Goal: Answer question/provide support: Share knowledge or assist other users

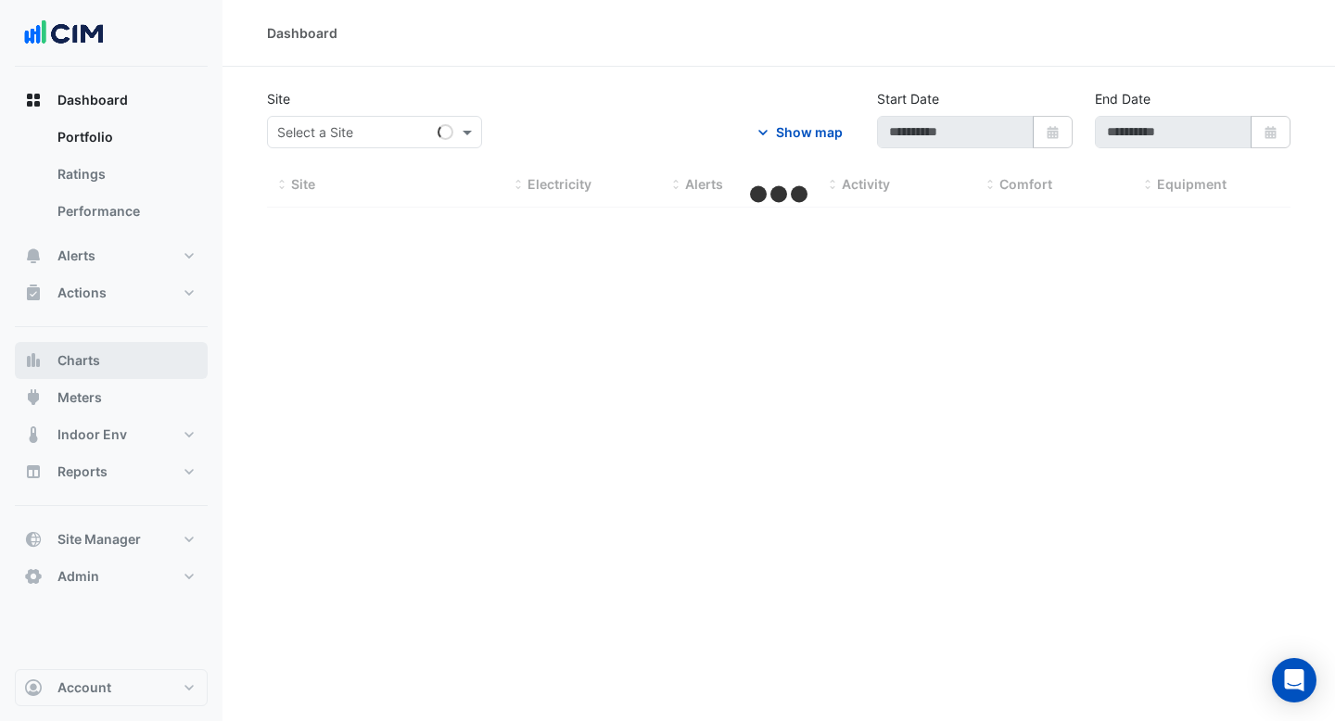
click at [103, 372] on button "Charts" at bounding box center [111, 360] width 193 height 37
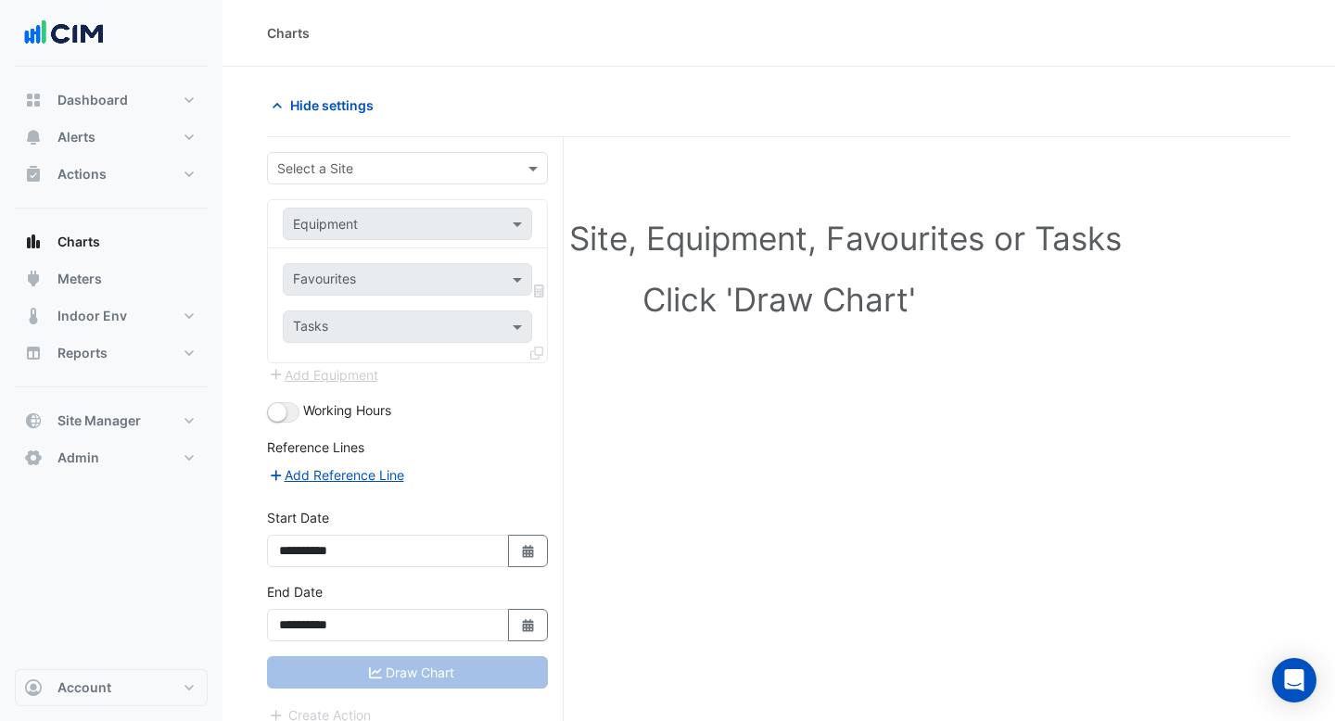
click at [353, 159] on input "text" at bounding box center [388, 168] width 223 height 19
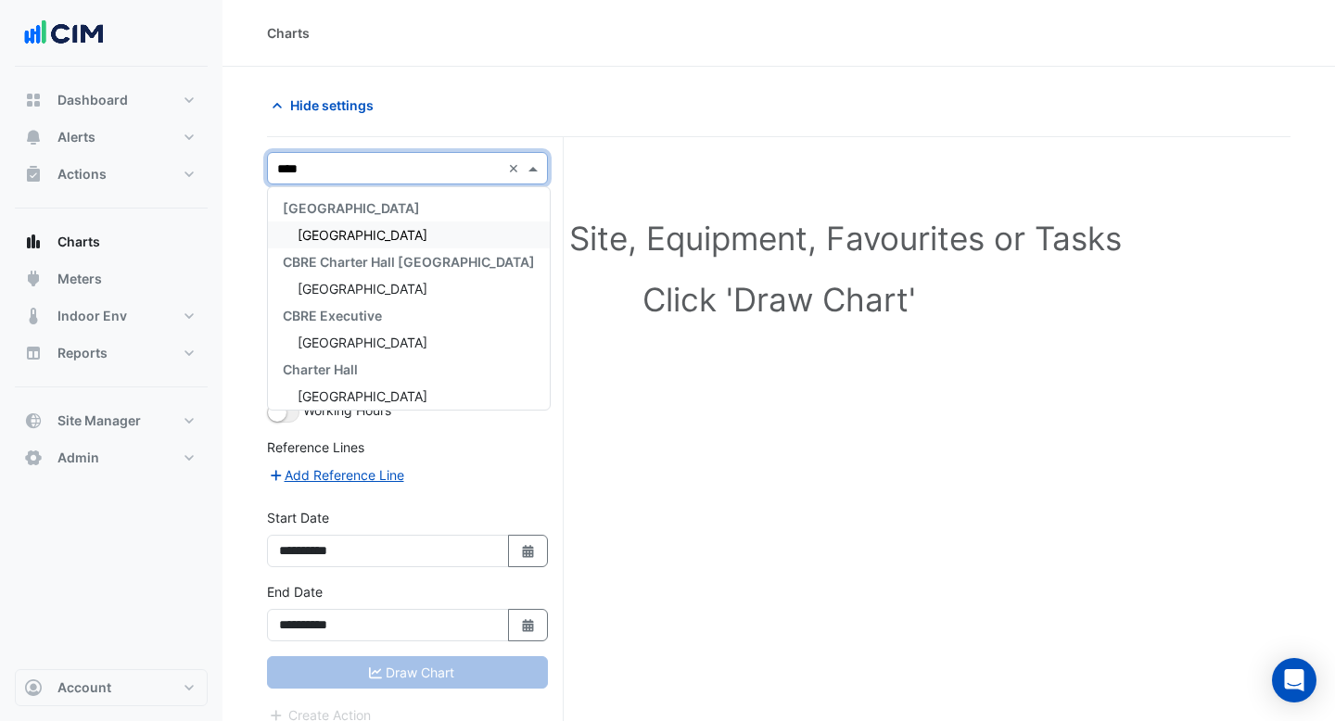
type input "*****"
click at [336, 242] on span "[GEOGRAPHIC_DATA]" at bounding box center [363, 235] width 130 height 16
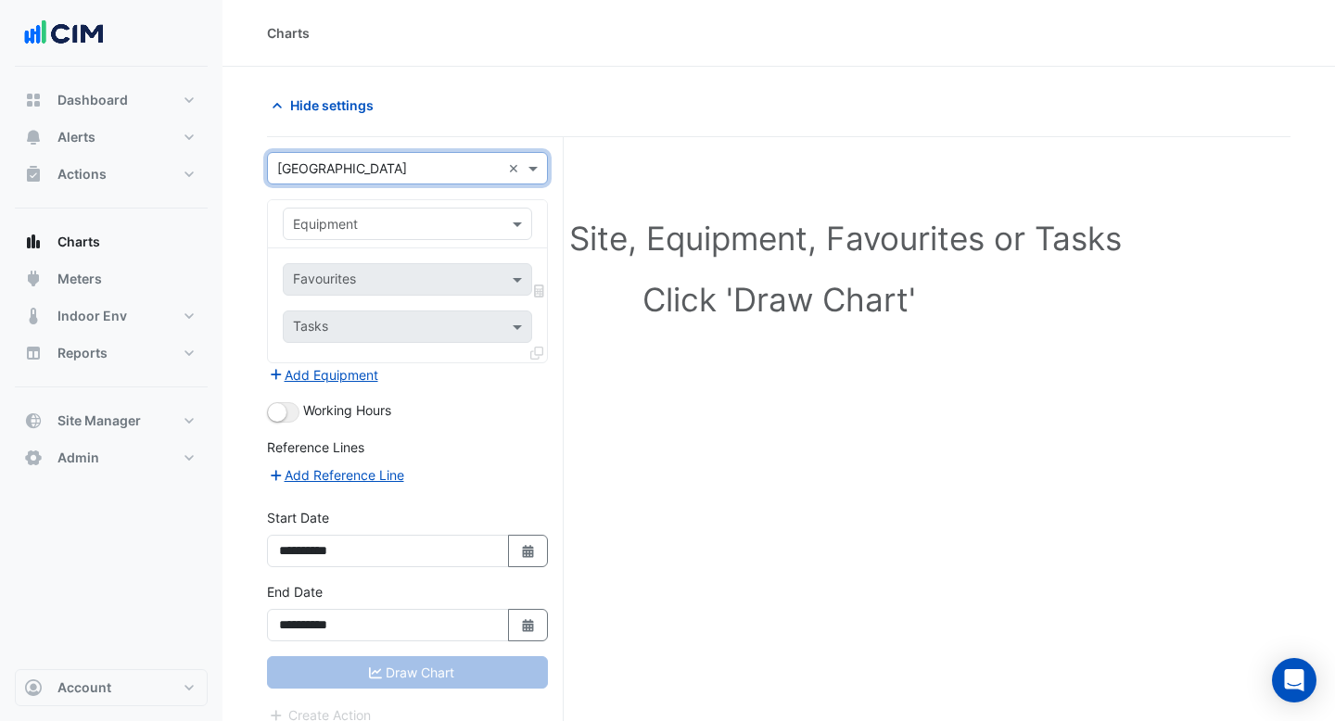
click at [353, 226] on input "text" at bounding box center [389, 224] width 192 height 19
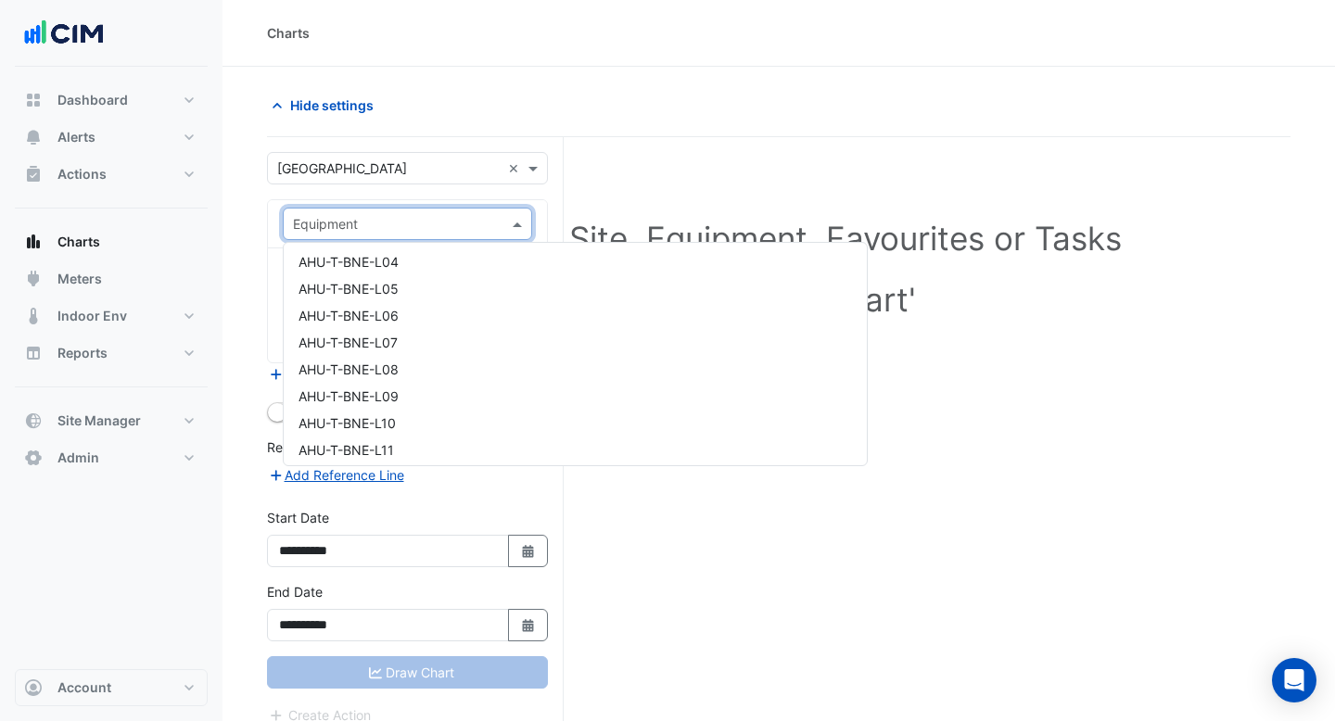
scroll to position [1766, 0]
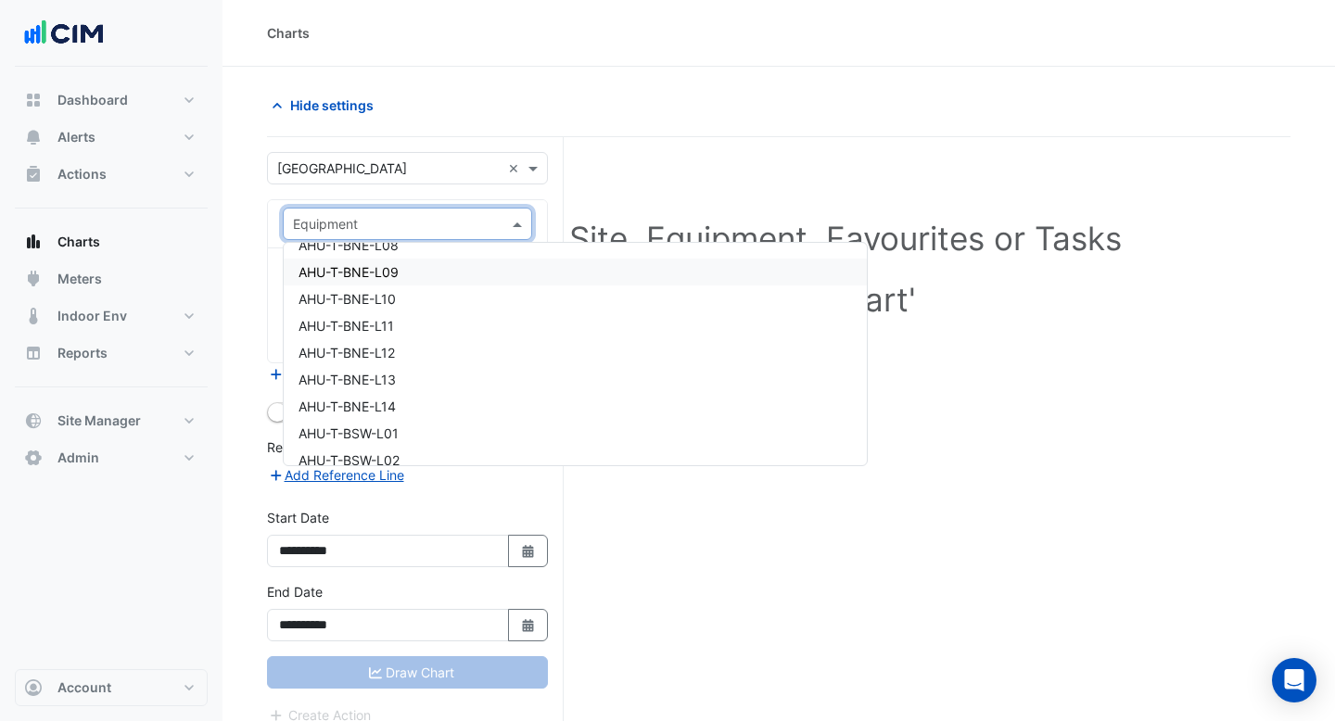
click at [426, 274] on div "AHU-T-BNE-L09" at bounding box center [575, 272] width 583 height 27
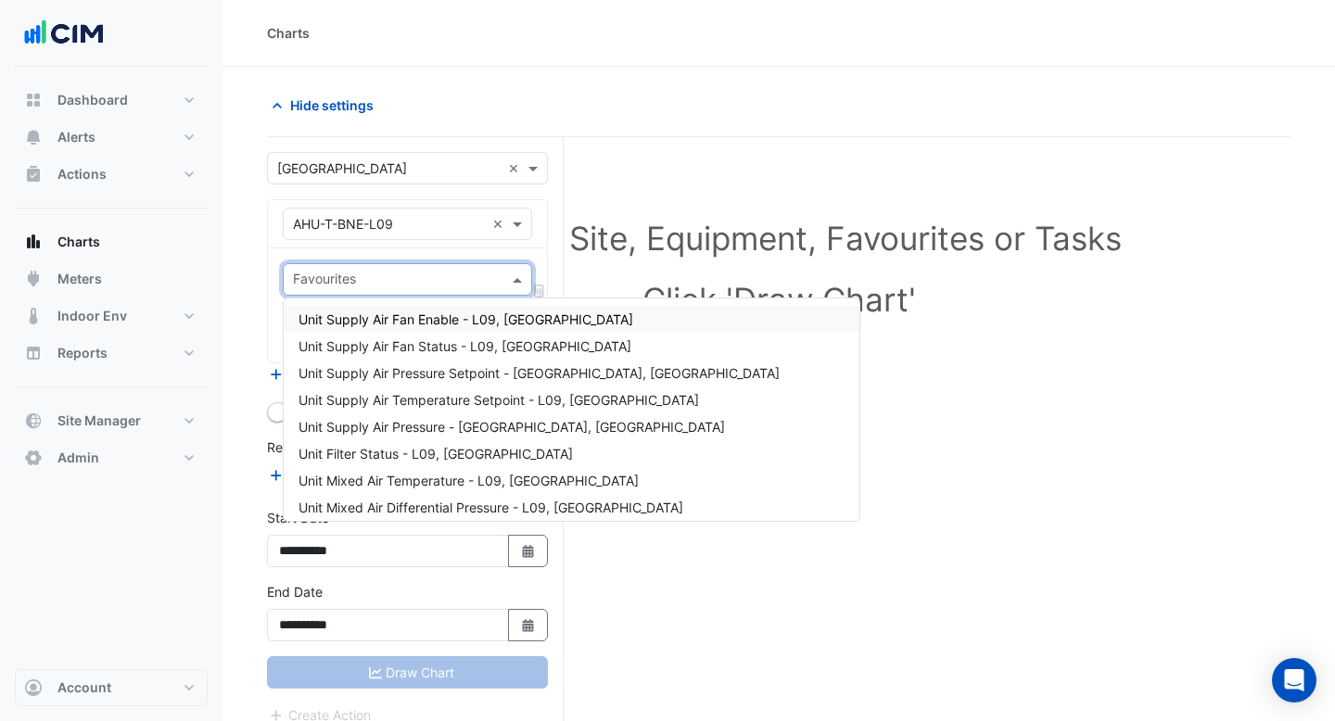
click at [515, 285] on span at bounding box center [519, 279] width 23 height 19
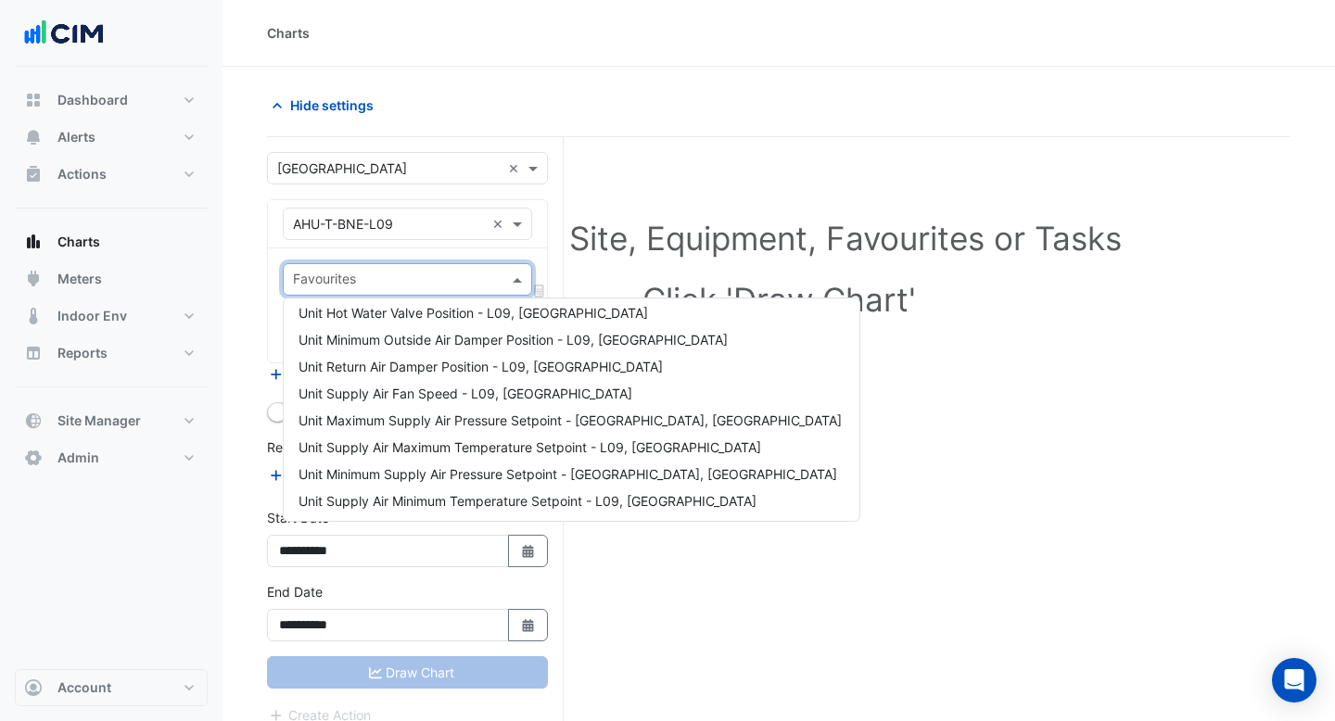
scroll to position [388, 0]
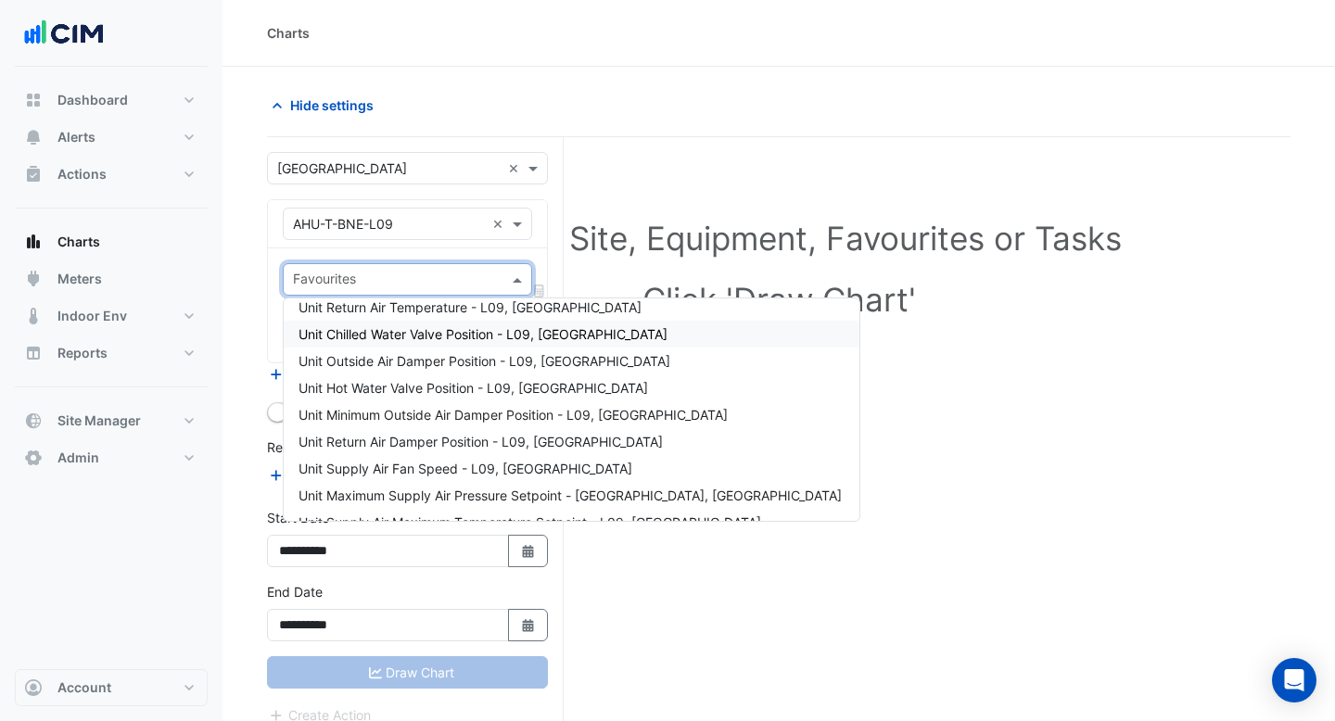
click at [430, 334] on span "Unit Chilled Water Valve Position - L09, [GEOGRAPHIC_DATA]" at bounding box center [482, 334] width 369 height 16
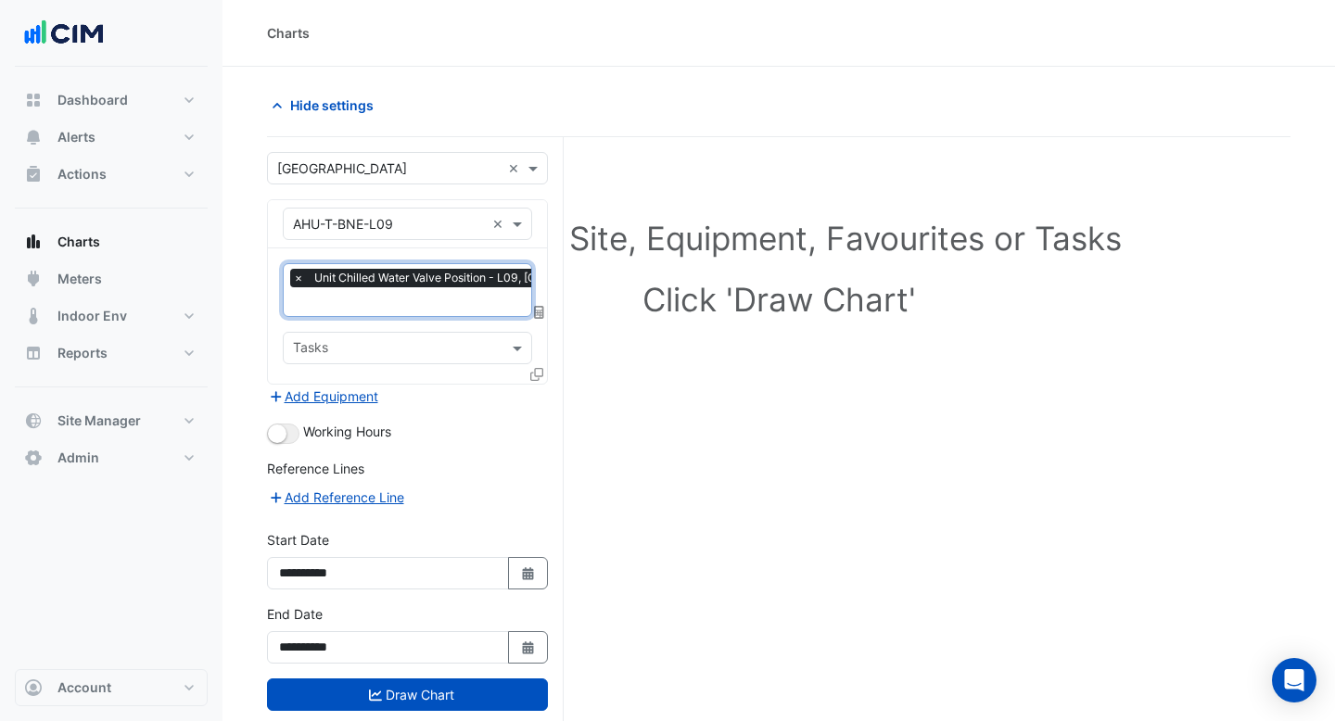
click at [424, 299] on input "text" at bounding box center [470, 303] width 355 height 19
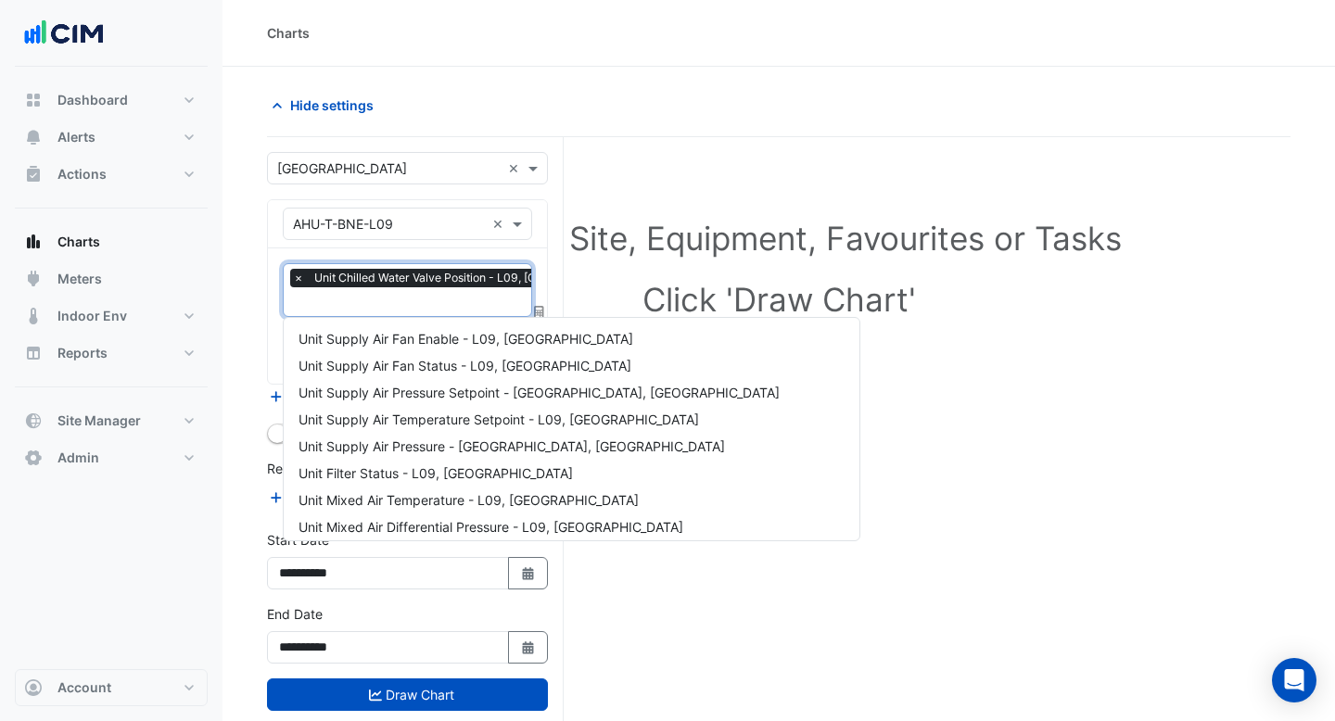
scroll to position [411, 0]
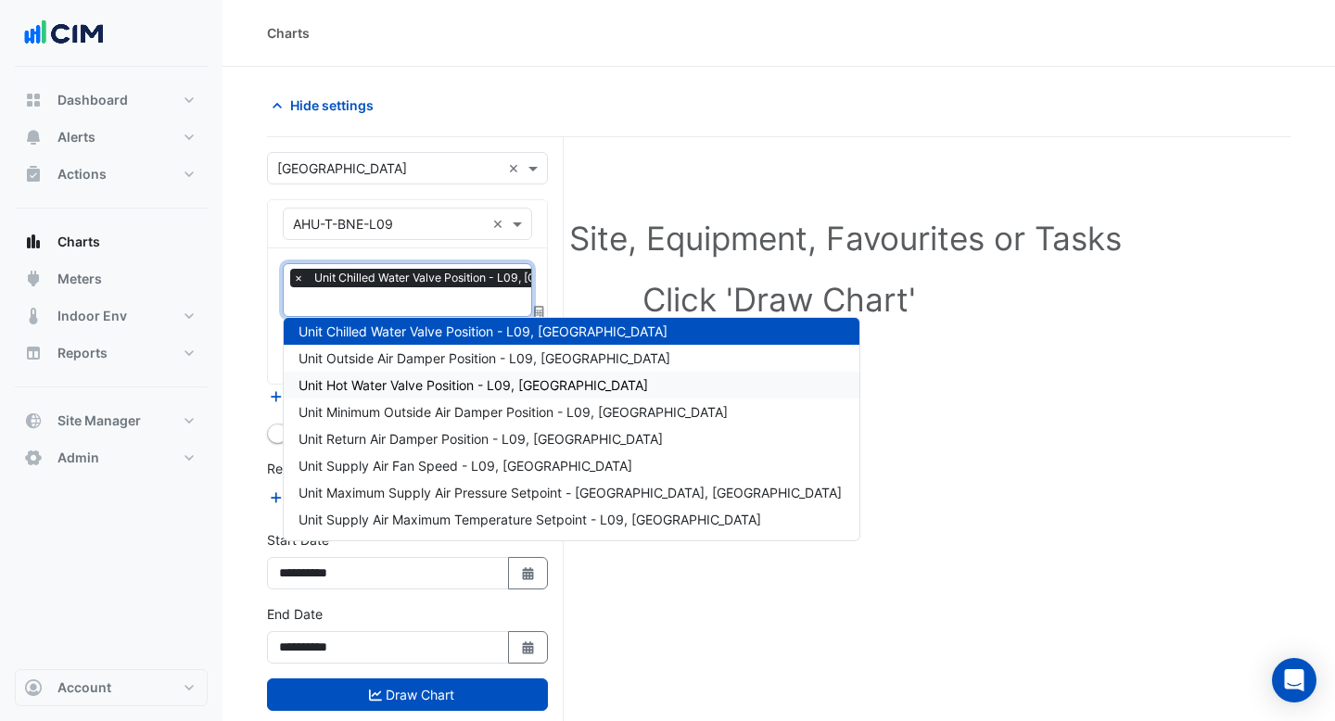
click at [403, 378] on span "Unit Hot Water Valve Position - L09, [GEOGRAPHIC_DATA]" at bounding box center [472, 385] width 349 height 16
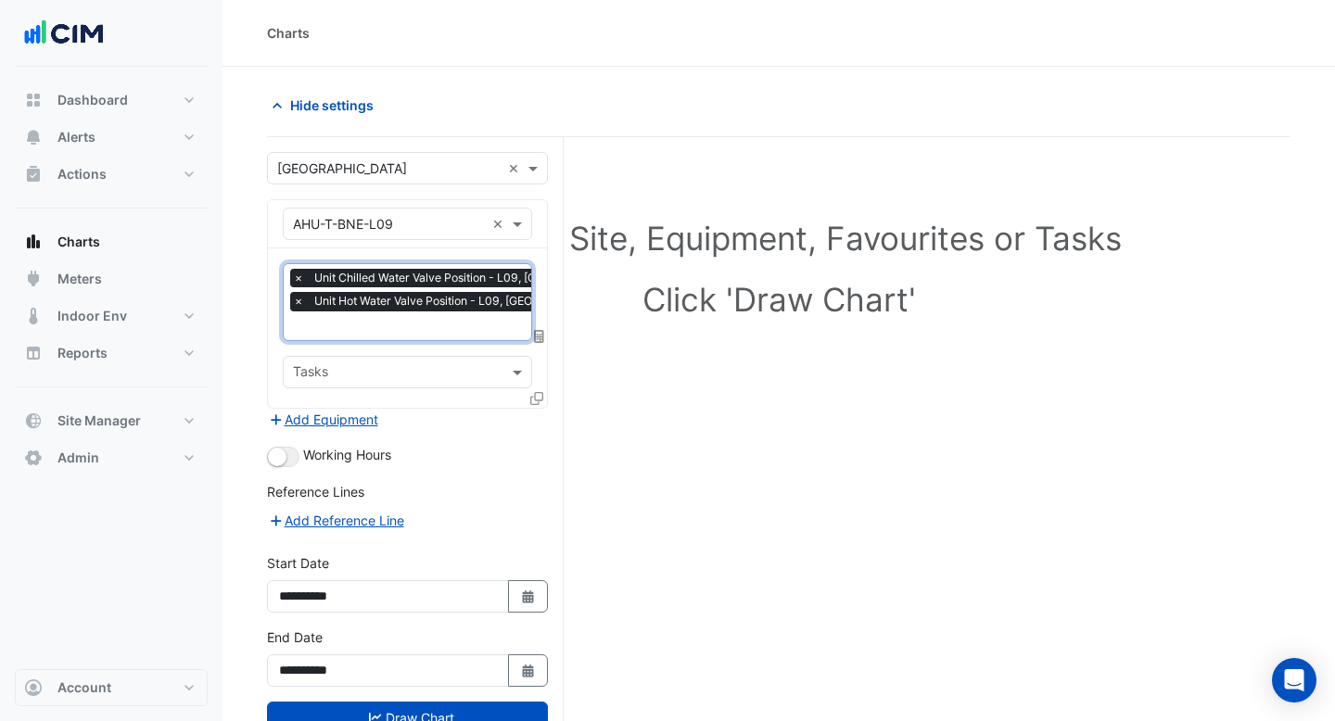
click at [415, 318] on input "text" at bounding box center [470, 327] width 355 height 19
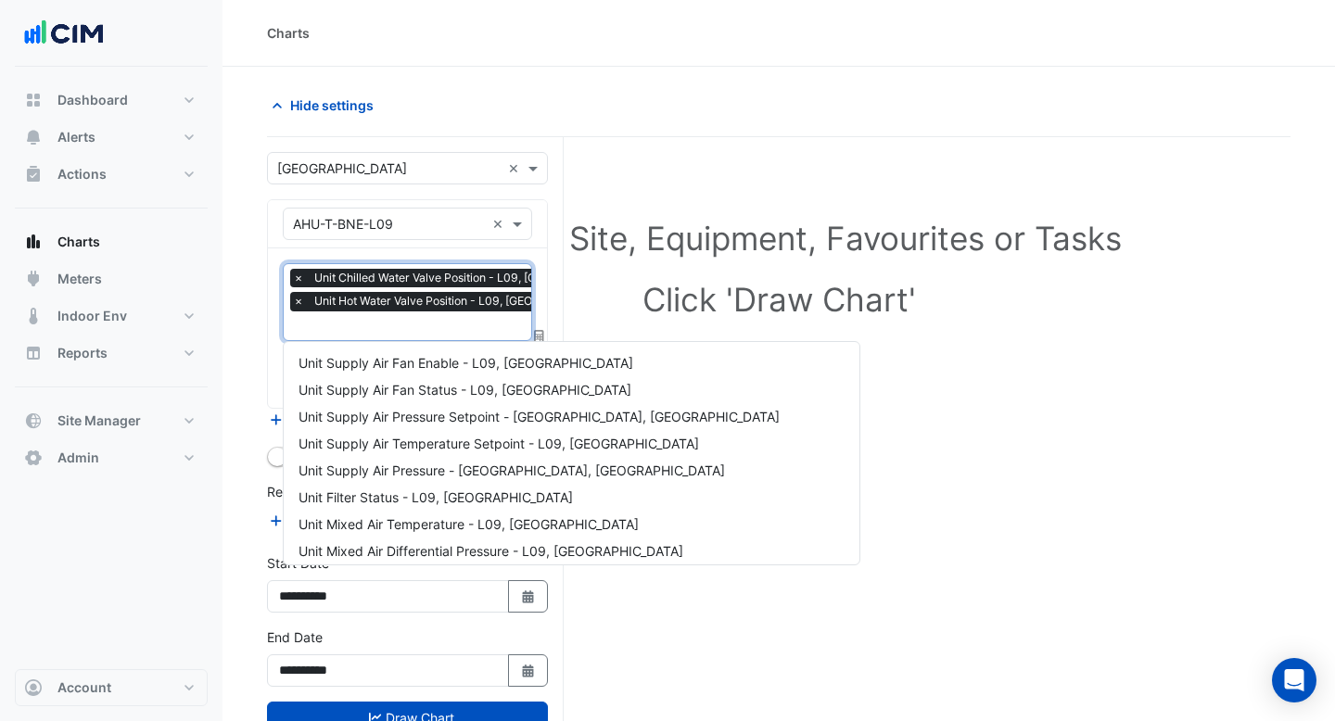
scroll to position [464, 0]
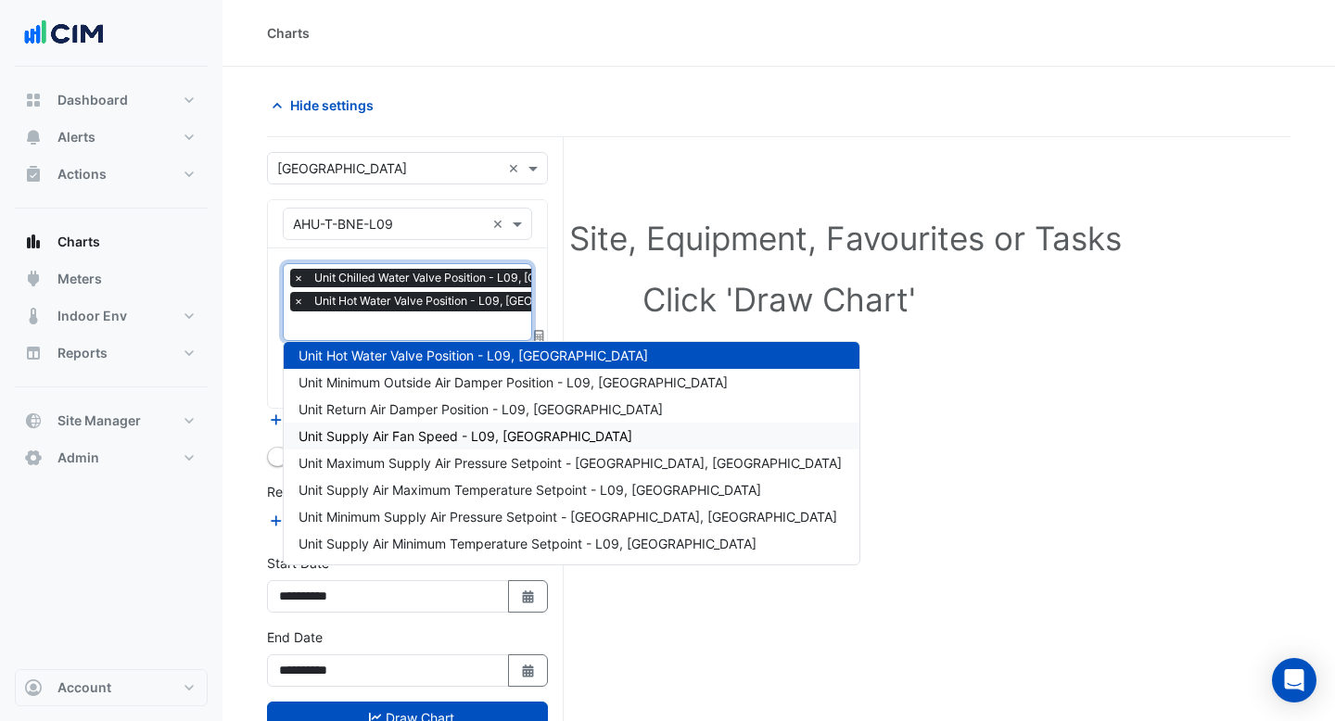
click at [417, 430] on span "Unit Supply Air Fan Speed - L09, [GEOGRAPHIC_DATA]" at bounding box center [465, 436] width 334 height 16
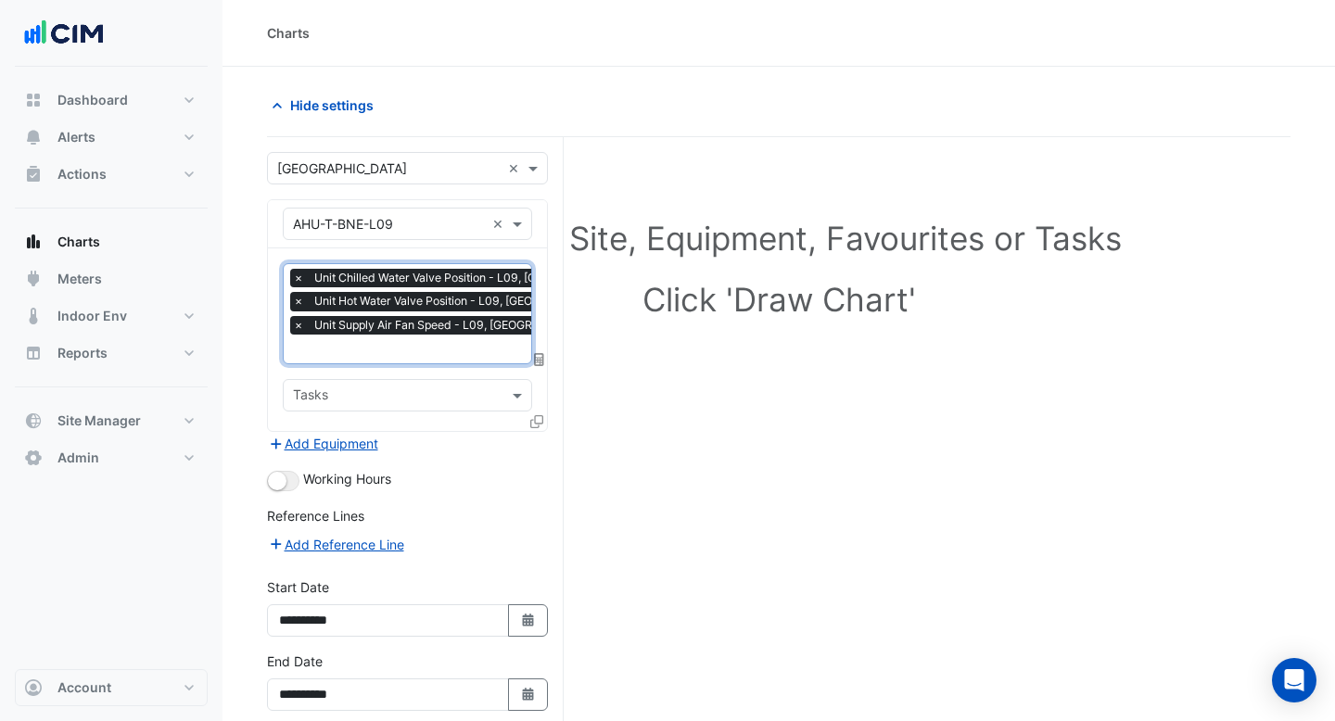
click at [413, 343] on input "text" at bounding box center [470, 350] width 355 height 19
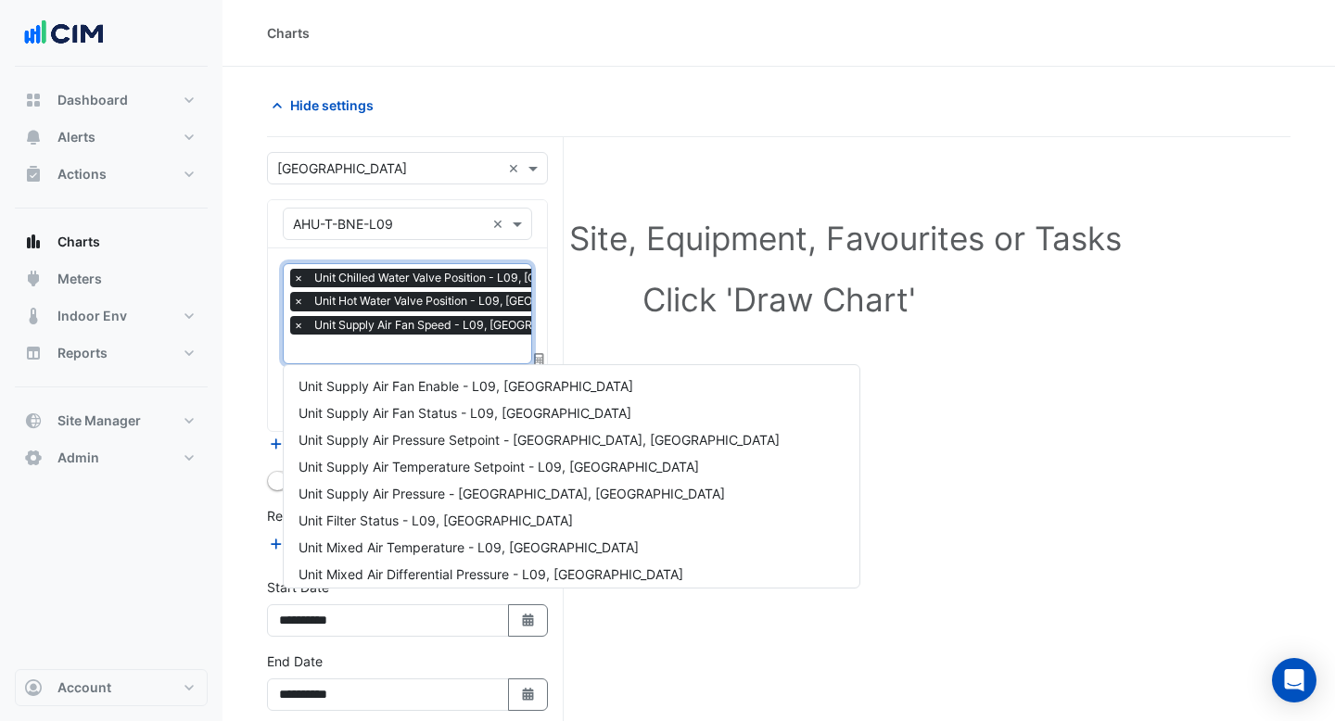
scroll to position [545, 0]
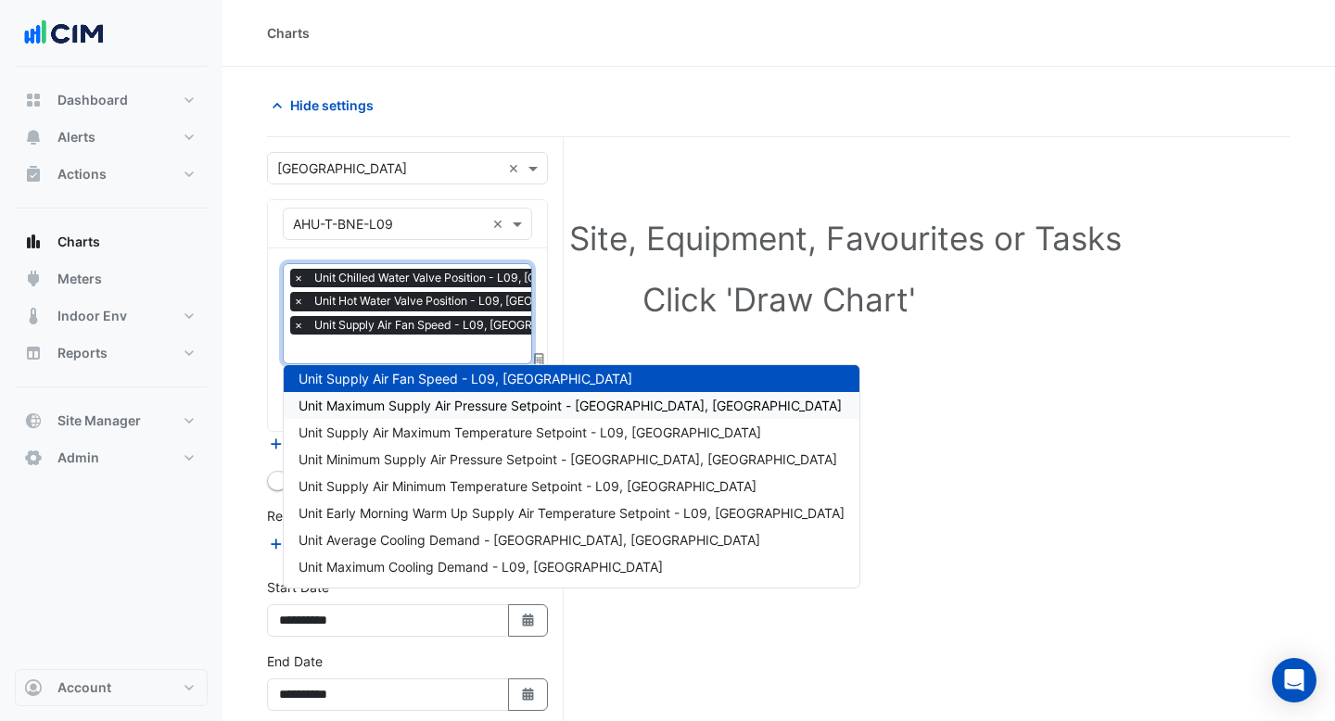
click at [414, 404] on span "Unit Maximum Supply Air Pressure Setpoint - [GEOGRAPHIC_DATA], [GEOGRAPHIC_DATA]" at bounding box center [569, 406] width 543 height 16
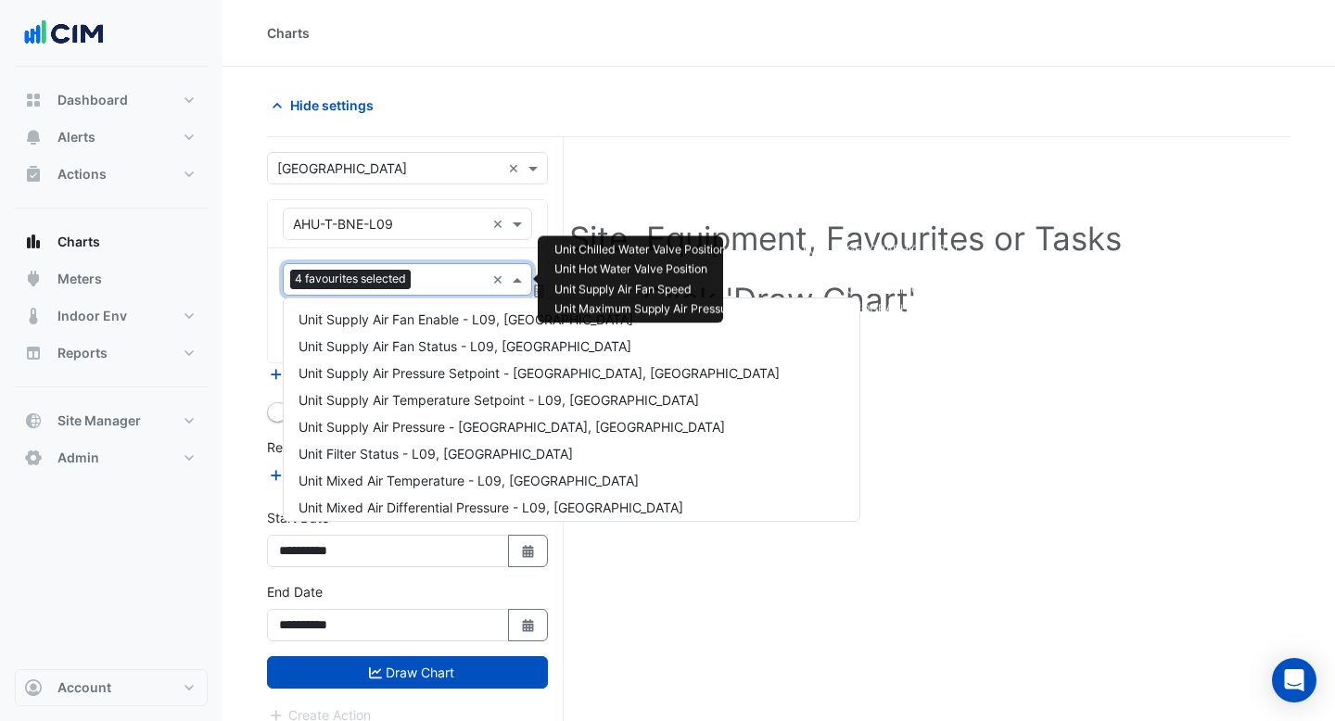
click at [417, 287] on div at bounding box center [450, 282] width 70 height 24
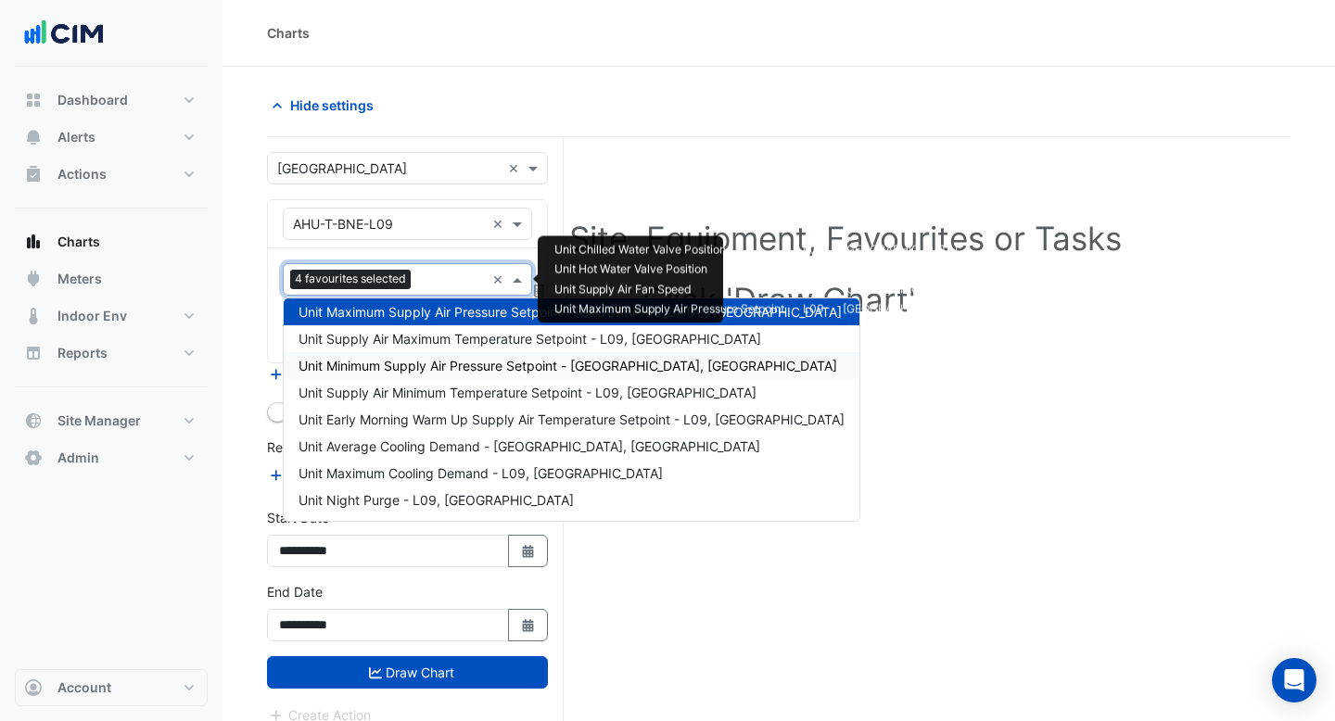
click at [408, 375] on div "Unit Minimum Supply Air Pressure Setpoint - [GEOGRAPHIC_DATA], [GEOGRAPHIC_DATA]" at bounding box center [572, 365] width 576 height 27
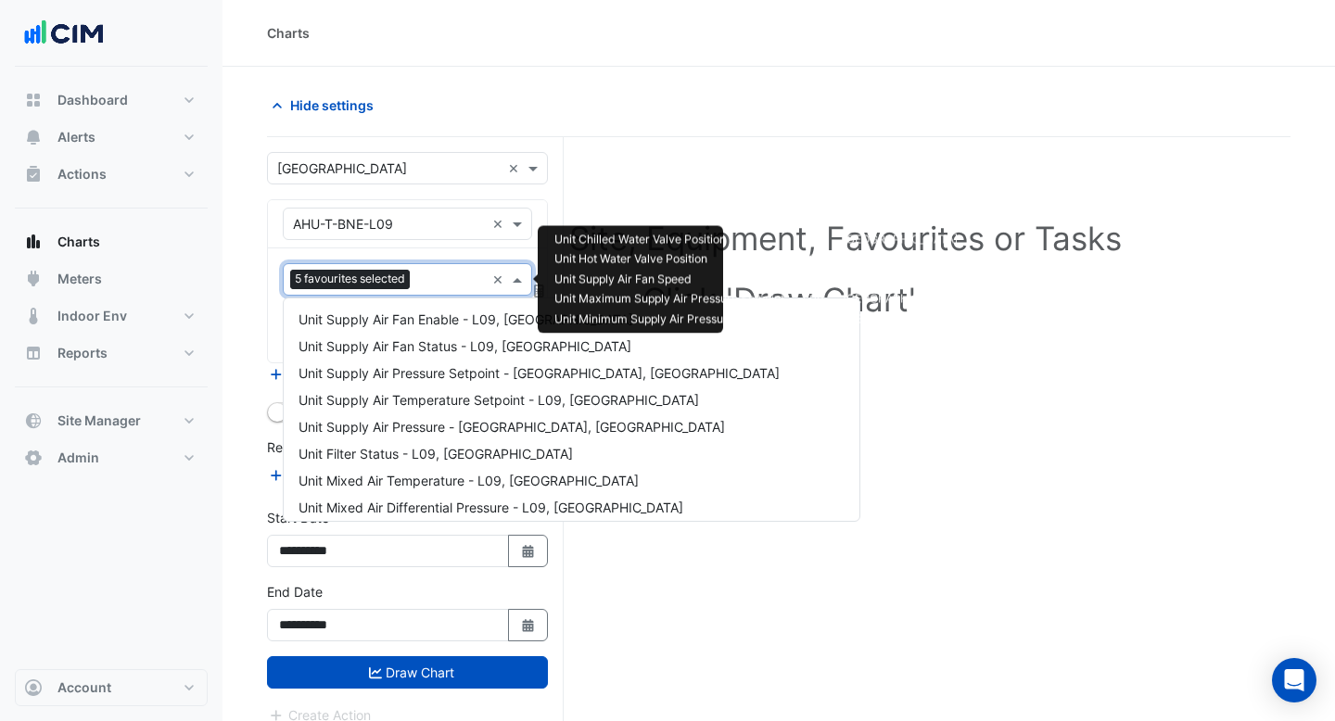
click at [424, 284] on input "text" at bounding box center [451, 281] width 68 height 19
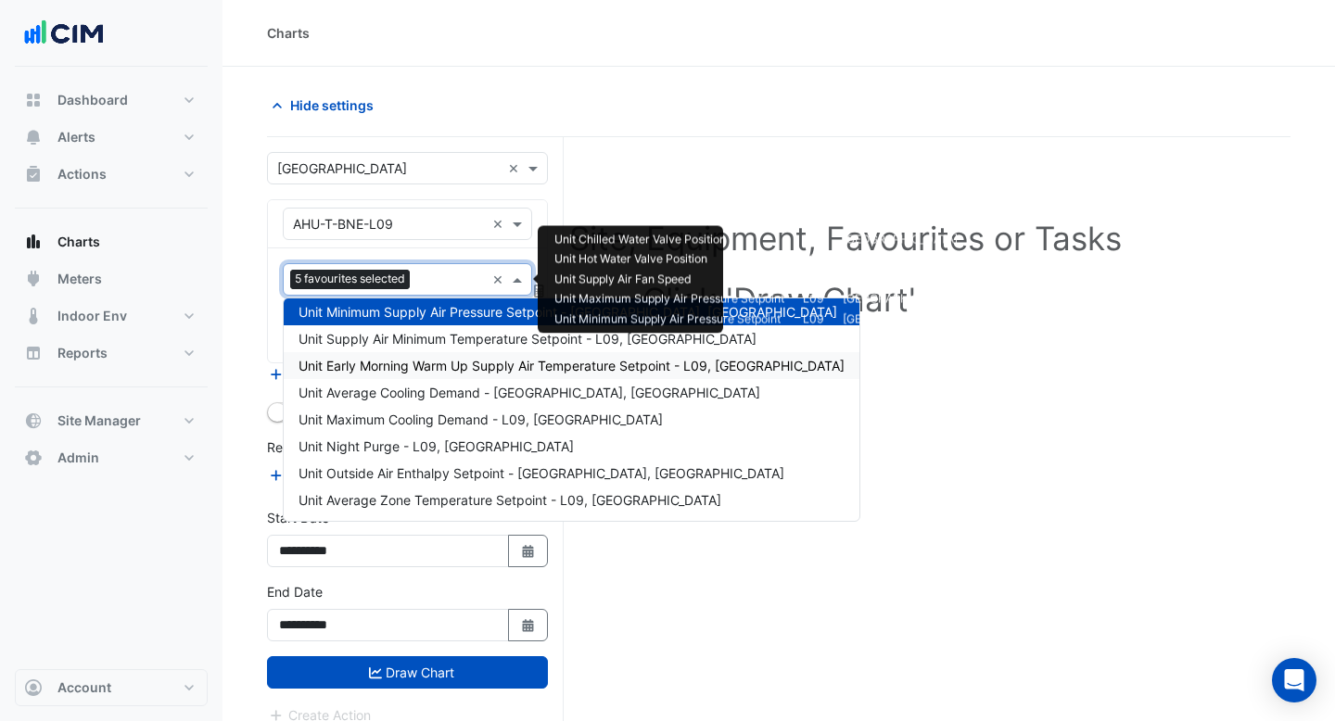
click at [398, 372] on span "Unit Early Morning Warm Up Supply Air Temperature Setpoint - L09, [GEOGRAPHIC_D…" at bounding box center [571, 366] width 546 height 16
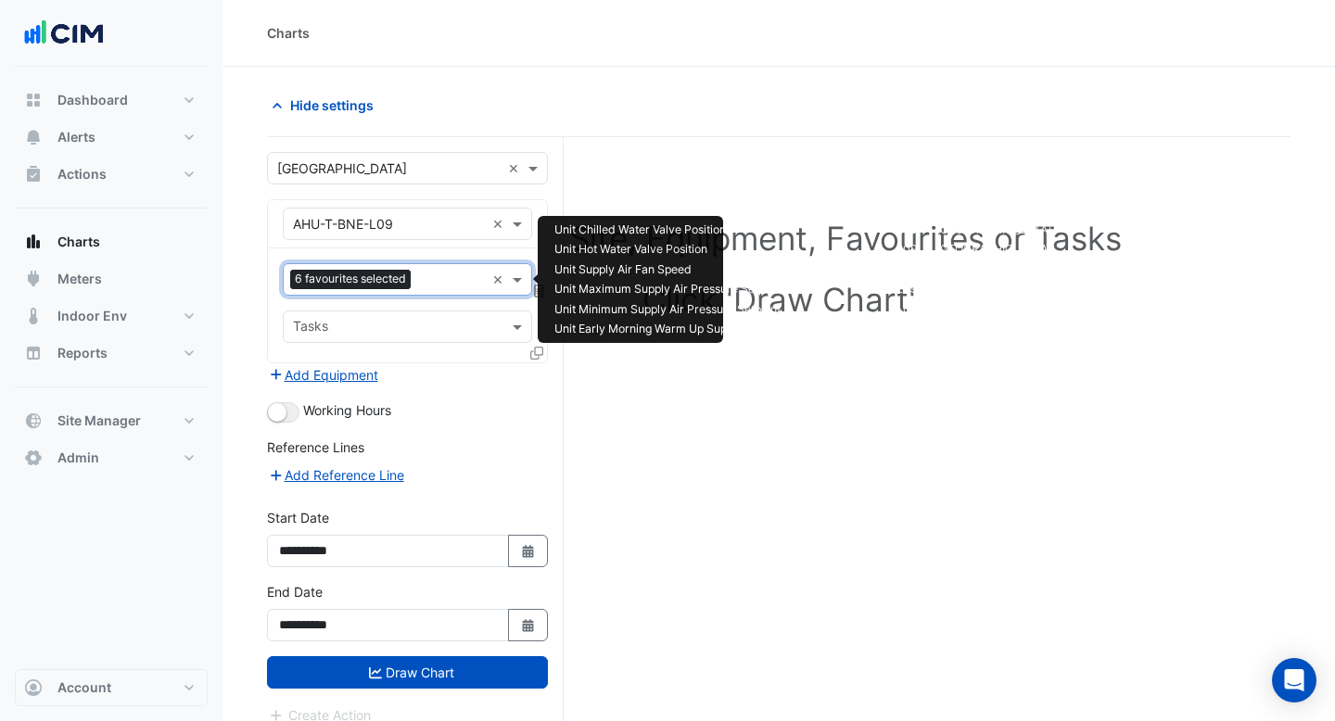
click at [422, 274] on input "text" at bounding box center [451, 281] width 67 height 19
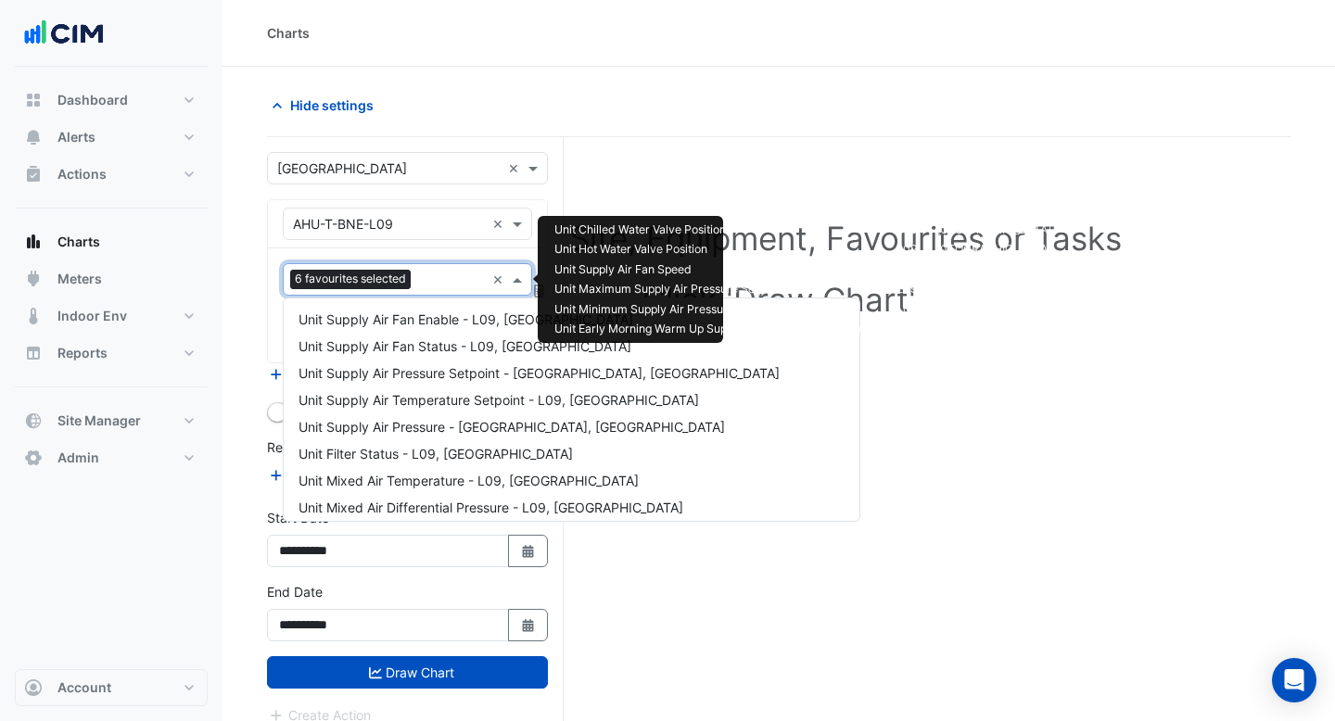
scroll to position [679, 0]
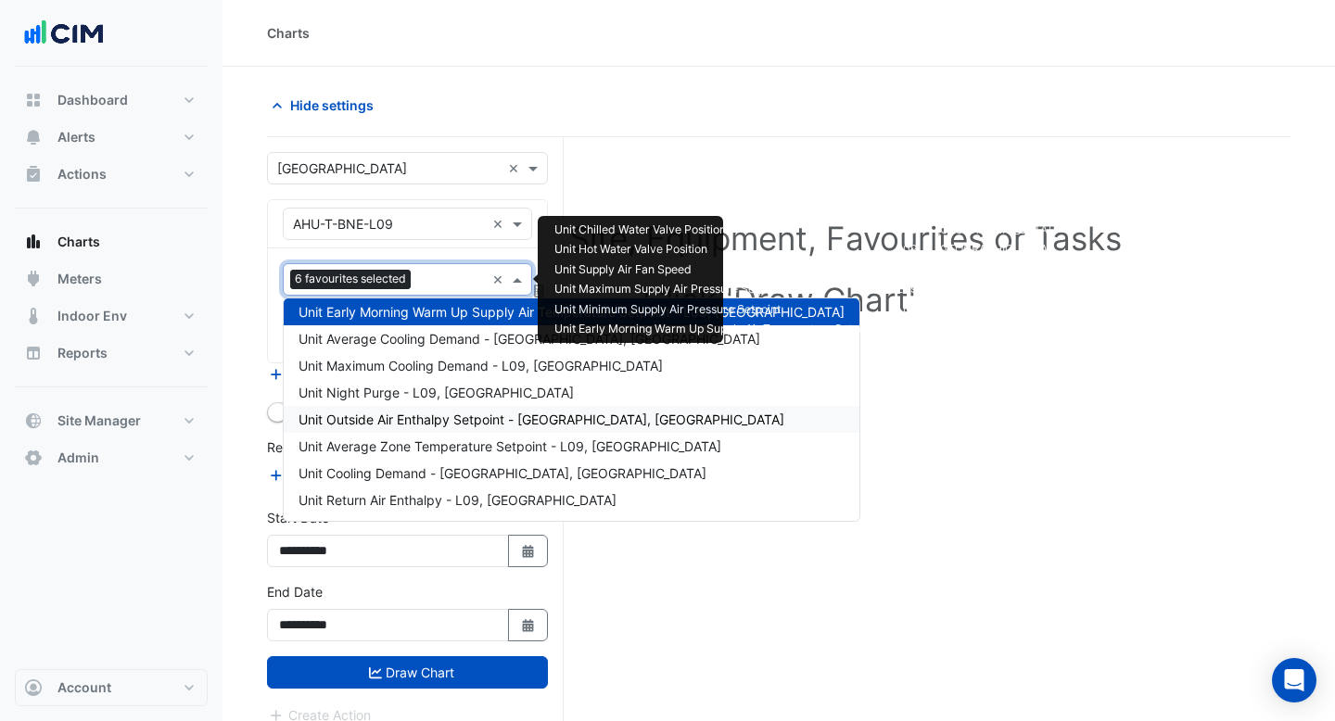
click at [420, 418] on span "Unit Outside Air Enthalpy Setpoint - [GEOGRAPHIC_DATA], [GEOGRAPHIC_DATA]" at bounding box center [541, 420] width 486 height 16
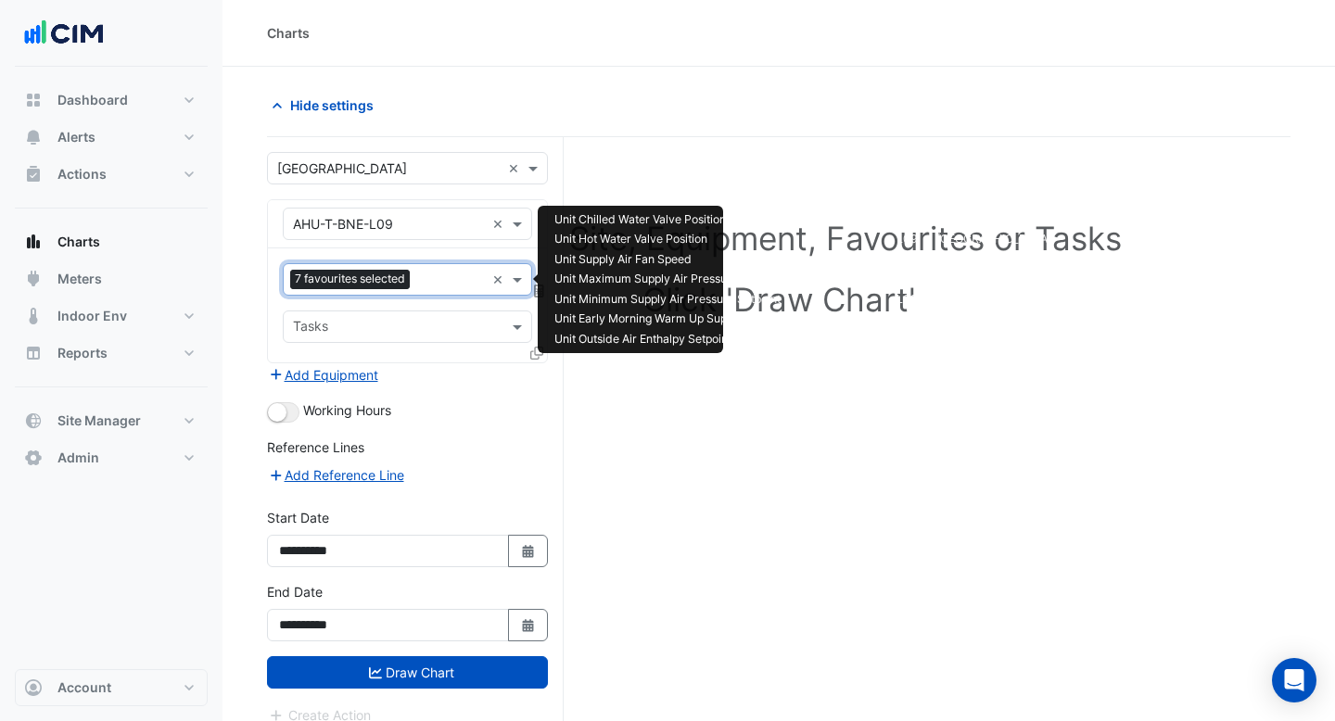
click at [430, 277] on input "text" at bounding box center [451, 281] width 68 height 19
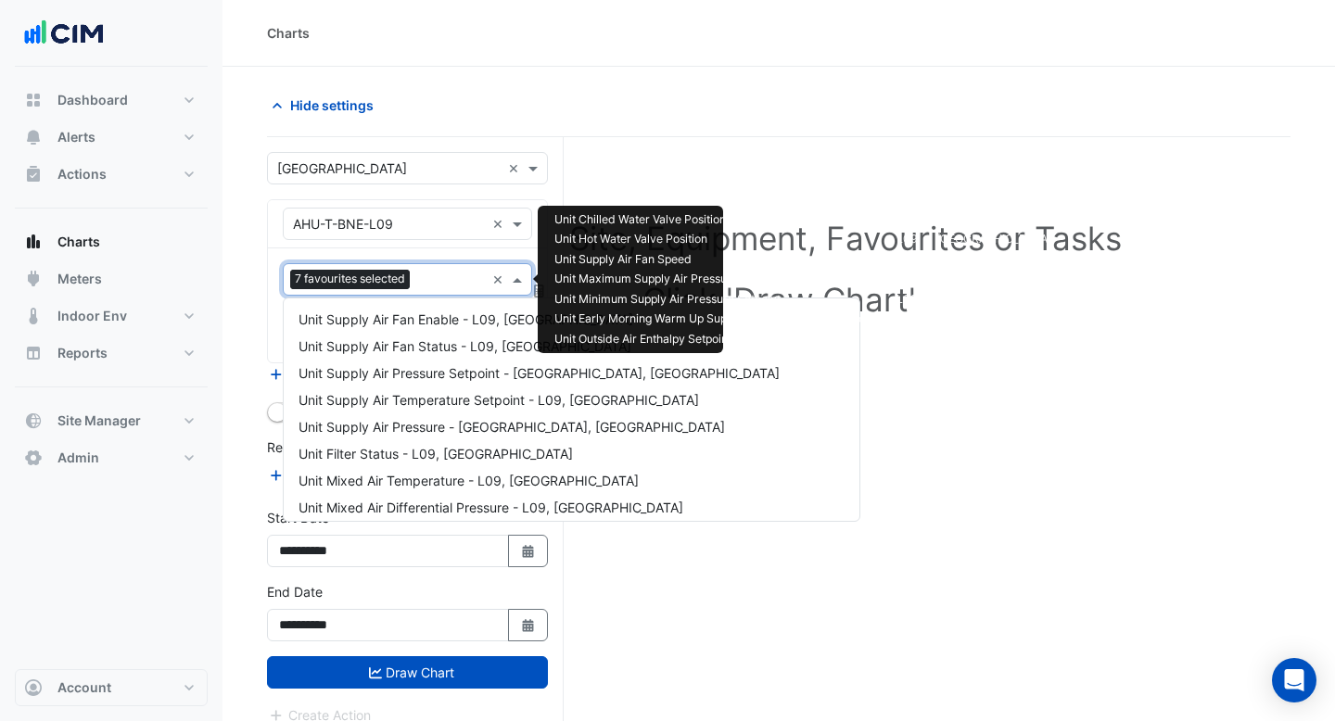
scroll to position [787, 0]
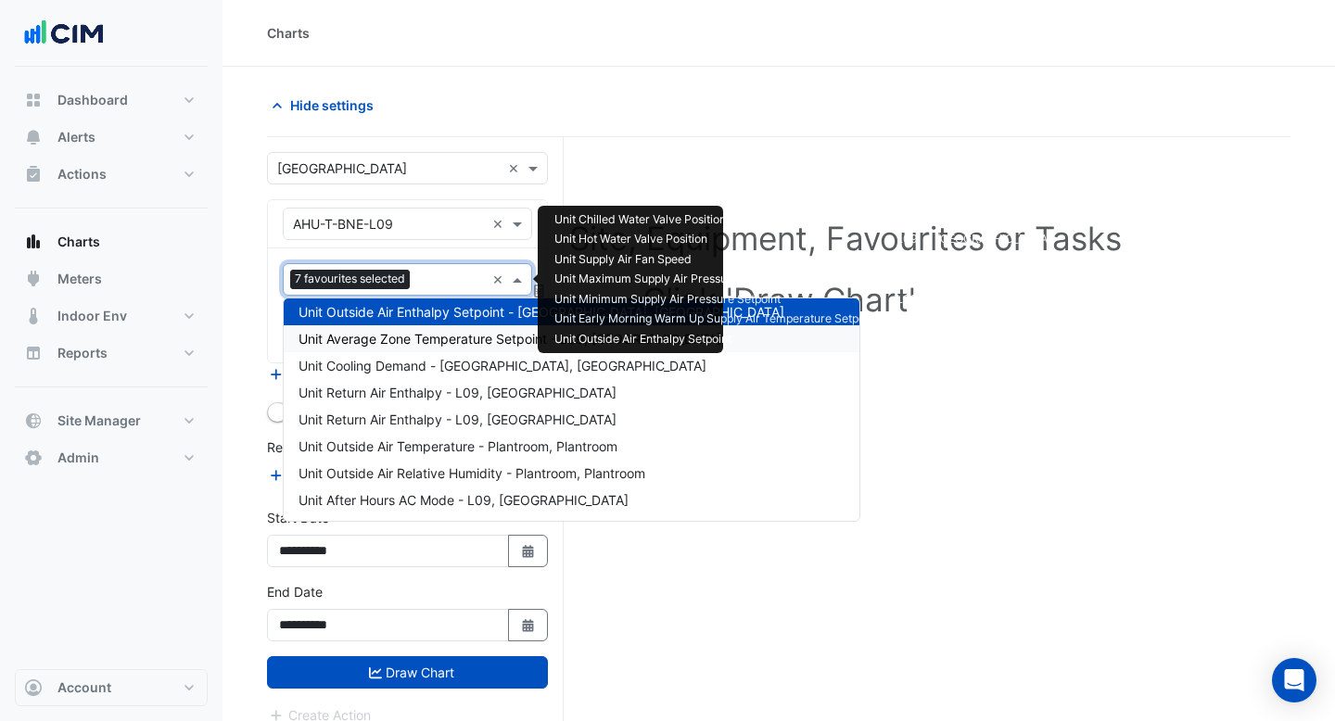
click at [421, 345] on span "Unit Average Zone Temperature Setpoint - L09, [GEOGRAPHIC_DATA]" at bounding box center [509, 339] width 423 height 16
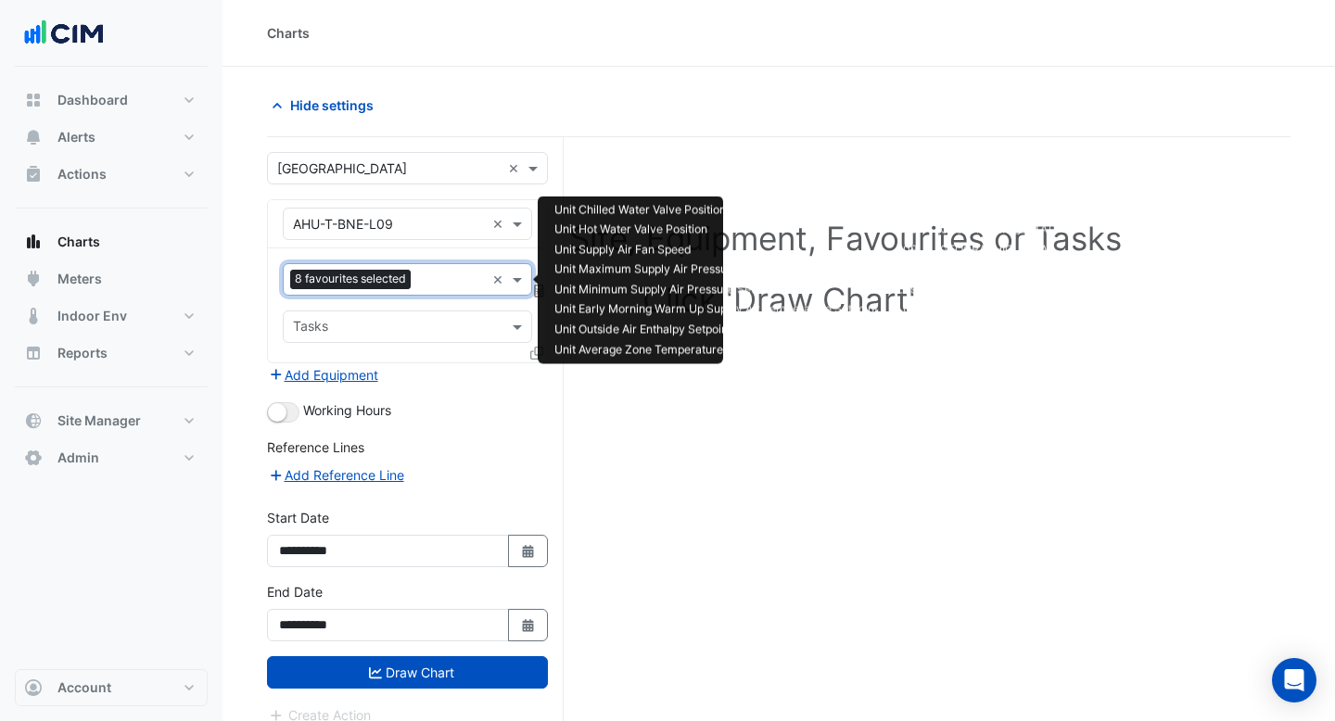
click at [429, 289] on input "text" at bounding box center [451, 281] width 67 height 19
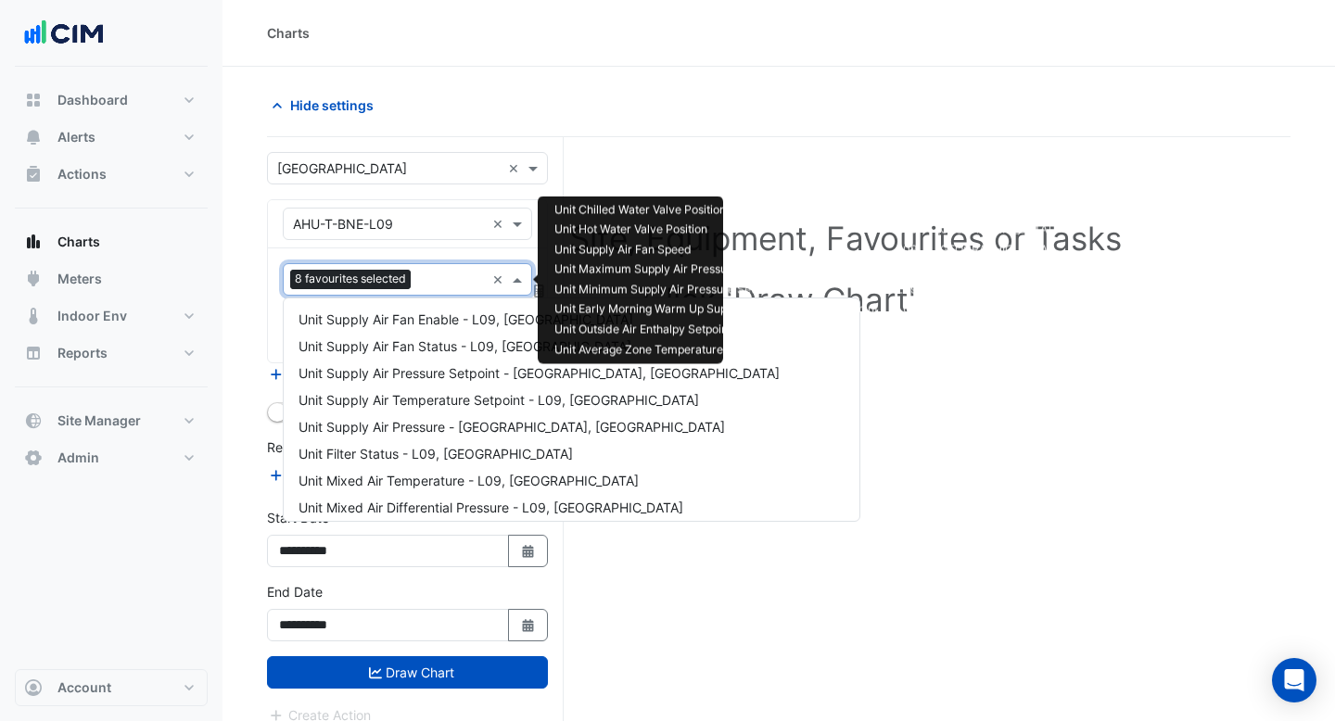
scroll to position [814, 0]
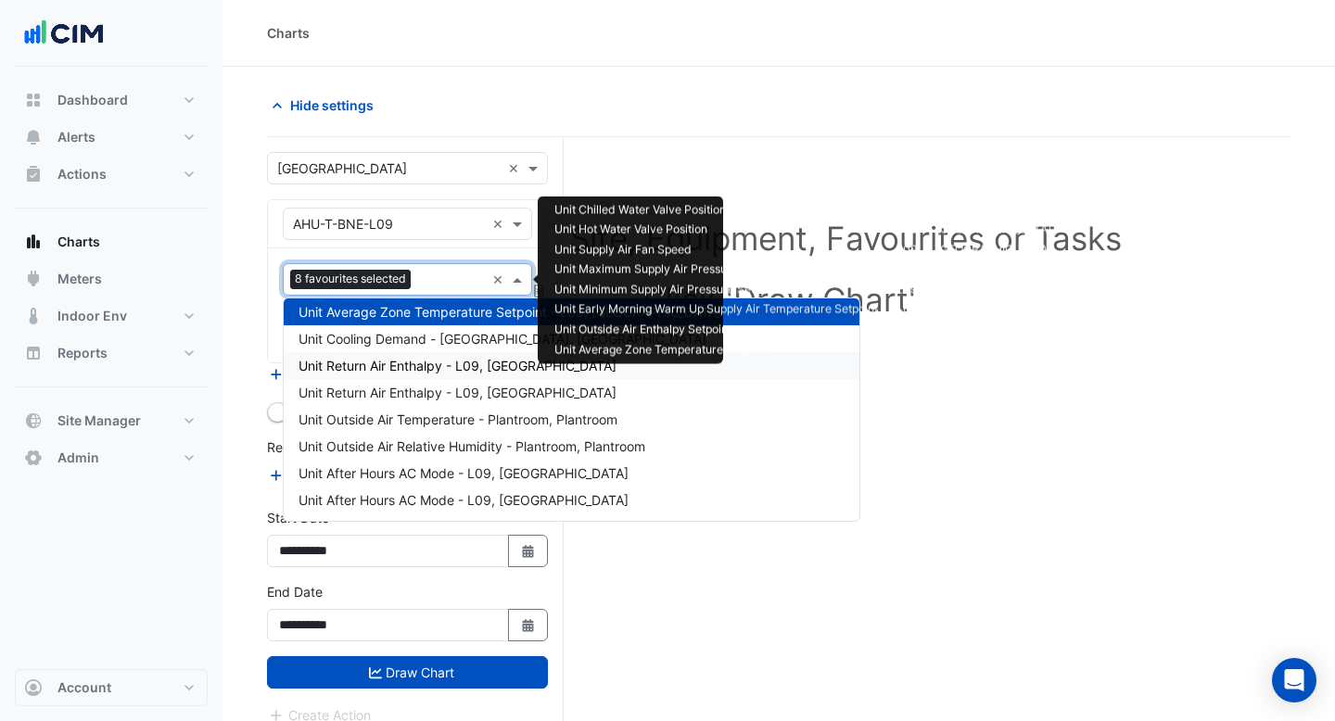
click at [420, 376] on div "Unit Return Air Enthalpy - L09, [GEOGRAPHIC_DATA]" at bounding box center [572, 365] width 576 height 27
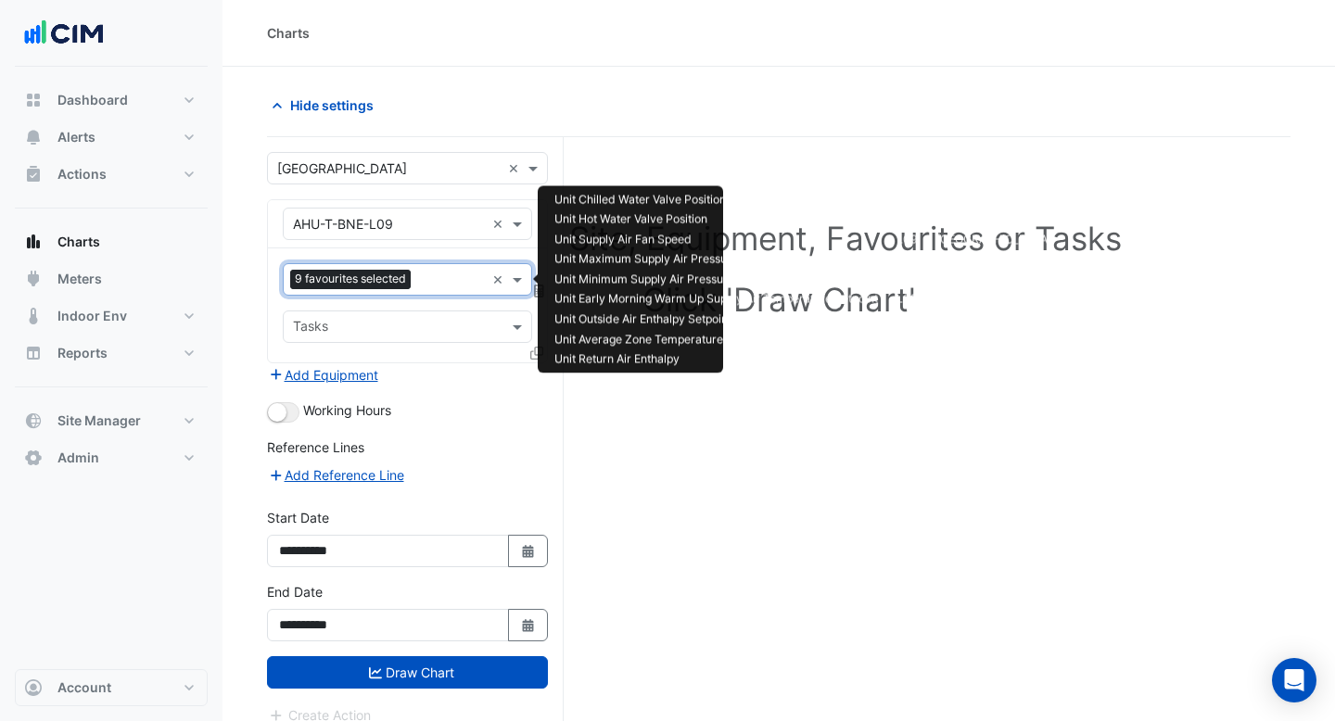
click at [441, 272] on input "text" at bounding box center [451, 281] width 67 height 19
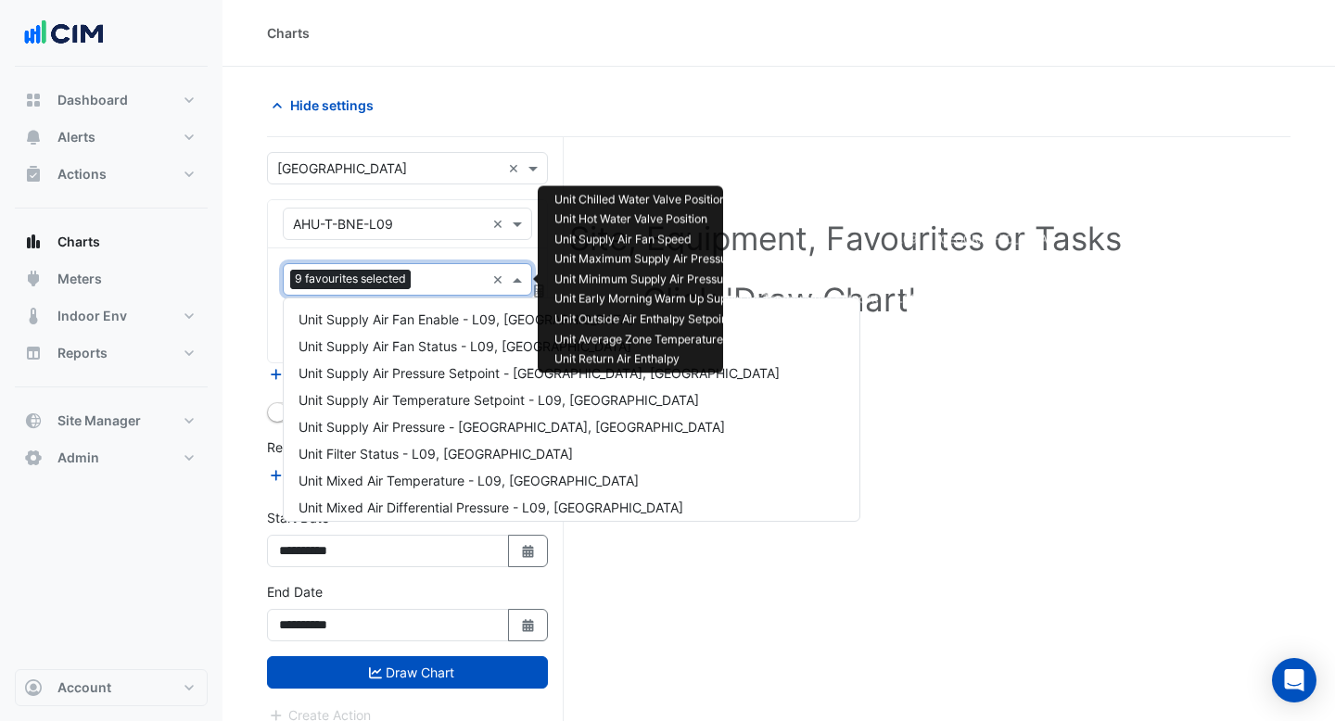
scroll to position [841, 0]
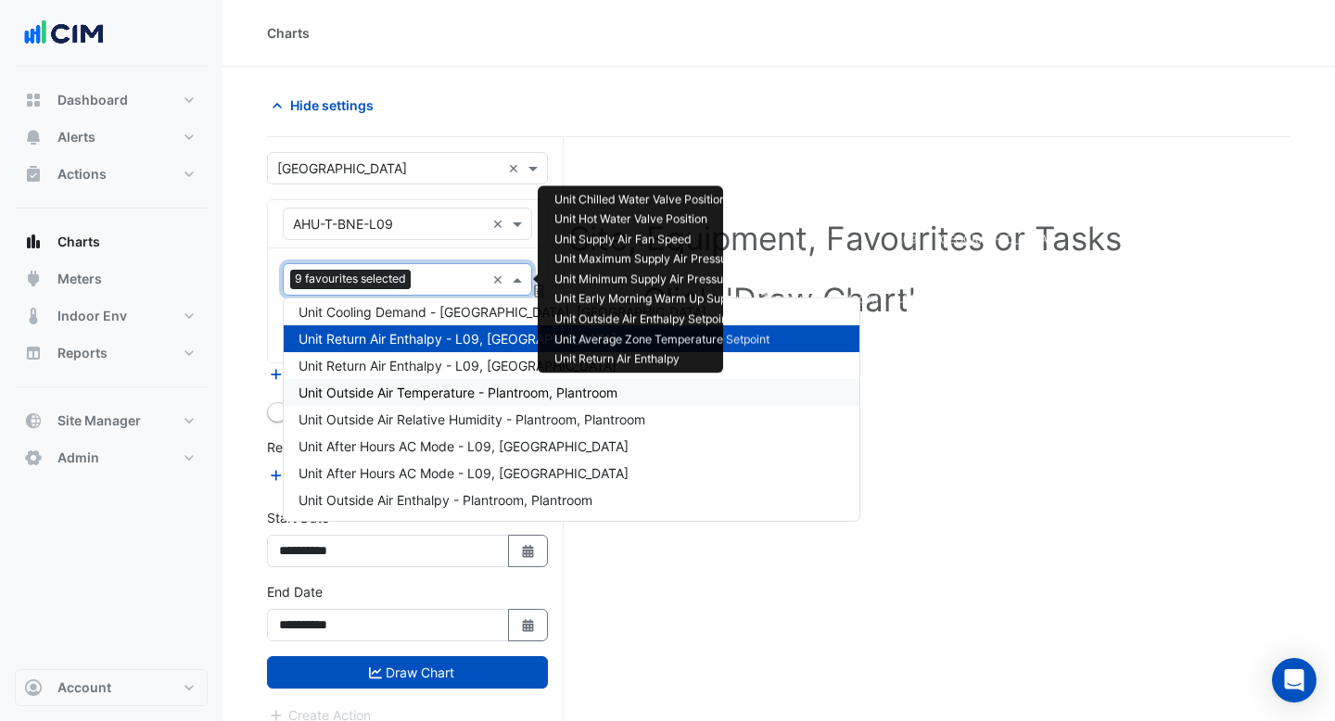
click at [425, 395] on span "Unit Outside Air Temperature - Plantroom, Plantroom" at bounding box center [457, 393] width 319 height 16
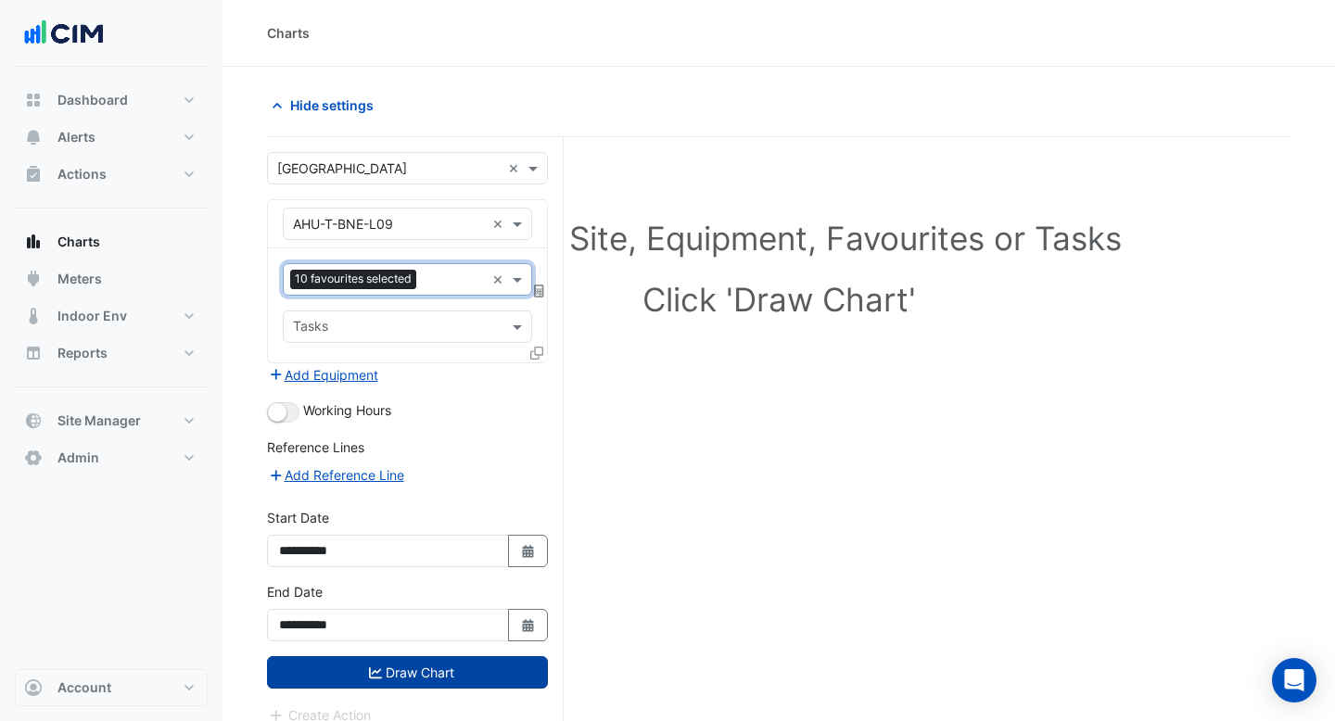
click at [366, 662] on button "Draw Chart" at bounding box center [407, 672] width 281 height 32
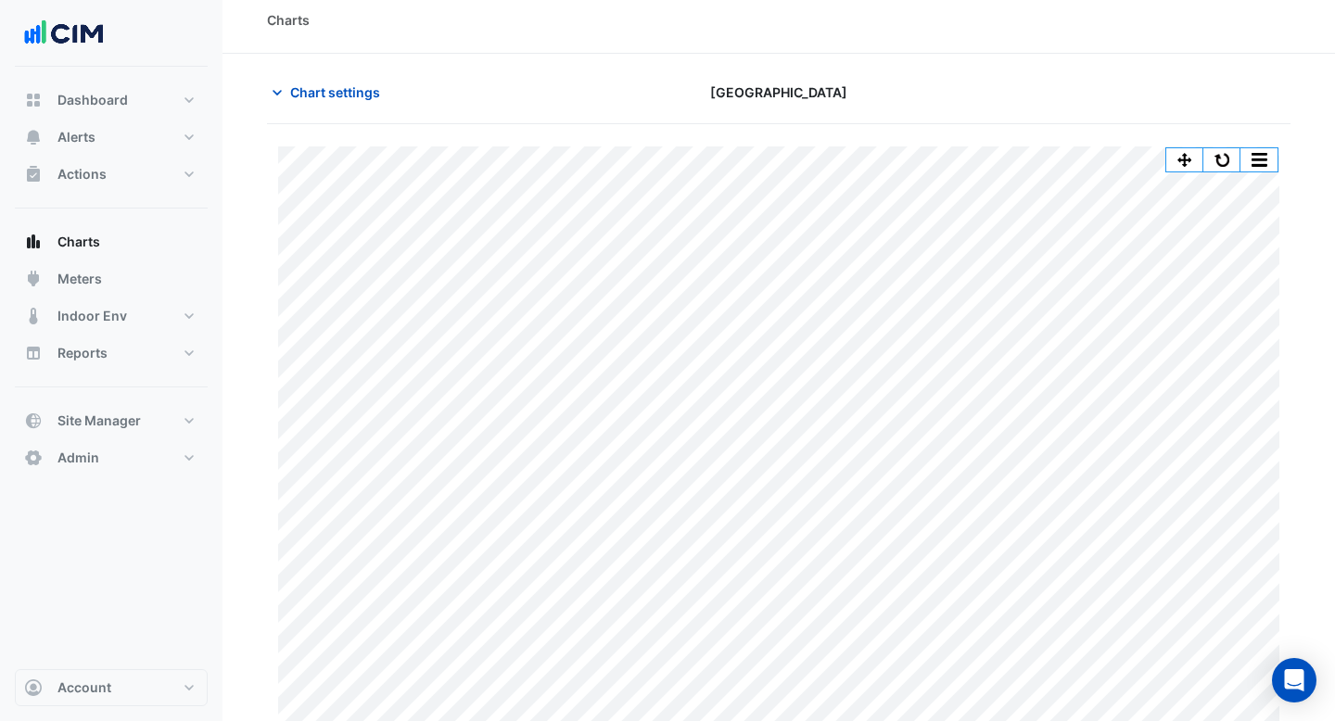
scroll to position [18, 0]
click at [1268, 153] on button "button" at bounding box center [1258, 155] width 37 height 23
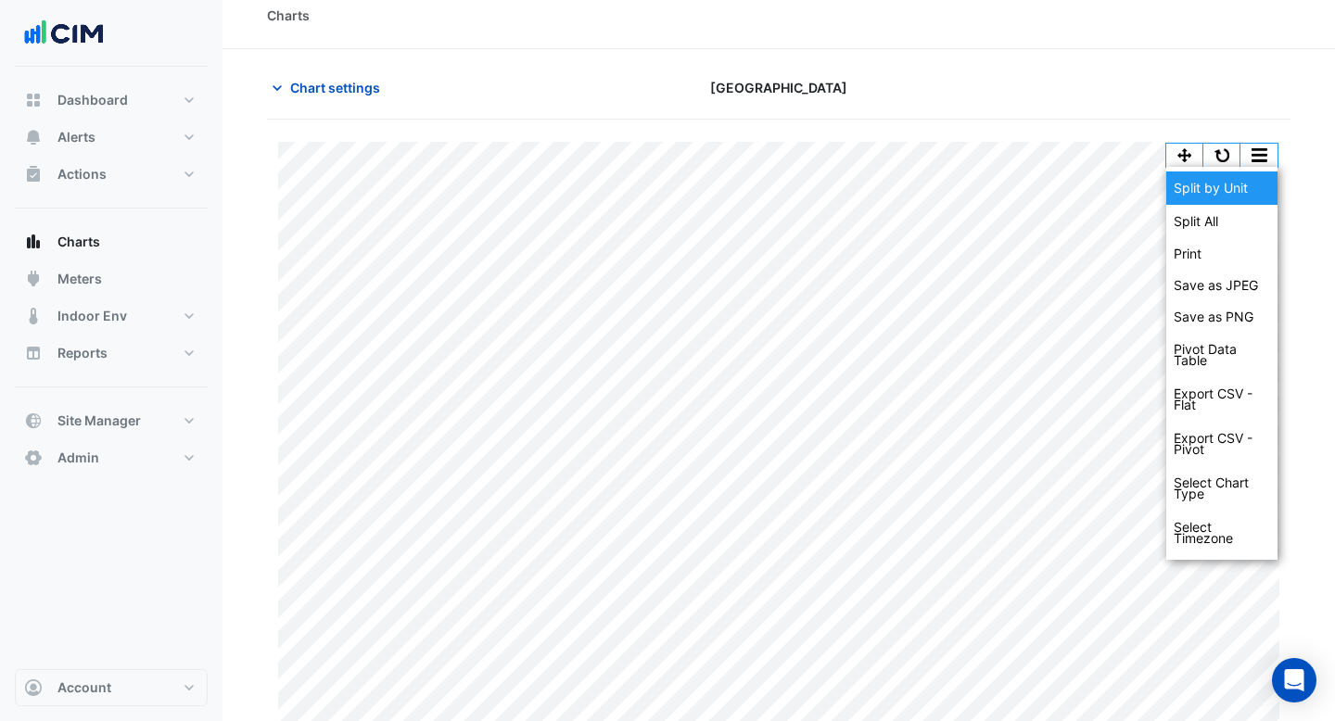
click at [1245, 195] on div "Split by Unit" at bounding box center [1221, 187] width 111 height 33
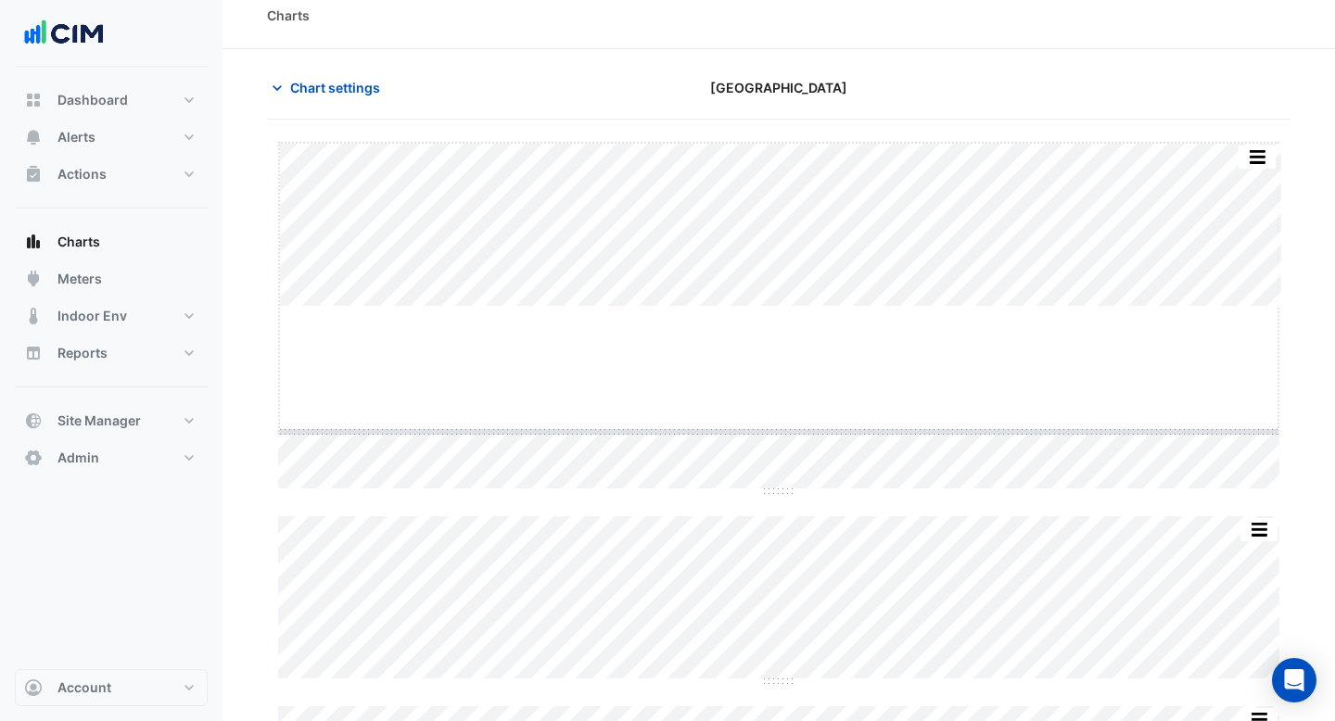
drag, startPoint x: 778, startPoint y: 305, endPoint x: 778, endPoint y: 435, distance: 129.8
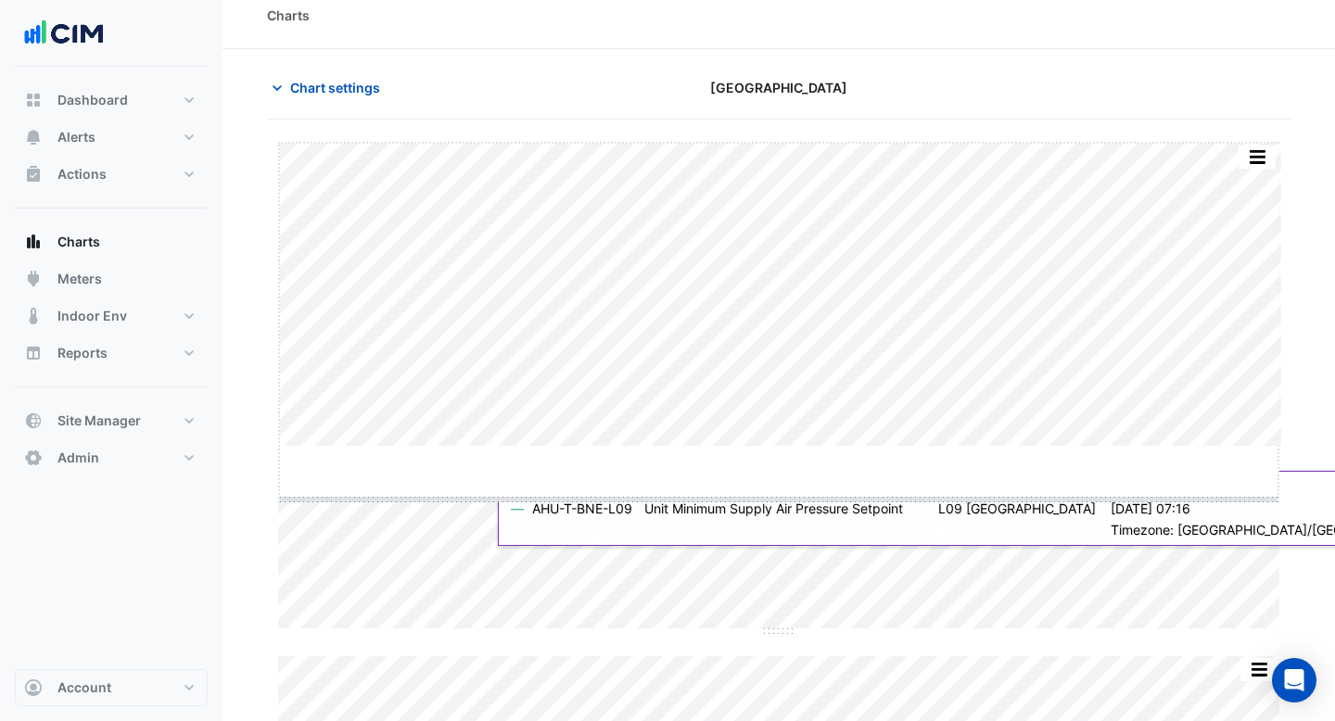
drag, startPoint x: 777, startPoint y: 445, endPoint x: 777, endPoint y: 498, distance: 52.8
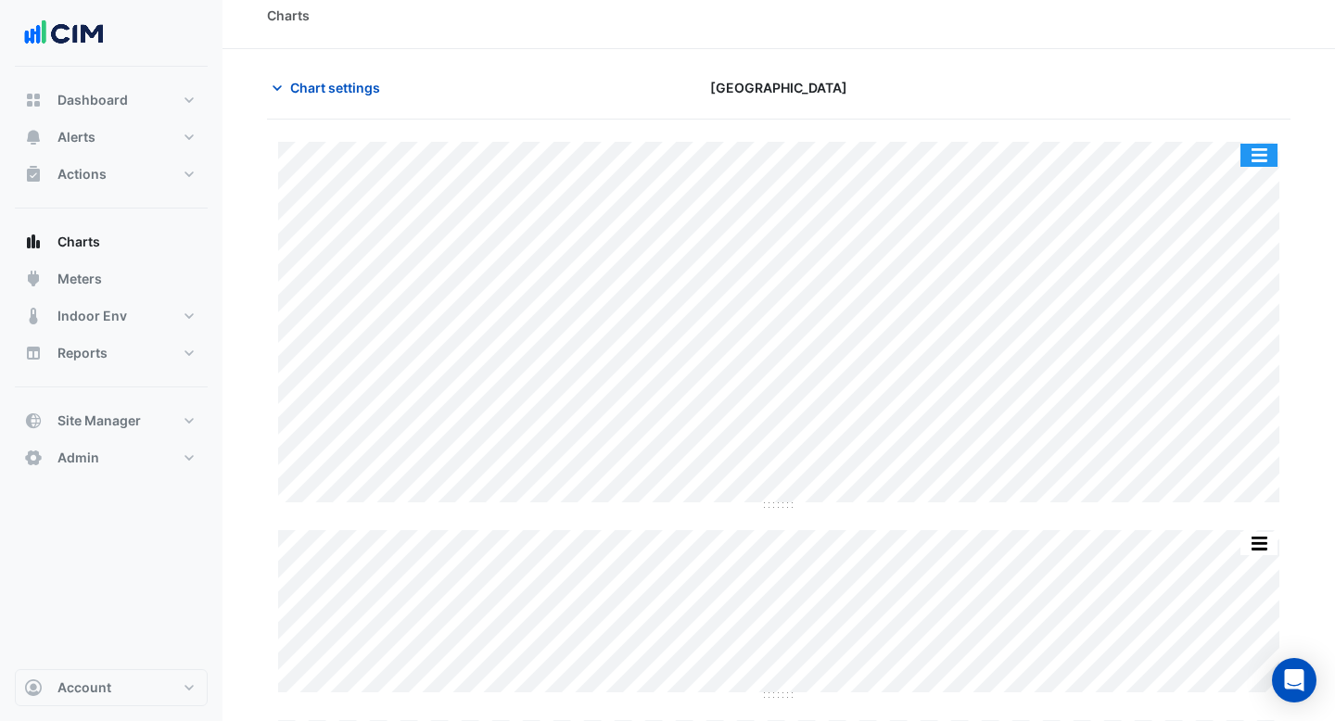
click at [1265, 152] on button "button" at bounding box center [1258, 155] width 37 height 23
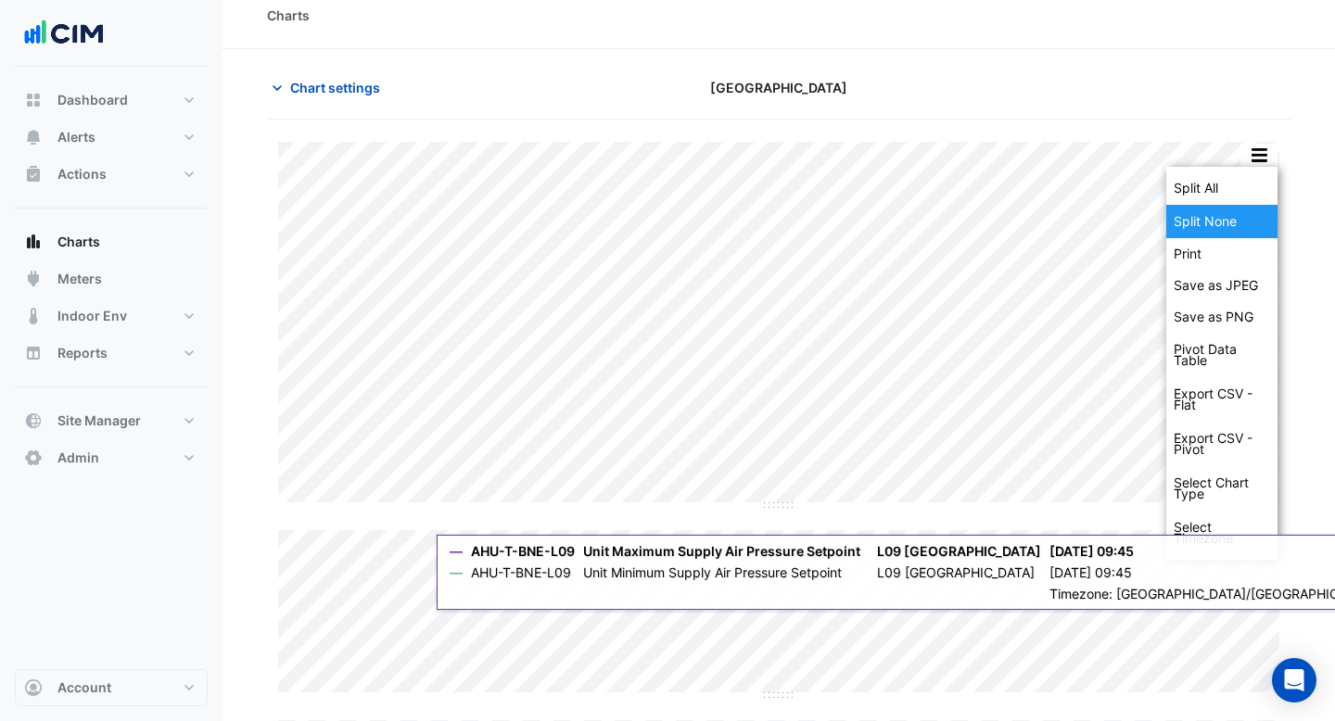
click at [1232, 210] on div "Split None" at bounding box center [1221, 221] width 111 height 33
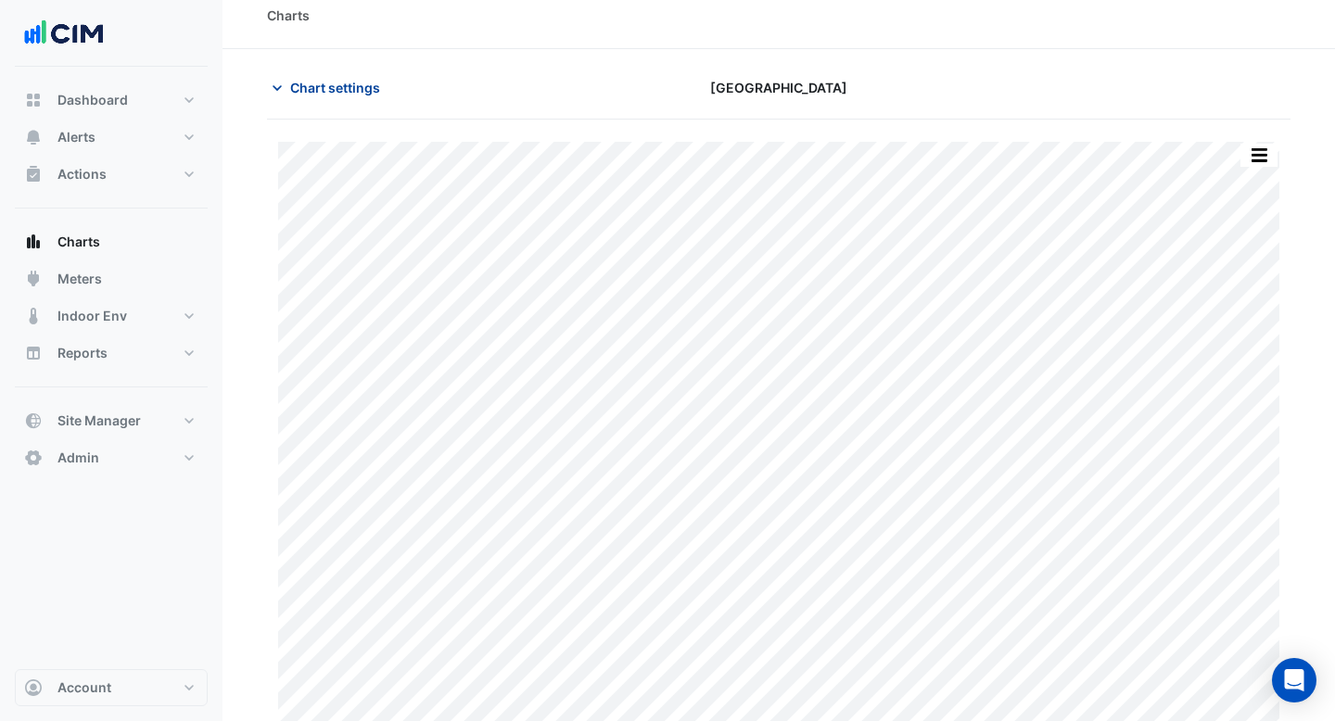
click at [326, 90] on span "Chart settings" at bounding box center [335, 87] width 90 height 19
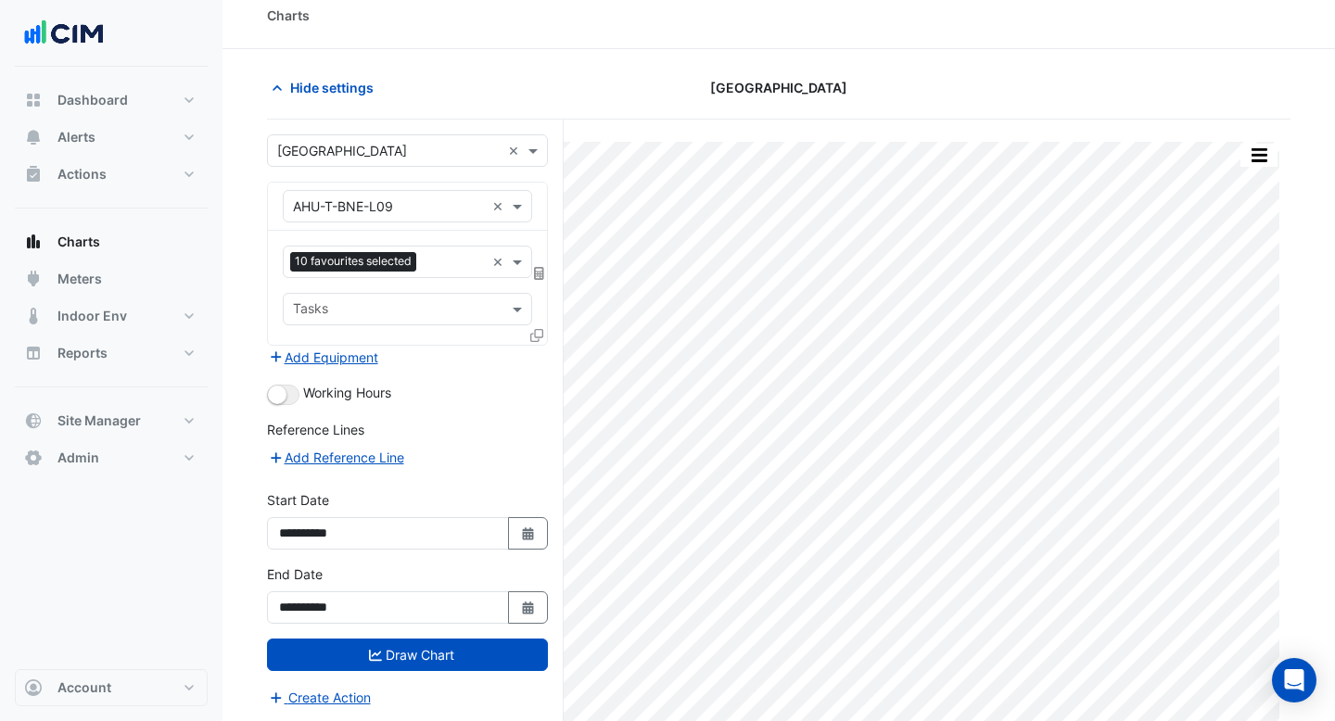
click at [657, 80] on div "[GEOGRAPHIC_DATA]" at bounding box center [778, 87] width 349 height 32
click at [654, 83] on div "[GEOGRAPHIC_DATA]" at bounding box center [778, 87] width 349 height 32
click at [309, 85] on span "Hide settings" at bounding box center [331, 87] width 83 height 19
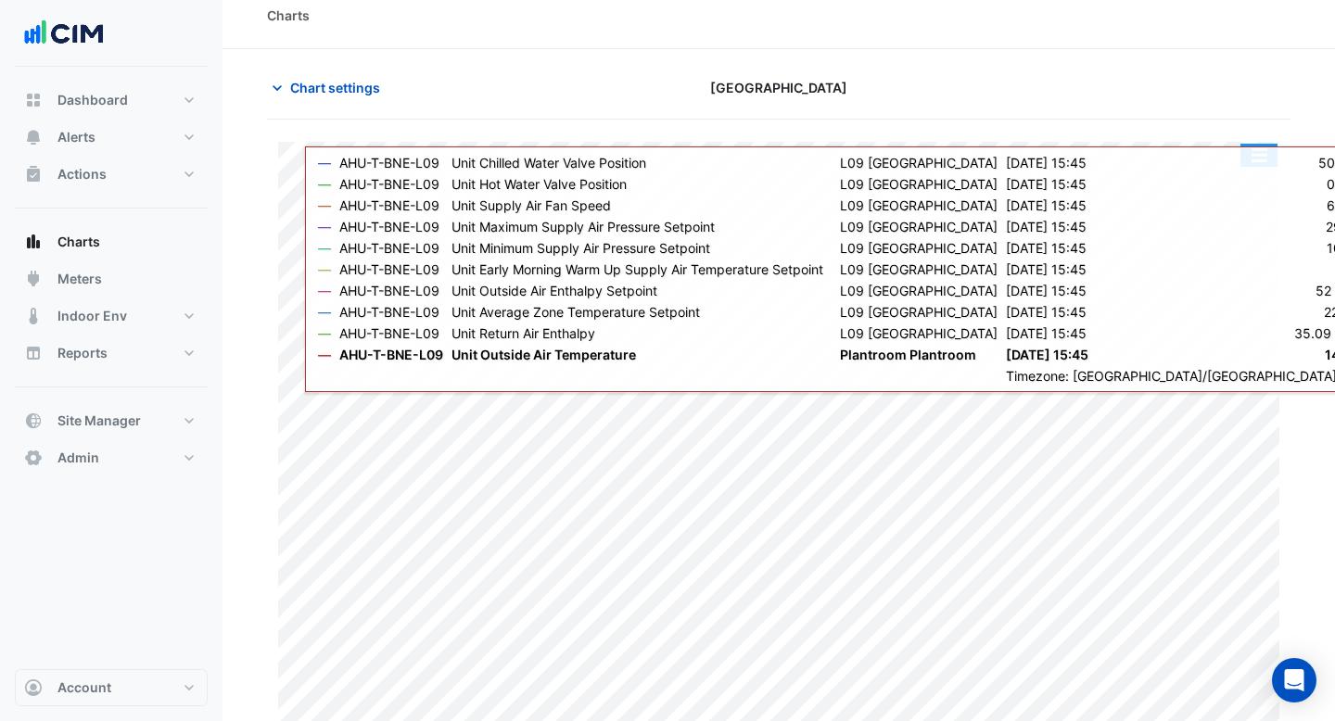
click at [1253, 156] on button "button" at bounding box center [1258, 155] width 37 height 23
click at [1139, 59] on section "Chart settings [GEOGRAPHIC_DATA] Split by Unit Split All Print Save as JPEG Sav…" at bounding box center [778, 392] width 1112 height 686
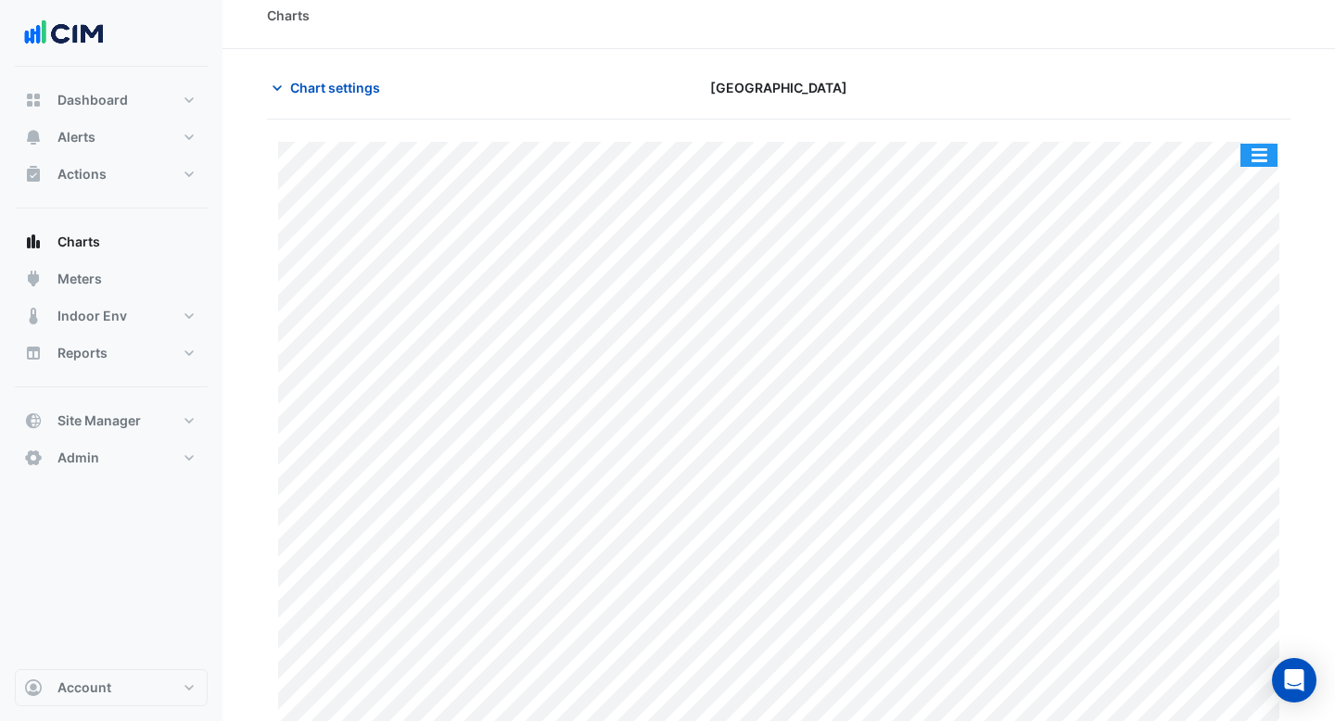
click at [1269, 150] on button "button" at bounding box center [1258, 155] width 37 height 23
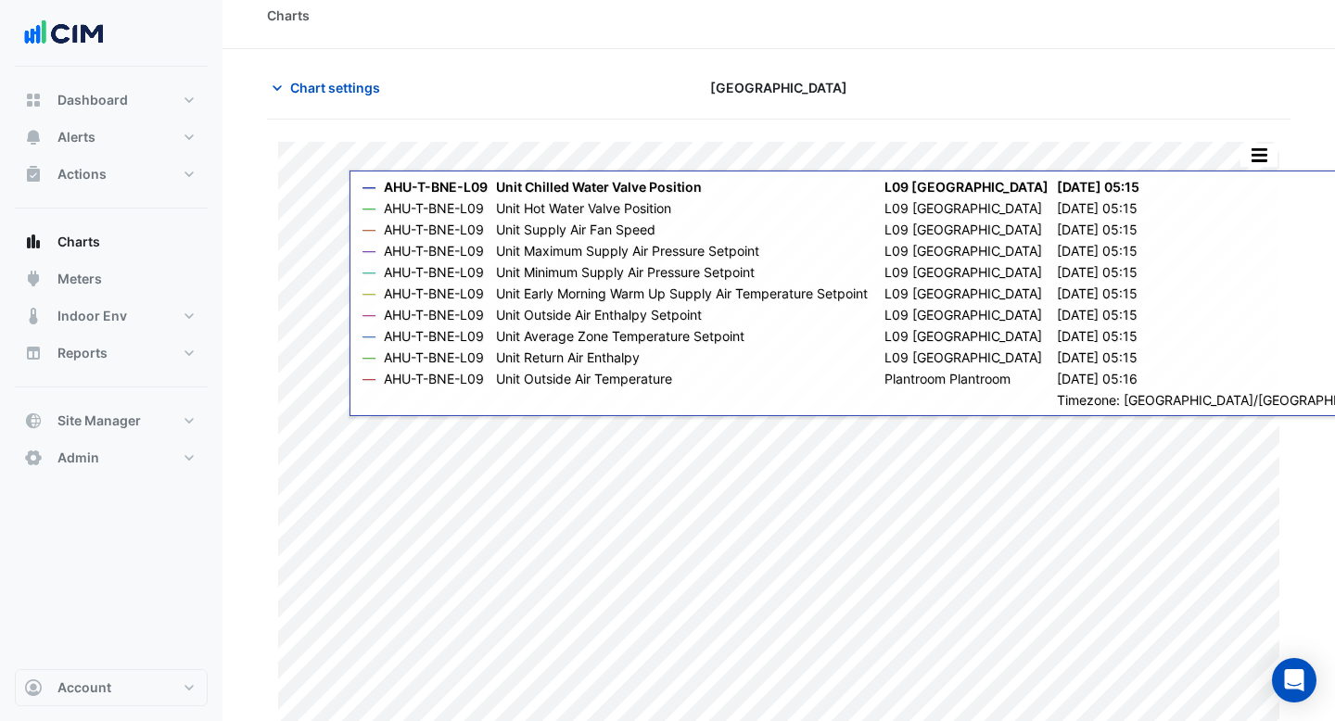
click at [1249, 71] on div at bounding box center [1127, 87] width 349 height 32
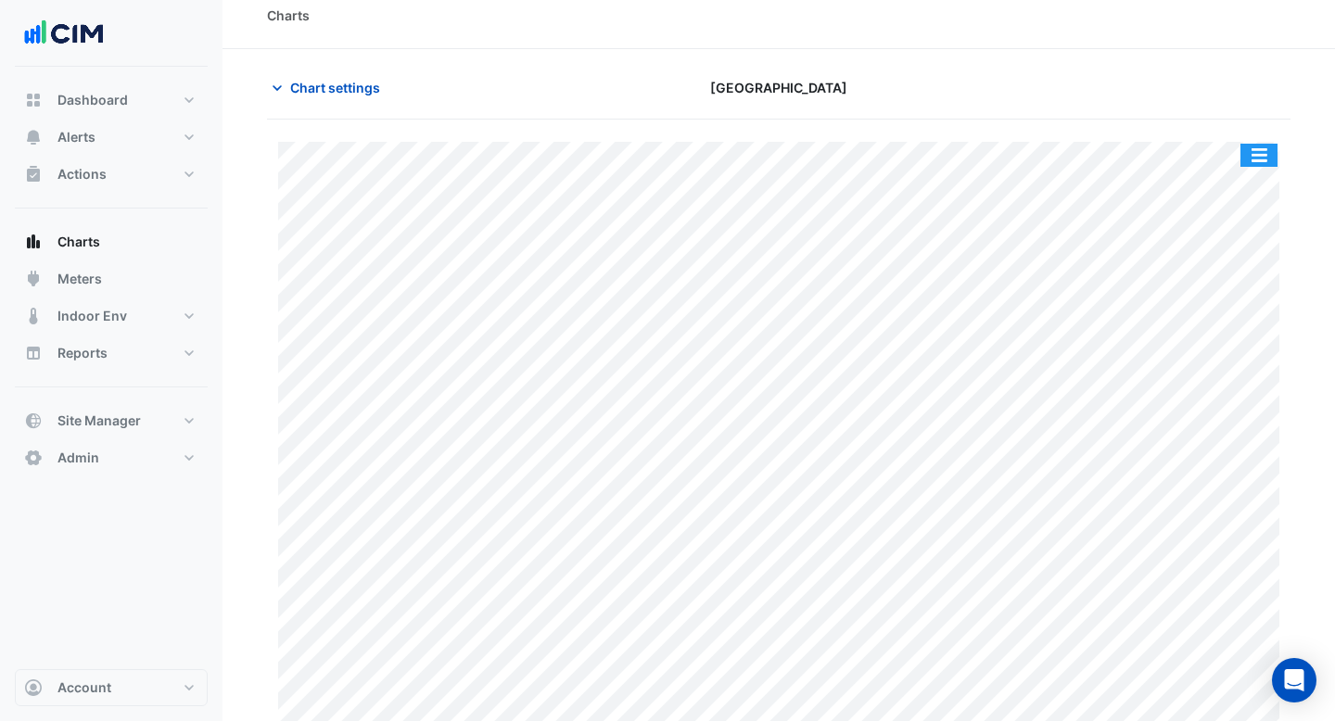
click at [1259, 147] on button "button" at bounding box center [1258, 155] width 37 height 23
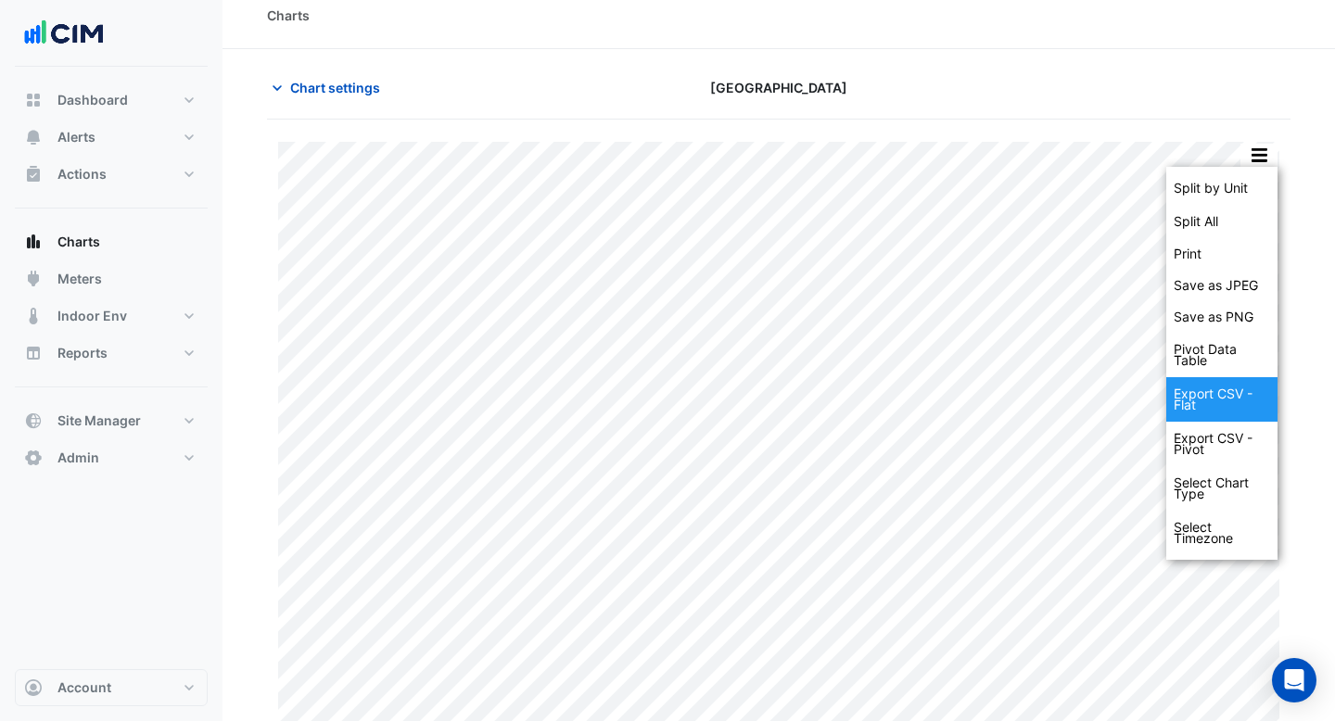
click at [1238, 405] on div "Export CSV - Flat" at bounding box center [1221, 399] width 111 height 44
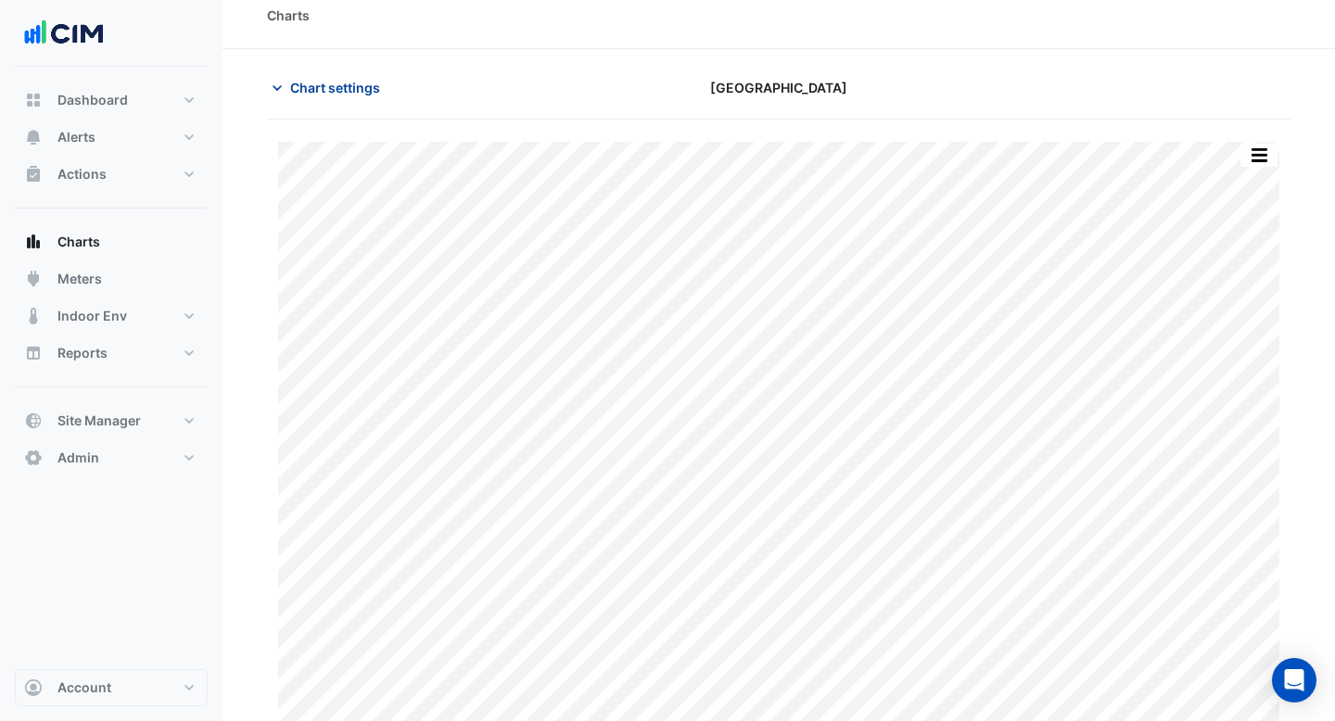
click at [338, 84] on span "Chart settings" at bounding box center [335, 87] width 90 height 19
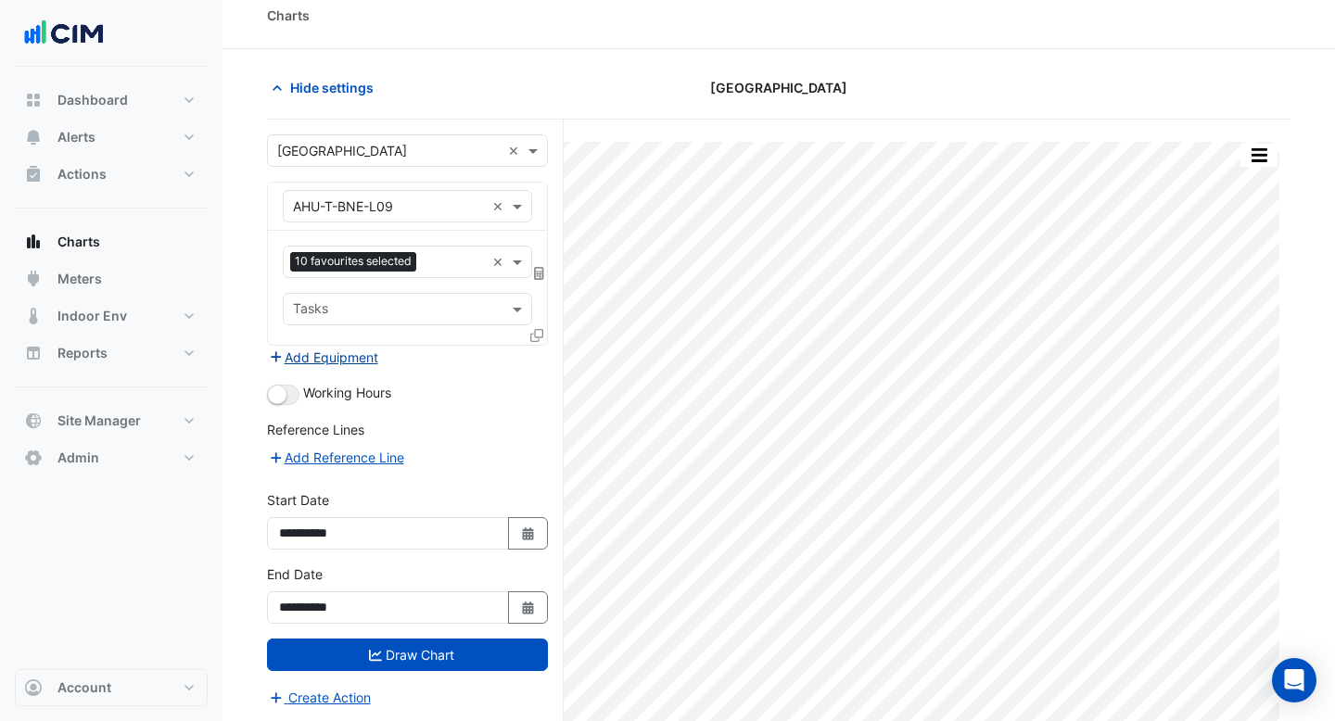
click at [352, 359] on button "Add Equipment" at bounding box center [323, 357] width 112 height 21
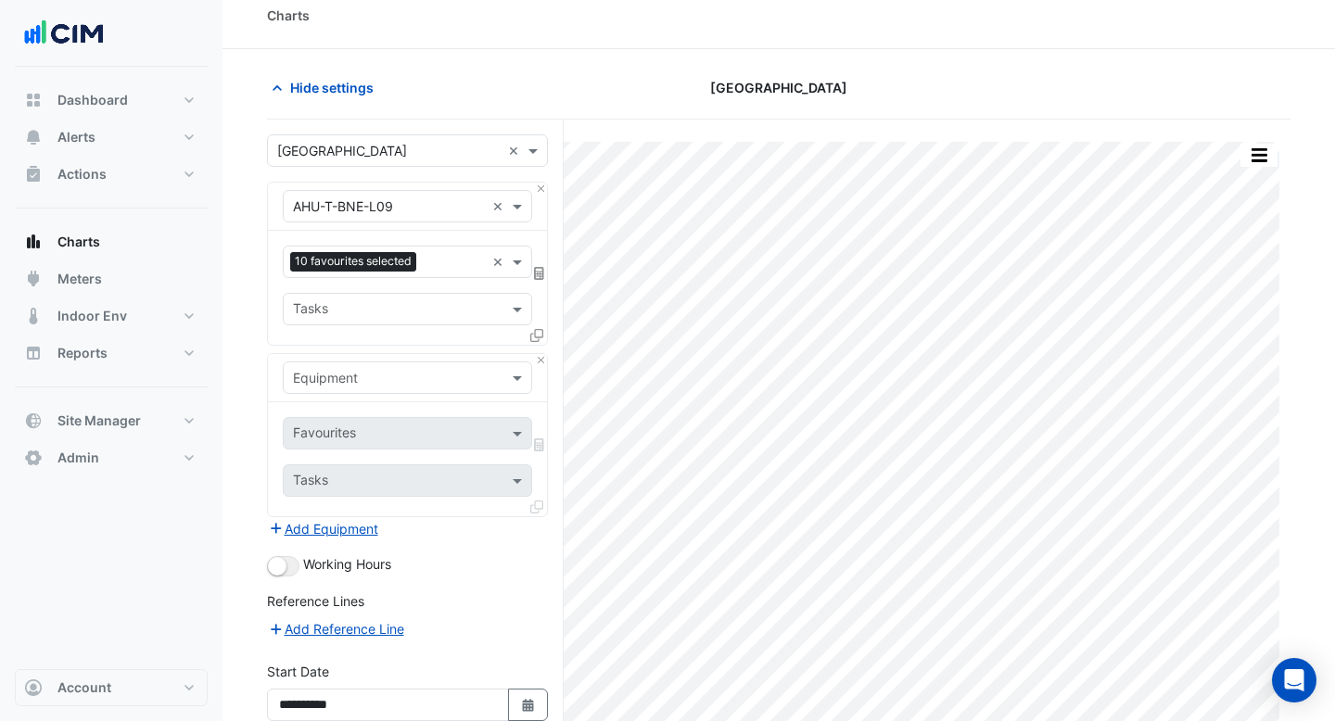
click at [349, 381] on input "text" at bounding box center [389, 378] width 192 height 19
type input "**"
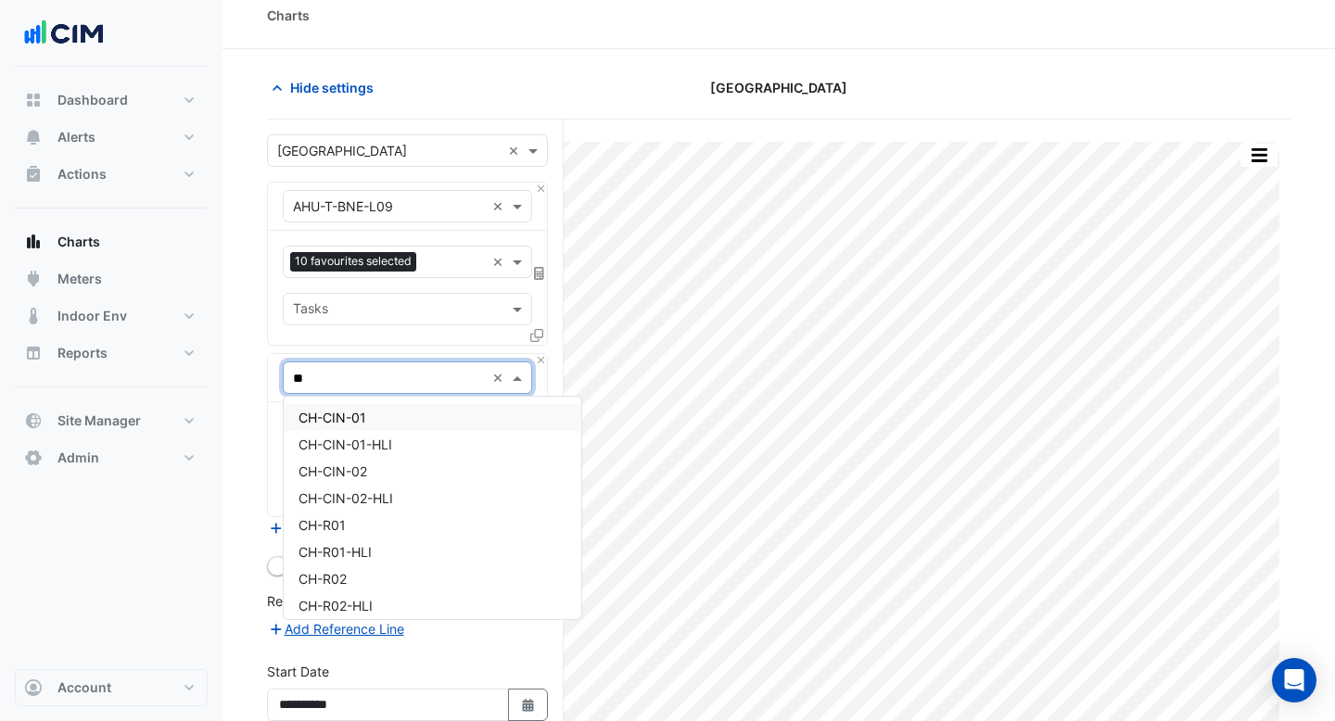
click at [336, 425] on div "CH-CIN-01" at bounding box center [433, 417] width 298 height 27
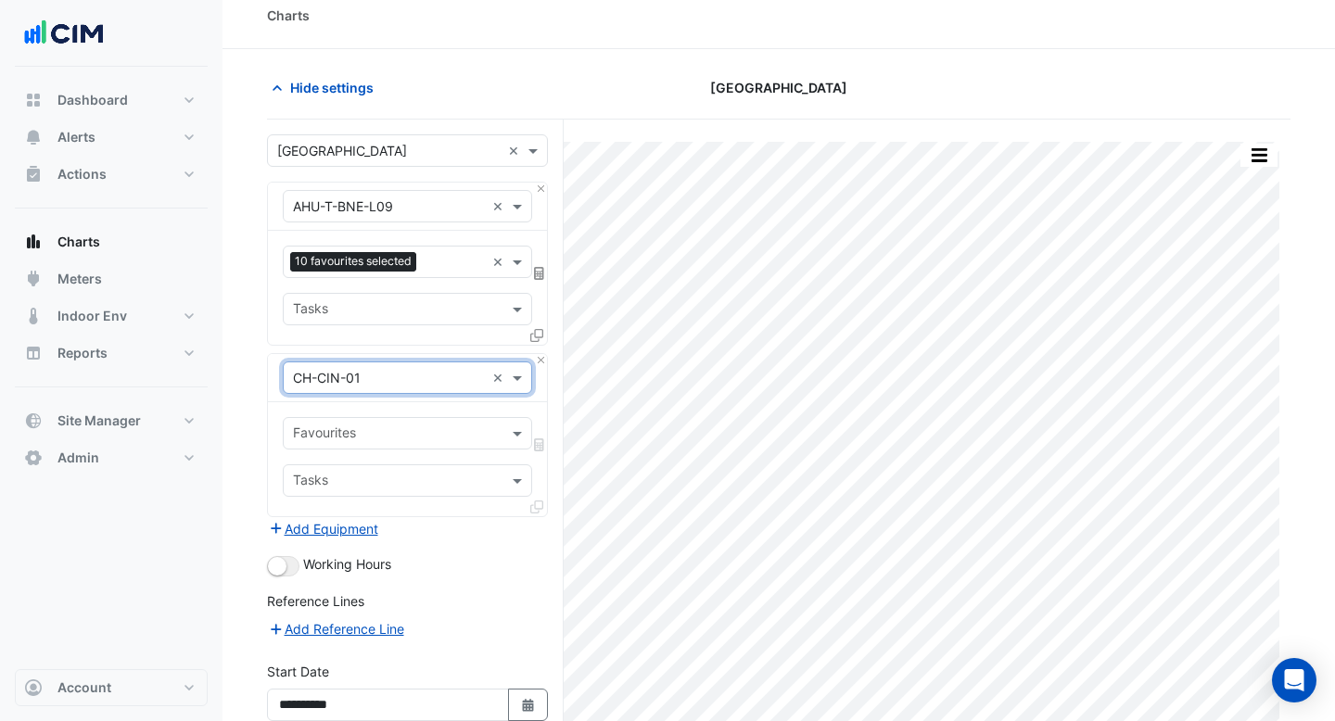
click at [391, 434] on input "text" at bounding box center [397, 434] width 208 height 19
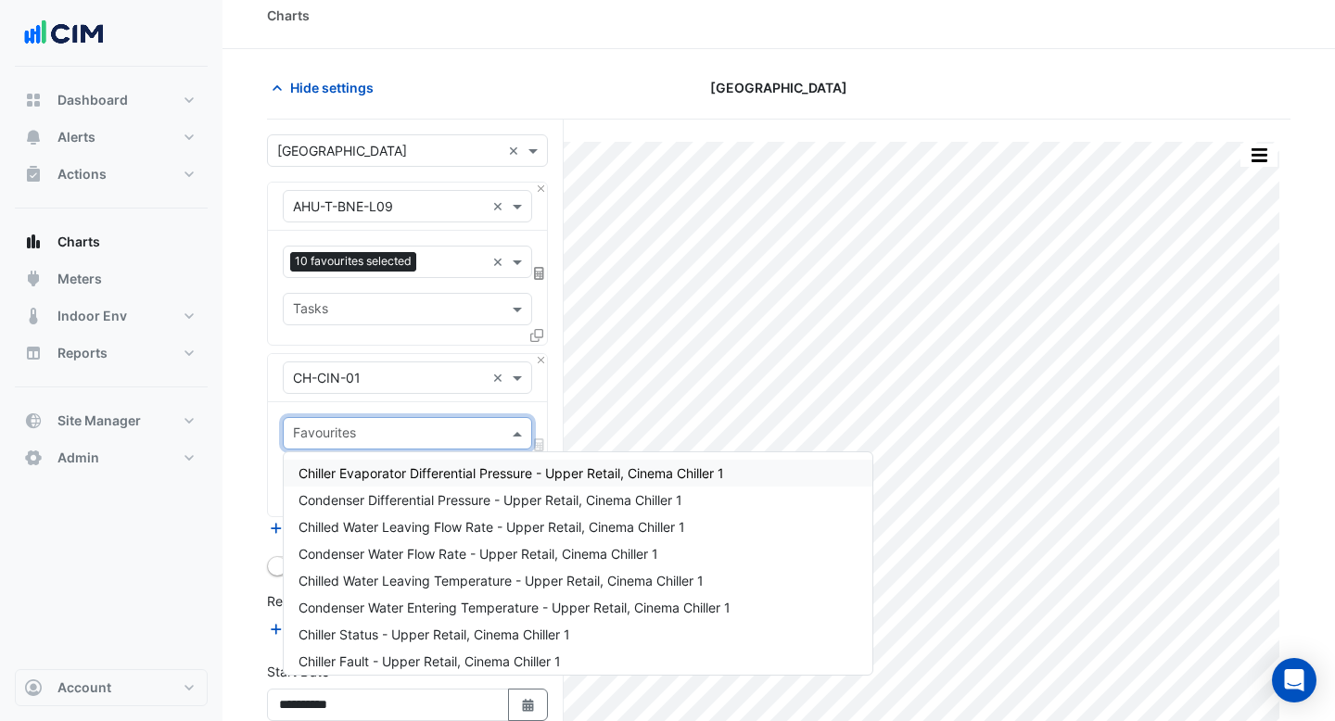
click at [389, 477] on span "Chiller Evaporator Differential Pressure - Upper Retail, Cinema Chiller 1" at bounding box center [510, 473] width 425 height 16
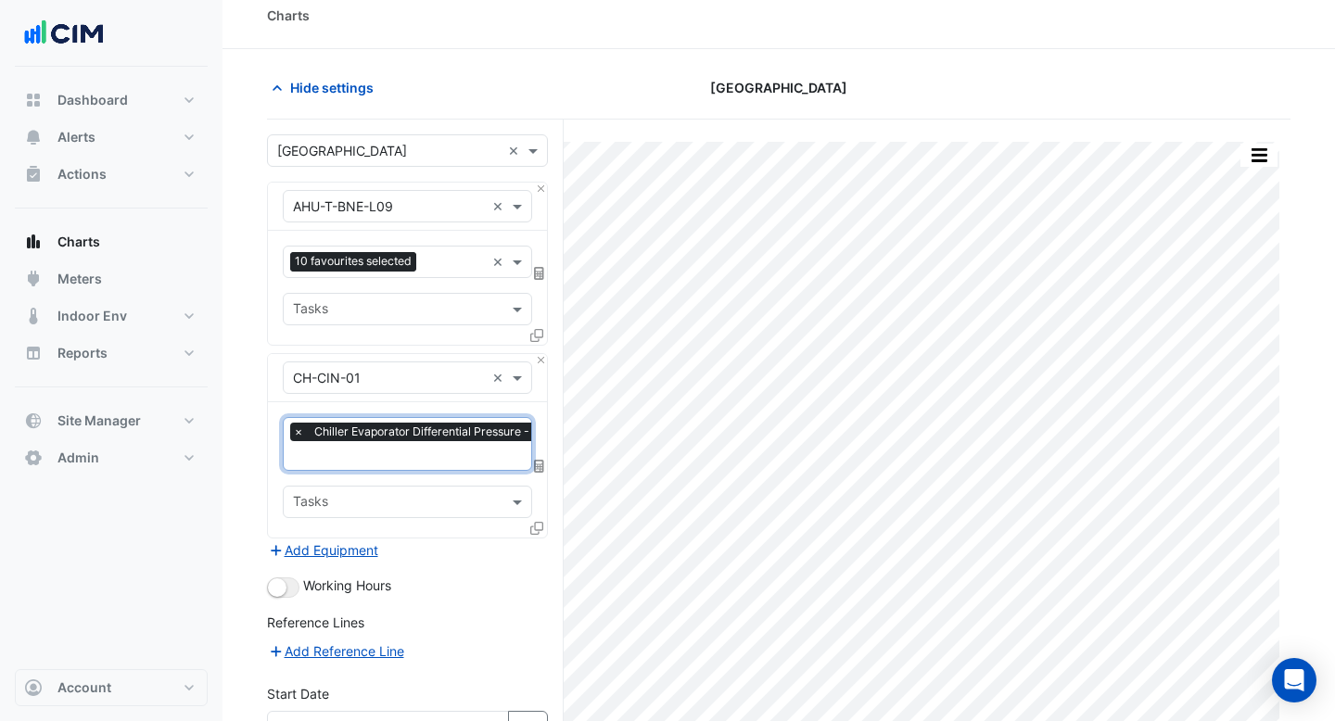
click at [387, 451] on input "text" at bounding box center [495, 457] width 405 height 19
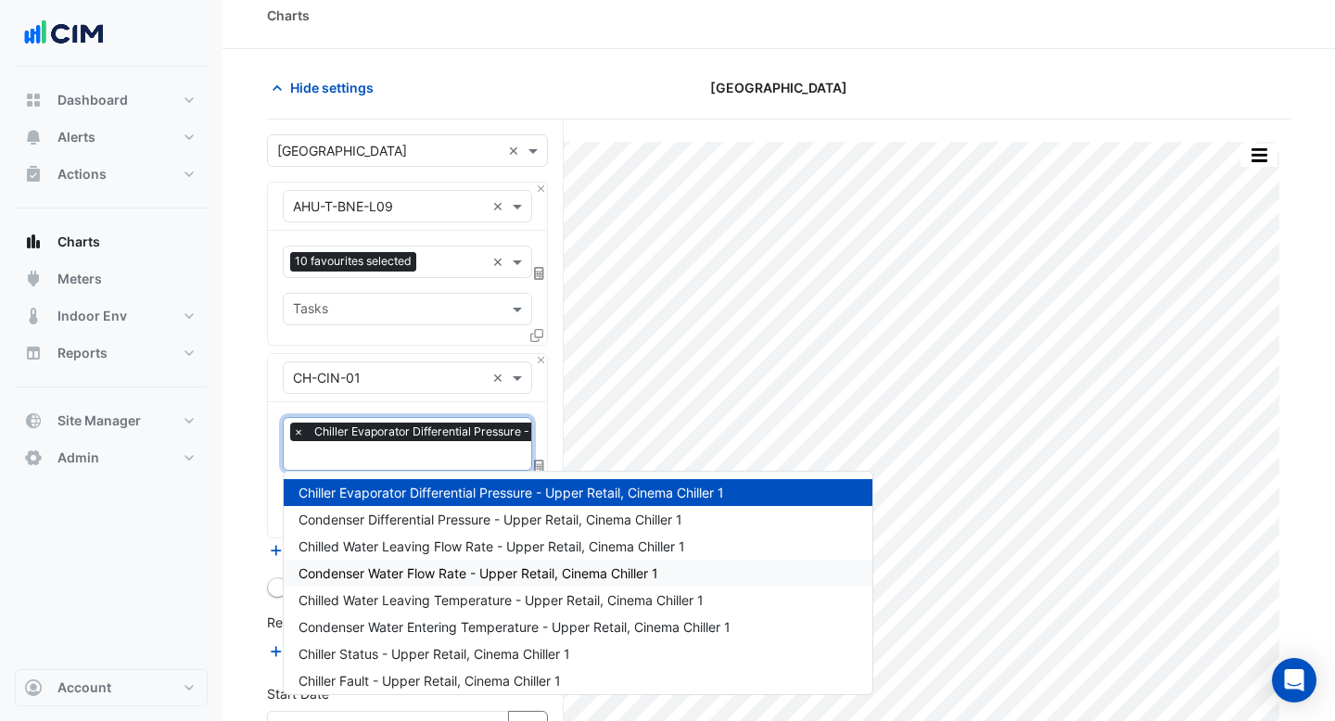
click at [386, 565] on span "Condenser Water Flow Rate - Upper Retail, Cinema Chiller 1" at bounding box center [478, 573] width 360 height 16
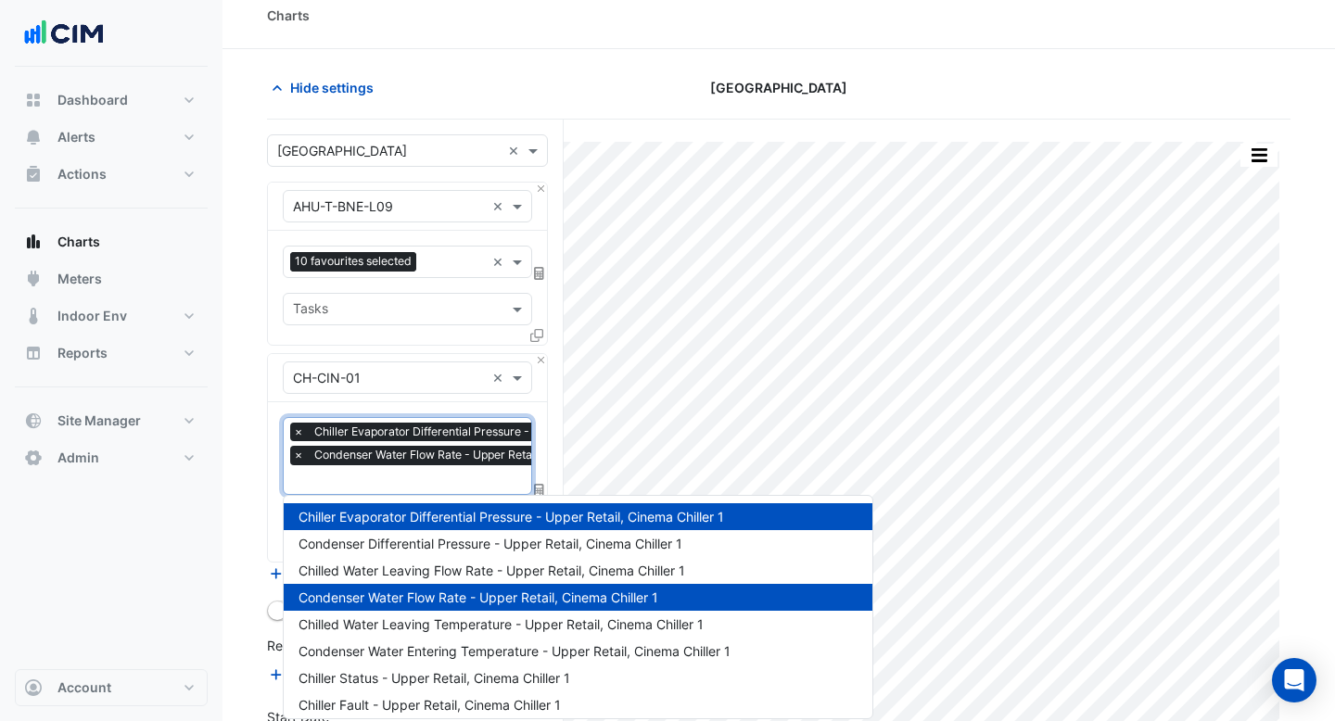
click at [384, 490] on div at bounding box center [494, 482] width 408 height 24
click at [384, 560] on div "Chilled Water Leaving Flow Rate - Upper Retail, Cinema Chiller 1" at bounding box center [578, 570] width 589 height 27
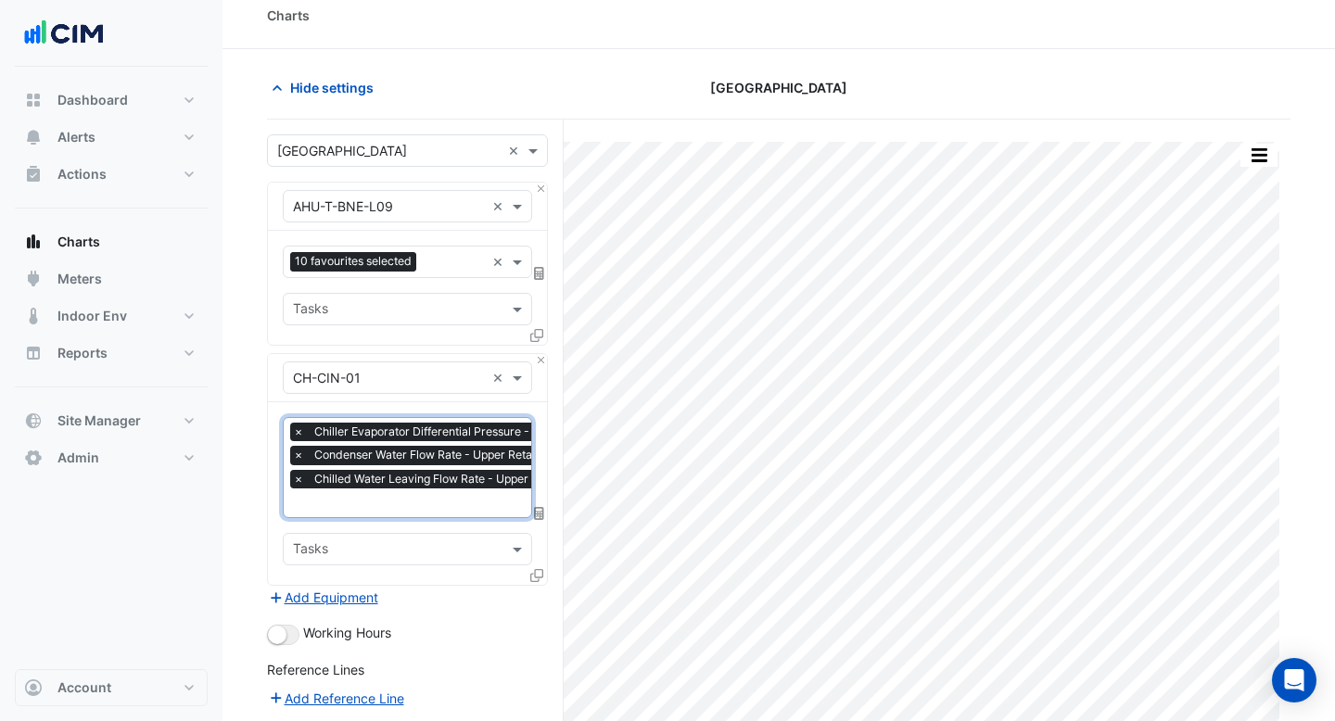
click at [378, 504] on input "text" at bounding box center [495, 504] width 405 height 19
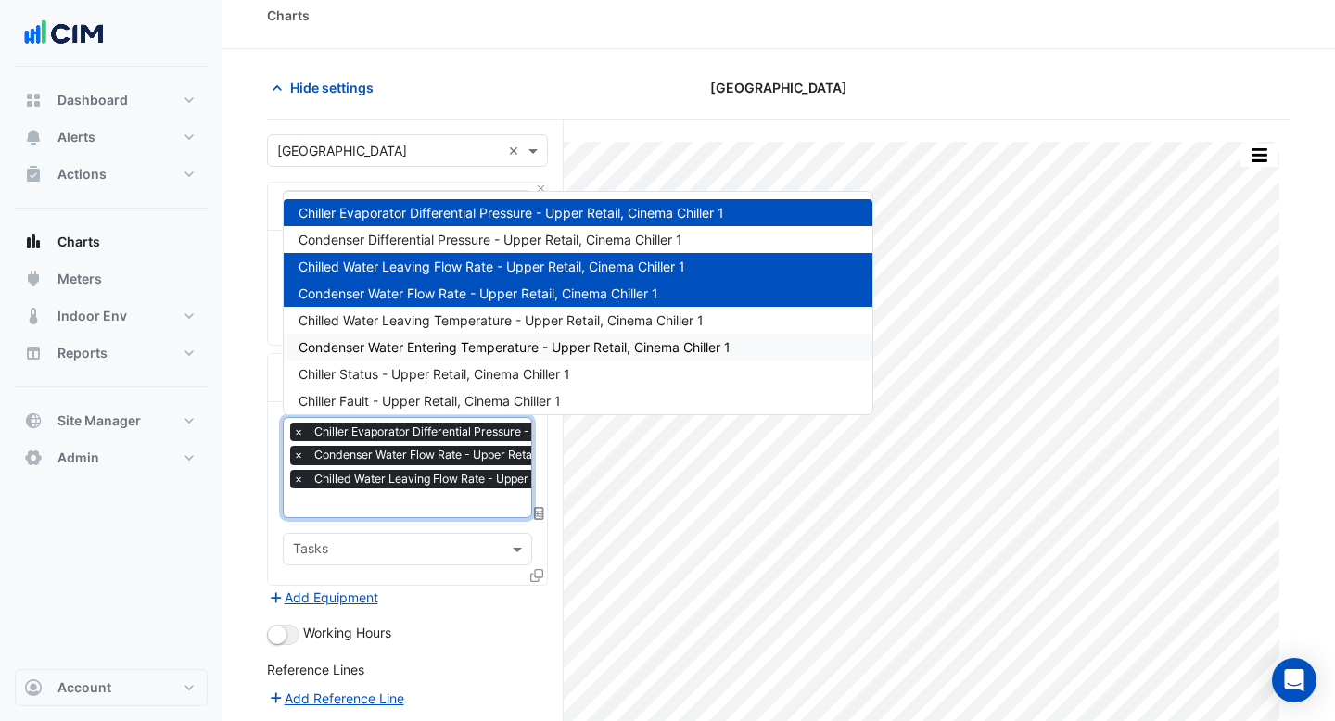
click at [418, 359] on div "Condenser Water Entering Temperature - Upper Retail, Cinema Chiller 1" at bounding box center [578, 347] width 589 height 27
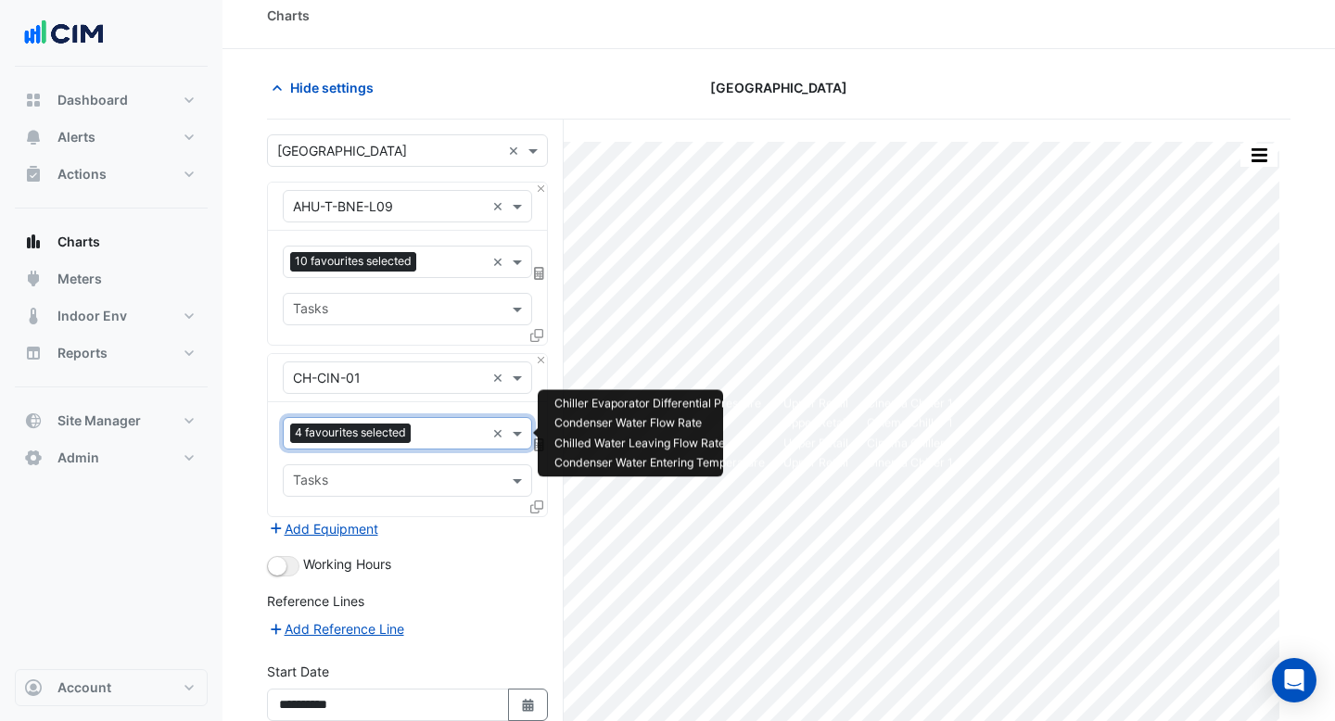
click at [424, 439] on input "text" at bounding box center [451, 434] width 67 height 19
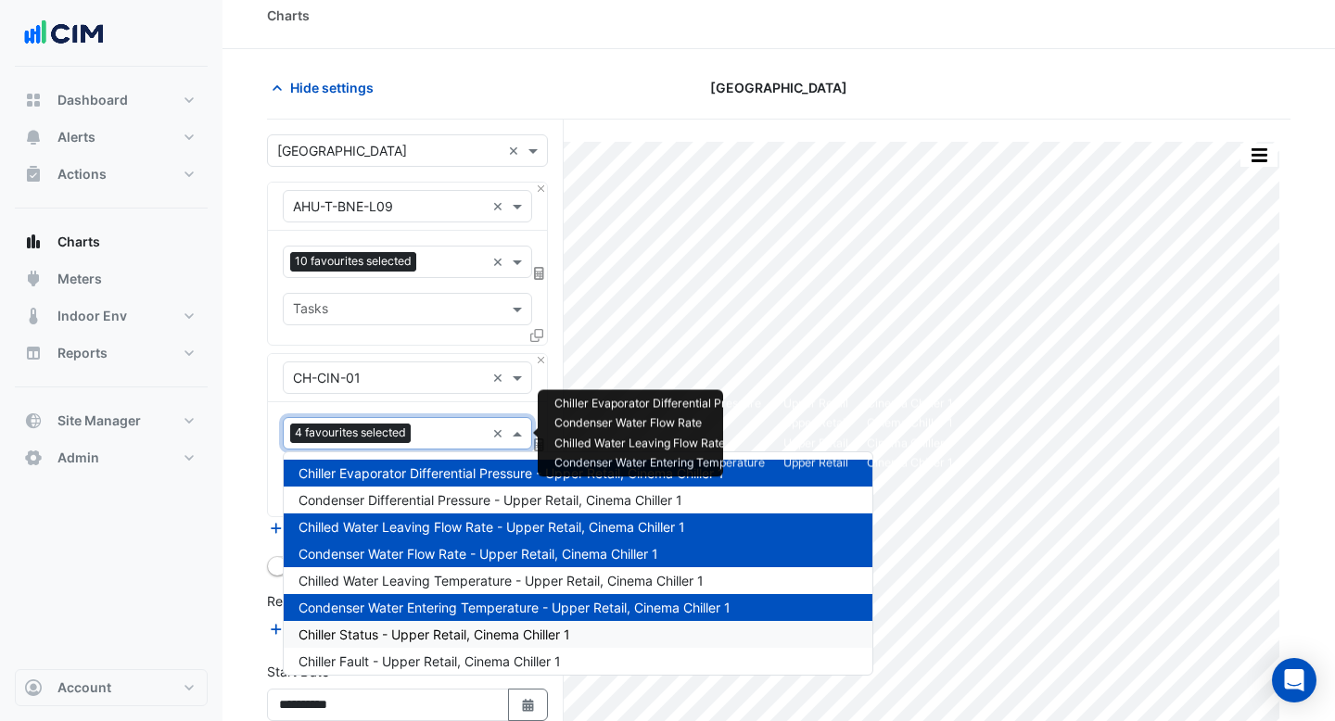
click at [388, 639] on span "Chiller Status - Upper Retail, Cinema Chiller 1" at bounding box center [434, 635] width 272 height 16
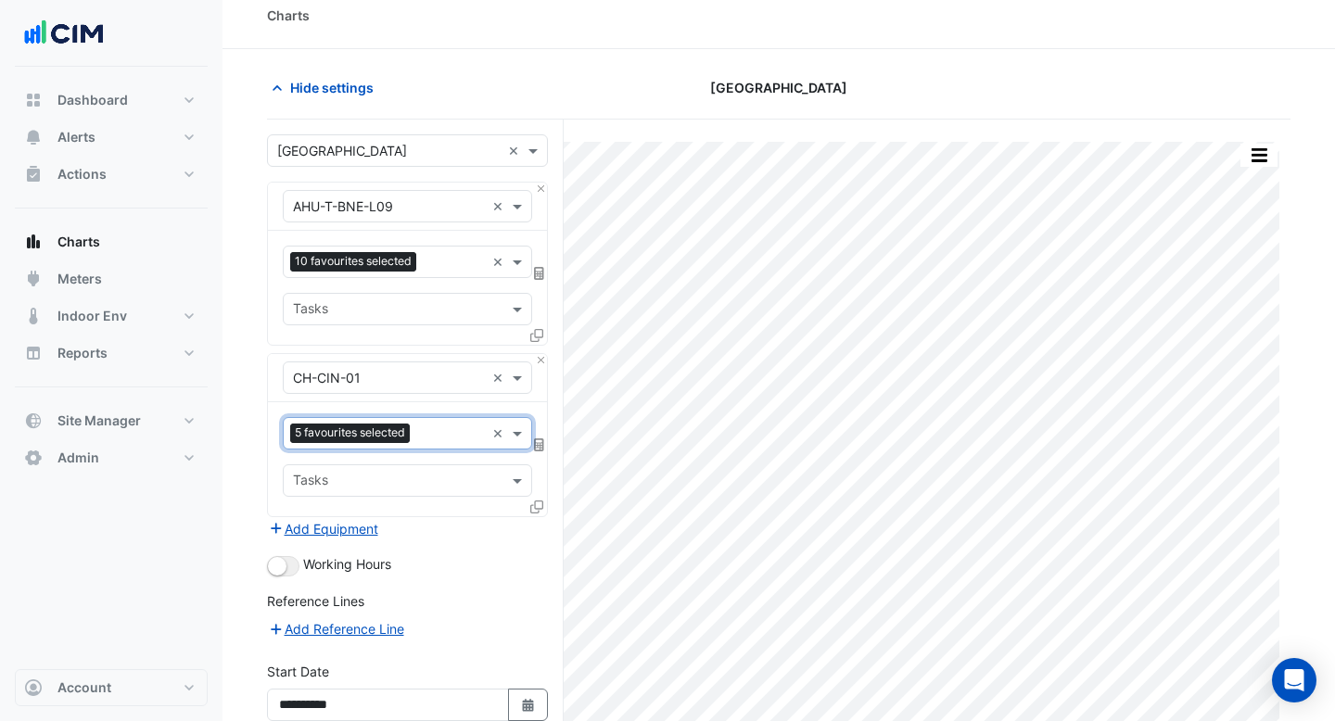
scroll to position [133, 0]
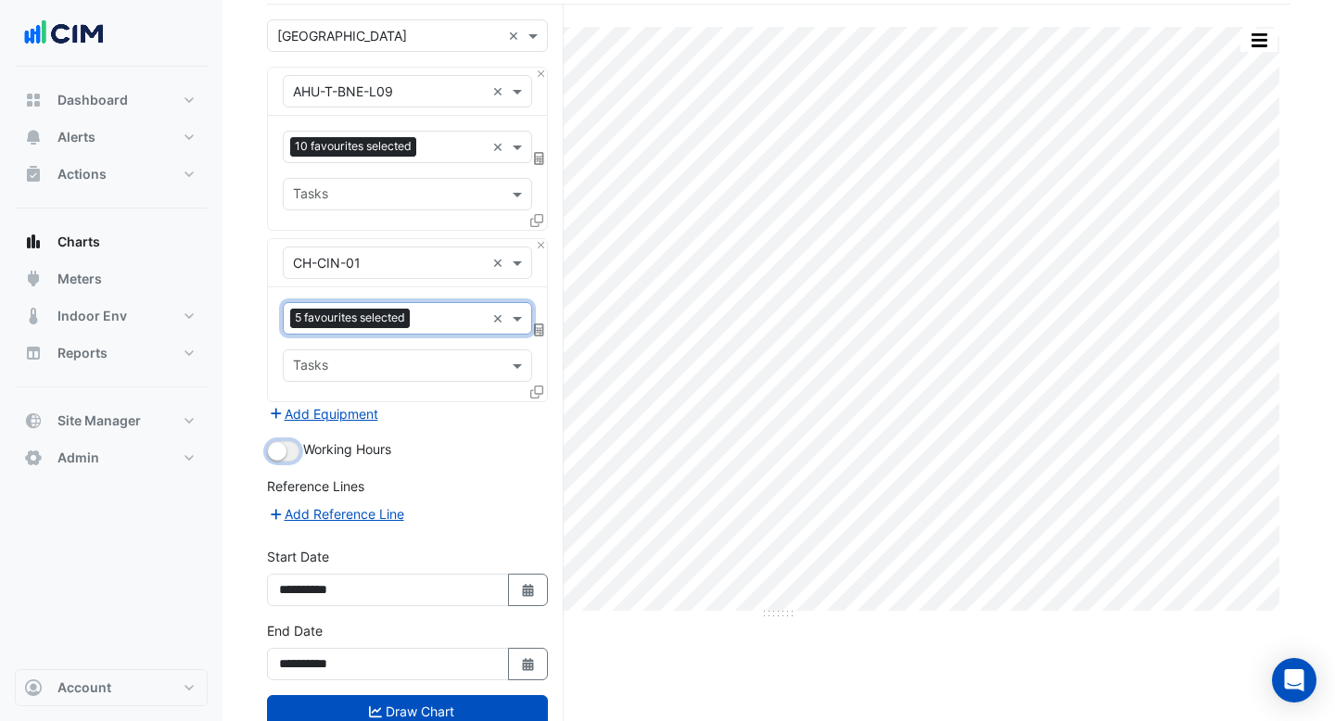
click at [289, 452] on button "button" at bounding box center [283, 451] width 32 height 20
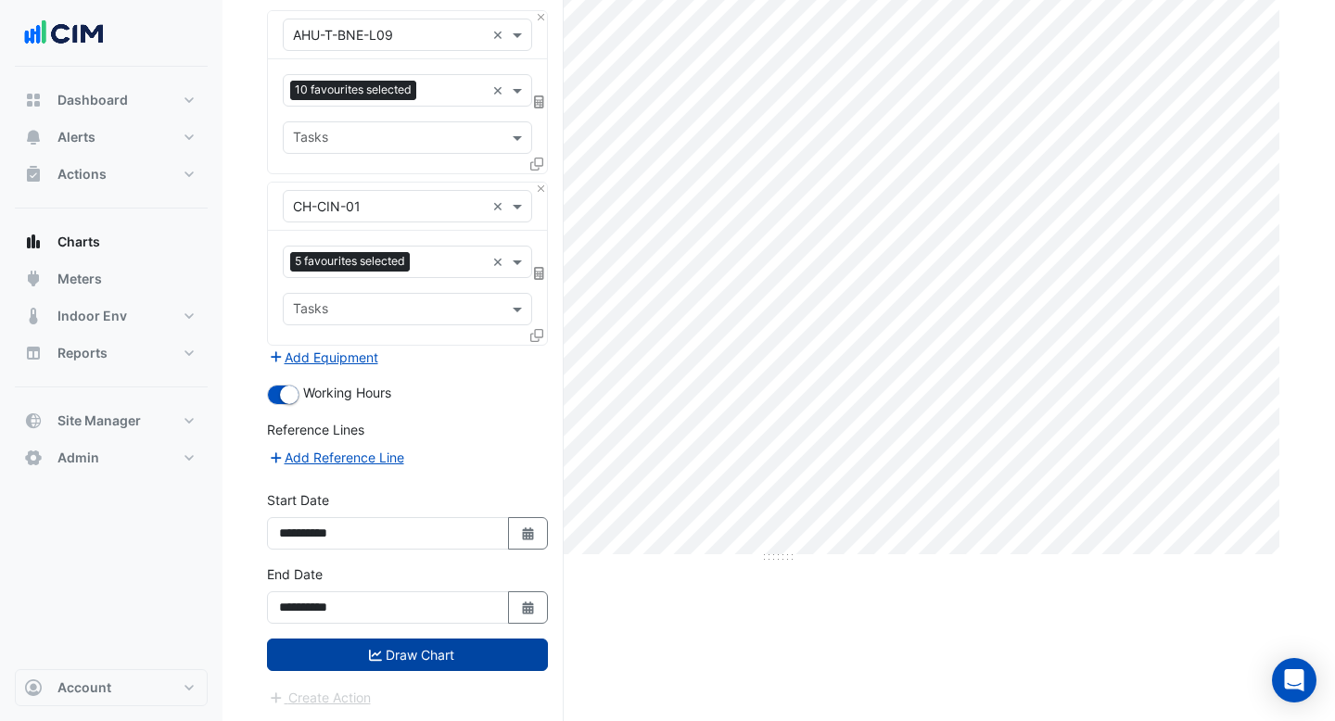
click at [402, 663] on button "Draw Chart" at bounding box center [407, 655] width 281 height 32
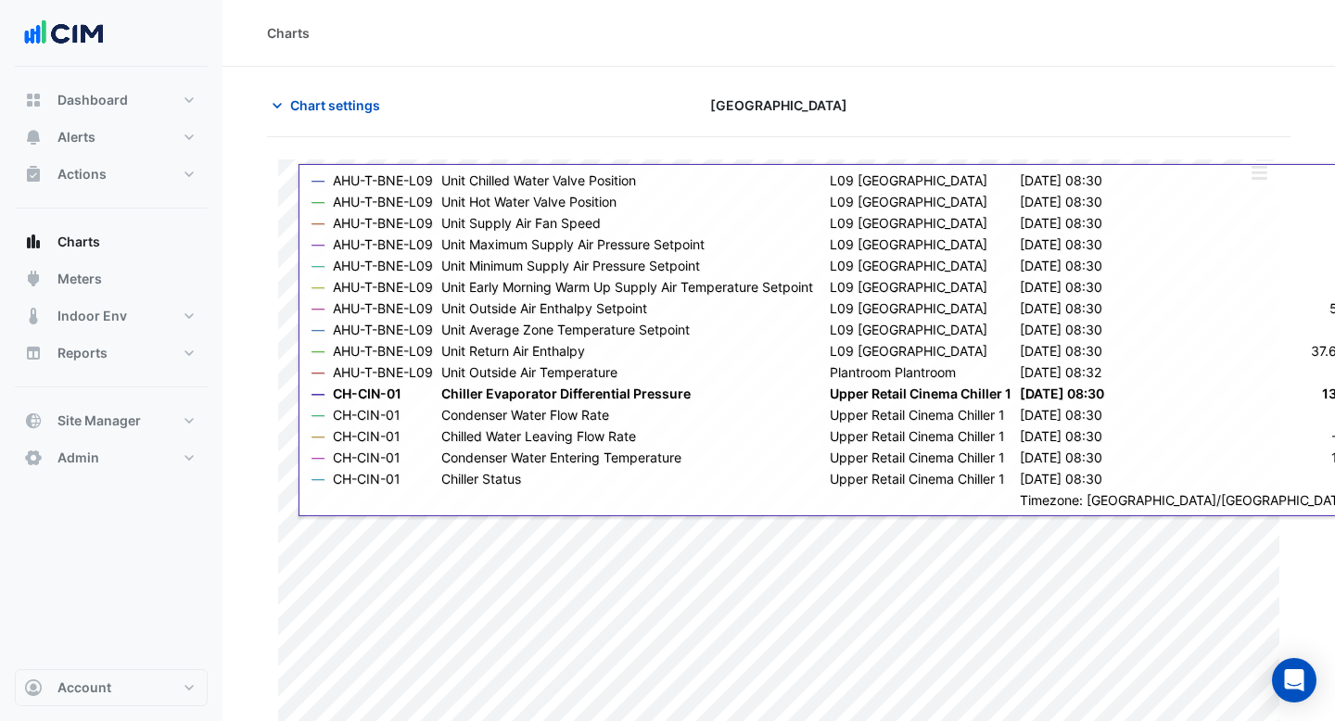
scroll to position [32, 0]
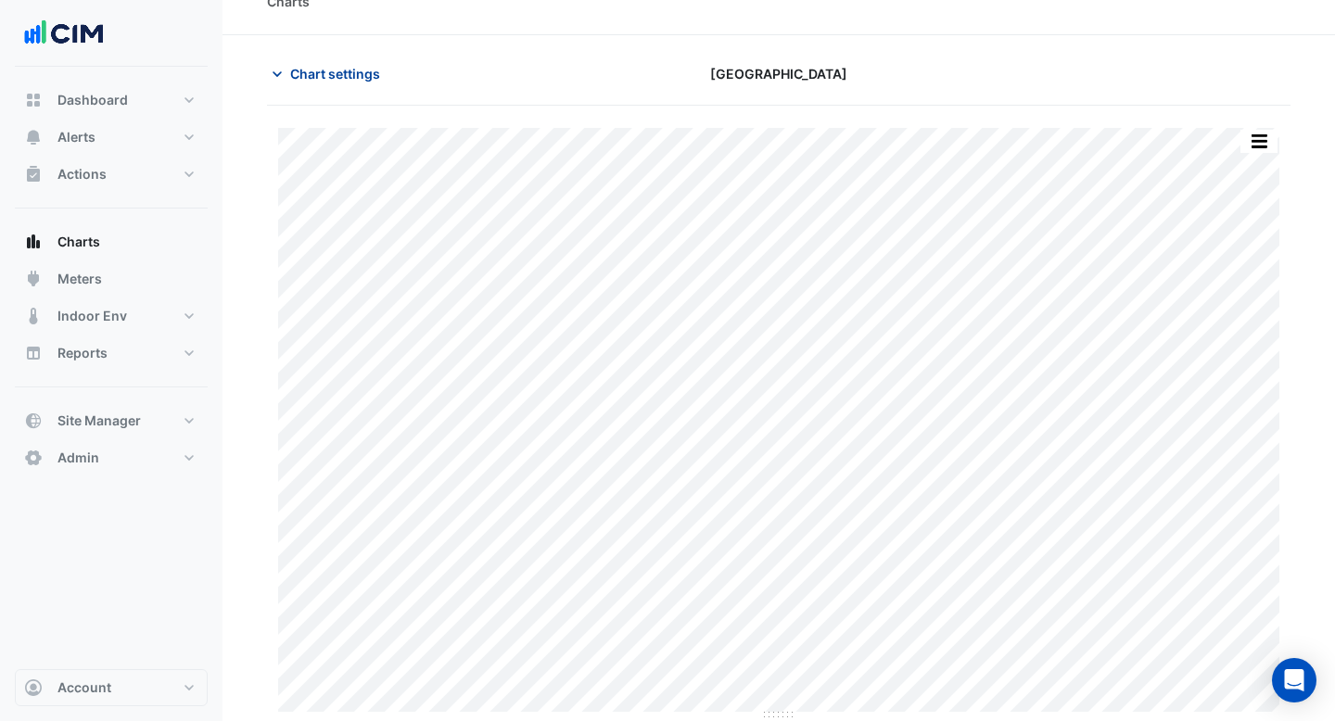
click at [349, 72] on span "Chart settings" at bounding box center [335, 73] width 90 height 19
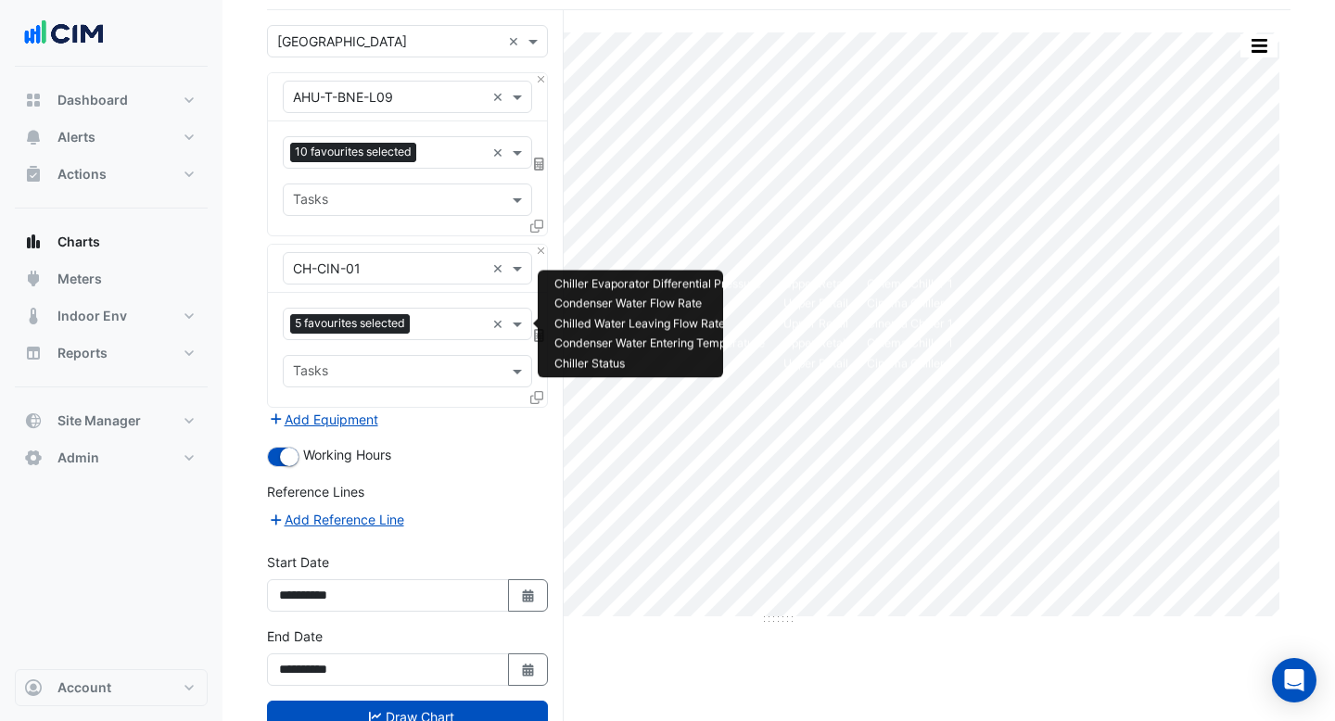
scroll to position [168, 0]
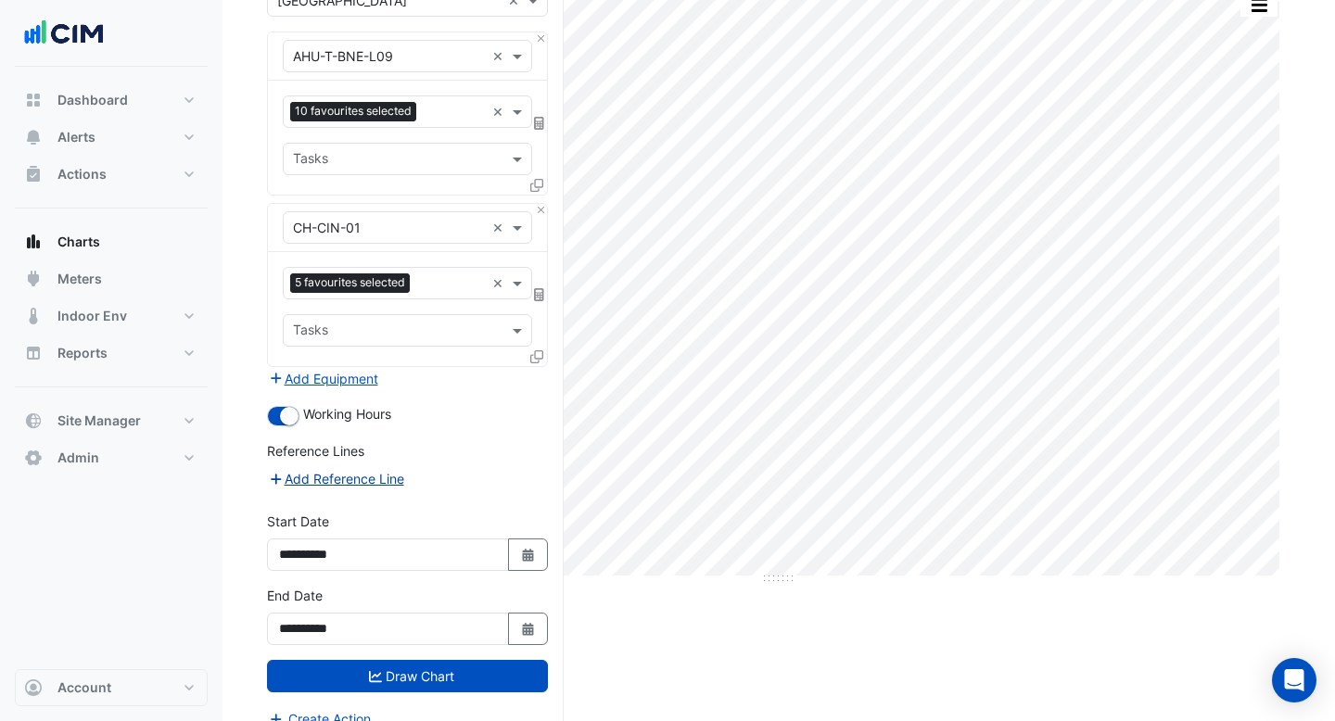
click at [373, 484] on button "Add Reference Line" at bounding box center [336, 478] width 138 height 21
select select "*"
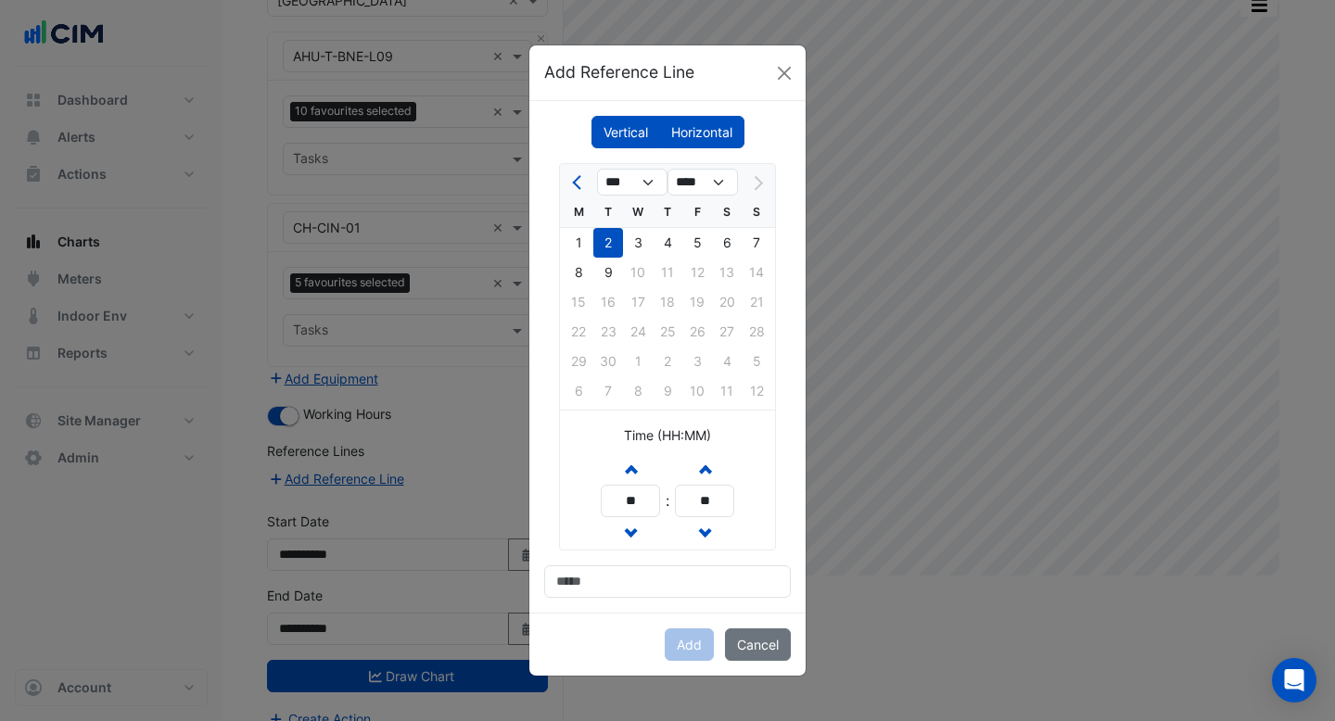
click at [703, 129] on label "Horizontal" at bounding box center [701, 132] width 85 height 32
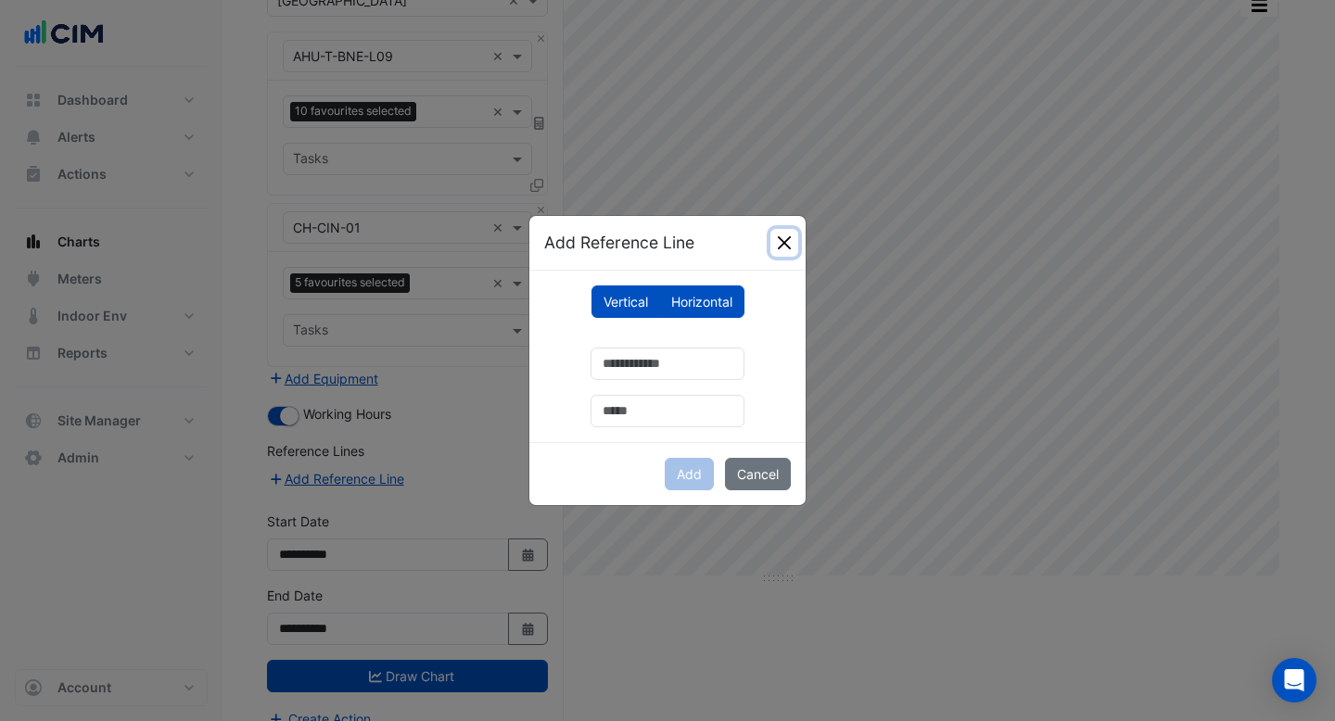
click at [777, 248] on button "Close" at bounding box center [784, 243] width 28 height 28
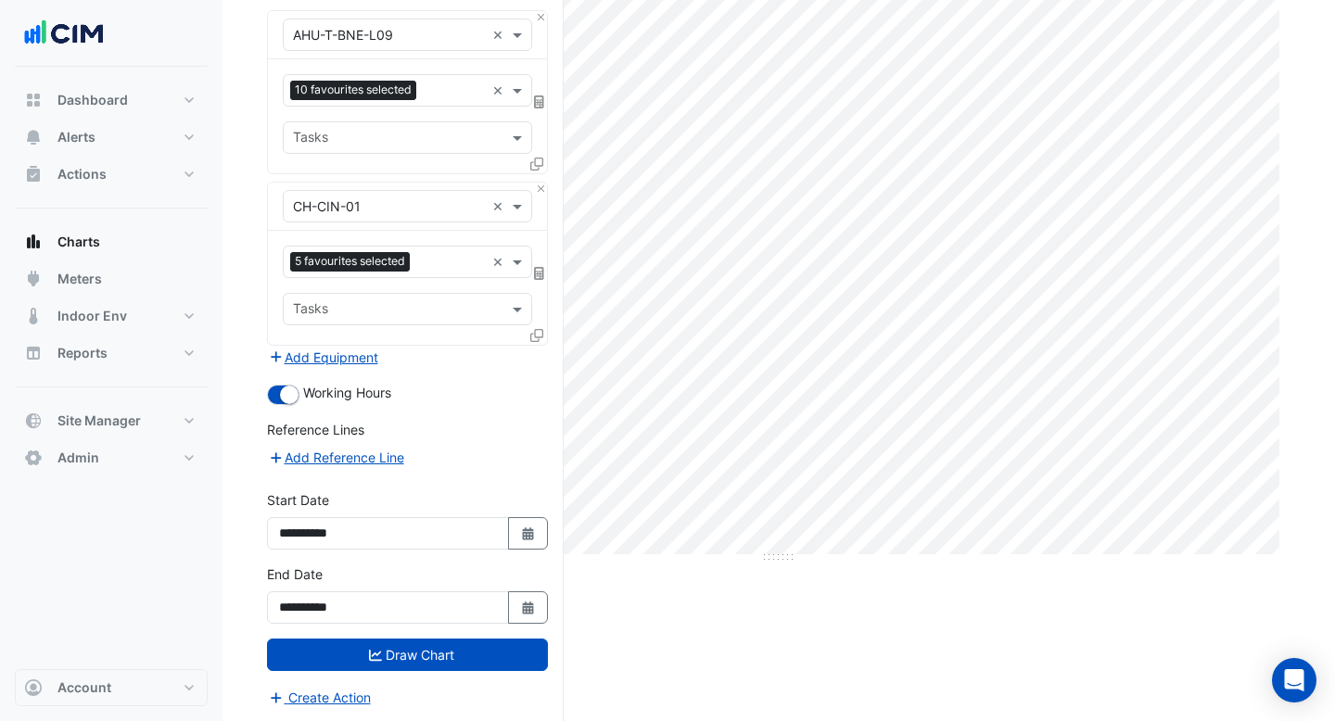
scroll to position [0, 0]
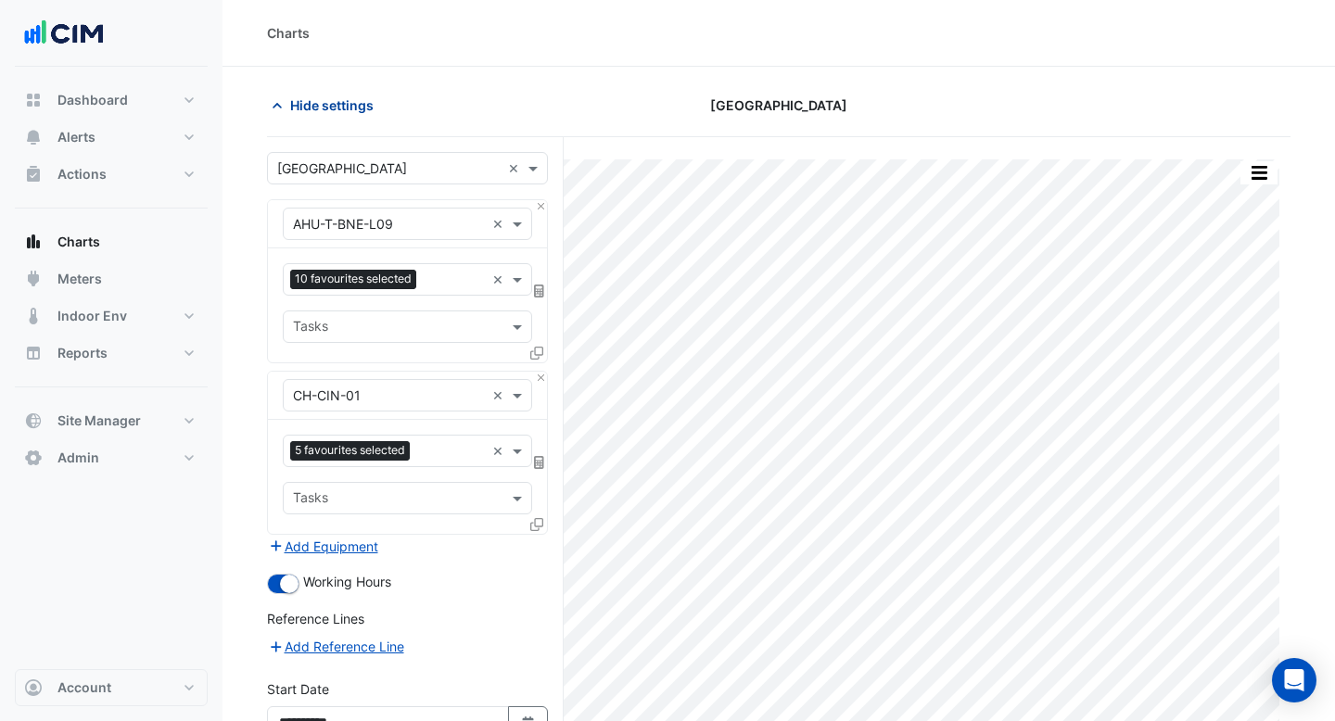
click at [298, 102] on span "Hide settings" at bounding box center [331, 104] width 83 height 19
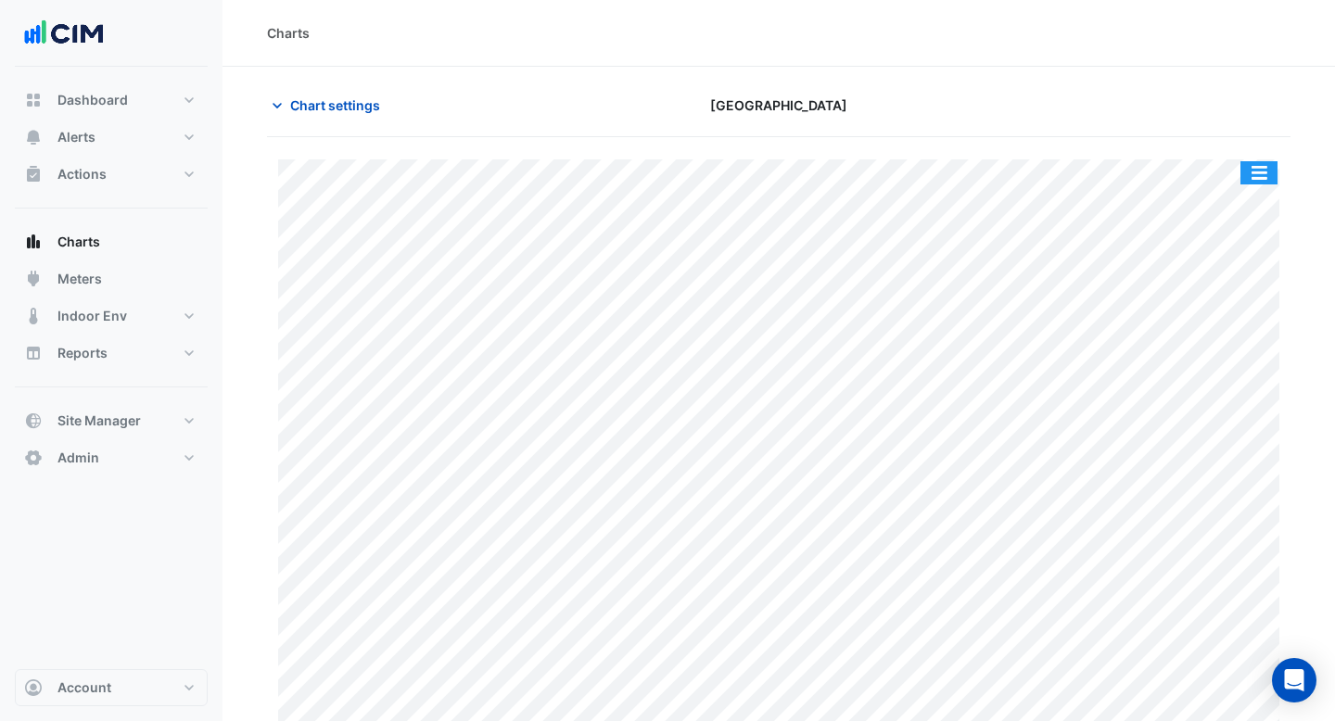
click at [1256, 175] on button "button" at bounding box center [1258, 172] width 37 height 23
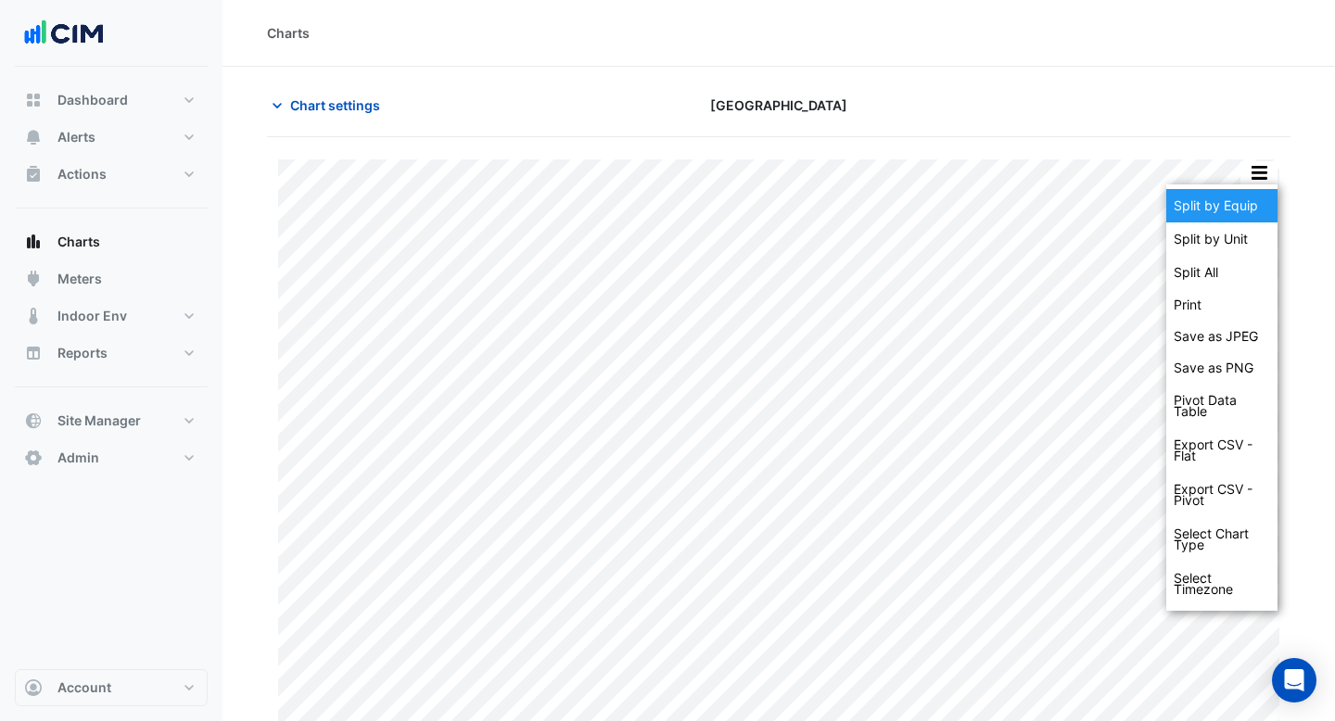
click at [1184, 202] on div "Split by Equip" at bounding box center [1221, 205] width 111 height 33
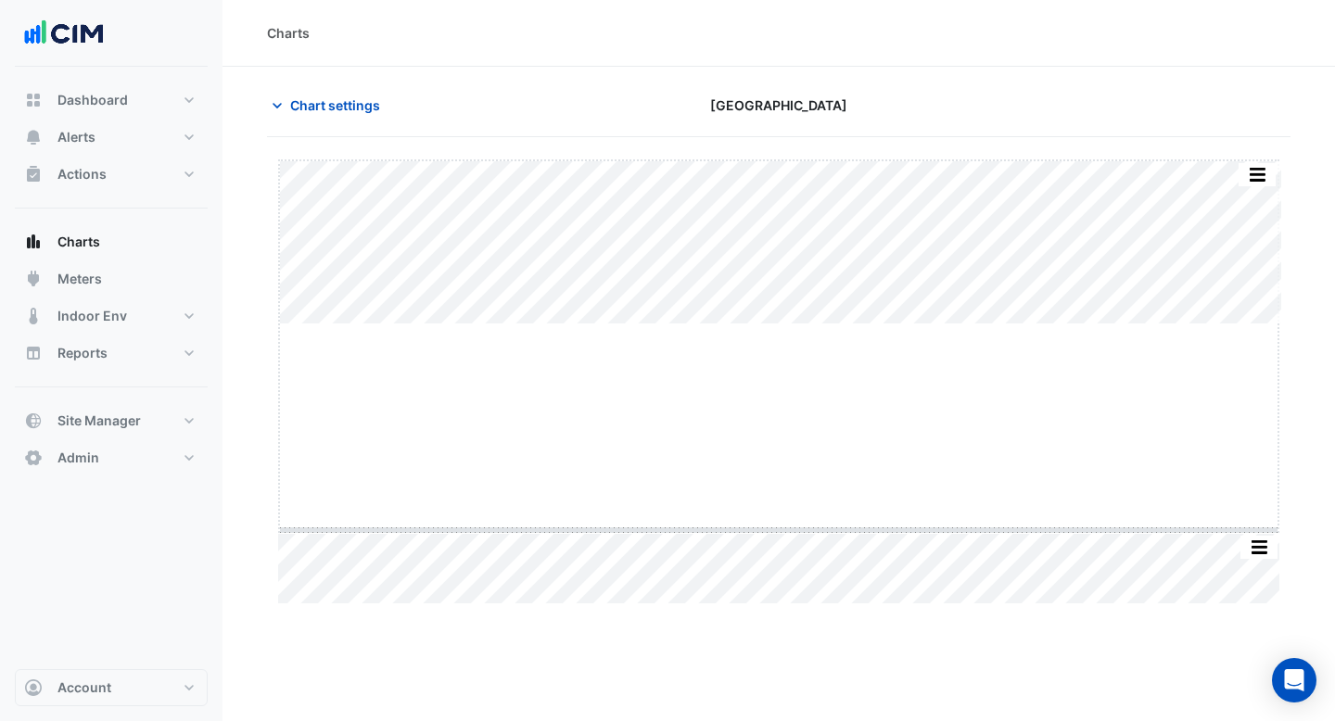
drag, startPoint x: 779, startPoint y: 324, endPoint x: 779, endPoint y: 538, distance: 213.2
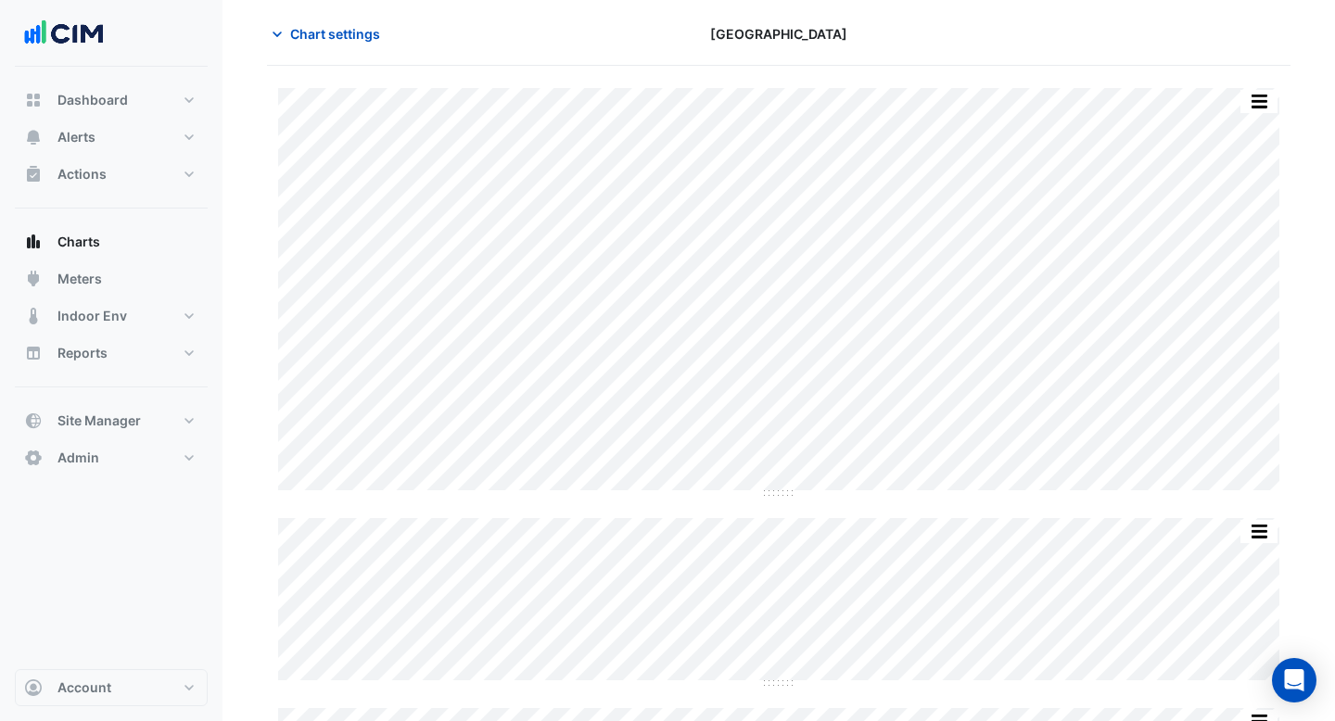
scroll to position [132, 0]
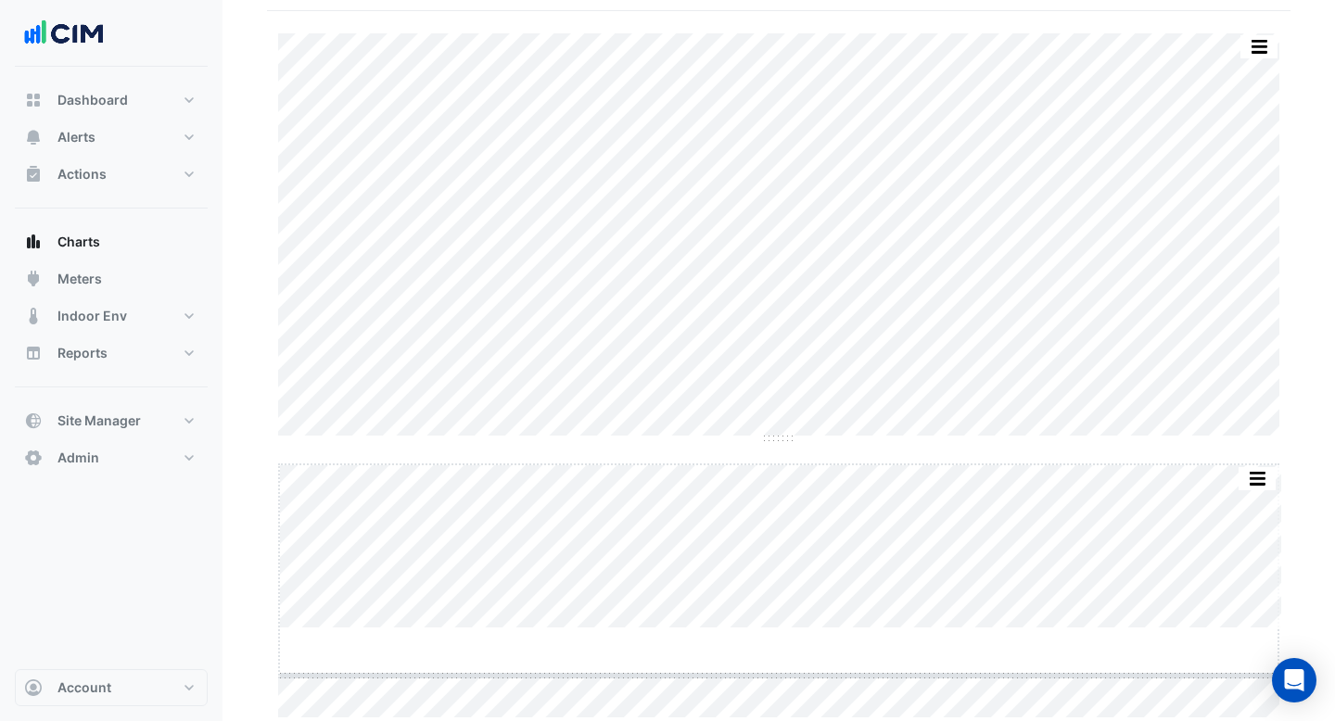
drag, startPoint x: 778, startPoint y: 623, endPoint x: 778, endPoint y: 695, distance: 72.3
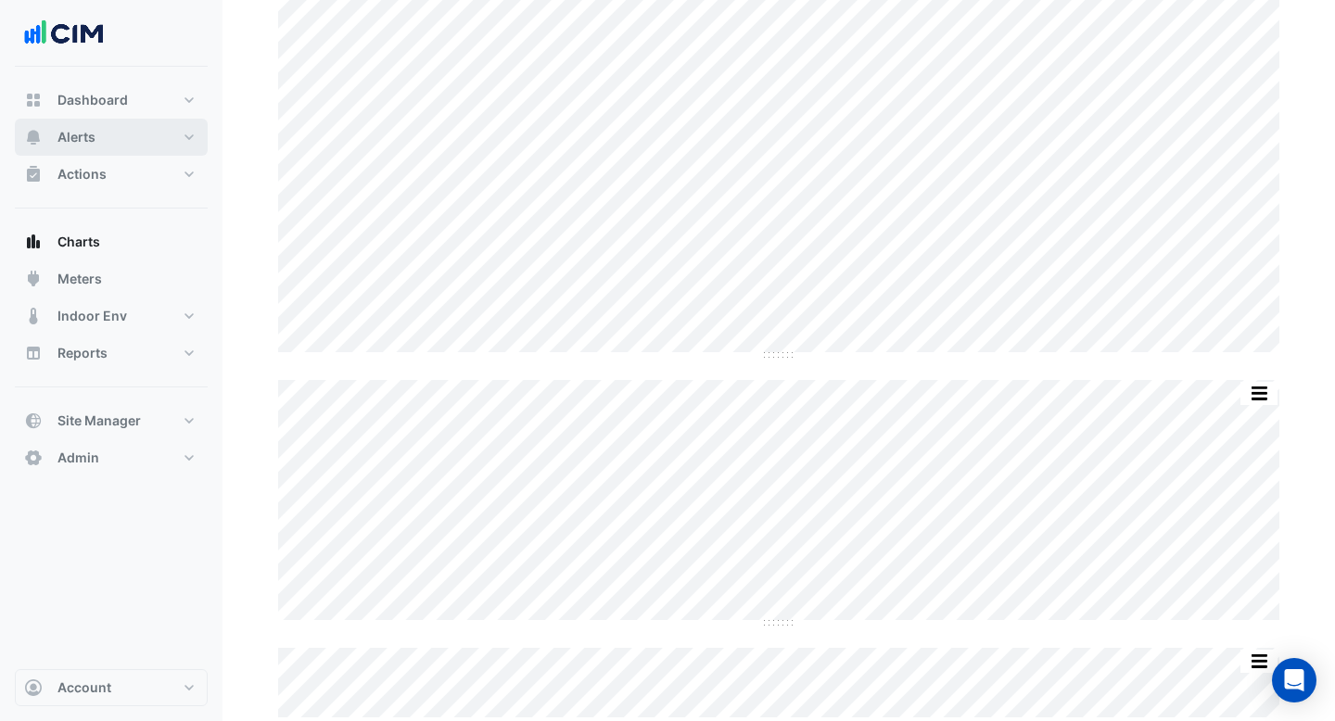
click at [120, 144] on button "Alerts" at bounding box center [111, 137] width 193 height 37
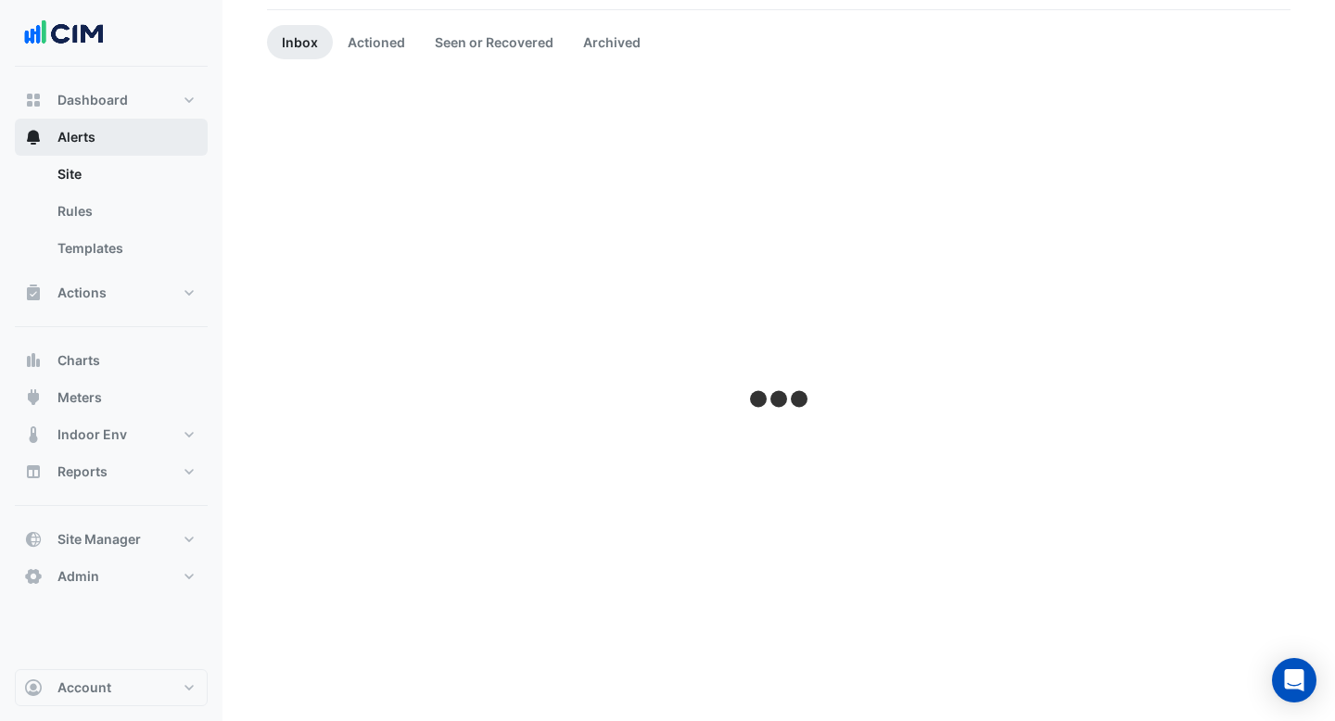
scroll to position [154, 0]
click at [126, 260] on link "Templates" at bounding box center [125, 248] width 165 height 37
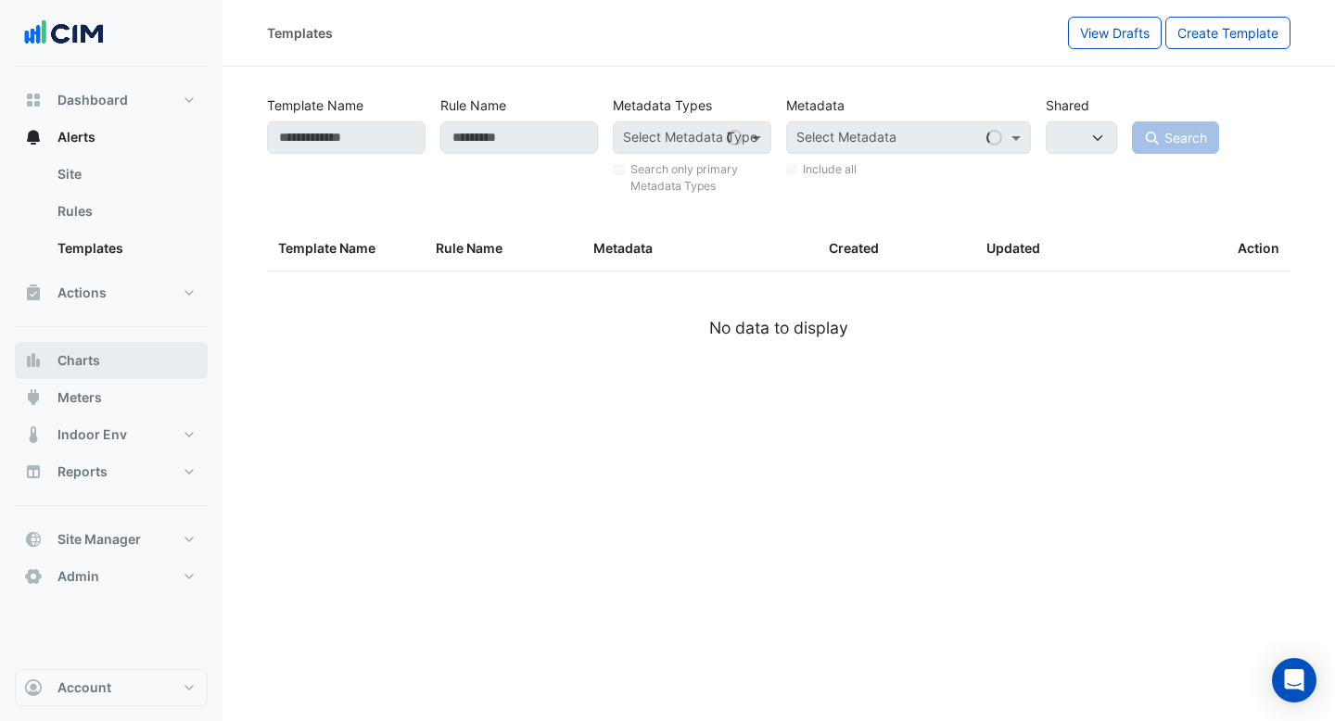
select select
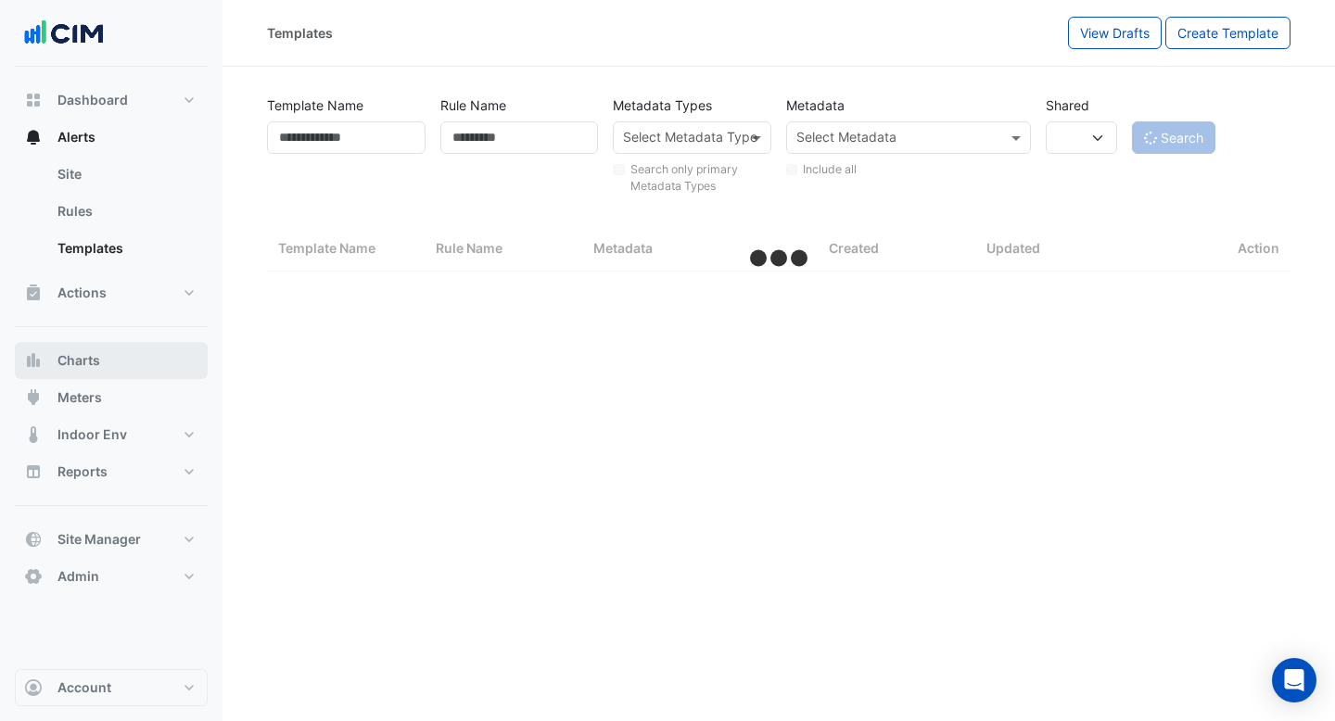
select select "***"
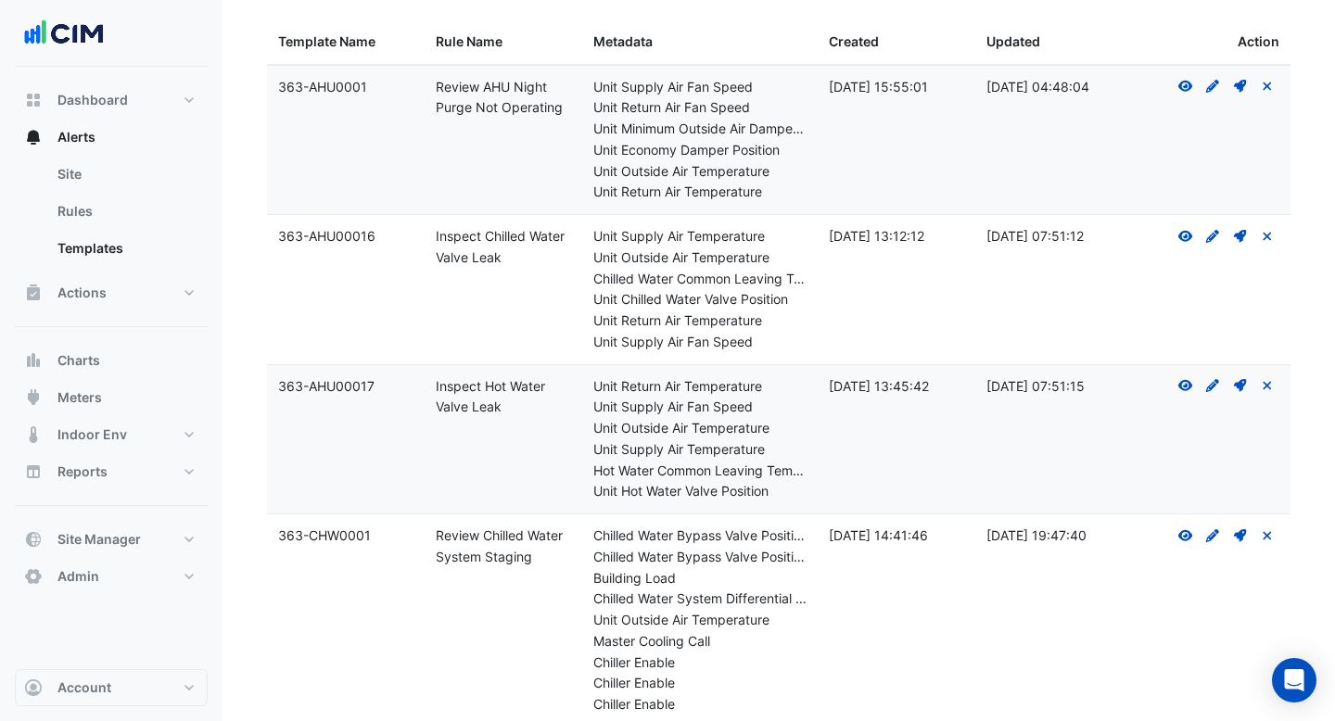
scroll to position [274, 0]
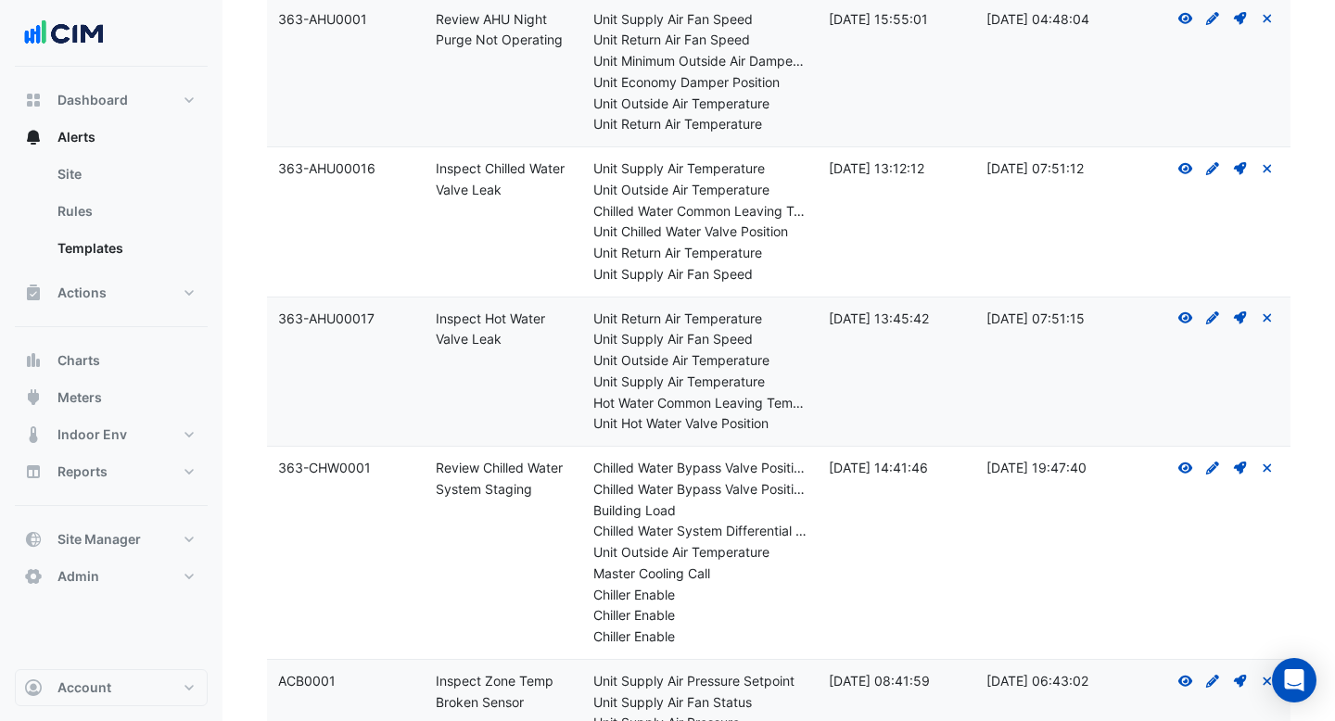
drag, startPoint x: 511, startPoint y: 193, endPoint x: 428, endPoint y: 170, distance: 85.7
click at [428, 170] on datatable-body-cell "Rule Name: Inspect Chilled Water Valve Leak" at bounding box center [504, 221] width 158 height 149
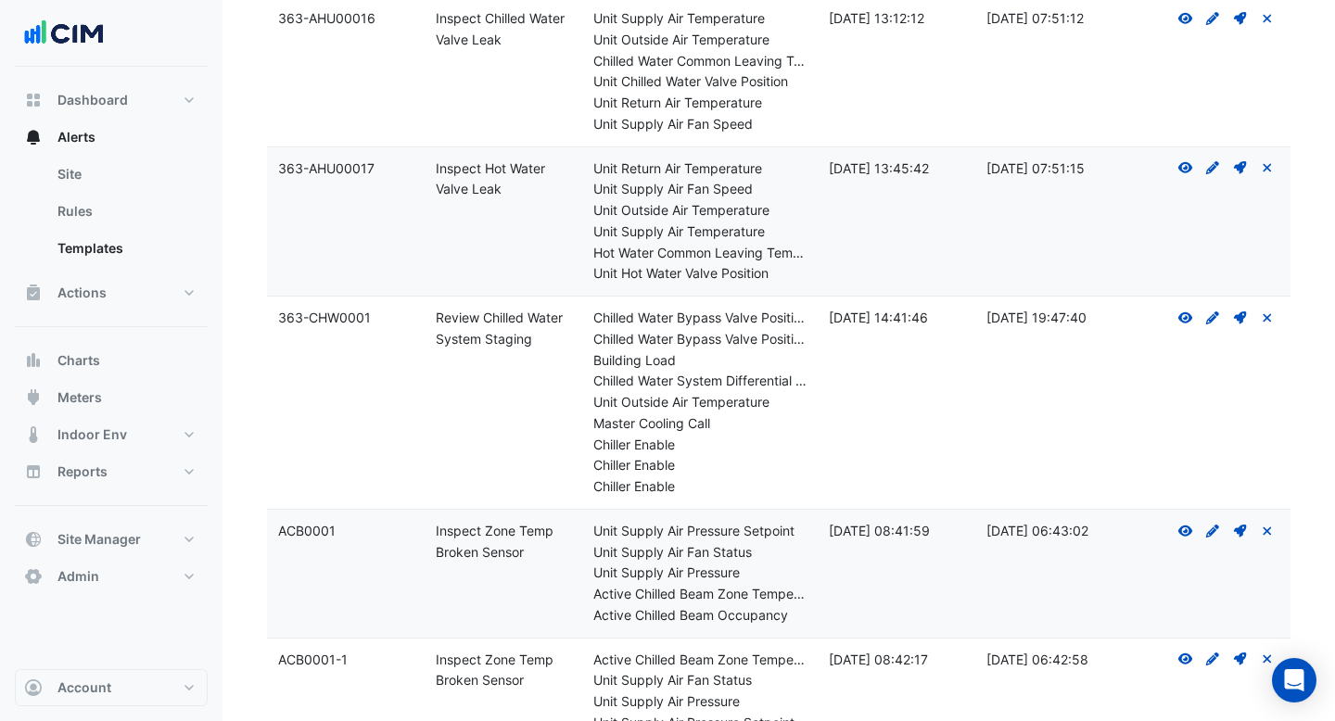
scroll to position [657, 0]
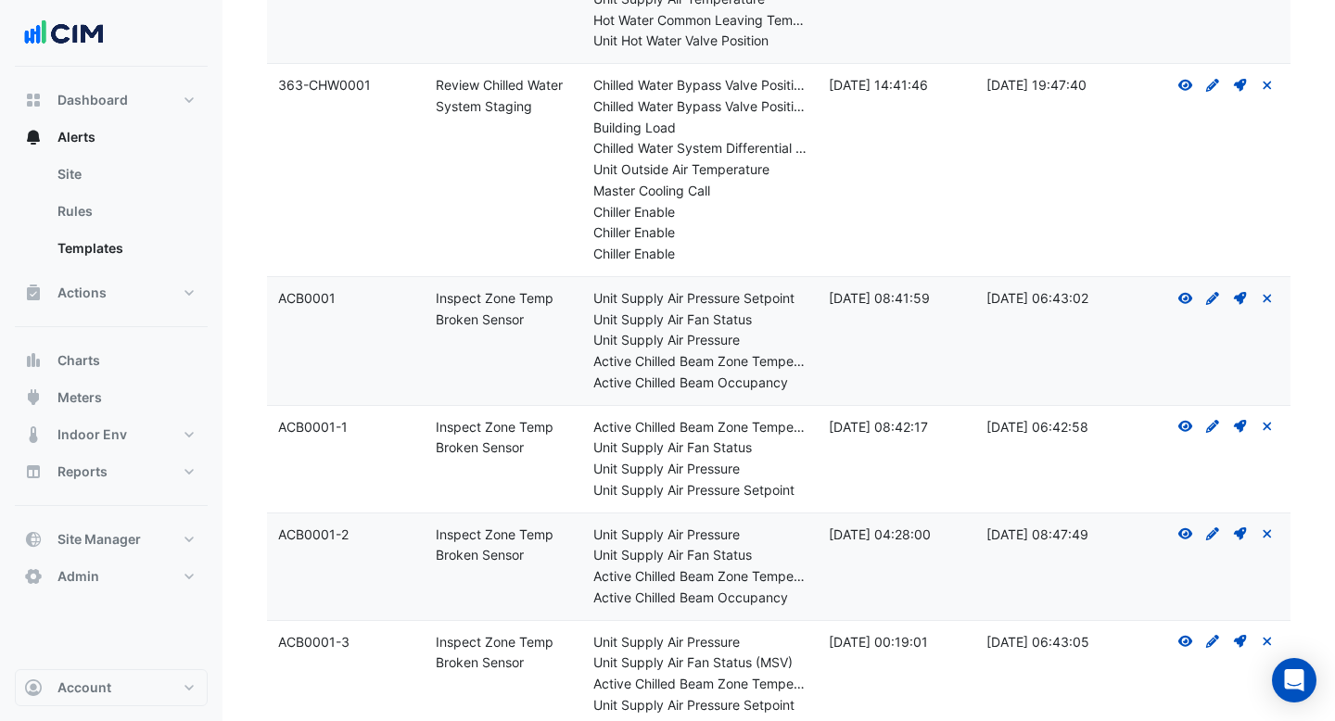
drag, startPoint x: 543, startPoint y: 325, endPoint x: 415, endPoint y: 301, distance: 130.2
click at [415, 301] on div "Template Name: ACB0001 Rule Name: Inspect Zone Temp Broken Sensor Metadata: Uni…" at bounding box center [778, 341] width 1023 height 128
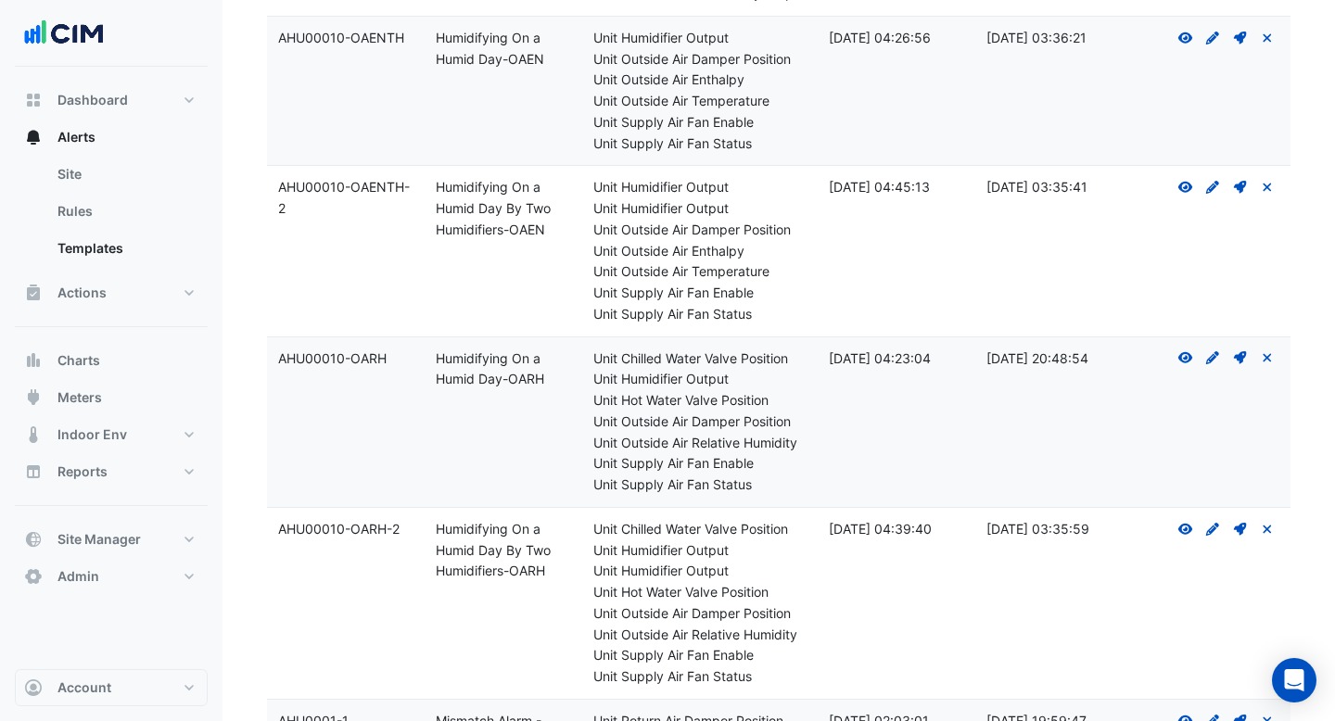
scroll to position [2492, 0]
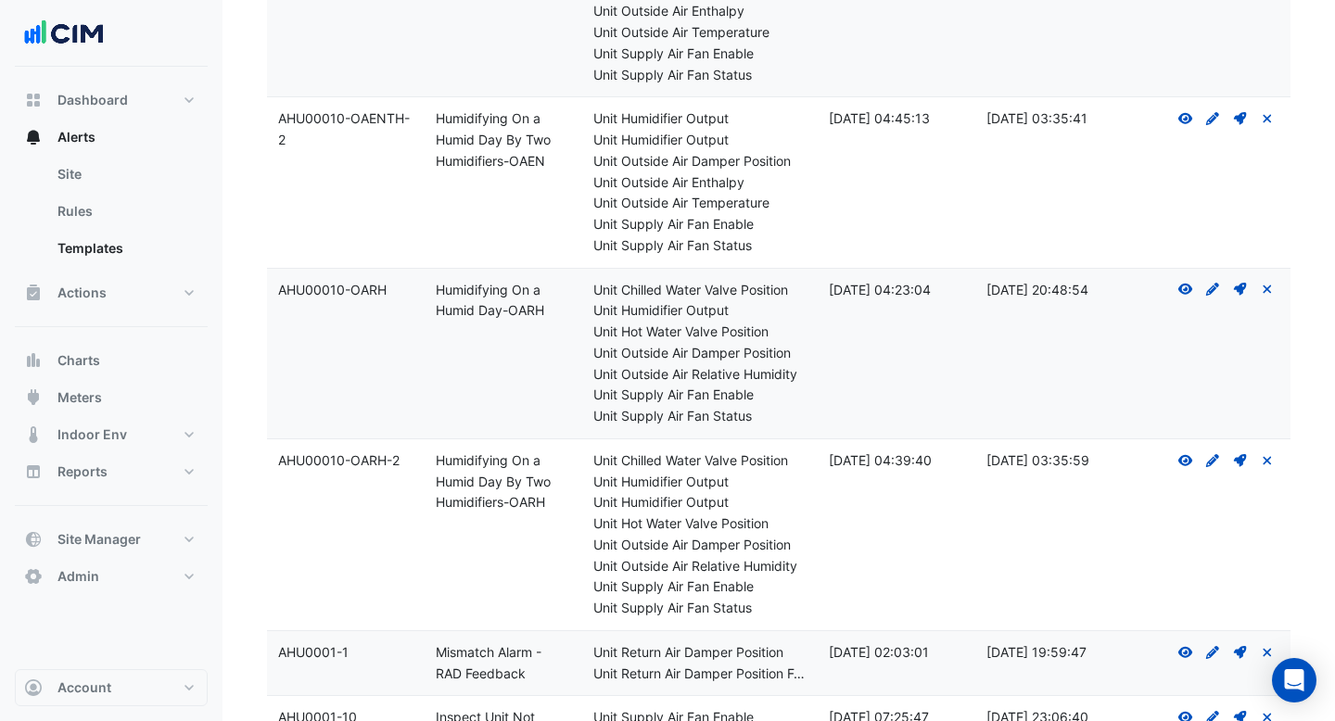
drag, startPoint x: 547, startPoint y: 506, endPoint x: 429, endPoint y: 447, distance: 131.8
click at [429, 447] on datatable-body-cell "Rule Name: Humidifying On a Humid Day By Two Humidifiers-OARH" at bounding box center [504, 534] width 158 height 191
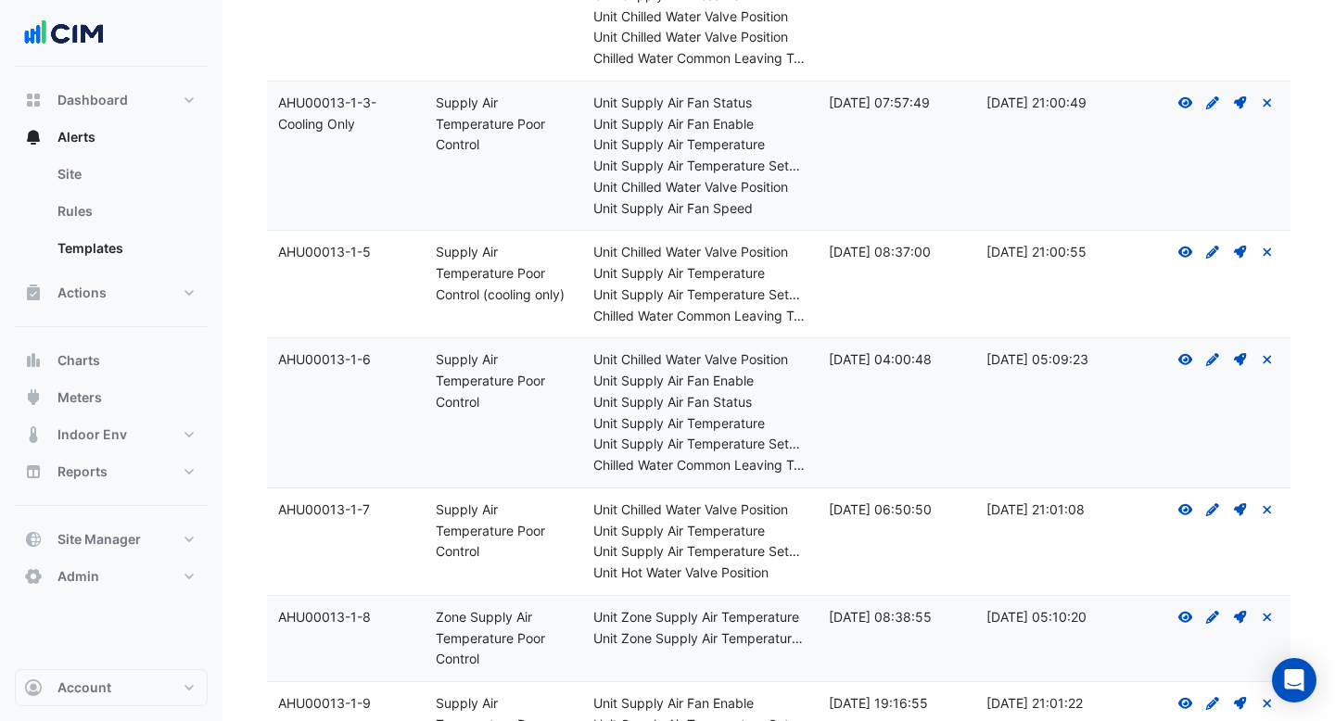
scroll to position [11724, 0]
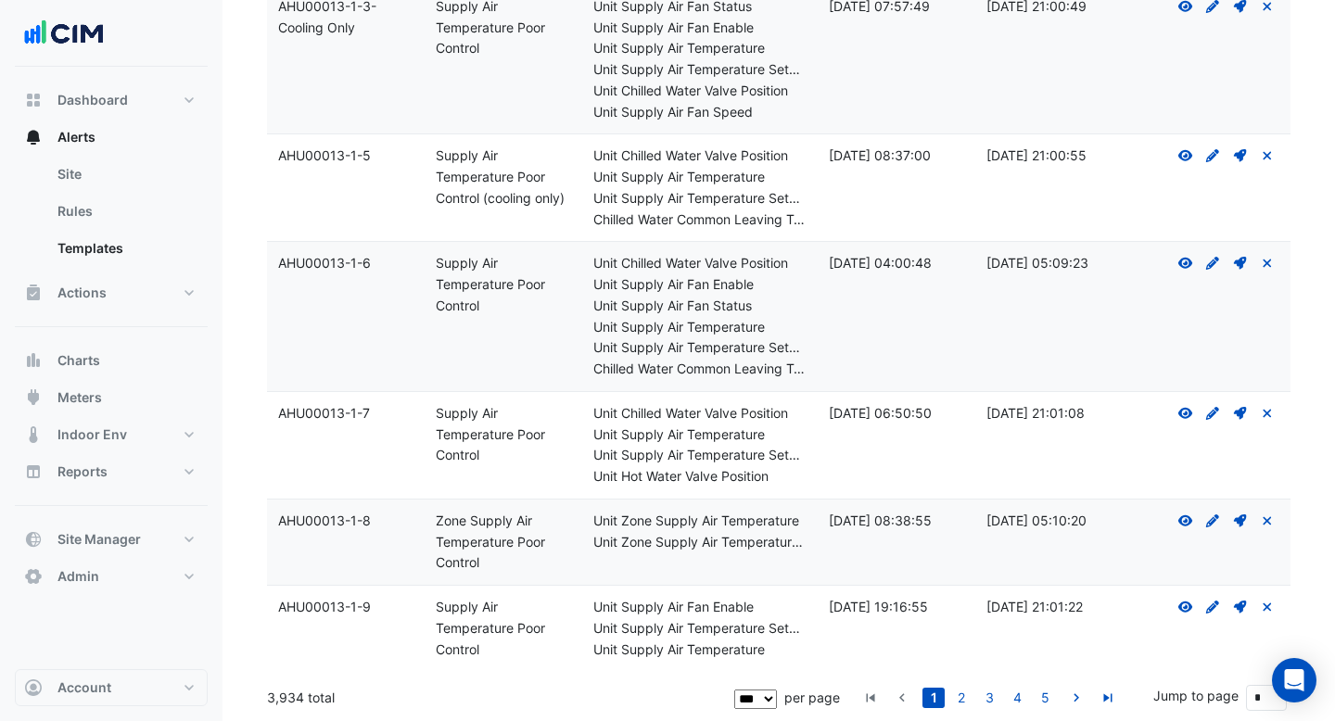
drag, startPoint x: 340, startPoint y: 698, endPoint x: 265, endPoint y: 698, distance: 75.1
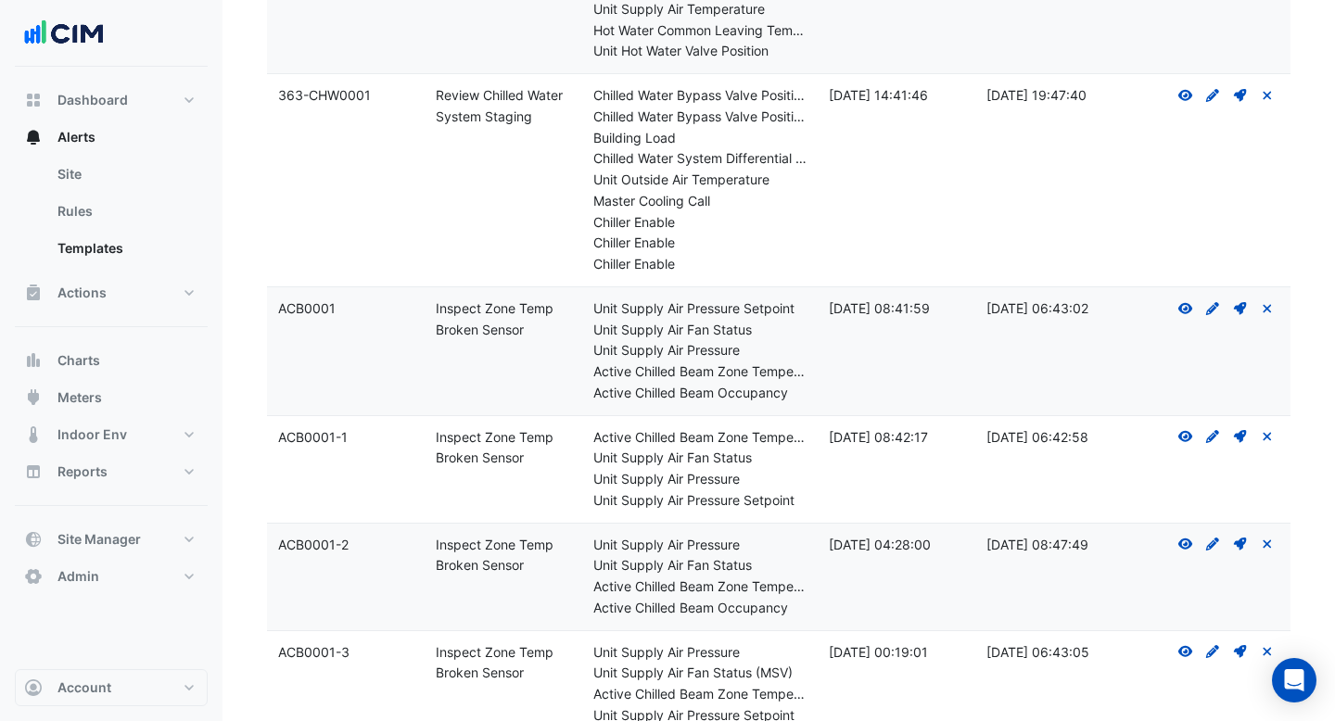
scroll to position [691, 0]
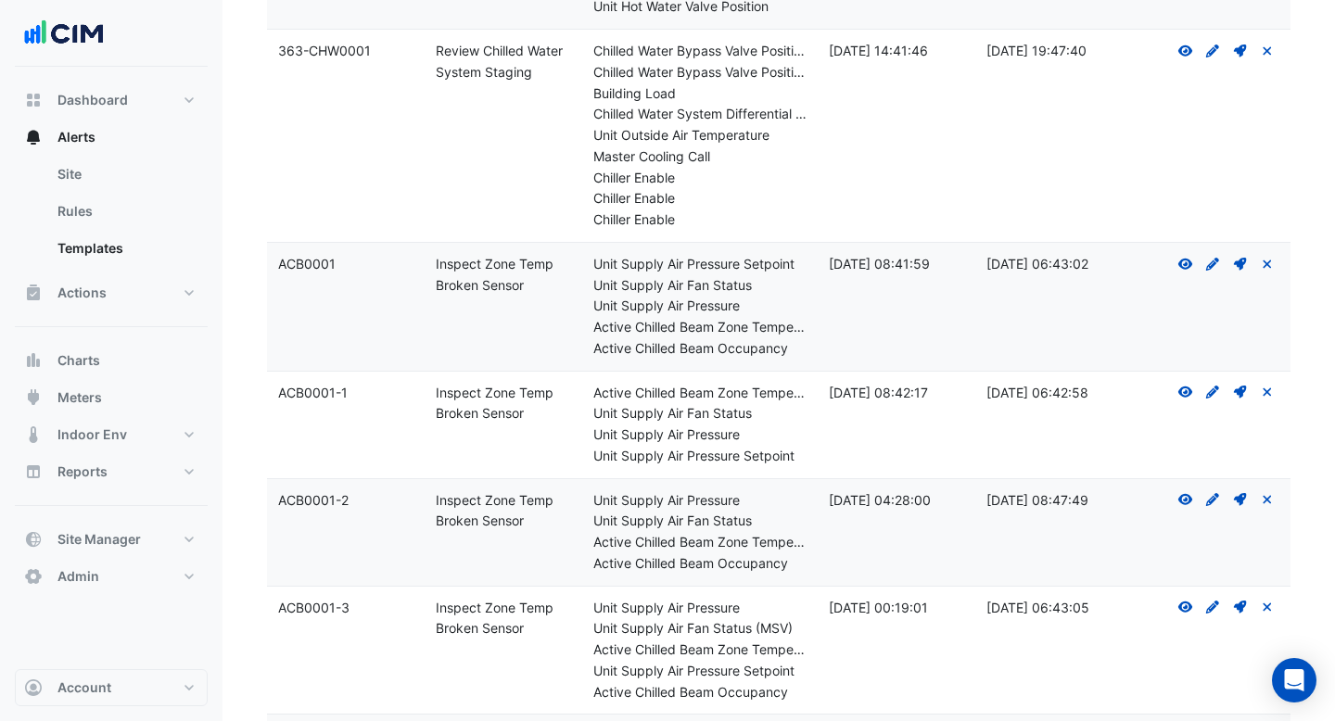
drag, startPoint x: 521, startPoint y: 288, endPoint x: 433, endPoint y: 264, distance: 91.3
click at [433, 264] on datatable-body-cell "Rule Name: Inspect Zone Temp Broken Sensor" at bounding box center [504, 307] width 158 height 128
click at [1208, 264] on icon "Create Draft - to edit a template, you first need to create a draft, and then s…" at bounding box center [1212, 264] width 17 height 13
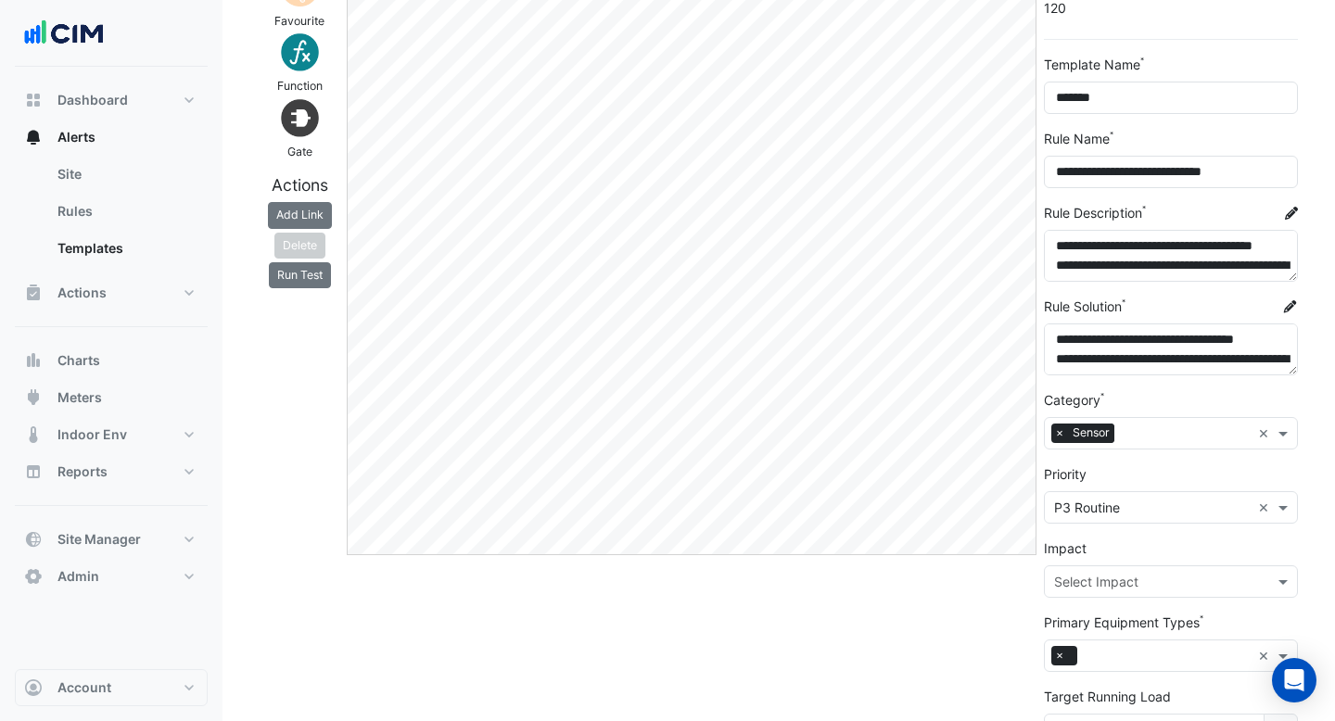
scroll to position [138, 0]
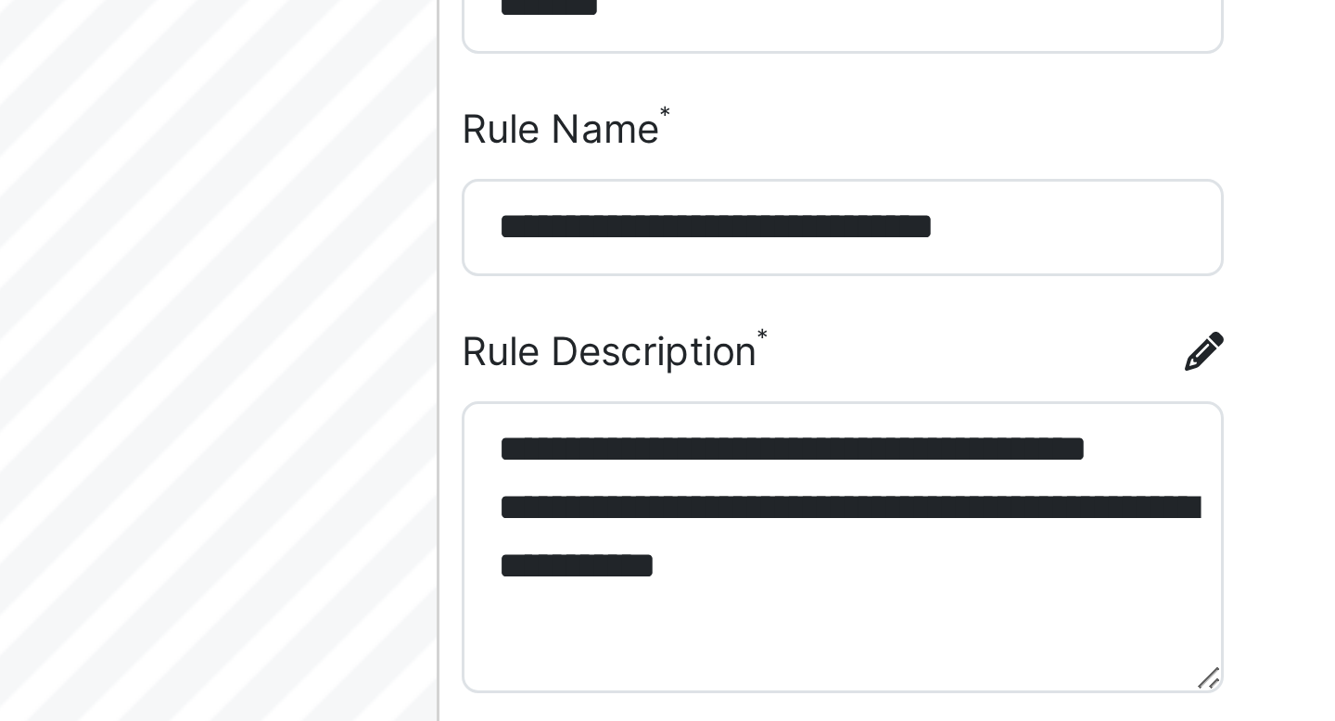
drag, startPoint x: 1295, startPoint y: 290, endPoint x: 1296, endPoint y: 336, distance: 45.4
click at [1296, 336] on textarea "**********" at bounding box center [1171, 291] width 254 height 97
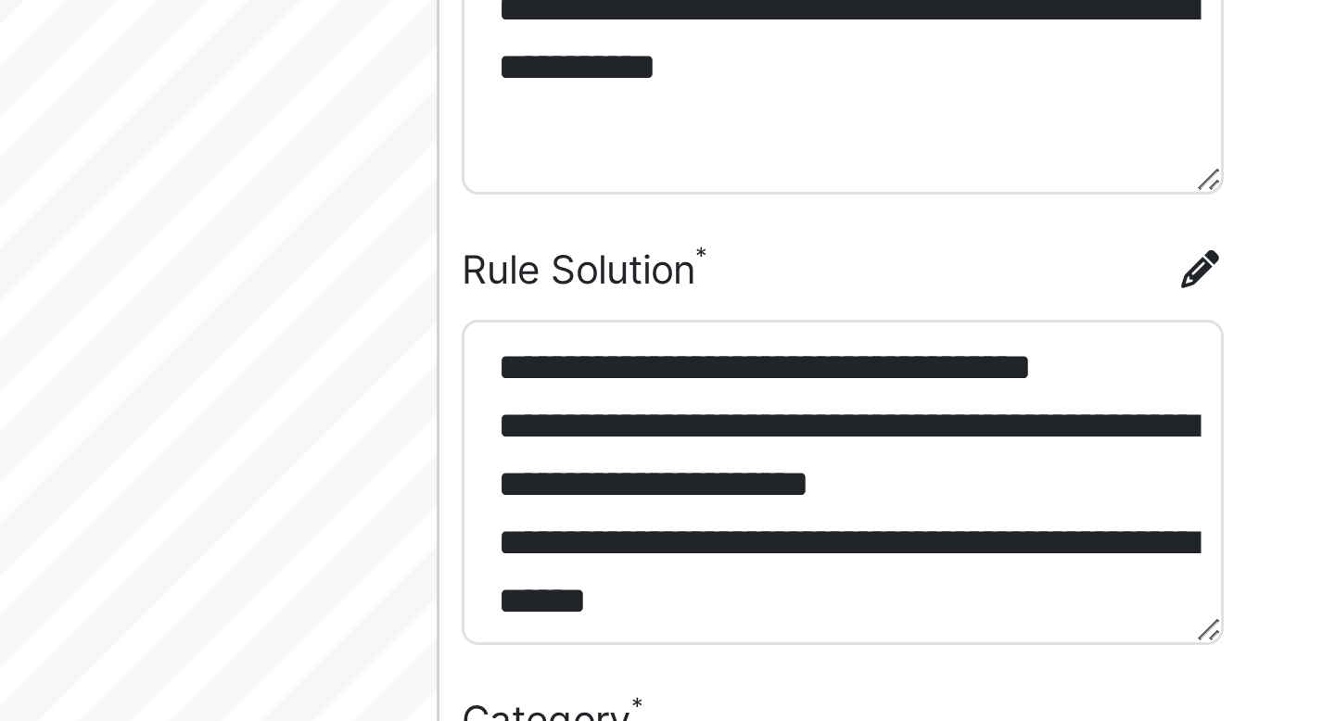
drag, startPoint x: 1294, startPoint y: 428, endPoint x: 1298, endPoint y: 485, distance: 56.7
click at [1298, 485] on div "**********" at bounding box center [1171, 471] width 276 height 987
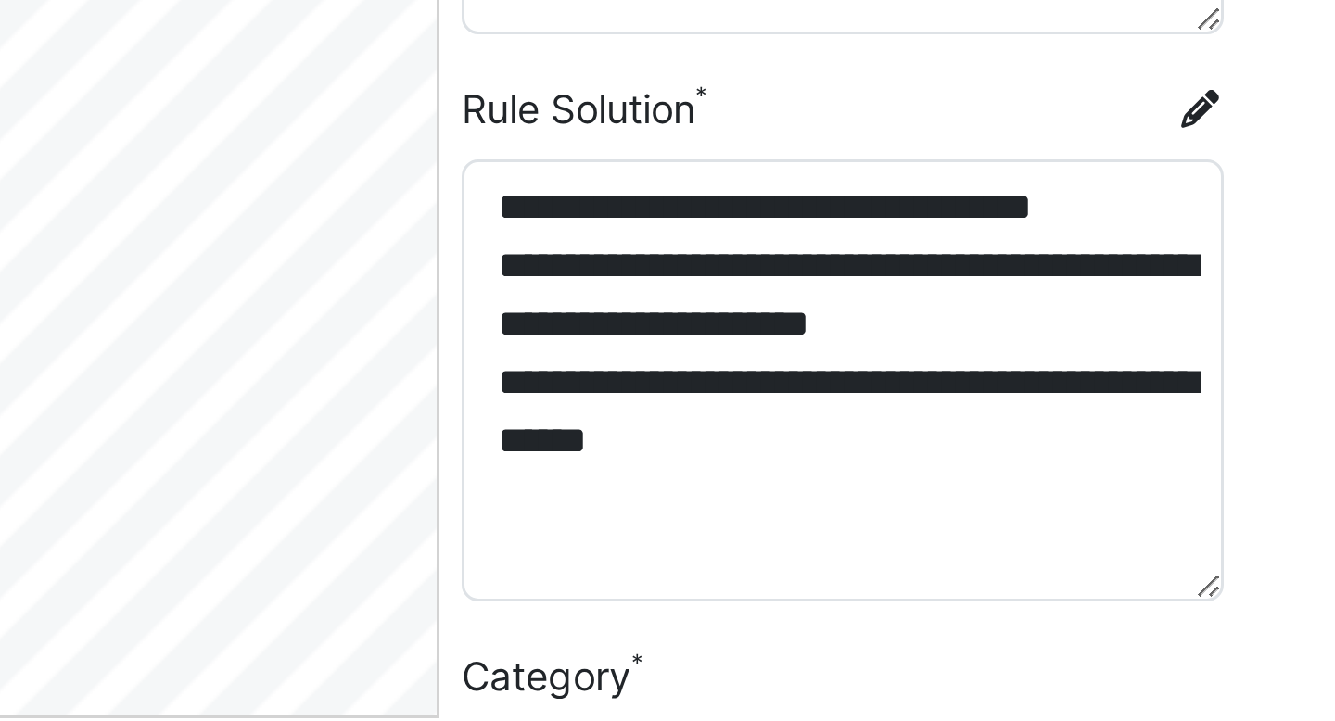
drag, startPoint x: 1295, startPoint y: 486, endPoint x: 1297, endPoint y: 525, distance: 39.0
click at [1297, 525] on textarea "**********" at bounding box center [1171, 455] width 254 height 147
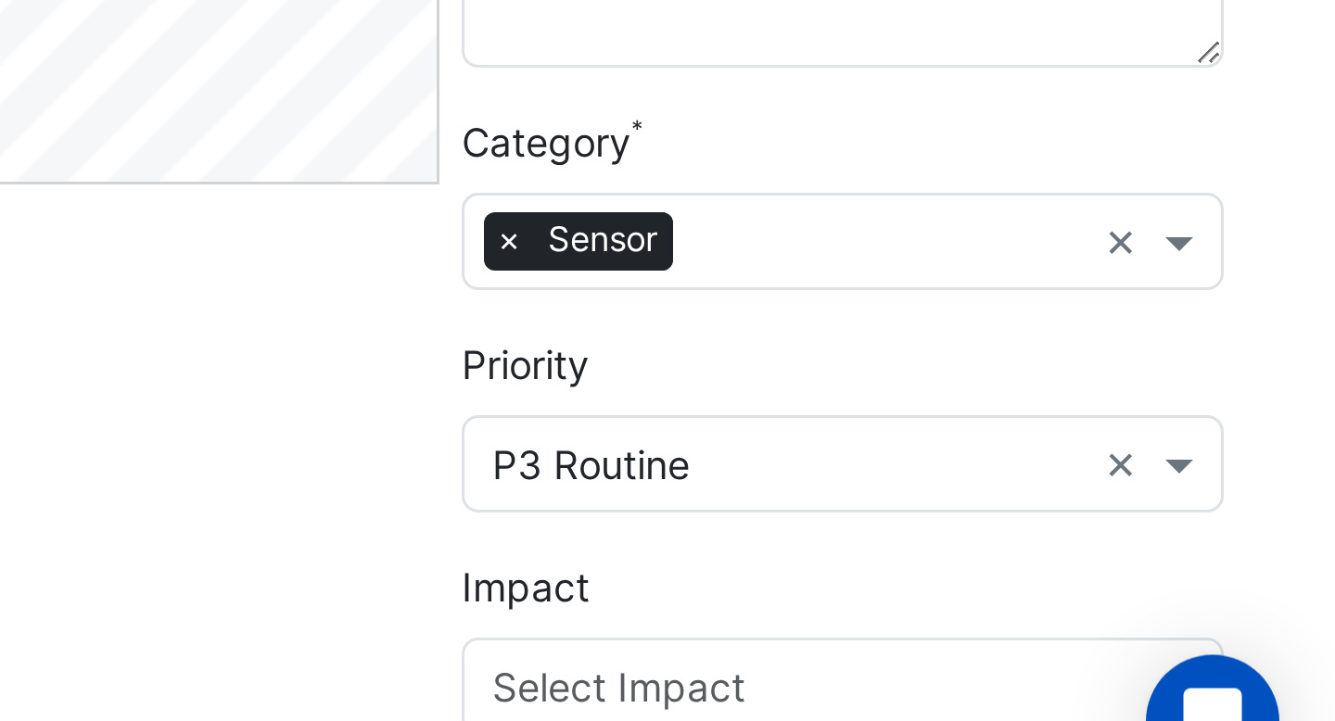
scroll to position [395, 0]
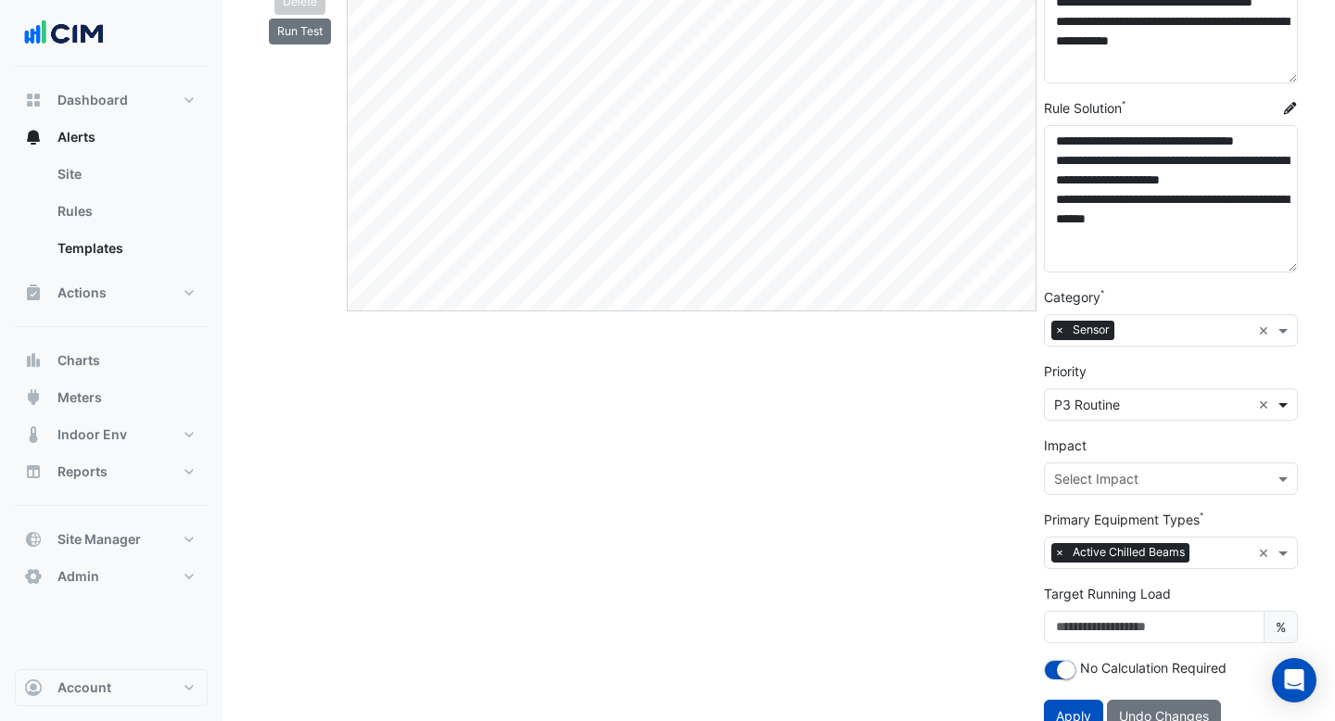
click at [1289, 402] on span at bounding box center [1285, 404] width 23 height 19
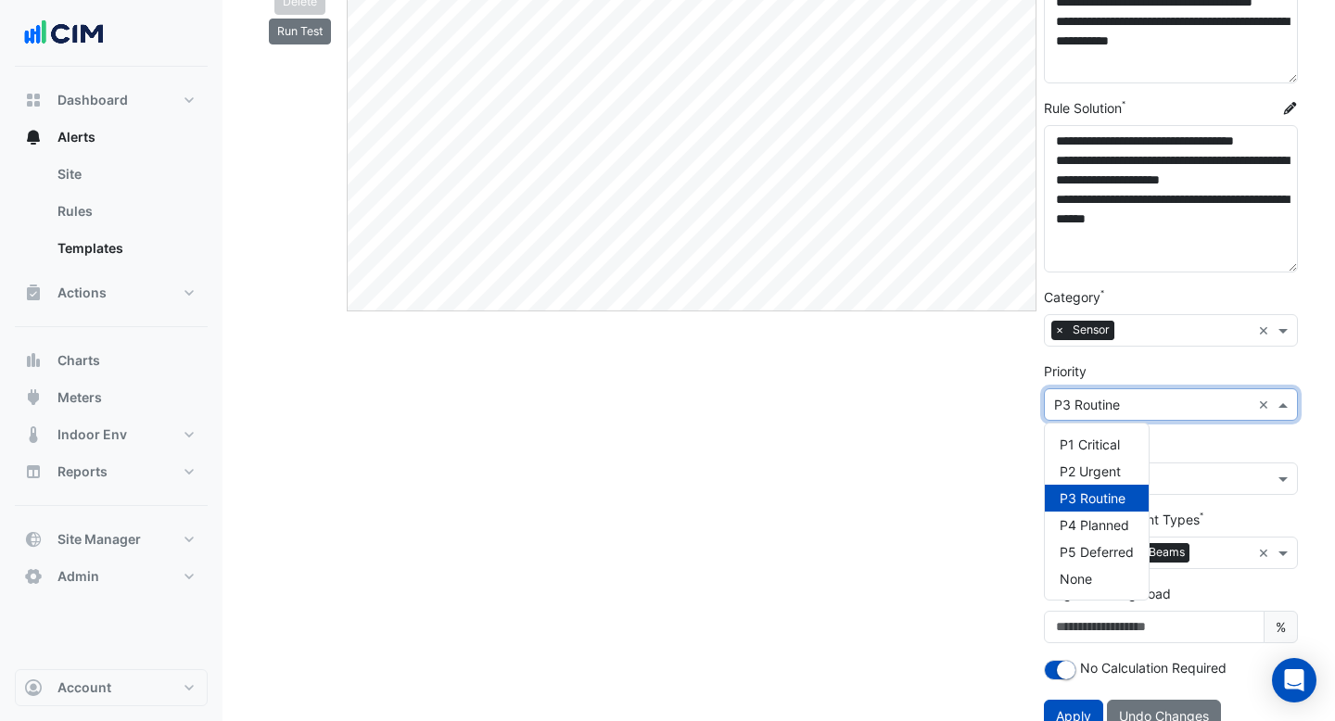
click at [928, 459] on div "Edit" at bounding box center [691, 220] width 697 height 1053
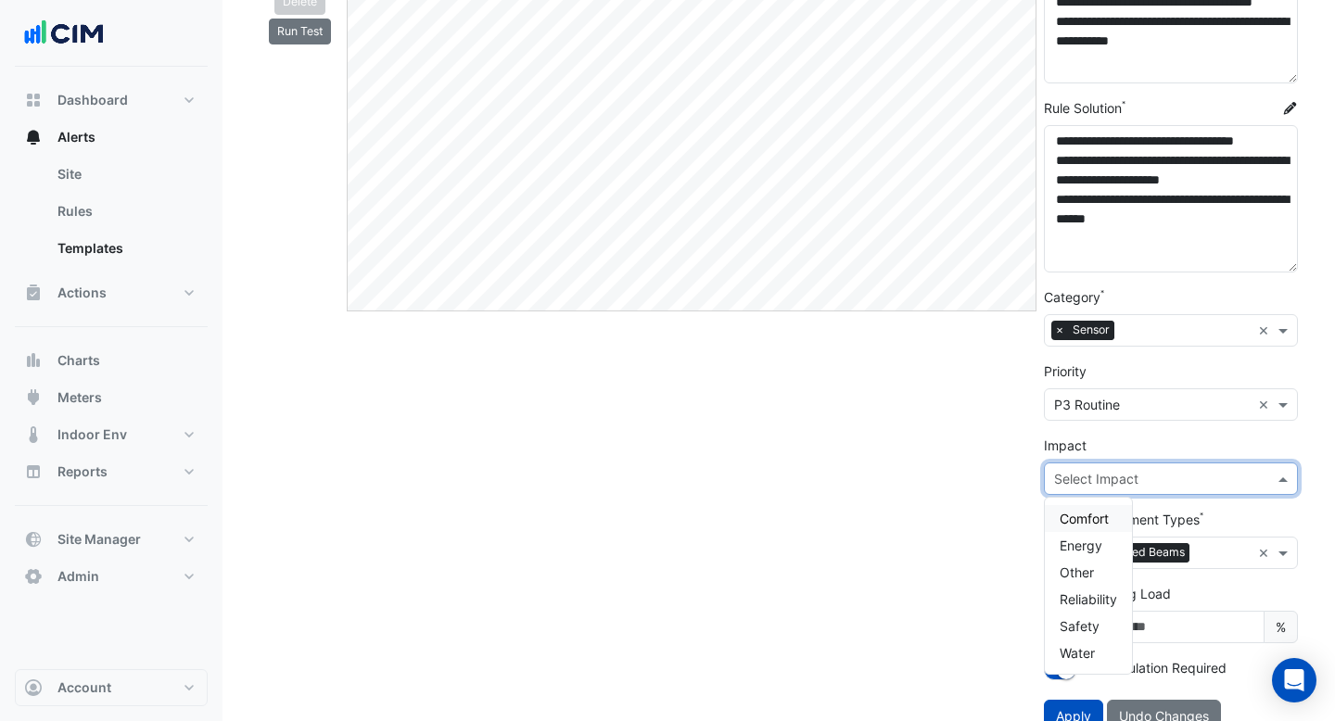
click at [1180, 482] on input "text" at bounding box center [1152, 479] width 197 height 19
click at [967, 478] on div "Edit" at bounding box center [691, 220] width 697 height 1053
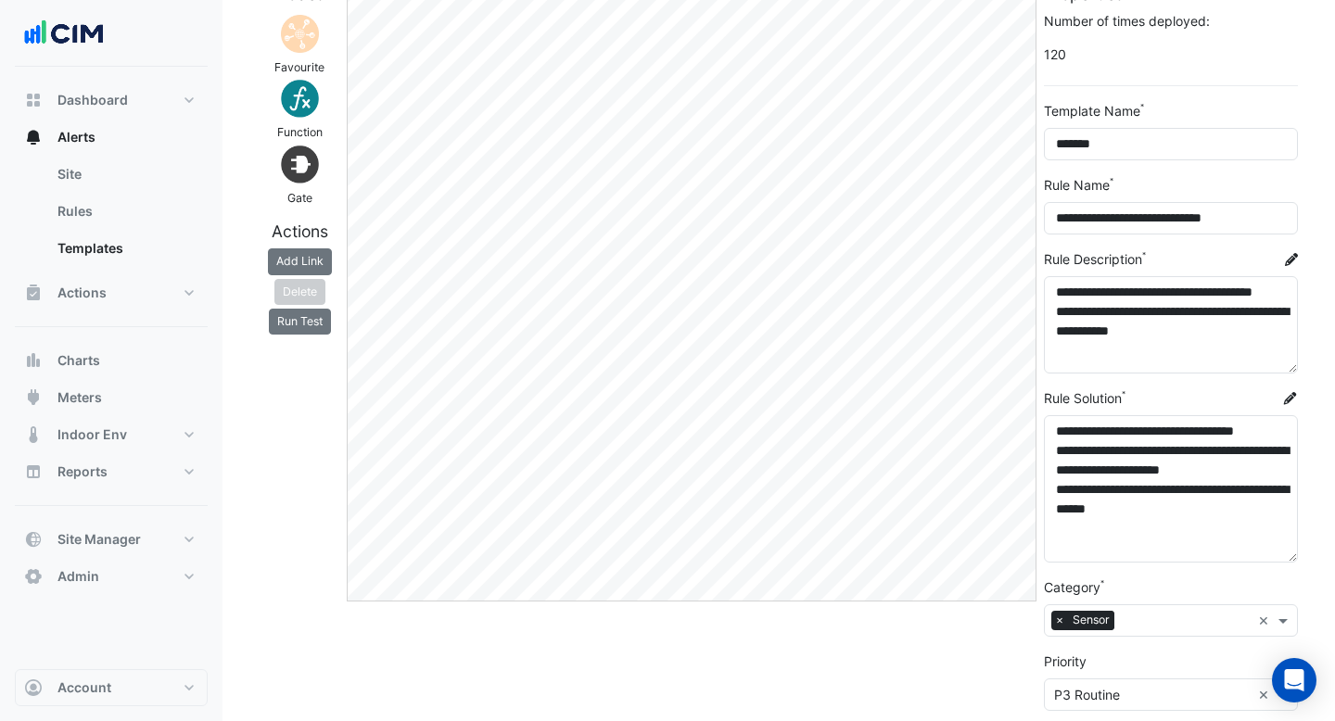
scroll to position [0, 0]
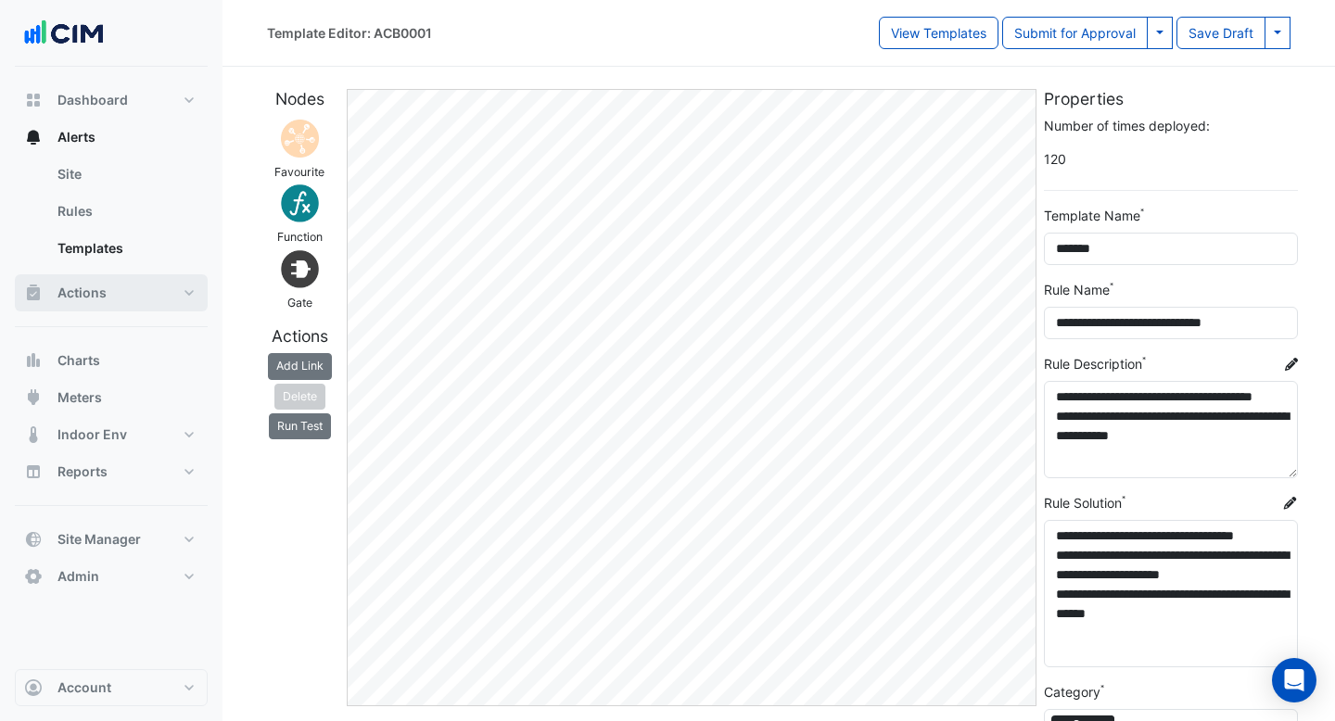
click at [70, 290] on span "Actions" at bounding box center [81, 293] width 49 height 19
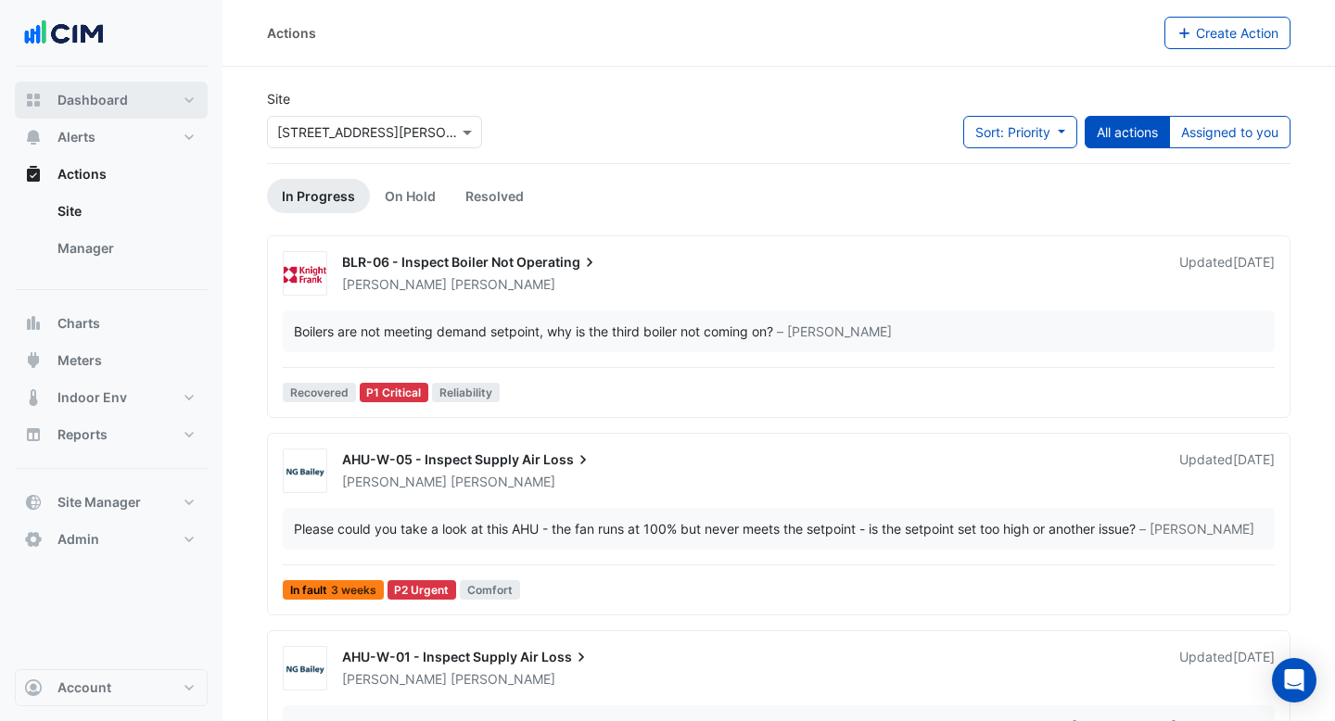
click at [95, 92] on span "Dashboard" at bounding box center [92, 100] width 70 height 19
select select "***"
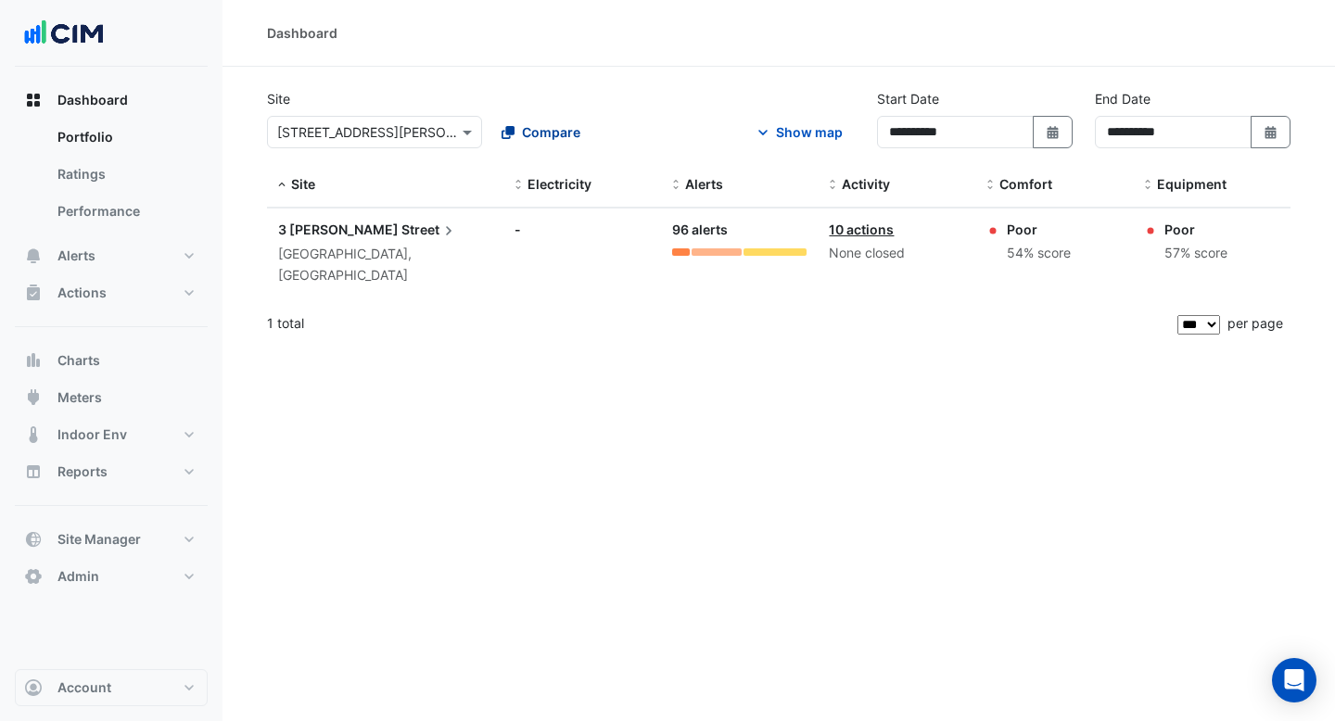
click at [569, 131] on span "Compare" at bounding box center [551, 131] width 58 height 19
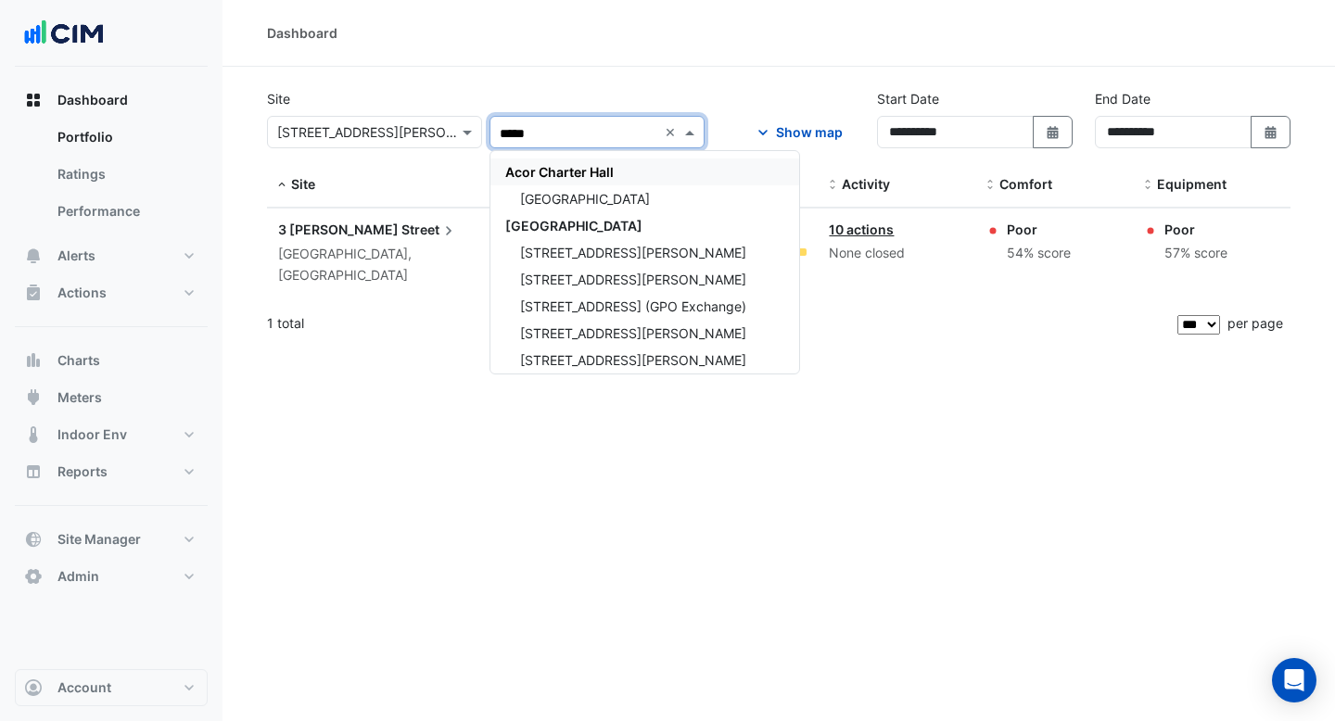
type input "******"
click at [567, 217] on div "[GEOGRAPHIC_DATA]" at bounding box center [644, 225] width 309 height 27
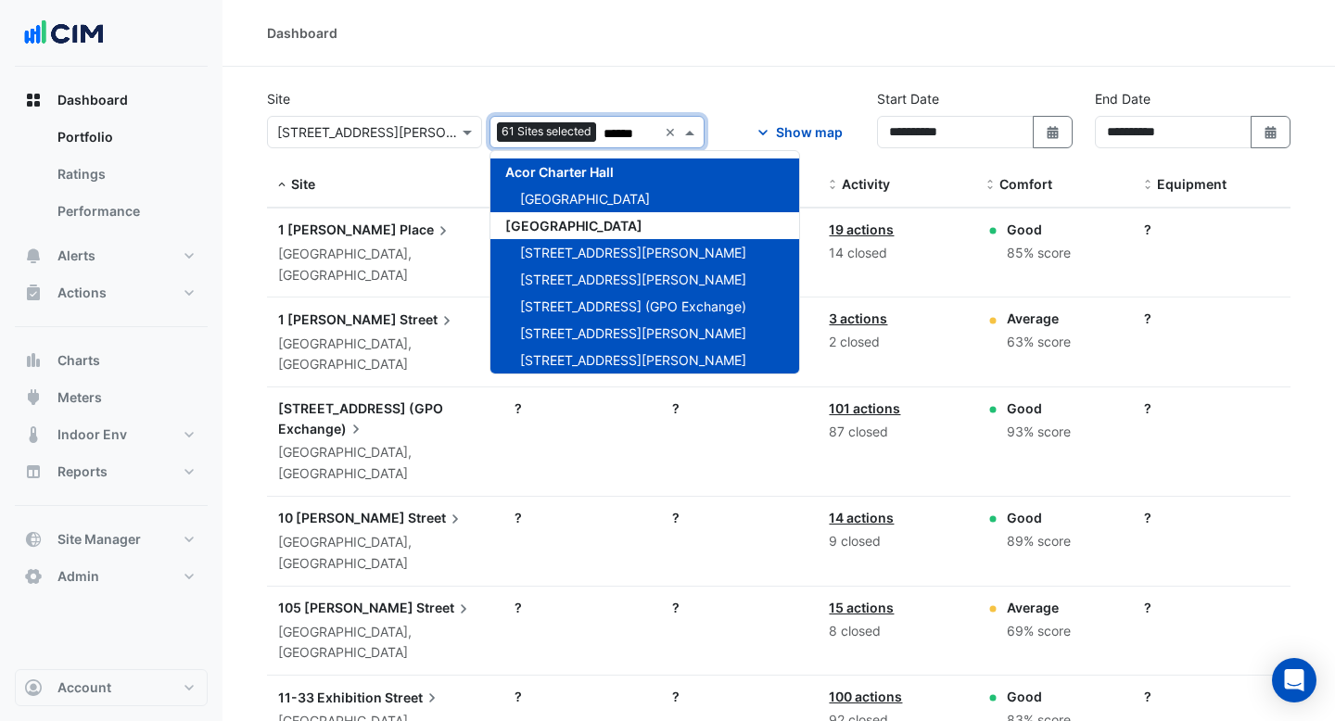
click at [619, 51] on div "Dashboard" at bounding box center [778, 33] width 1112 height 67
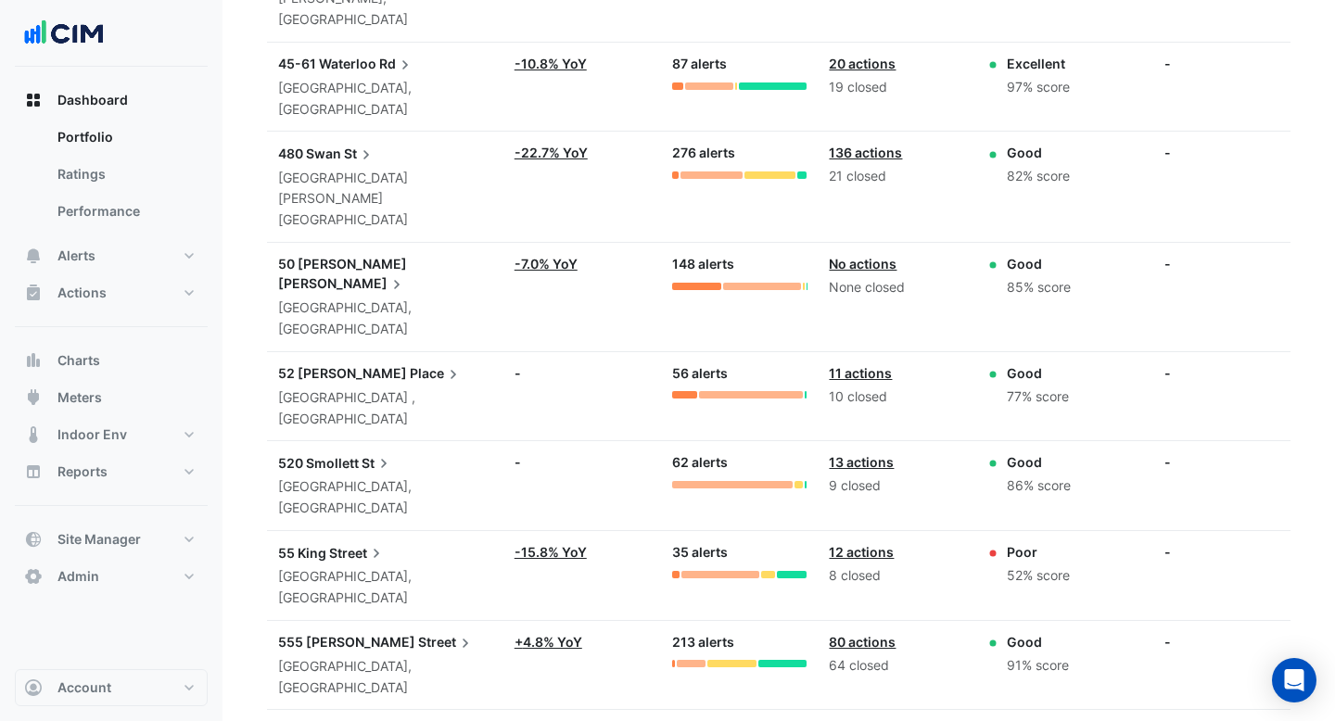
scroll to position [3981, 0]
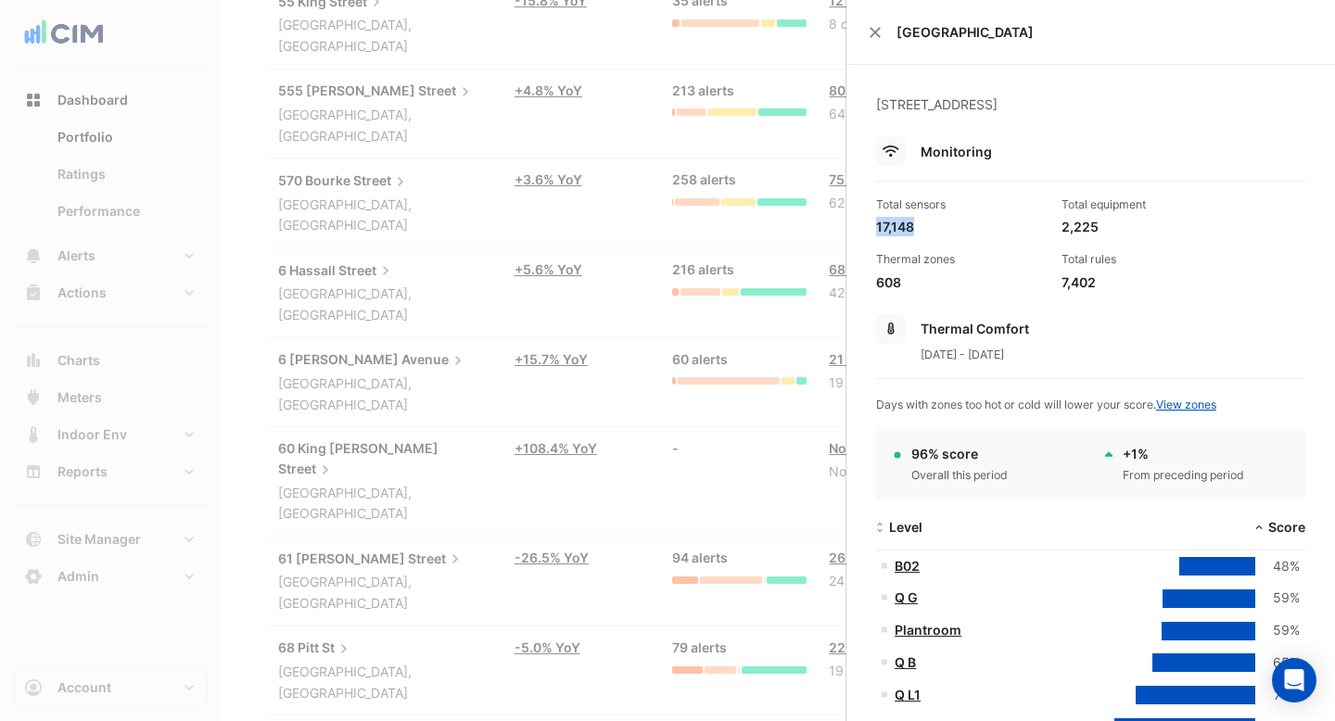
drag, startPoint x: 915, startPoint y: 219, endPoint x: 877, endPoint y: 222, distance: 38.1
click at [877, 222] on div "17,148" at bounding box center [961, 226] width 171 height 19
click at [922, 236] on div "17,148" at bounding box center [961, 226] width 171 height 19
drag, startPoint x: 1100, startPoint y: 227, endPoint x: 1059, endPoint y: 227, distance: 40.8
click at [1059, 227] on div "Total equipment 2,225" at bounding box center [1146, 217] width 185 height 40
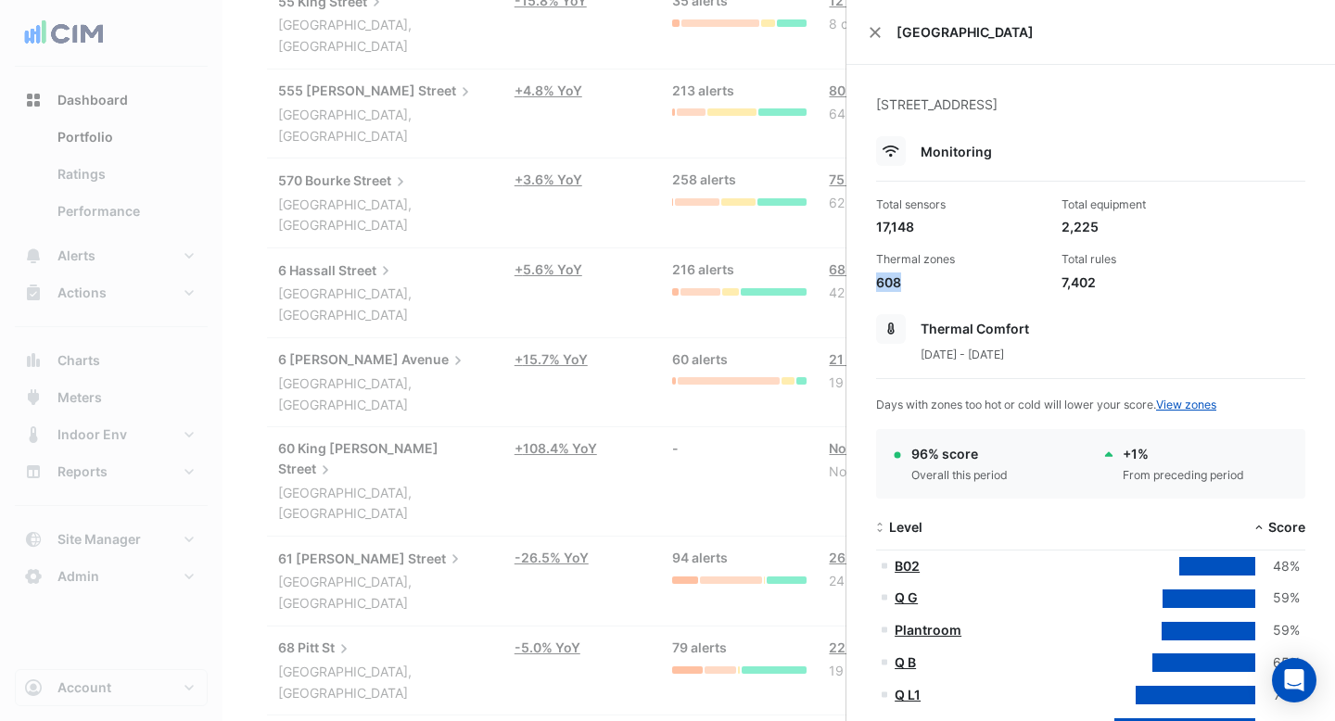
drag, startPoint x: 903, startPoint y: 285, endPoint x: 877, endPoint y: 288, distance: 26.1
click at [877, 288] on div "608" at bounding box center [961, 282] width 171 height 19
drag, startPoint x: 1095, startPoint y: 284, endPoint x: 1067, endPoint y: 287, distance: 28.1
click at [1067, 287] on div "7,402" at bounding box center [1146, 282] width 171 height 19
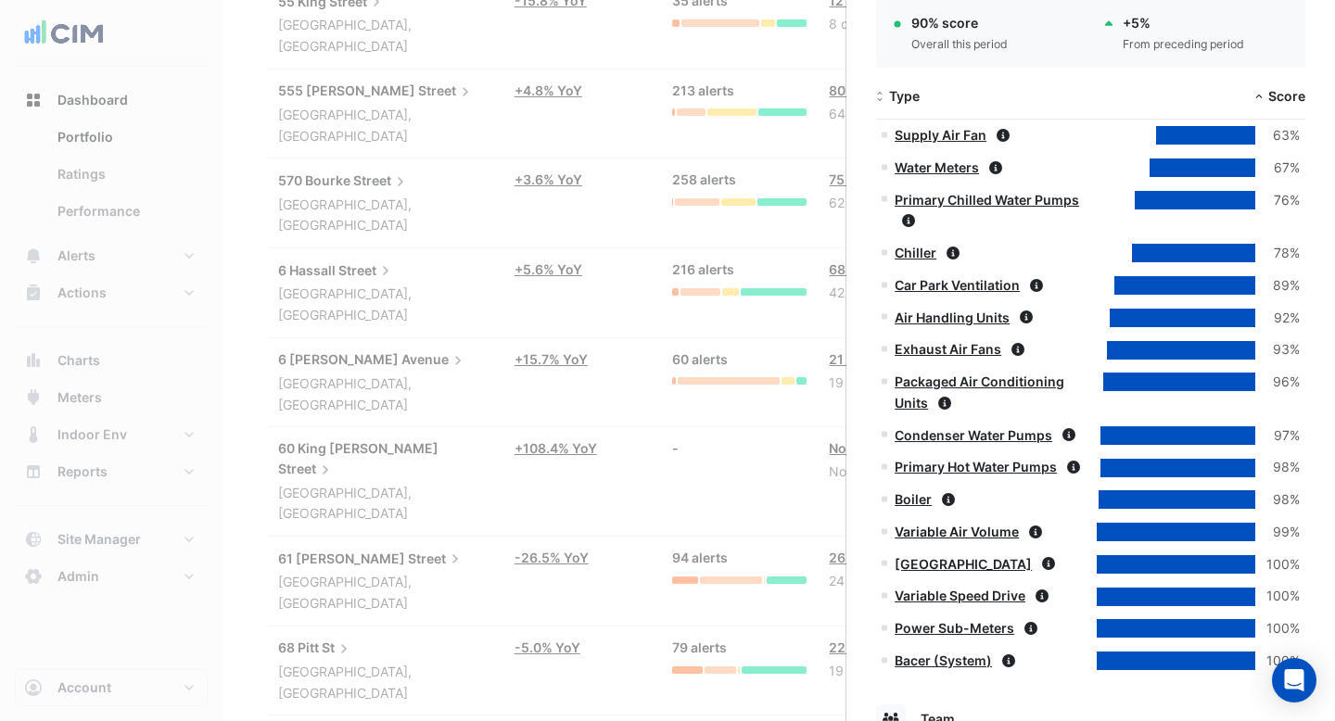
scroll to position [1396, 0]
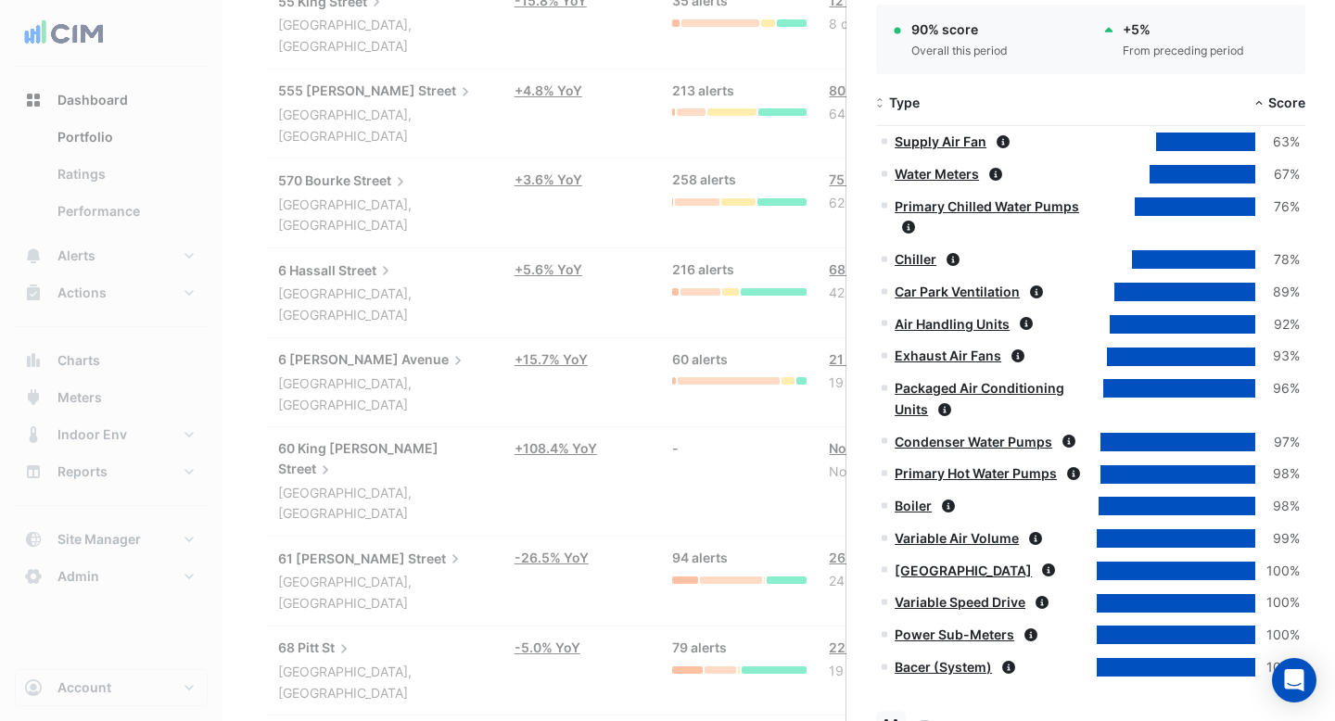
click at [942, 140] on link "Supply Air Fan" at bounding box center [940, 141] width 92 height 16
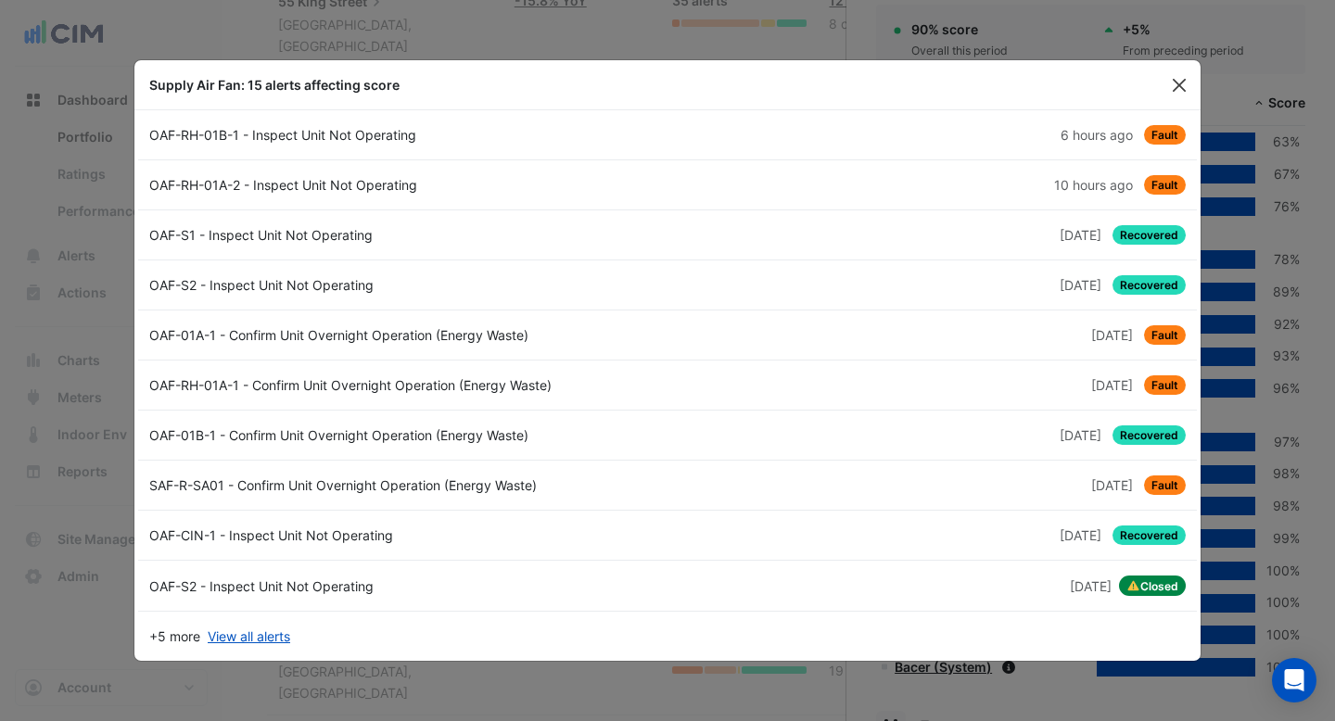
click at [1186, 86] on button "Close" at bounding box center [1179, 85] width 28 height 28
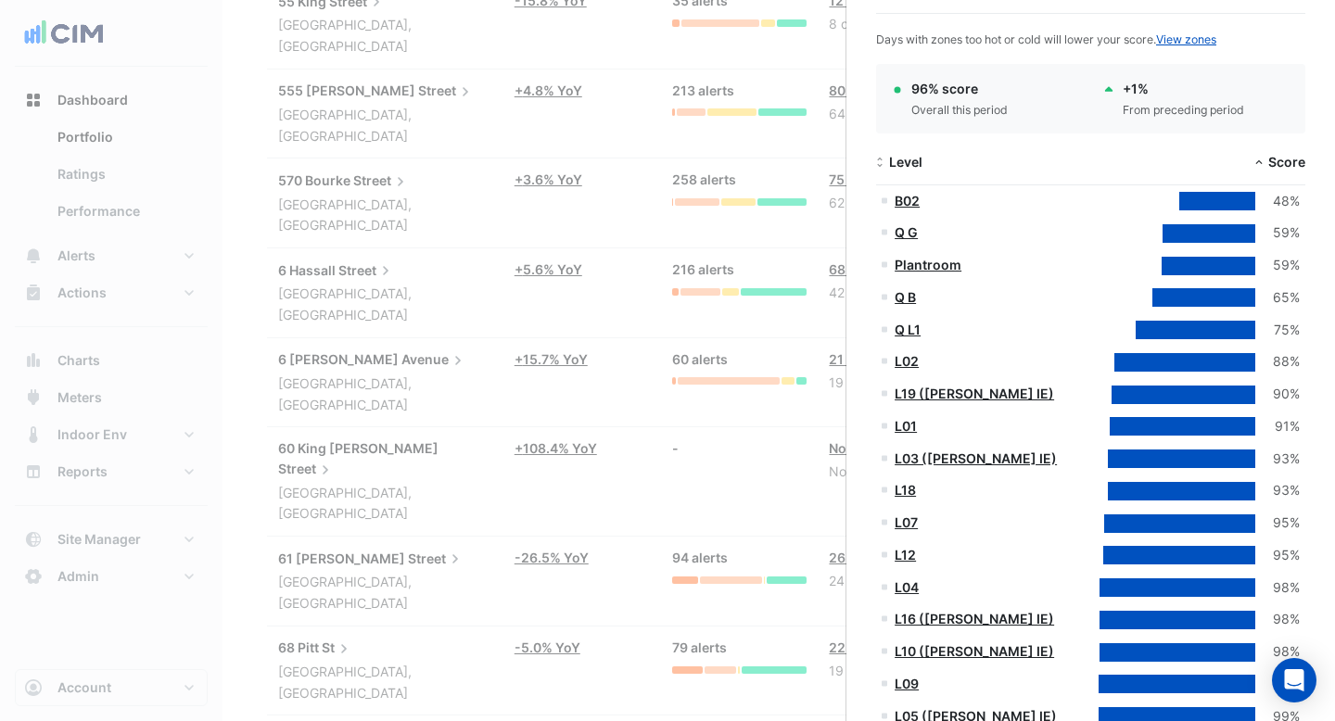
scroll to position [0, 0]
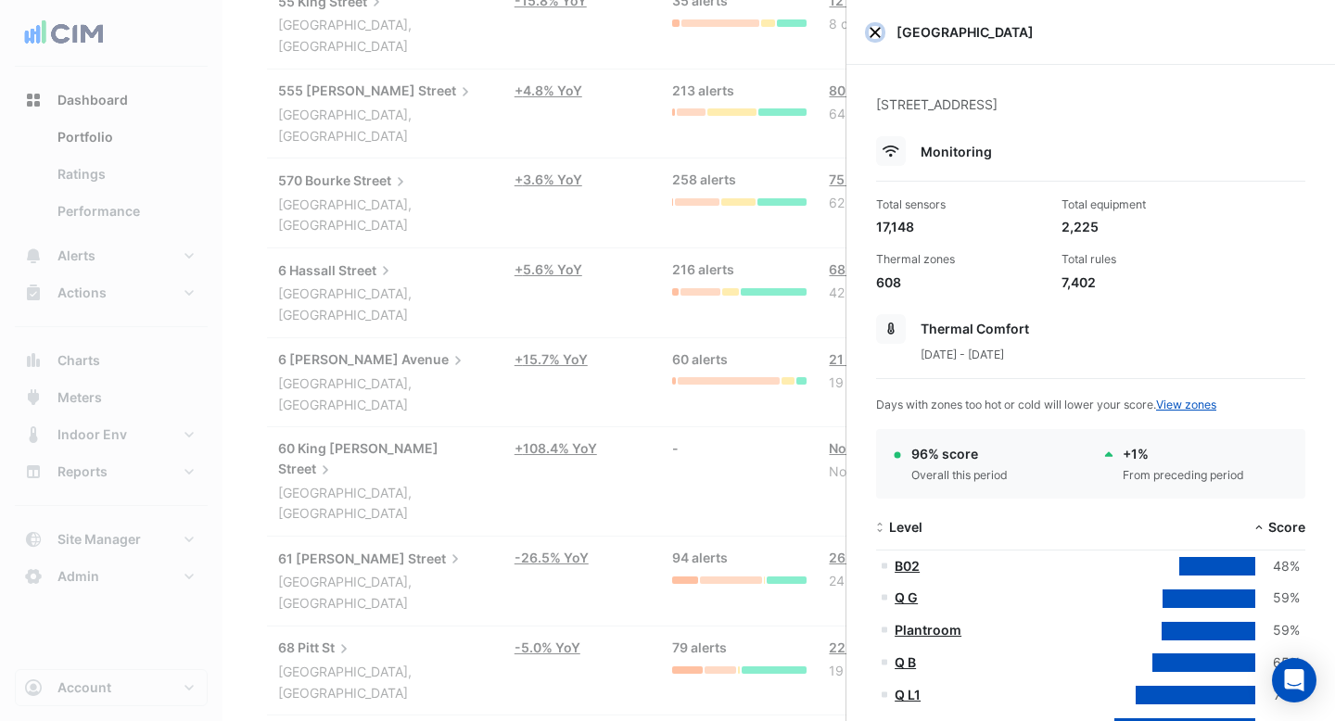
click at [871, 29] on button "Close" at bounding box center [875, 32] width 13 height 13
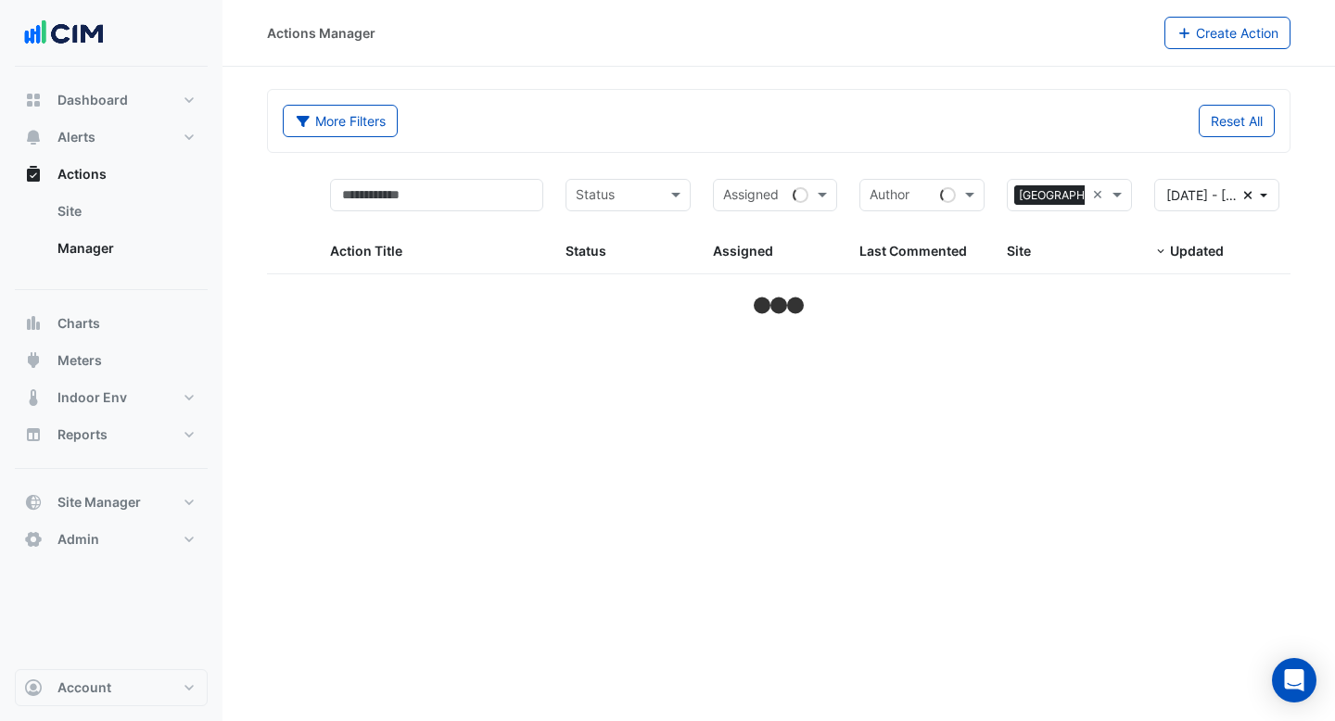
select select "***"
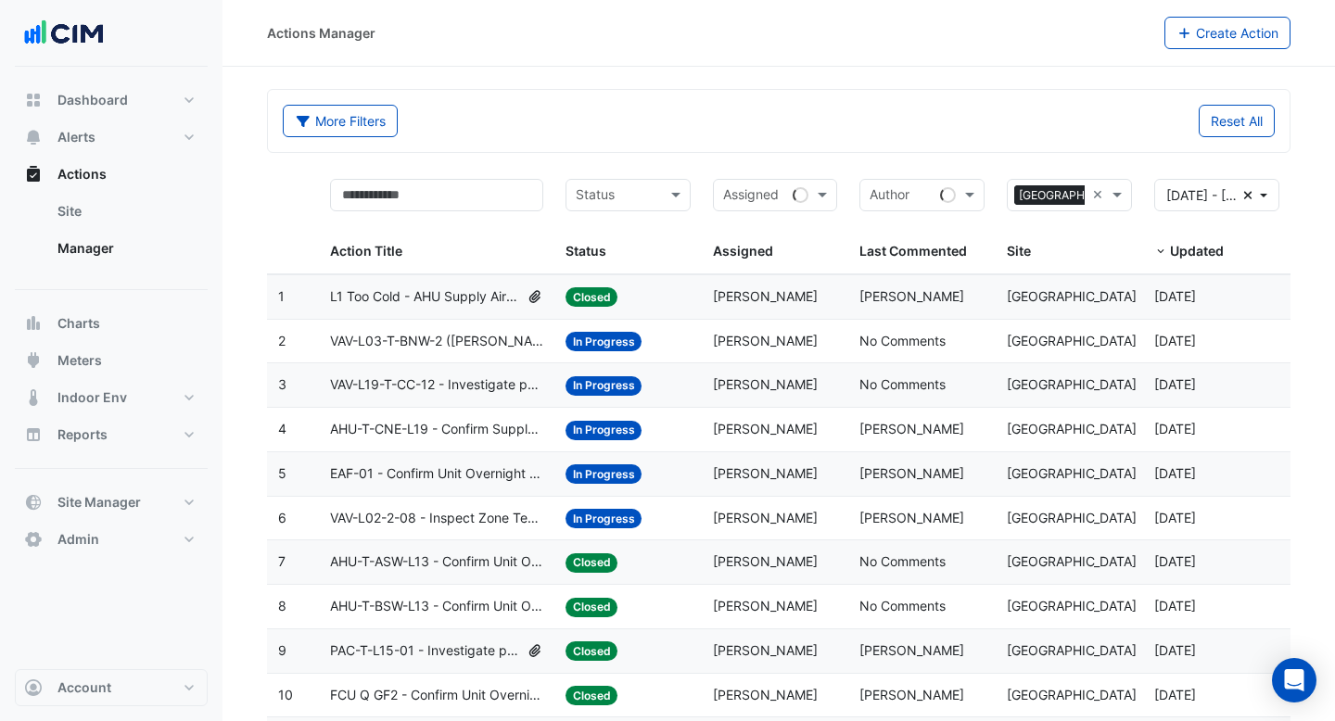
click at [449, 298] on span "L1 Too Cold - AHU Supply Air Temp Not Reaching Set Point" at bounding box center [425, 296] width 190 height 21
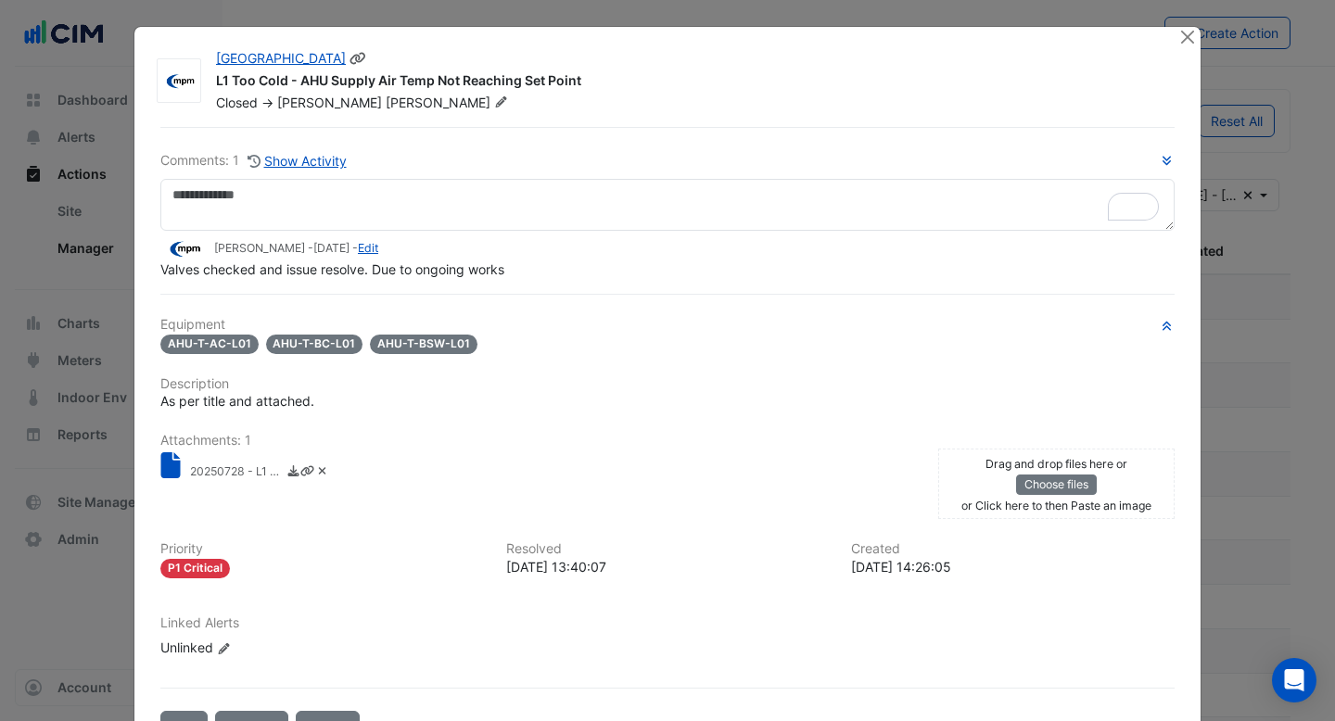
drag, startPoint x: 299, startPoint y: 78, endPoint x: 502, endPoint y: 82, distance: 203.0
click at [502, 82] on div "L1 Too Cold - AHU Supply Air Temp Not Reaching Set Point" at bounding box center [686, 82] width 940 height 22
click at [566, 82] on div "L1 Too Cold - AHU Supply Air Temp Not Reaching Set Point" at bounding box center [686, 82] width 940 height 22
click at [494, 100] on icon at bounding box center [501, 101] width 14 height 11
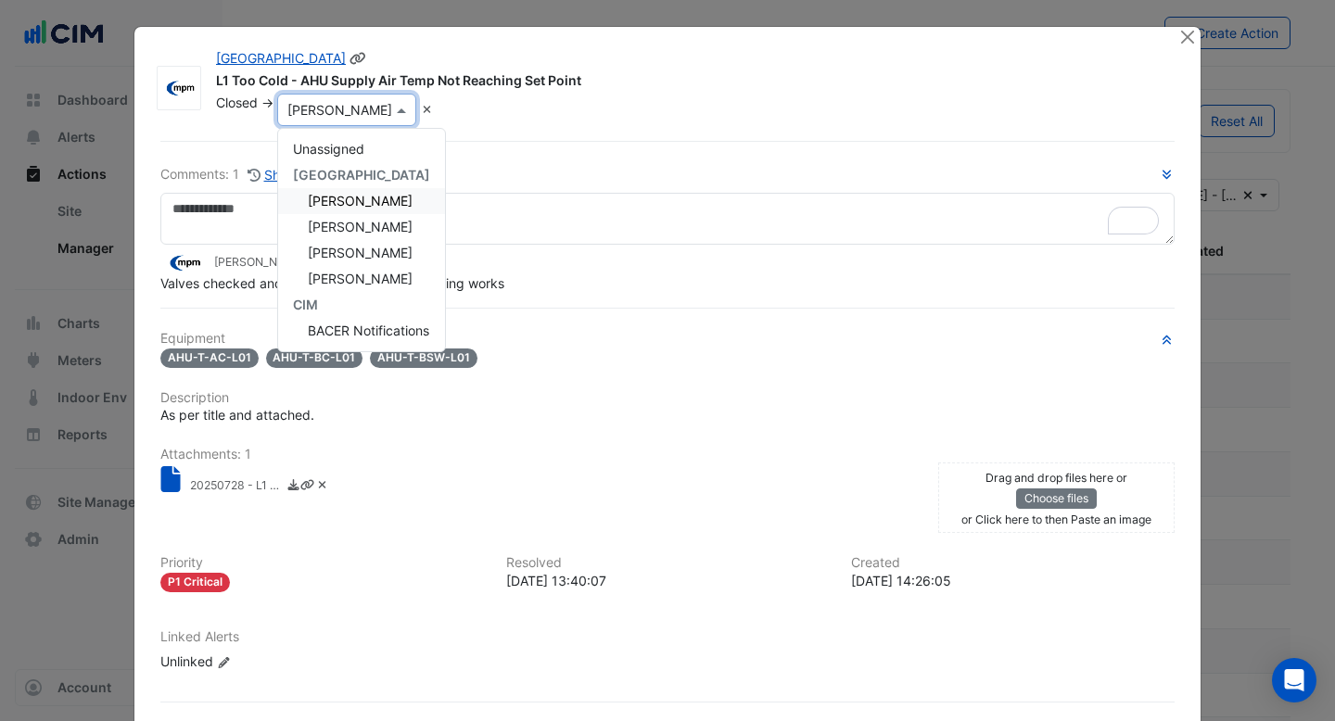
click at [363, 209] on div "[PERSON_NAME]" at bounding box center [361, 201] width 167 height 26
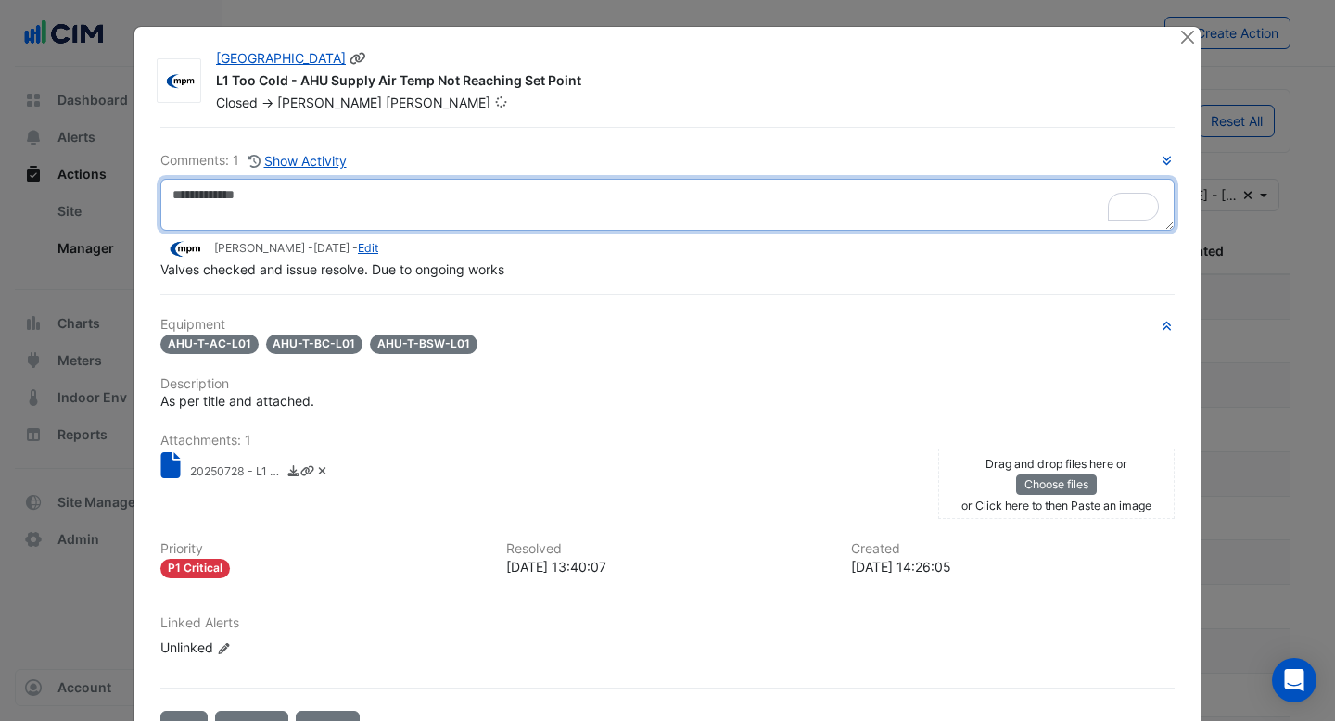
click at [359, 218] on textarea "To enrich screen reader interactions, please activate Accessibility in Grammarl…" at bounding box center [667, 205] width 1014 height 52
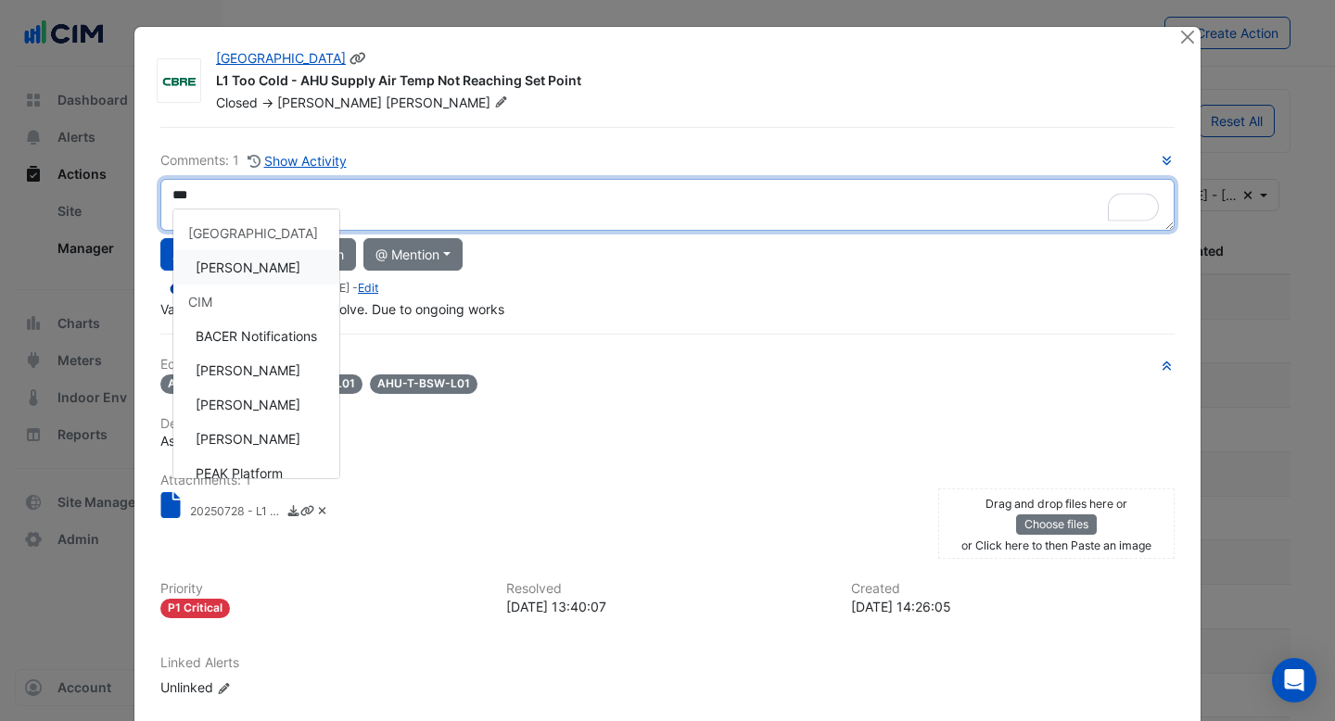
click at [267, 274] on div "Comments: 1 Show Activity *** [GEOGRAPHIC_DATA] [PERSON_NAME] CIM BACER Notific…" at bounding box center [667, 234] width 1014 height 169
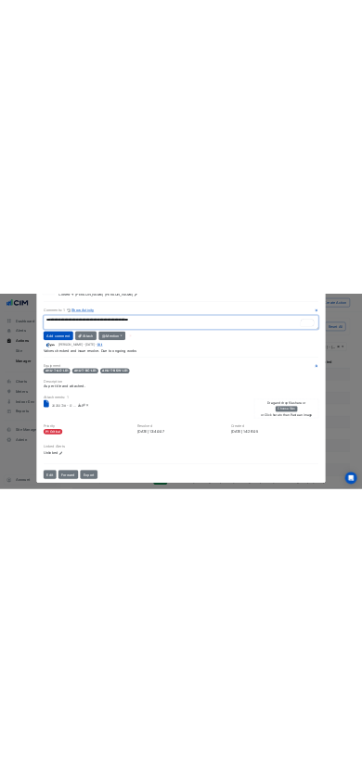
scroll to position [22, 0]
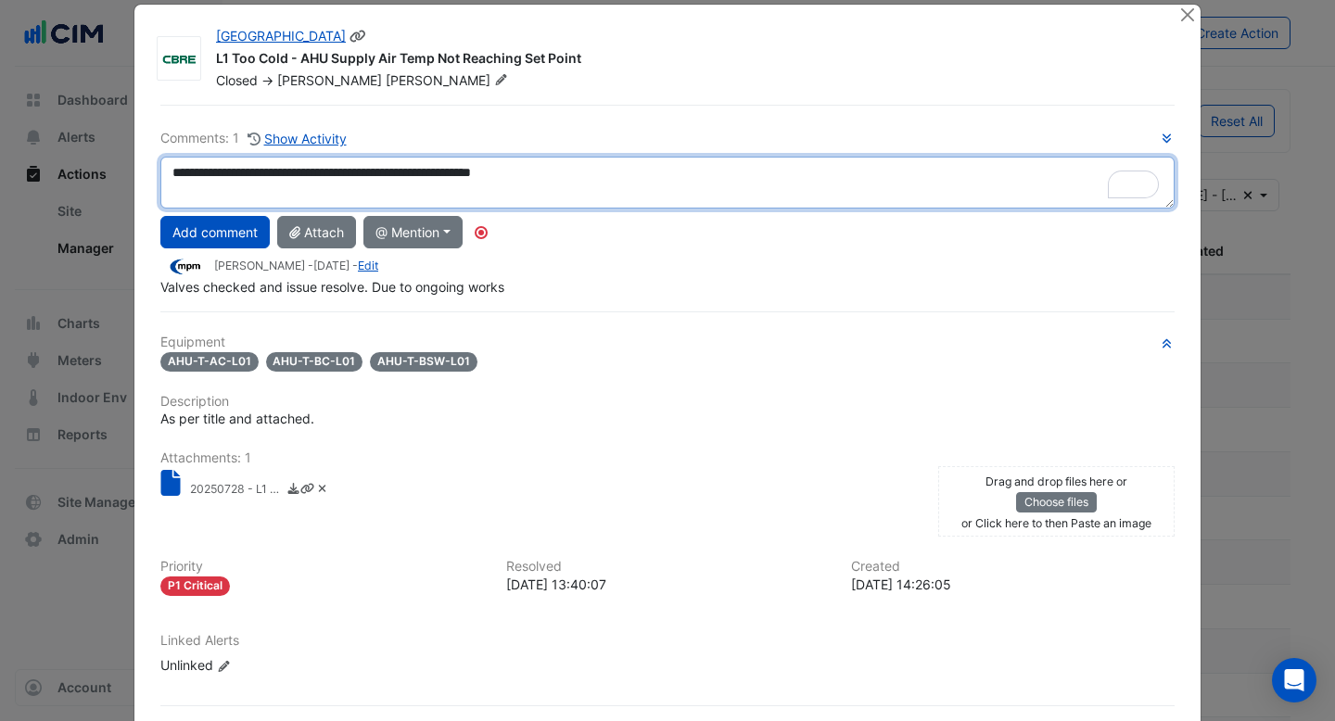
type textarea "**********"
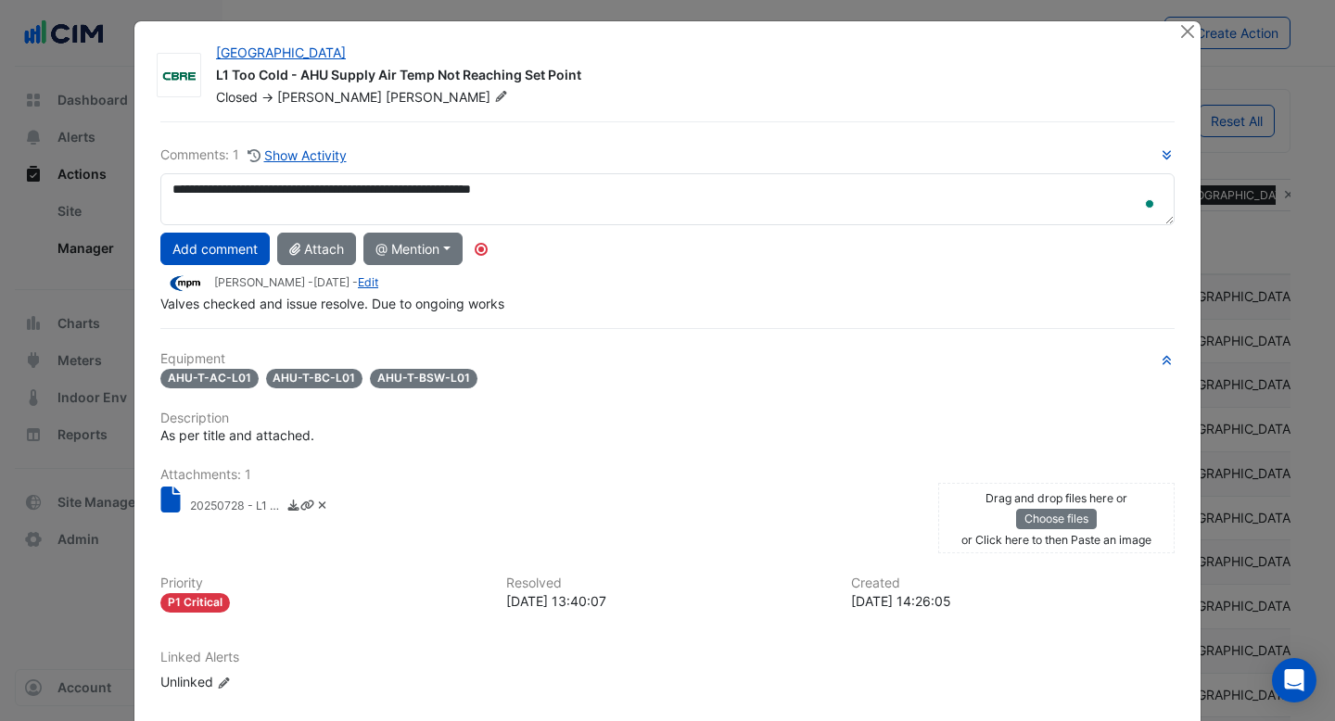
scroll to position [6, 0]
click at [1190, 29] on button "Close" at bounding box center [1186, 29] width 19 height 19
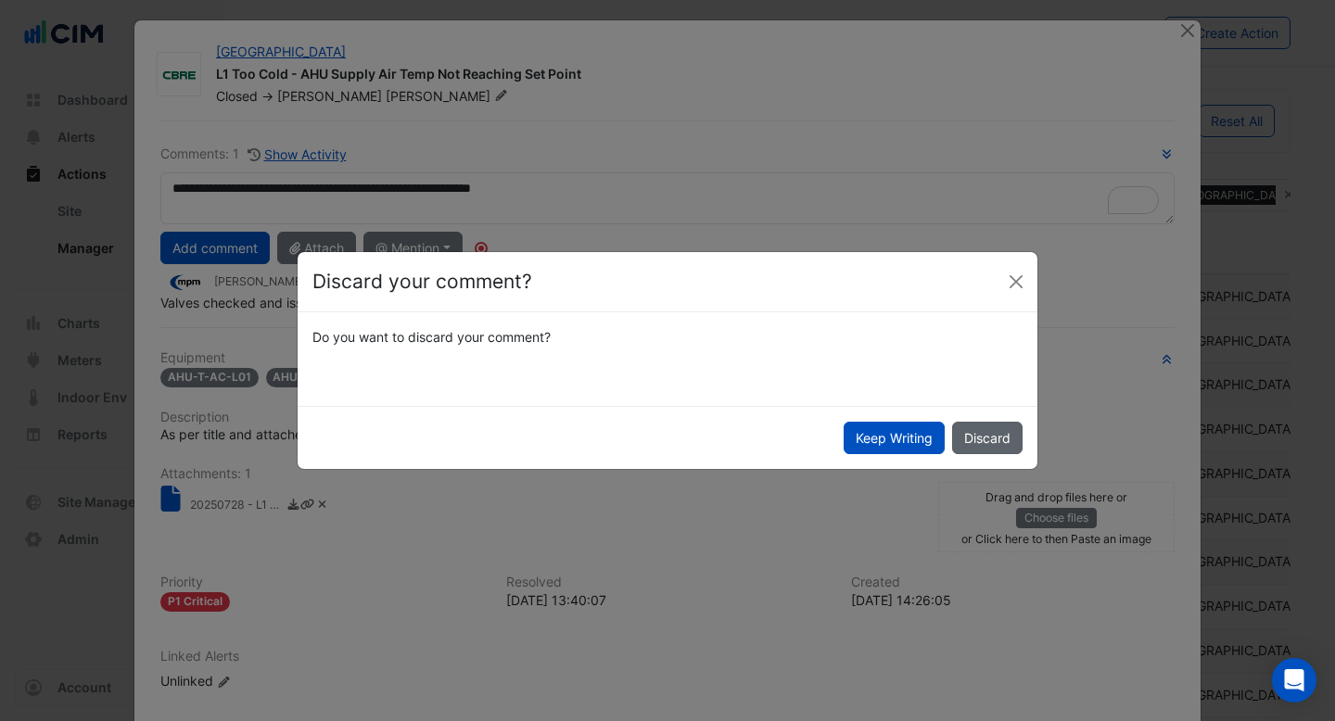
click at [970, 429] on button "Discard" at bounding box center [987, 438] width 70 height 32
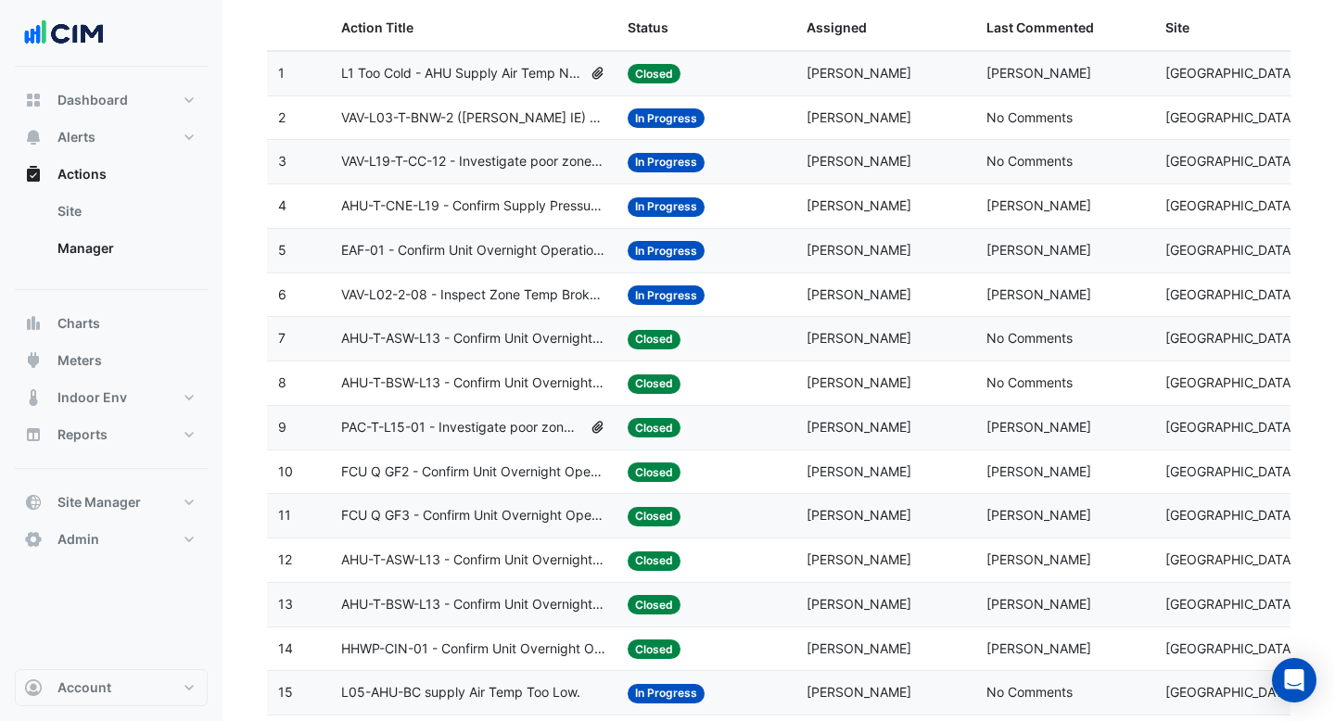
scroll to position [303, 0]
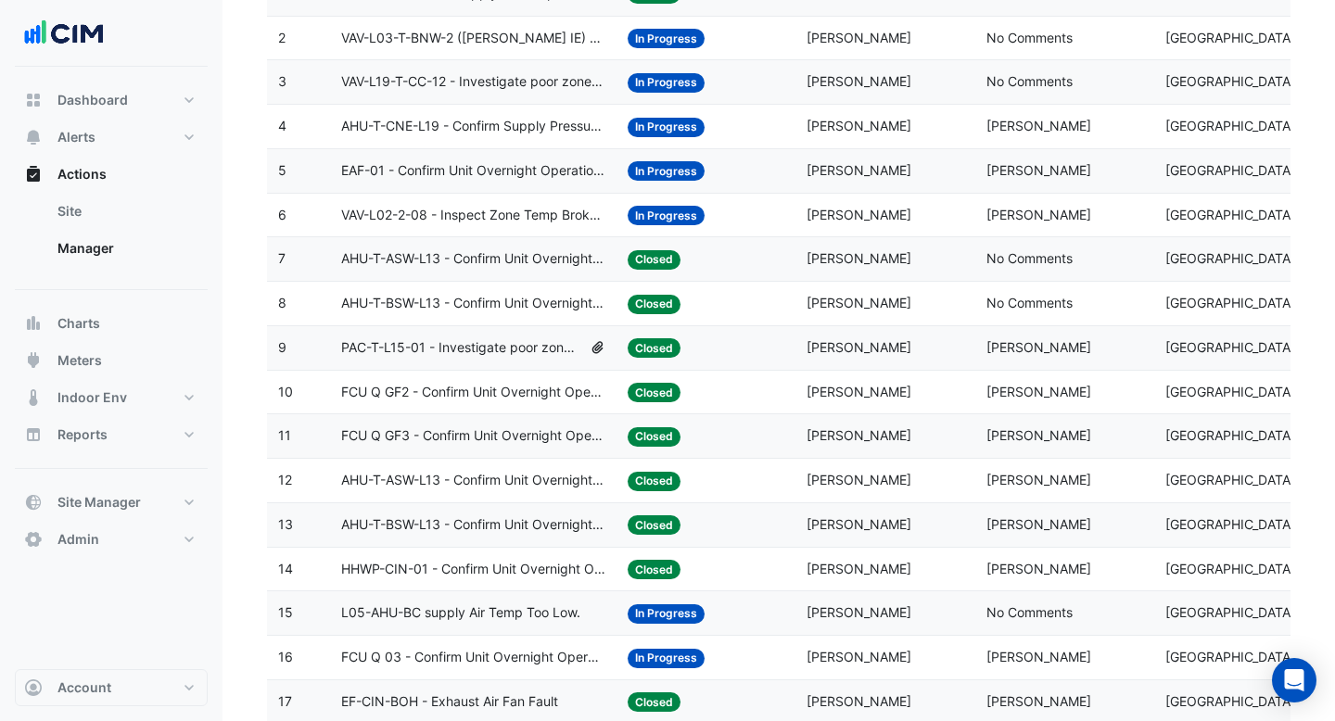
click at [523, 346] on span "PAC-T-L15-01 - Investigate poor zone temp" at bounding box center [461, 347] width 241 height 21
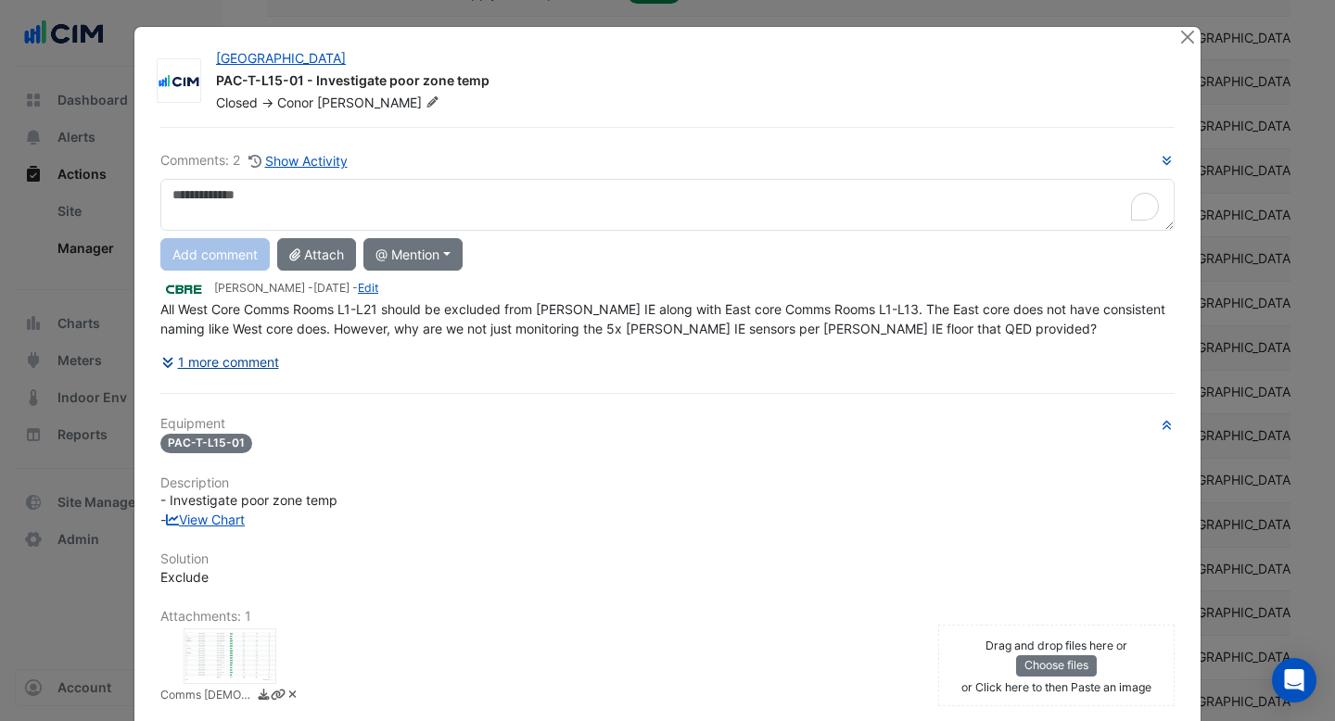
click at [221, 356] on button "1 more comment" at bounding box center [220, 362] width 120 height 32
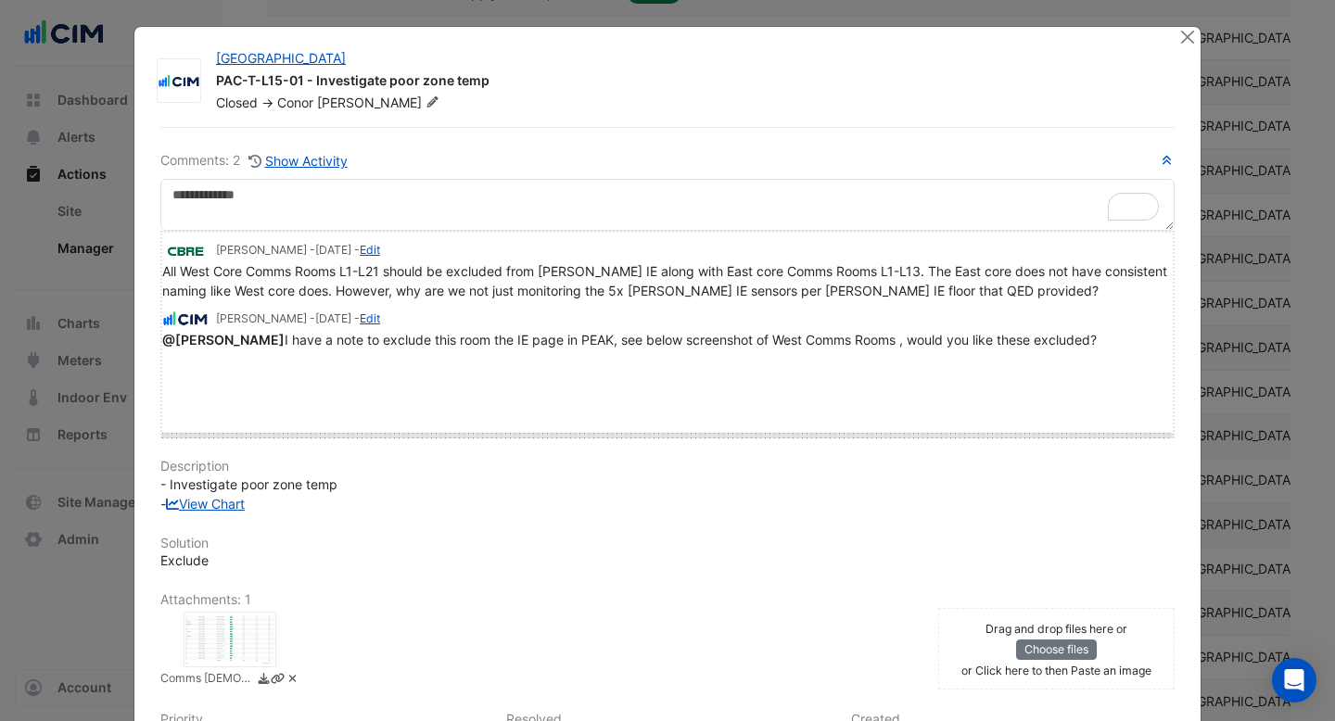
drag, startPoint x: 179, startPoint y: 434, endPoint x: 177, endPoint y: 444, distance: 10.4
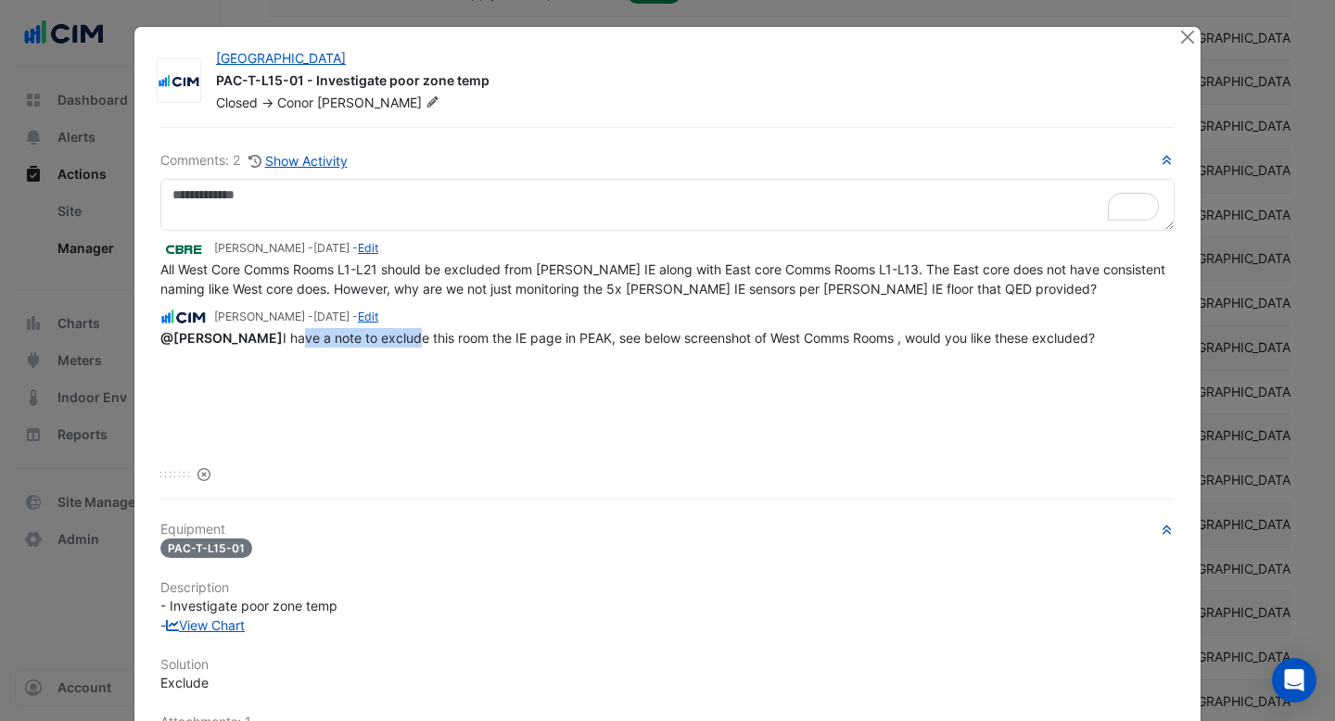
drag, startPoint x: 264, startPoint y: 339, endPoint x: 390, endPoint y: 343, distance: 126.1
click at [390, 343] on span "@[PERSON_NAME] I have a note to exclude this room the IE page in PEAK, see belo…" at bounding box center [627, 338] width 934 height 16
drag, startPoint x: 488, startPoint y: 338, endPoint x: 500, endPoint y: 338, distance: 12.1
click at [500, 338] on span "@[PERSON_NAME] I have a note to exclude this room the IE page in PEAK, see belo…" at bounding box center [627, 338] width 934 height 16
click at [565, 349] on div "[PERSON_NAME] - [DATE] - Edit All West Core Comms Rooms L1-L21 should be exclud…" at bounding box center [667, 340] width 1014 height 219
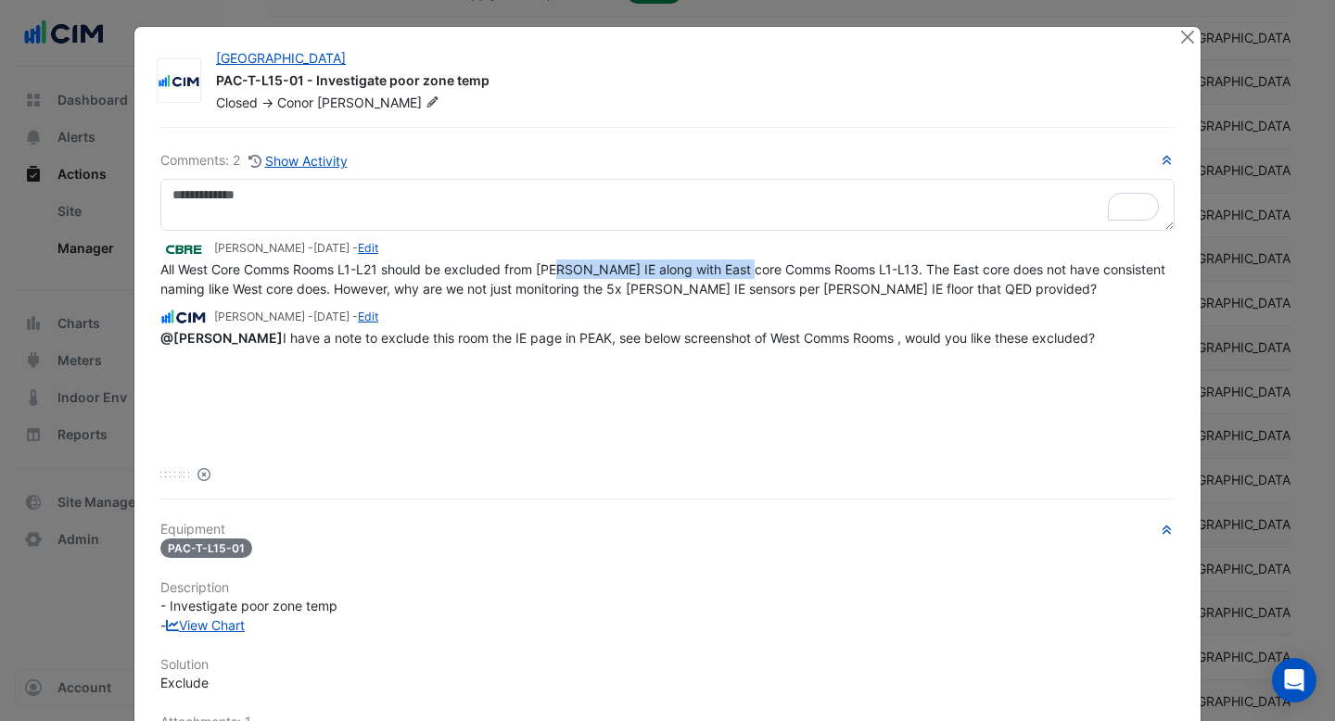
drag, startPoint x: 570, startPoint y: 268, endPoint x: 755, endPoint y: 262, distance: 184.5
click at [755, 262] on span "All West Core Comms Rooms L1-L21 should be excluded from [PERSON_NAME] IE along…" at bounding box center [664, 278] width 1008 height 35
drag, startPoint x: 925, startPoint y: 273, endPoint x: 965, endPoint y: 271, distance: 39.9
click at [966, 272] on span "All West Core Comms Rooms L1-L21 should be excluded from [PERSON_NAME] IE along…" at bounding box center [664, 278] width 1008 height 35
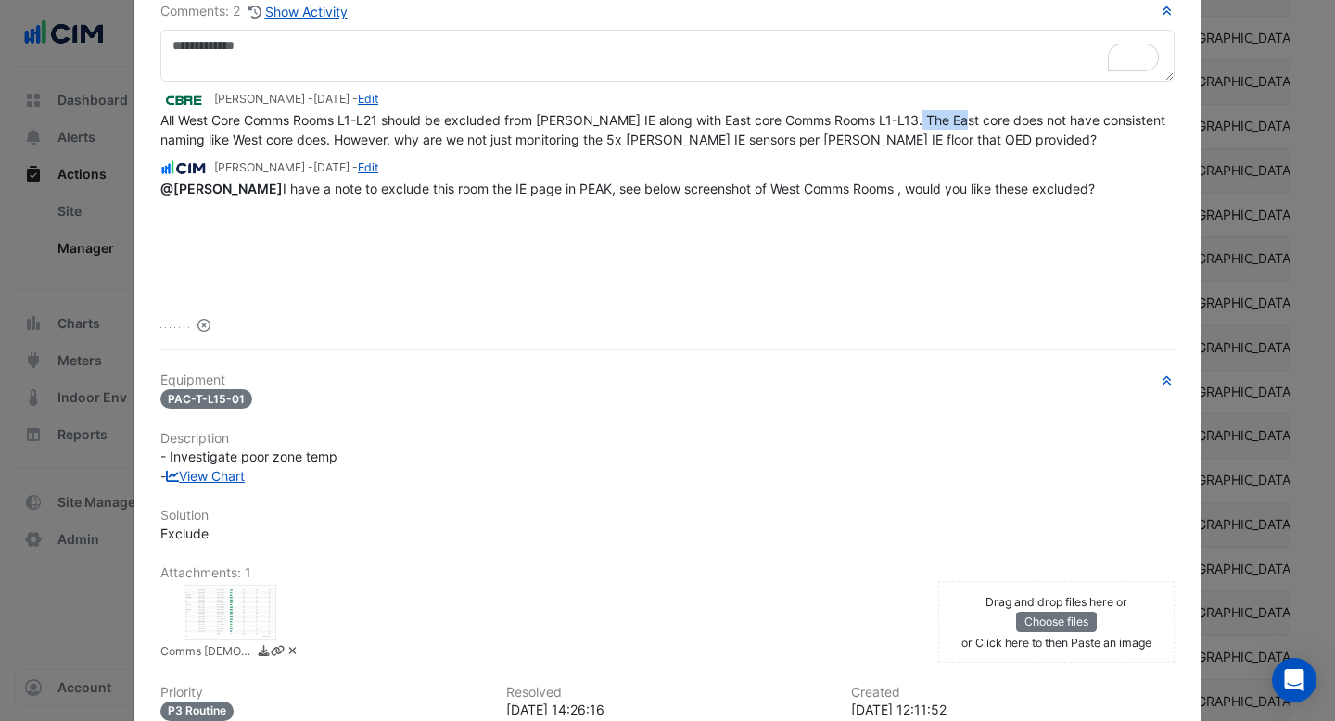
scroll to position [0, 0]
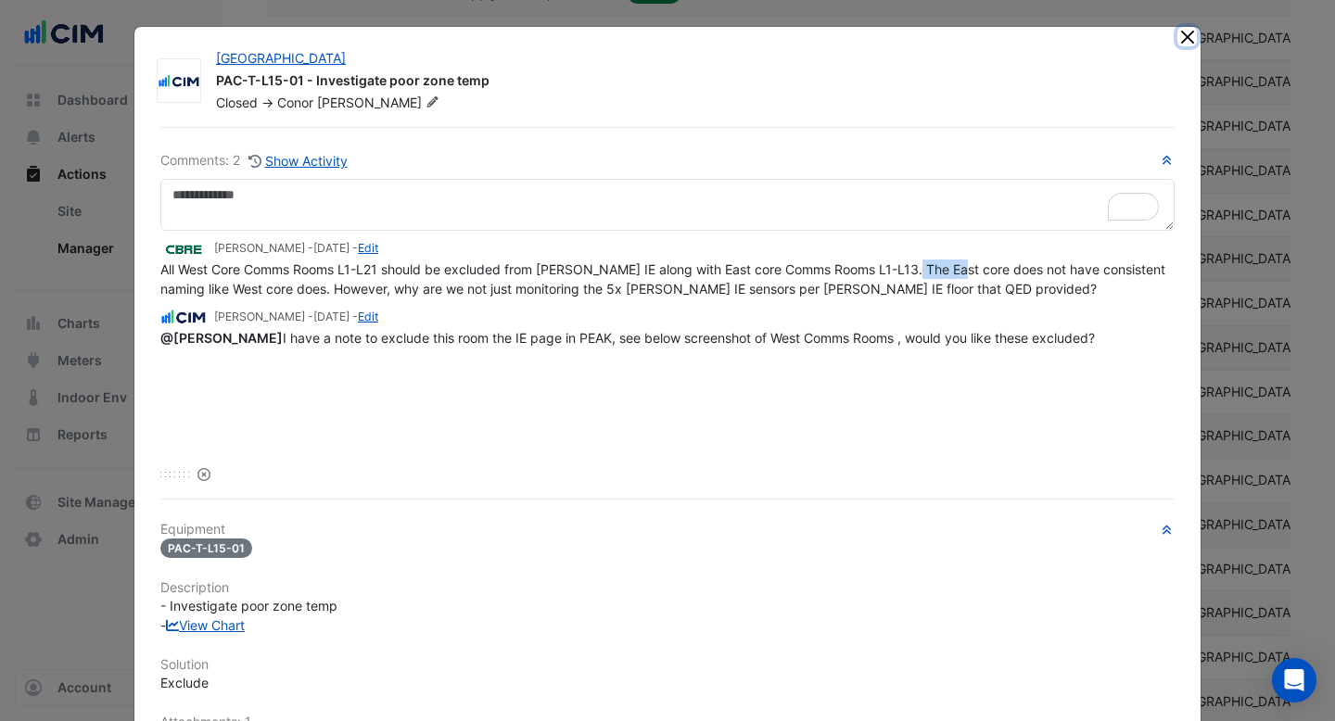
click at [1185, 43] on button "Close" at bounding box center [1186, 36] width 19 height 19
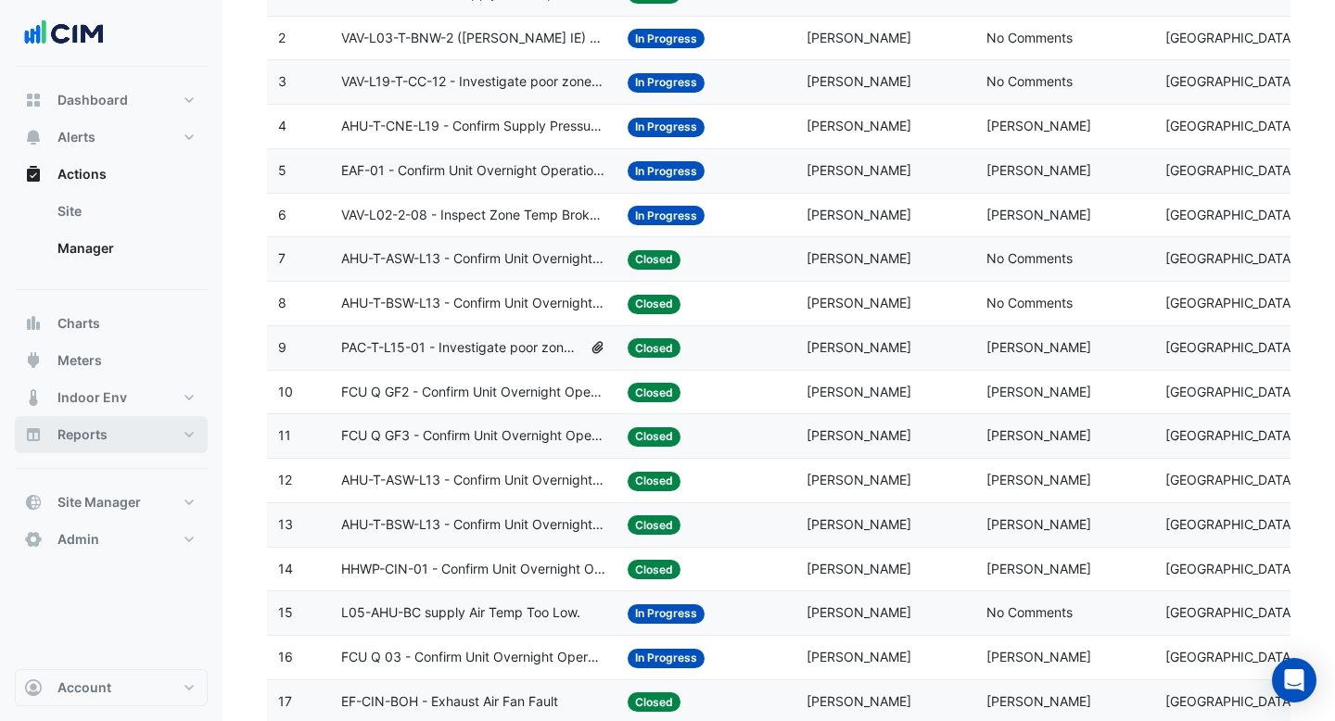
click at [112, 436] on button "Reports" at bounding box center [111, 434] width 193 height 37
select select "***"
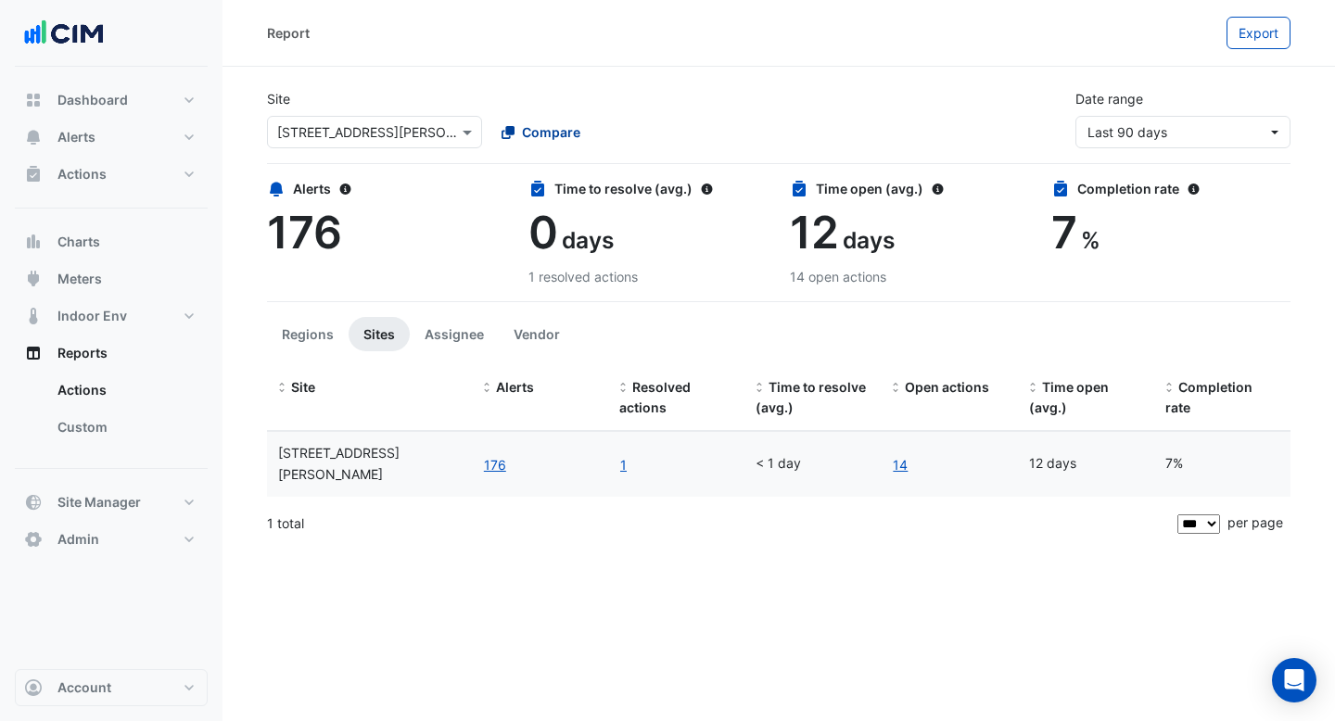
click at [535, 120] on button "Compare" at bounding box center [540, 132] width 103 height 32
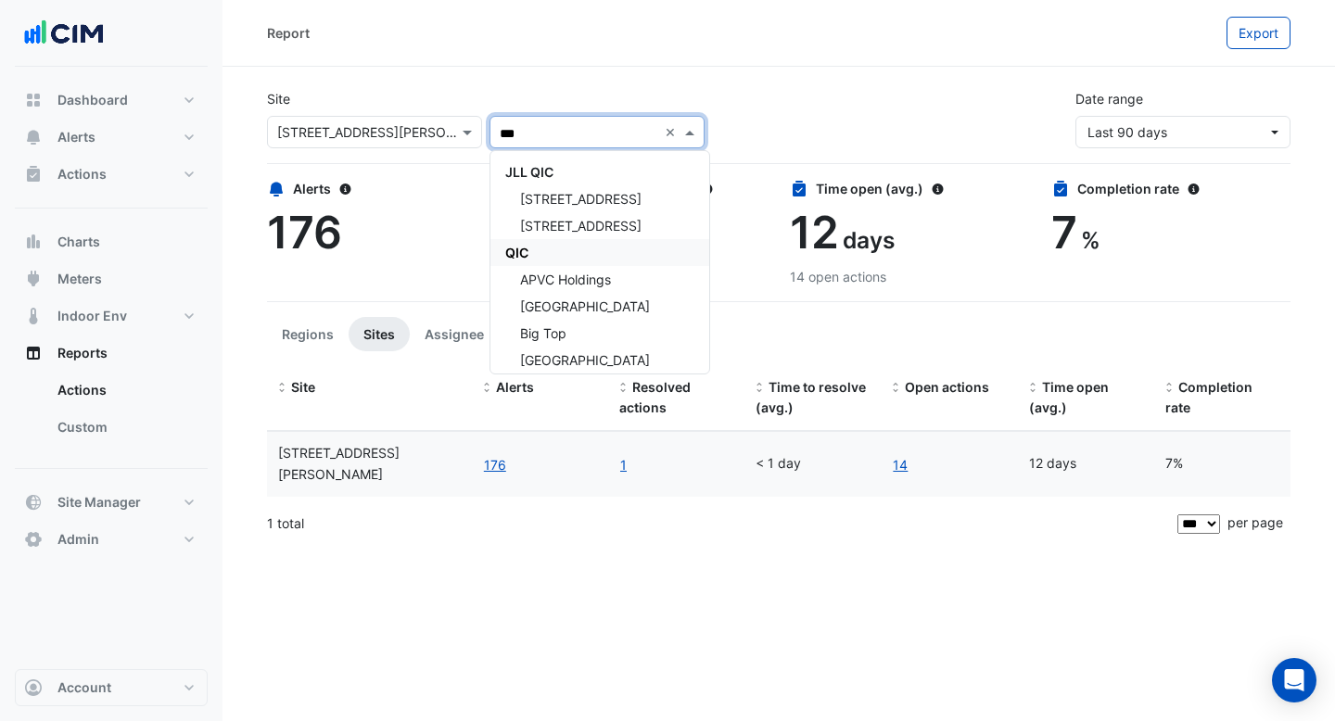
click at [538, 256] on div "QIC" at bounding box center [599, 252] width 219 height 27
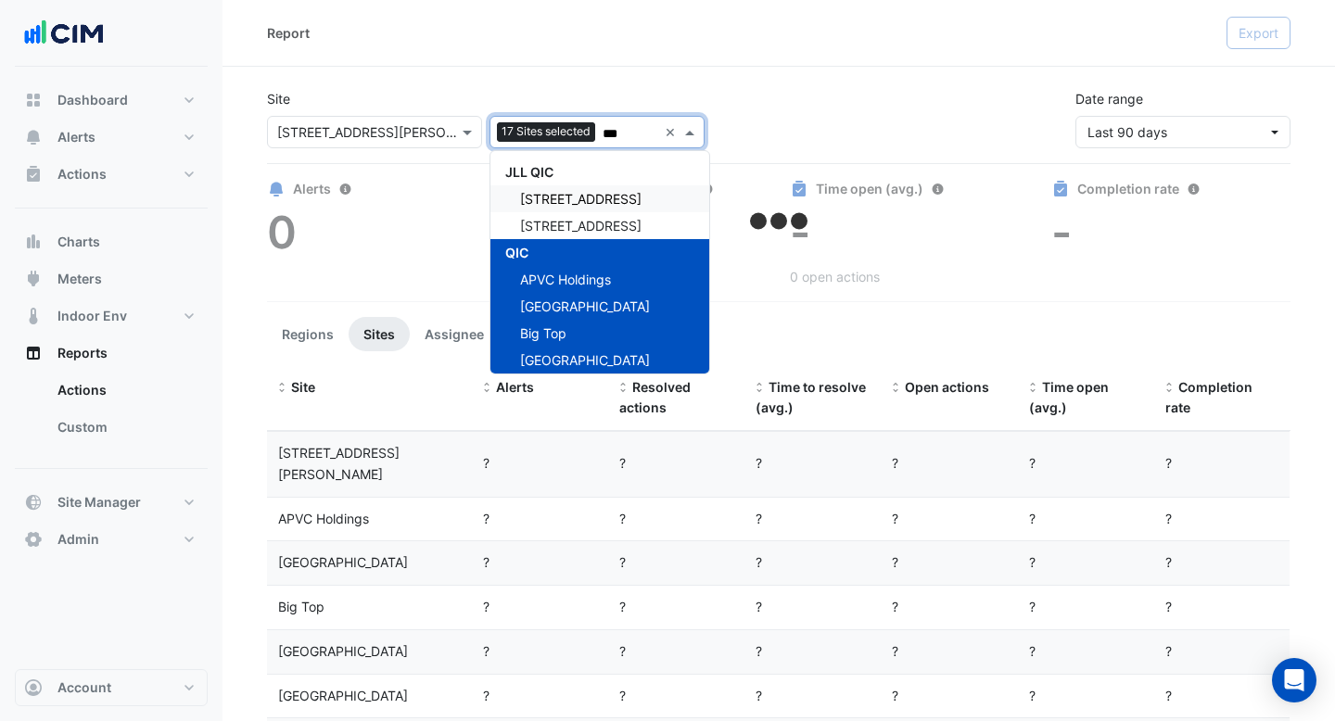
type input "***"
click at [794, 90] on div "Site Select a Site × [STREET_ADDRESS][PERSON_NAME] Add sites to compare 17 Site…" at bounding box center [779, 111] width 1046 height 74
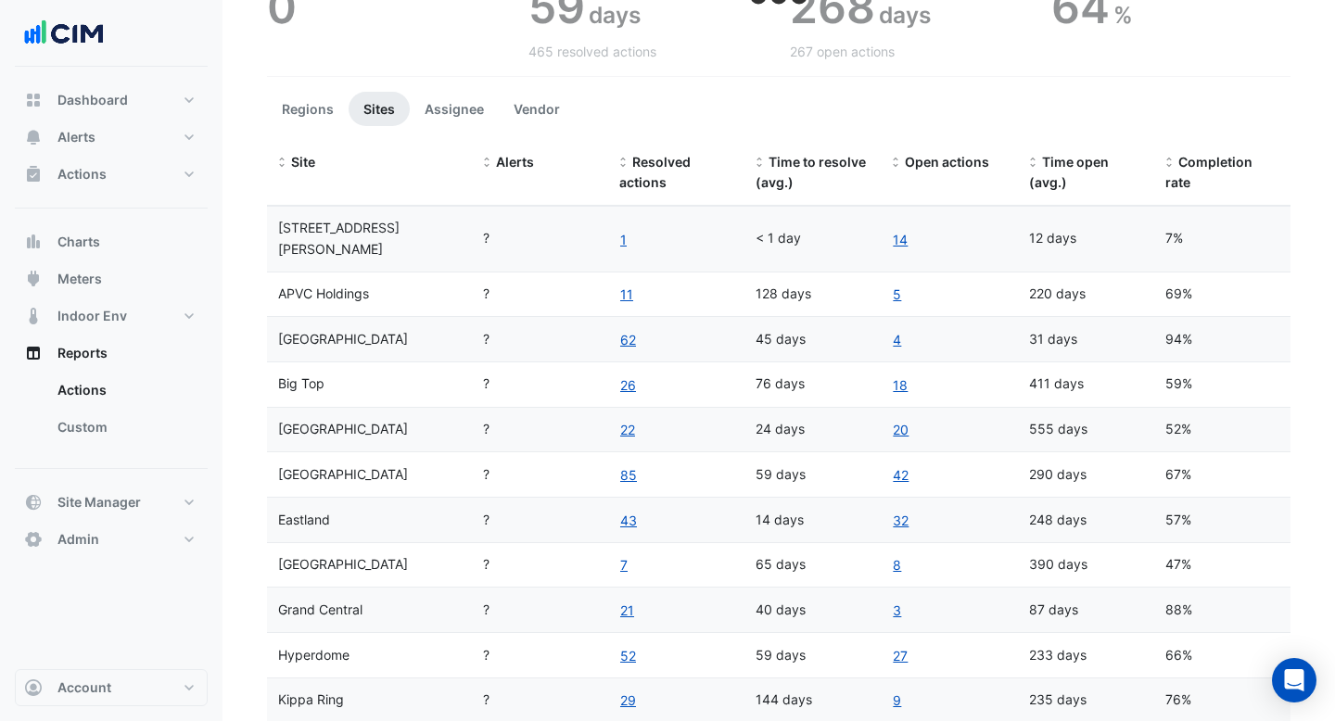
scroll to position [229, 0]
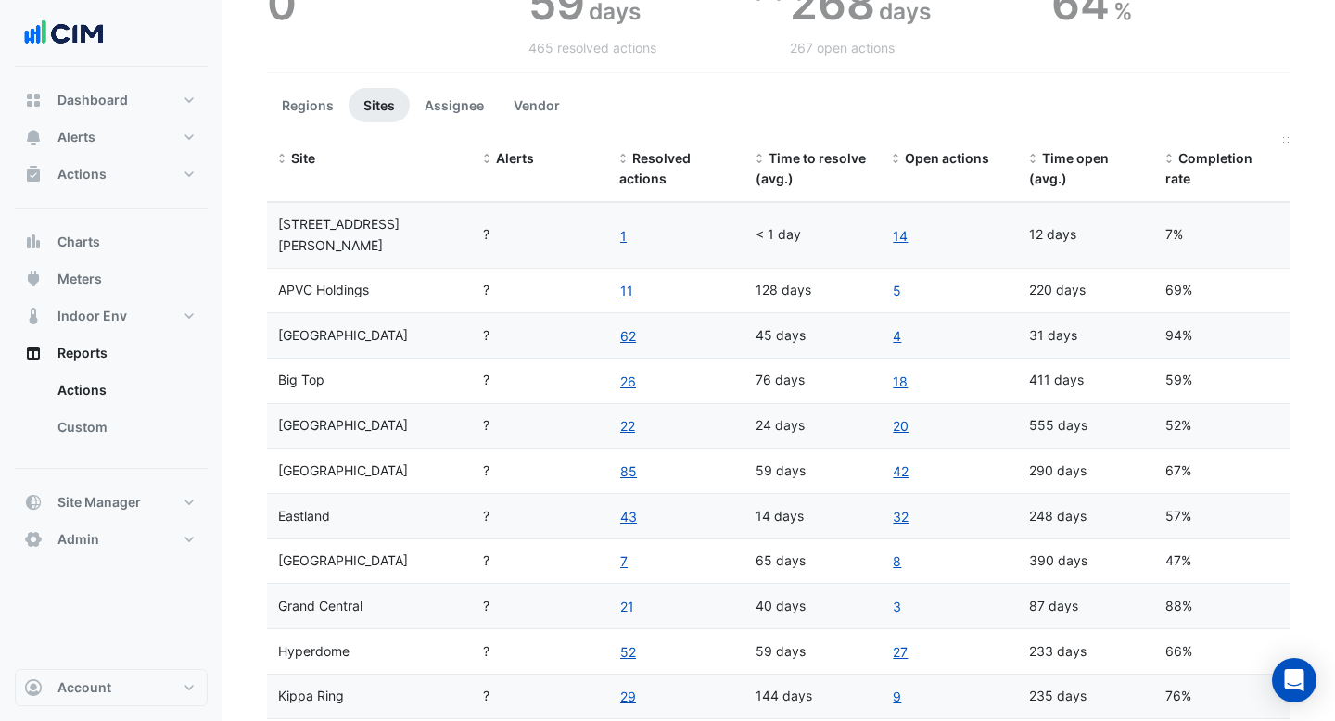
click at [1189, 160] on span "Completion rate" at bounding box center [1208, 168] width 87 height 37
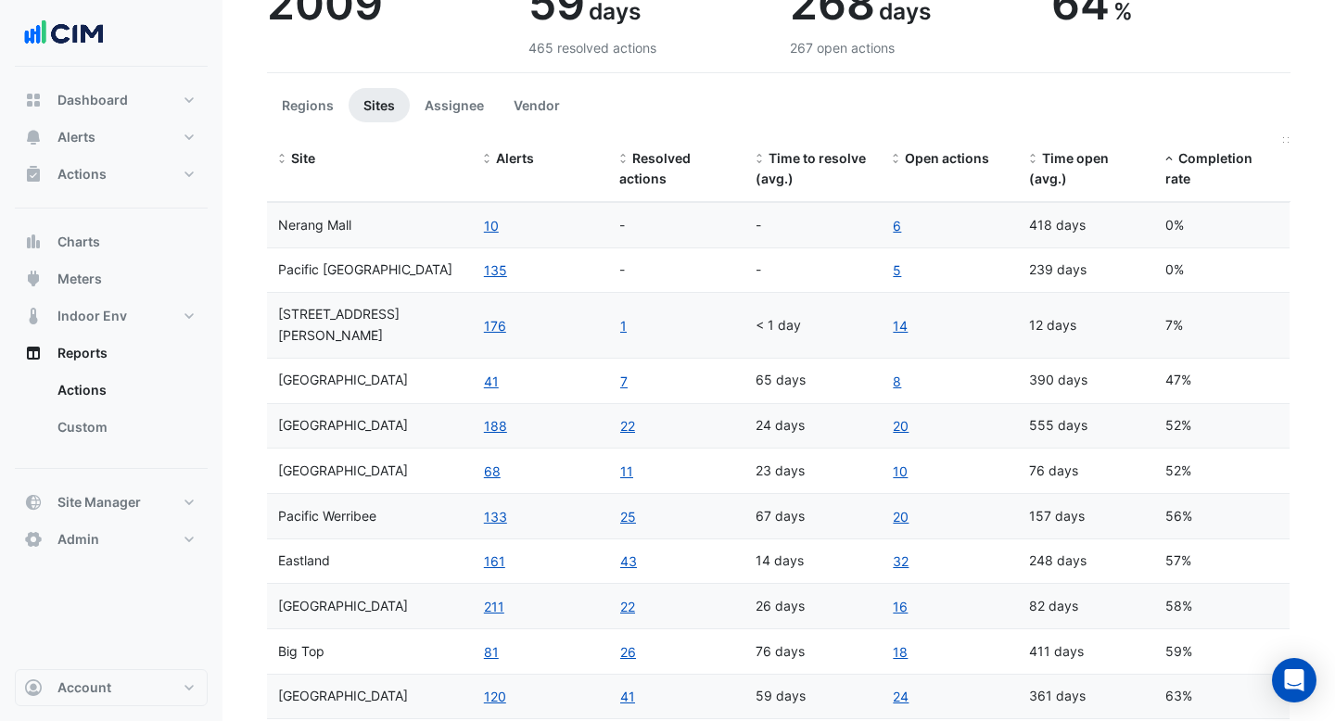
click at [1189, 160] on span "Completion rate" at bounding box center [1208, 168] width 87 height 37
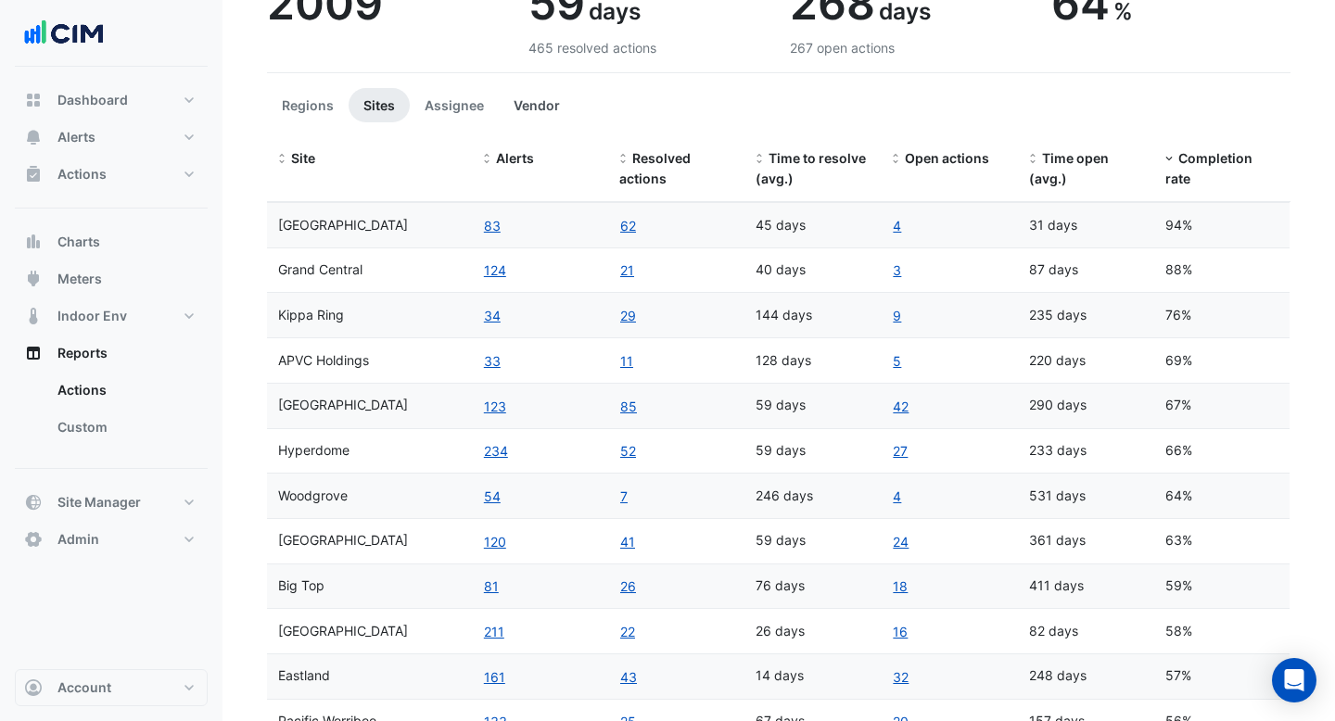
click at [536, 99] on button "Vendor" at bounding box center [537, 105] width 76 height 34
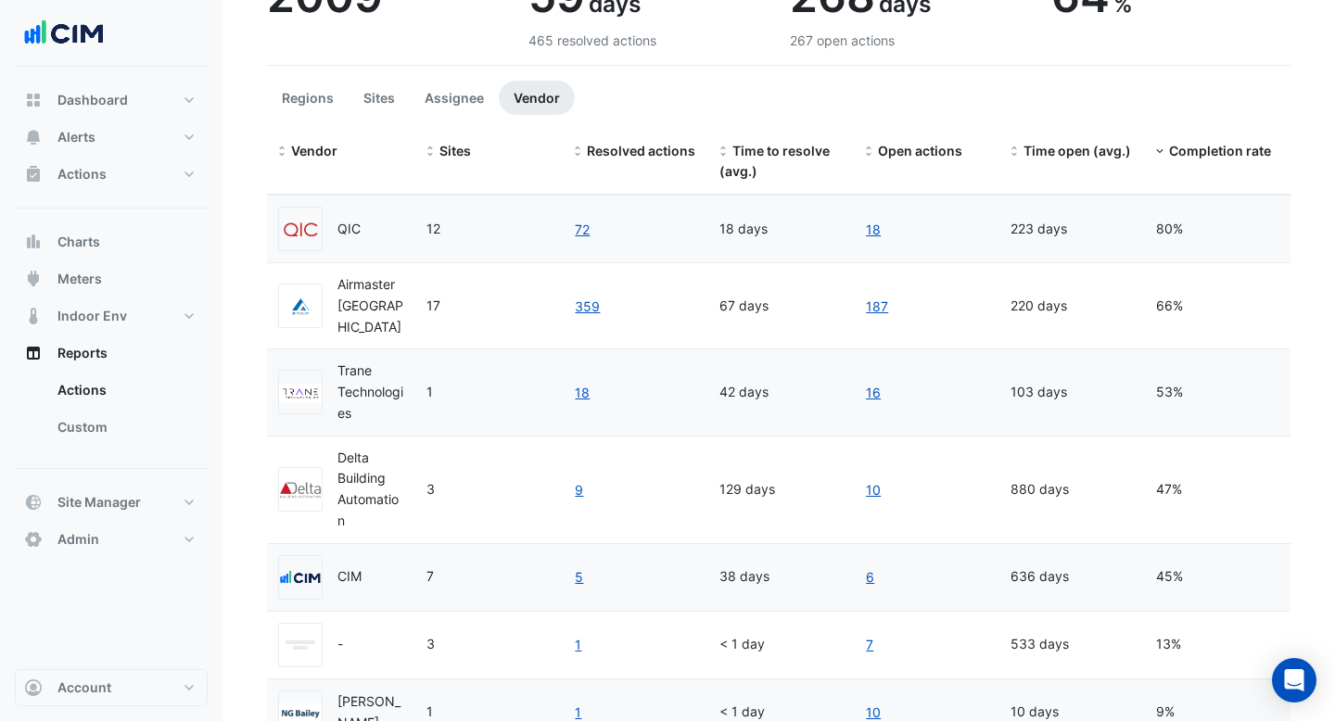
scroll to position [197, 0]
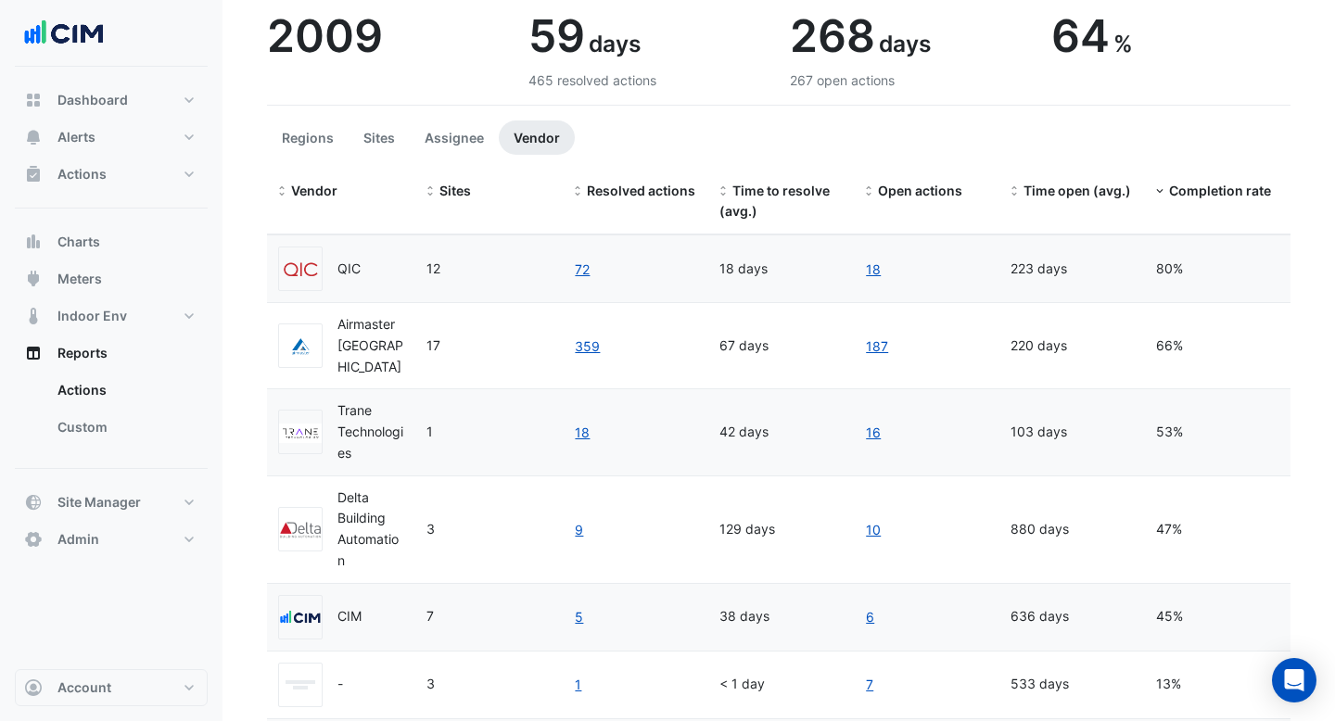
drag, startPoint x: 757, startPoint y: 338, endPoint x: 712, endPoint y: 340, distance: 45.5
click at [712, 340] on datatable-body-cell "67 days" at bounding box center [781, 345] width 146 height 85
click at [660, 349] on datatable-body-cell "359" at bounding box center [636, 345] width 146 height 85
click at [586, 338] on link "359" at bounding box center [587, 346] width 27 height 21
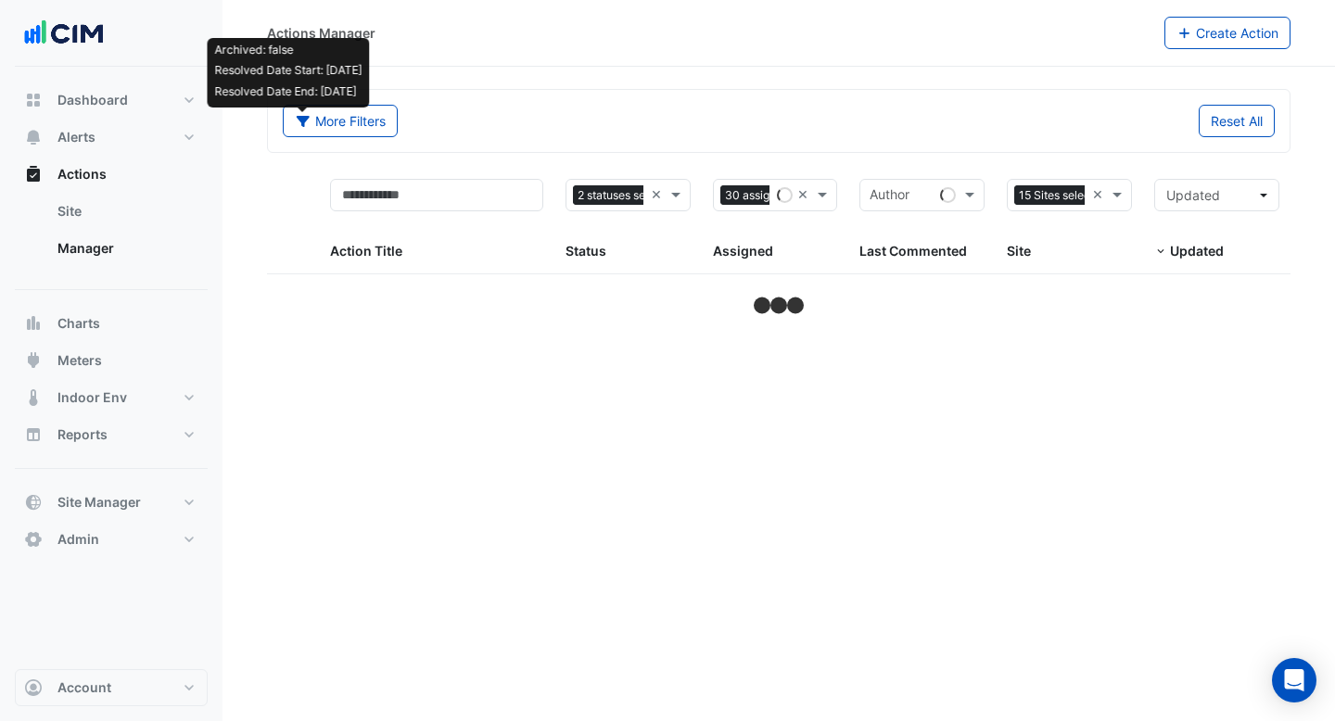
select select "***"
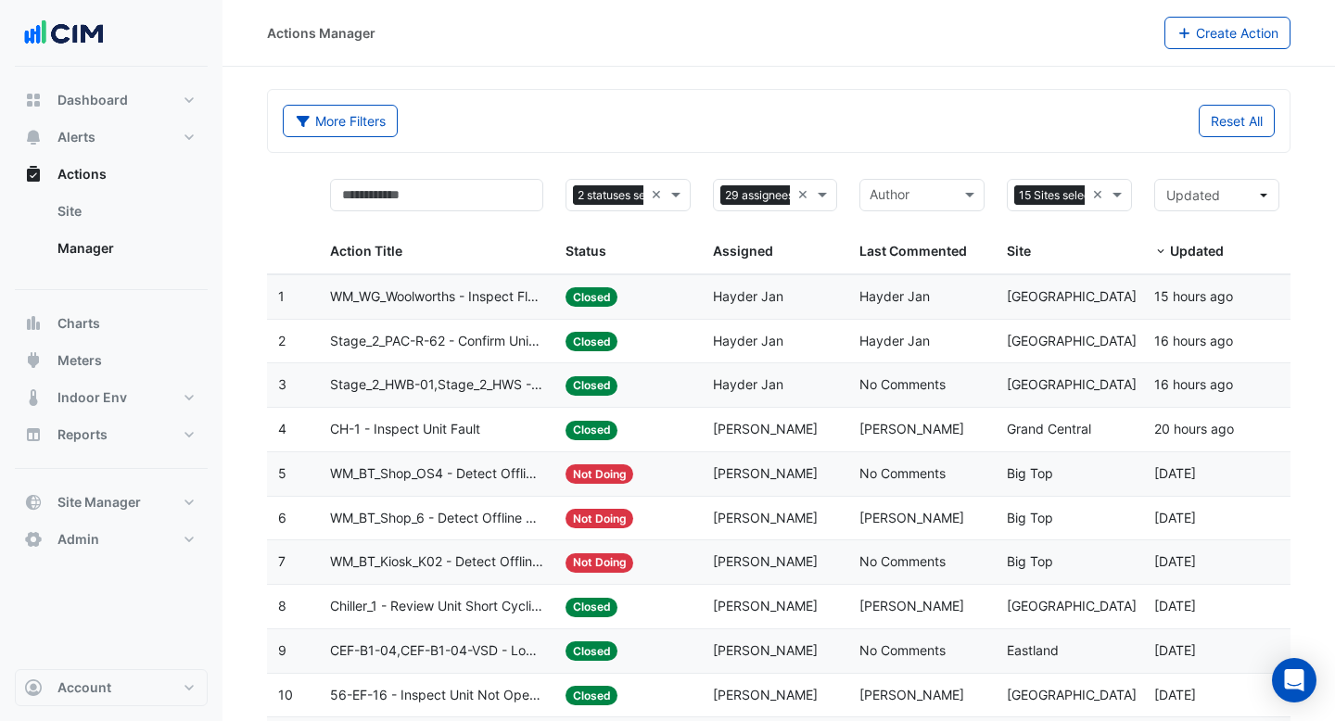
select select "***"
click at [476, 424] on span "CH-1 - Inspect Unit Fault" at bounding box center [405, 429] width 150 height 21
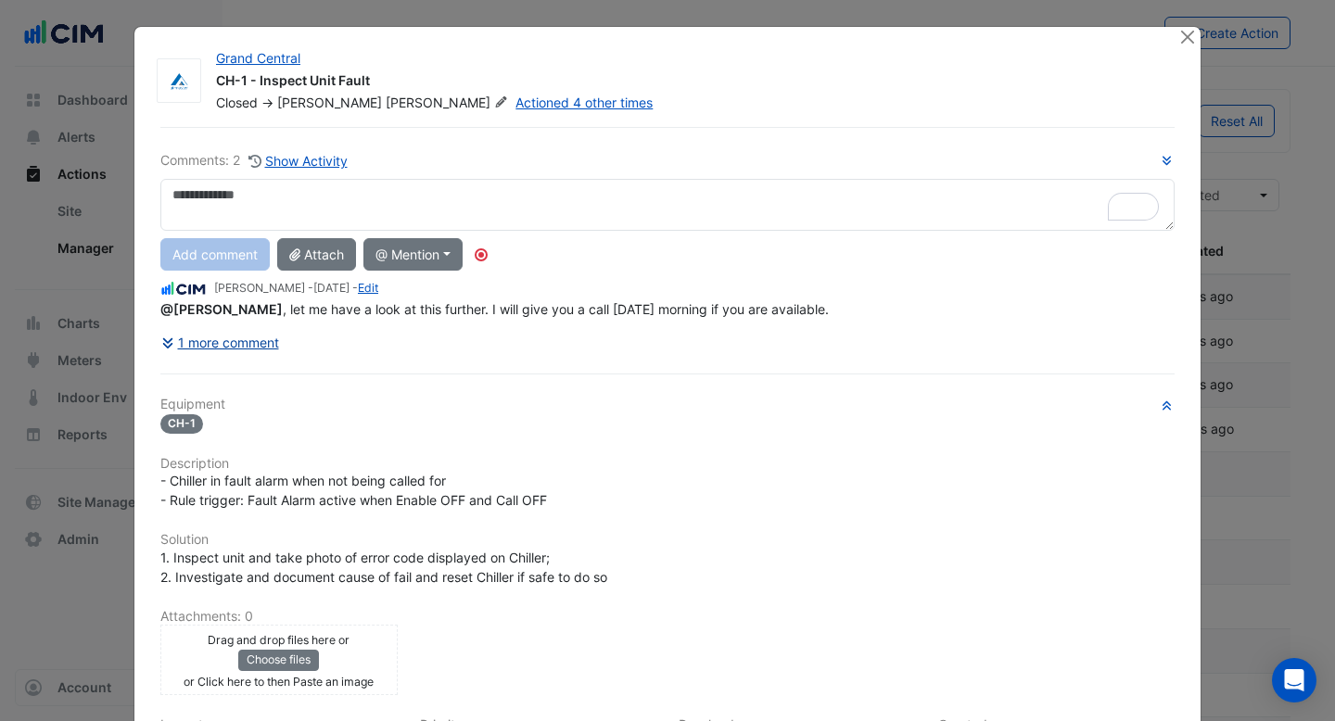
click at [237, 341] on button "1 more comment" at bounding box center [220, 342] width 120 height 32
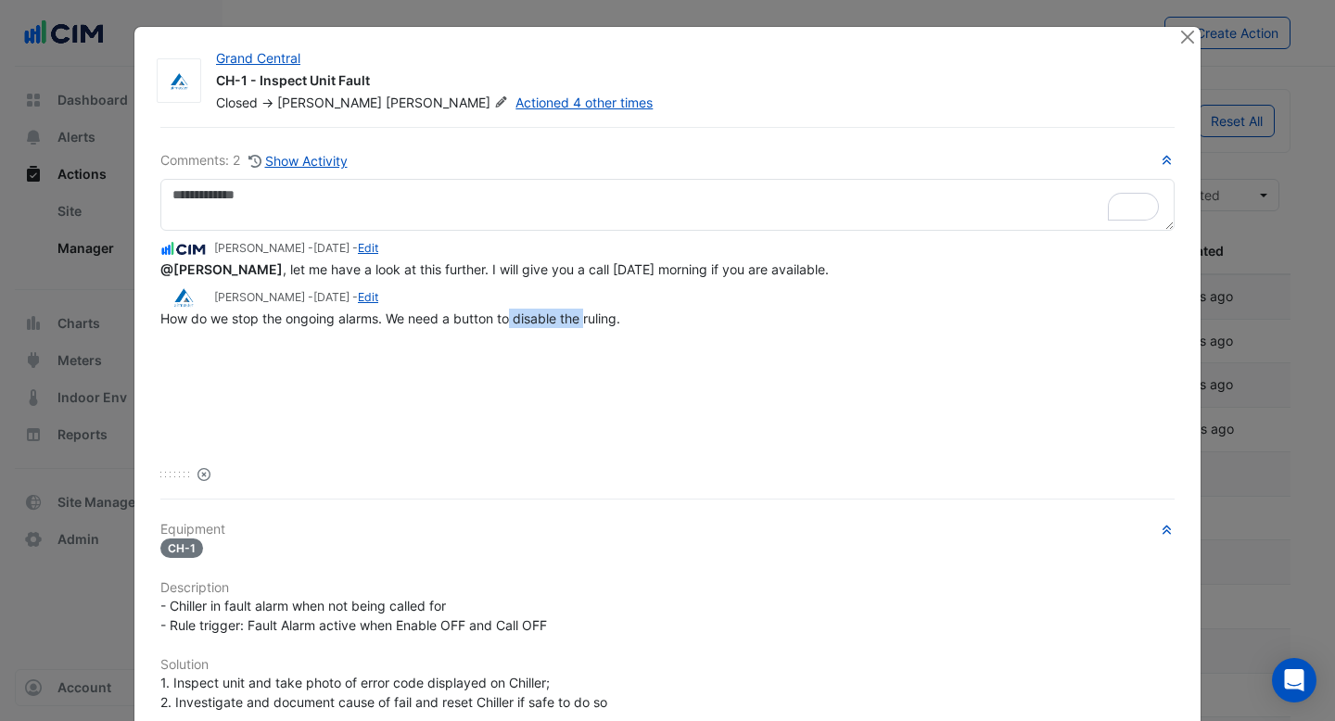
drag, startPoint x: 588, startPoint y: 310, endPoint x: 510, endPoint y: 310, distance: 77.9
click at [509, 311] on span "How do we stop the ongoing alarms. We need a button to disable the ruling." at bounding box center [390, 319] width 460 height 16
drag, startPoint x: 337, startPoint y: 264, endPoint x: 604, endPoint y: 264, distance: 267.0
click at [604, 264] on span "@Benjamin Connelly , let me have a look at this further. I will give you a call…" at bounding box center [494, 269] width 668 height 16
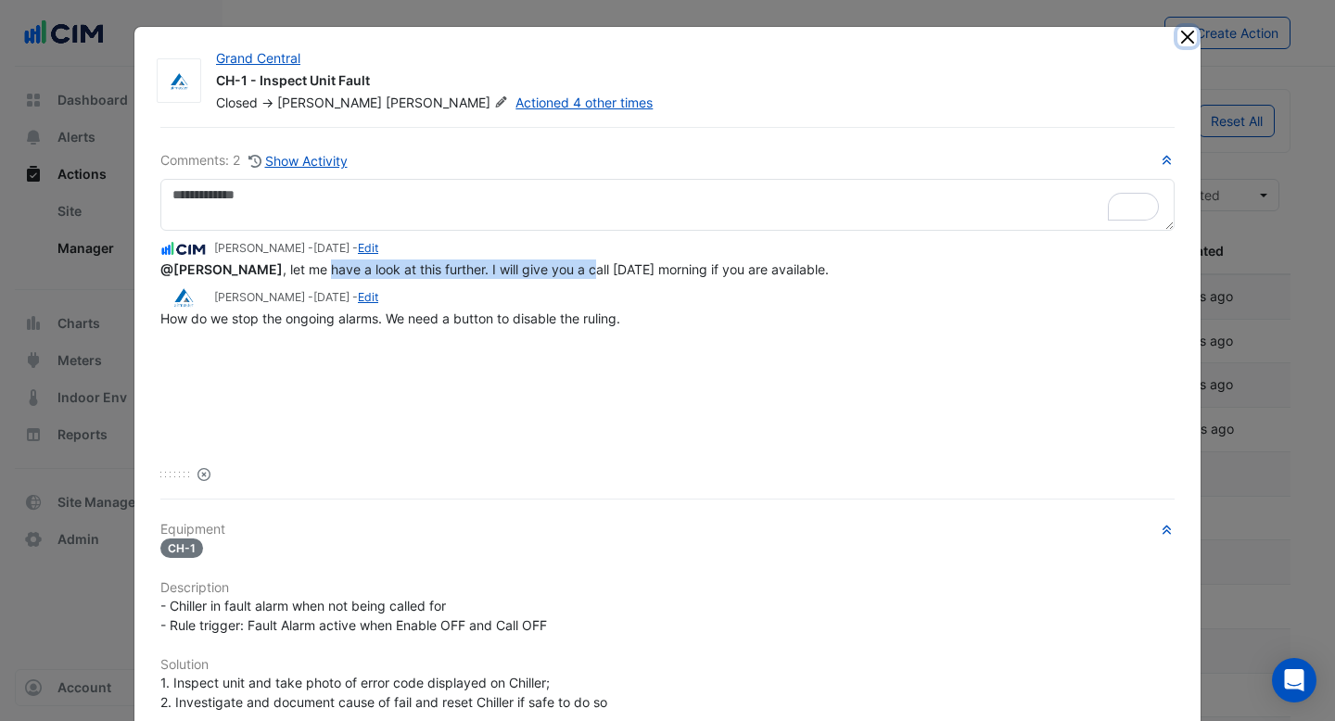
click at [1194, 38] on button "Close" at bounding box center [1186, 36] width 19 height 19
